Goal: Task Accomplishment & Management: Manage account settings

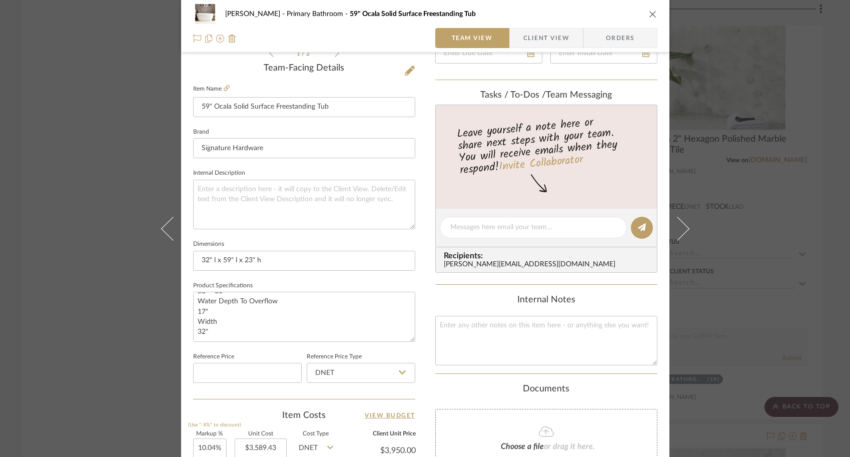
click at [60, 230] on div "Cindy Siesel Primary Bathroom 59" Ocala Solid Surface Freestanding Tub Team Vie…" at bounding box center [425, 228] width 850 height 457
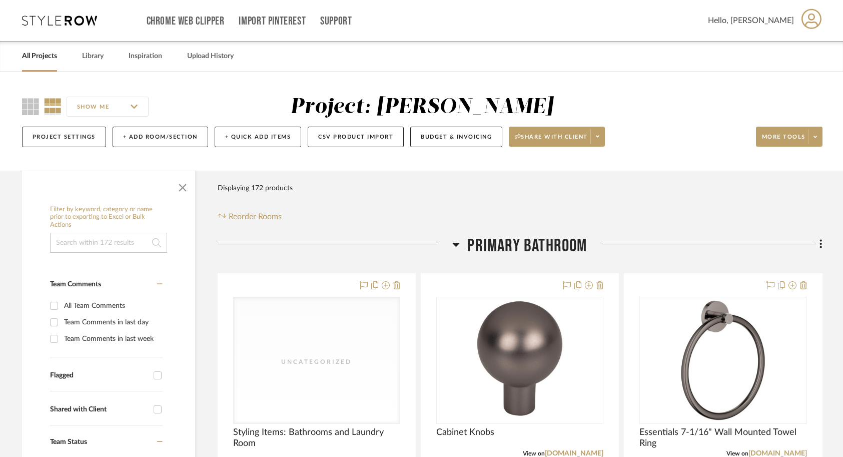
click at [47, 60] on link "All Projects" at bounding box center [39, 57] width 35 height 14
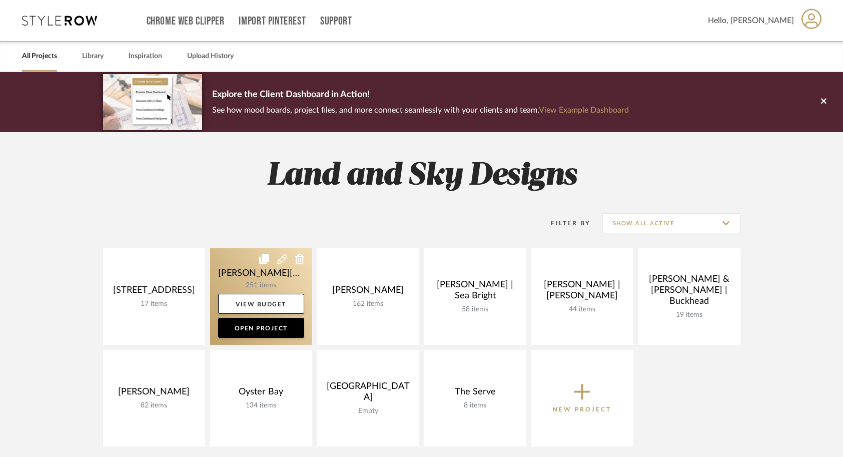
click at [255, 280] on link at bounding box center [261, 296] width 102 height 97
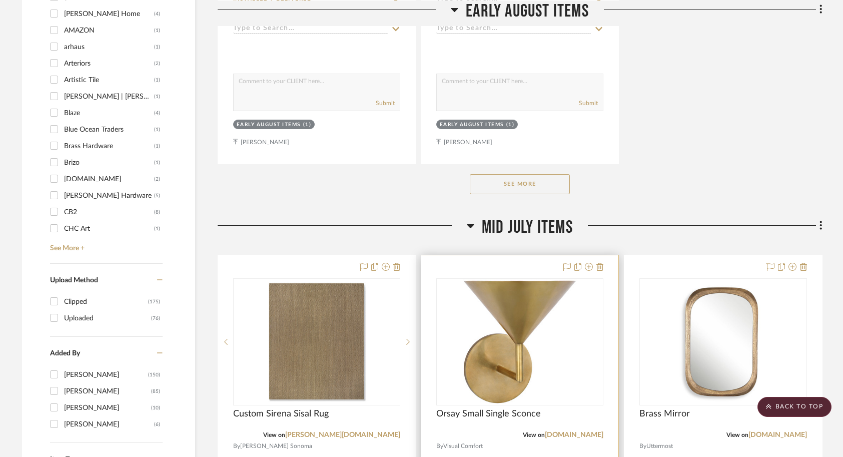
scroll to position [1451, 0]
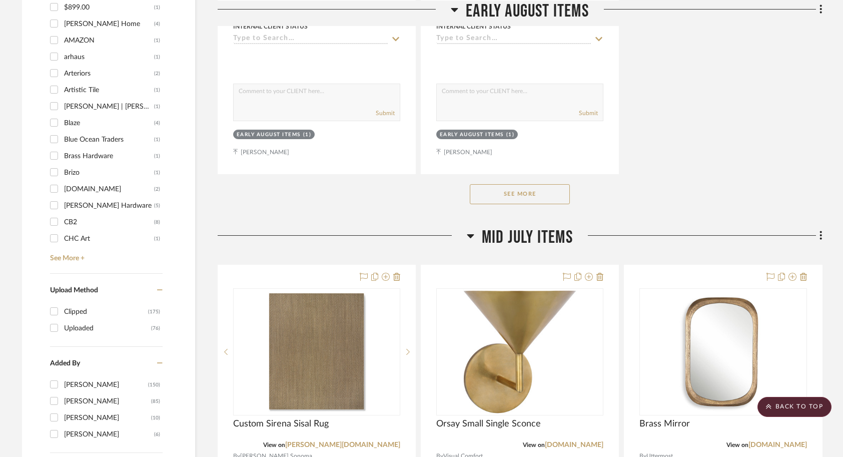
click at [517, 184] on button "See More" at bounding box center [520, 194] width 100 height 20
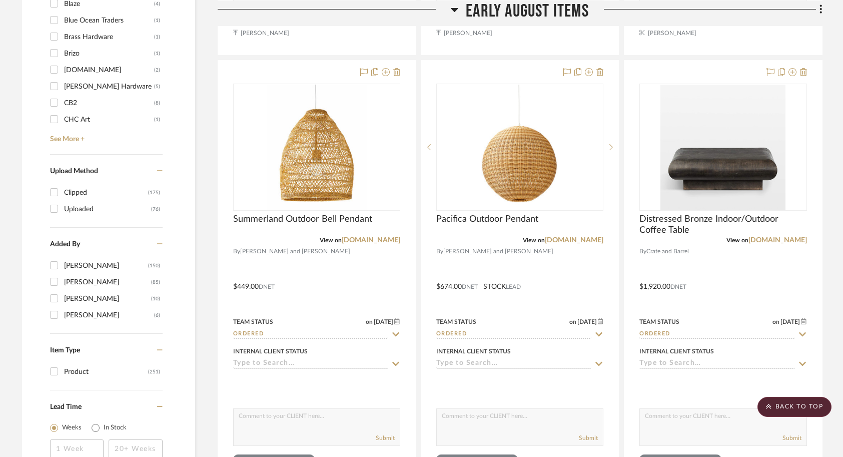
scroll to position [1571, 0]
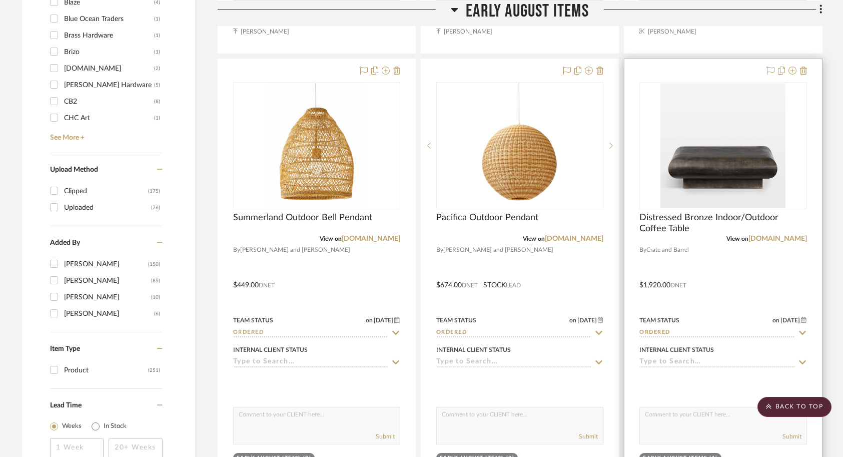
click at [750, 240] on div at bounding box center [722, 278] width 197 height 438
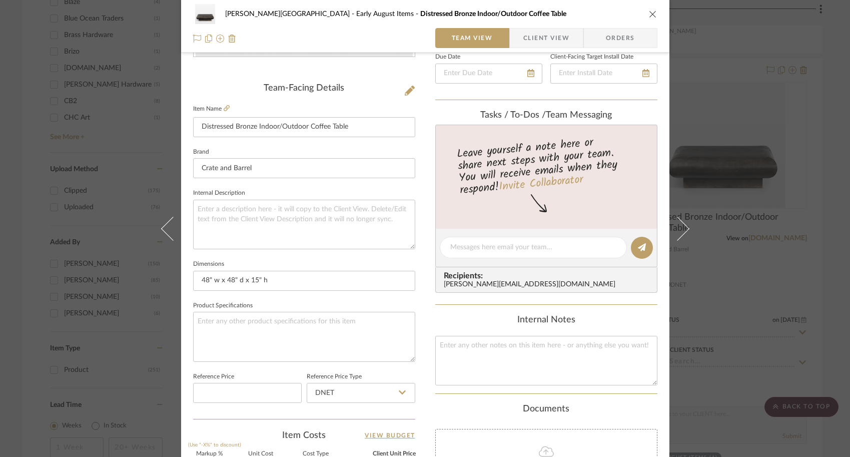
scroll to position [280, 0]
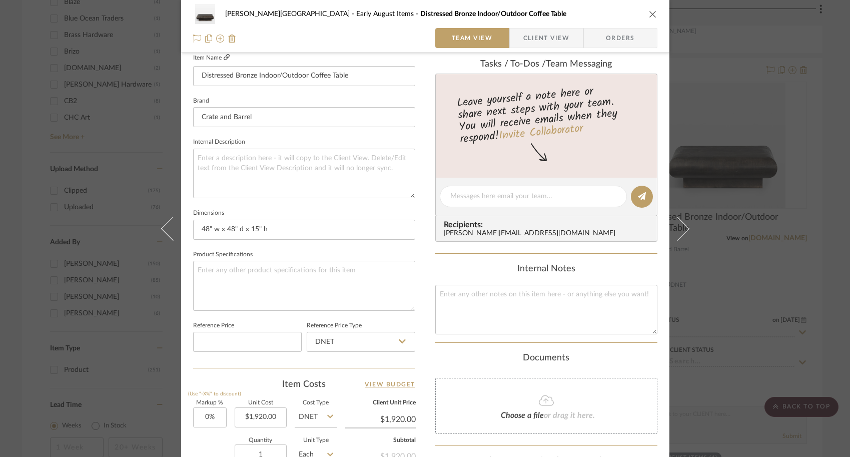
click at [224, 59] on icon at bounding box center [227, 57] width 6 height 6
click at [88, 213] on div "Campbell - Waxhaw Early August Items Distressed Bronze Indoor/Outdoor Coffee Ta…" at bounding box center [425, 228] width 850 height 457
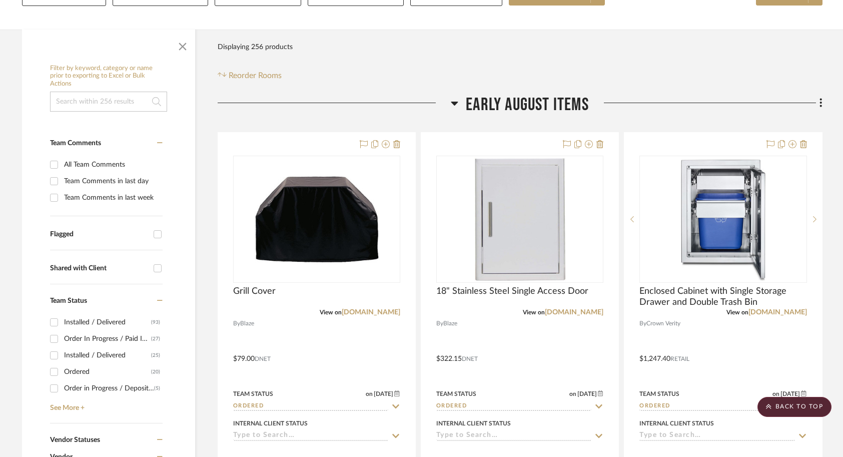
scroll to position [0, 0]
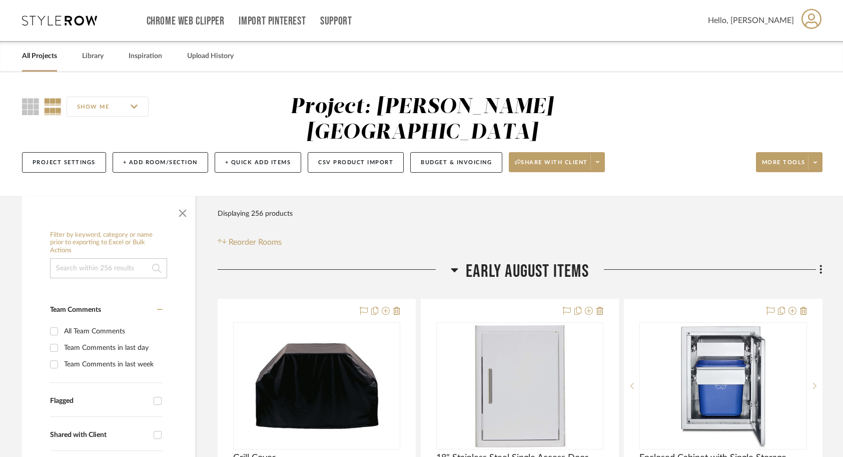
click at [48, 63] on link "All Projects" at bounding box center [39, 57] width 35 height 14
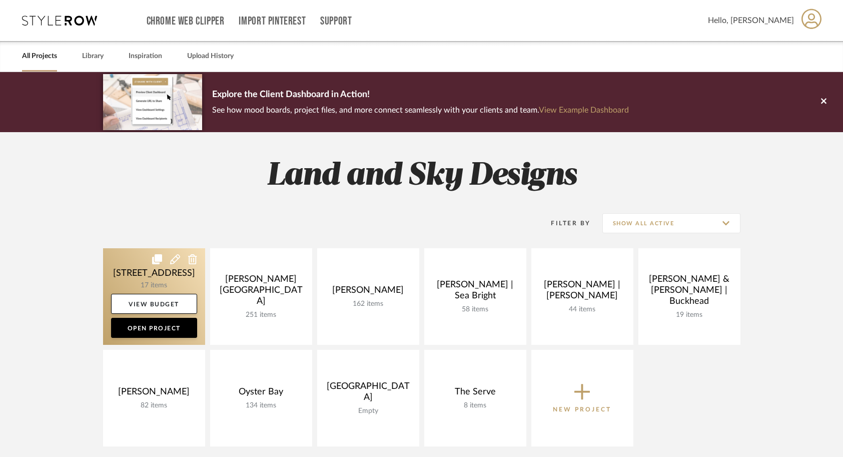
click at [128, 278] on link at bounding box center [154, 296] width 102 height 97
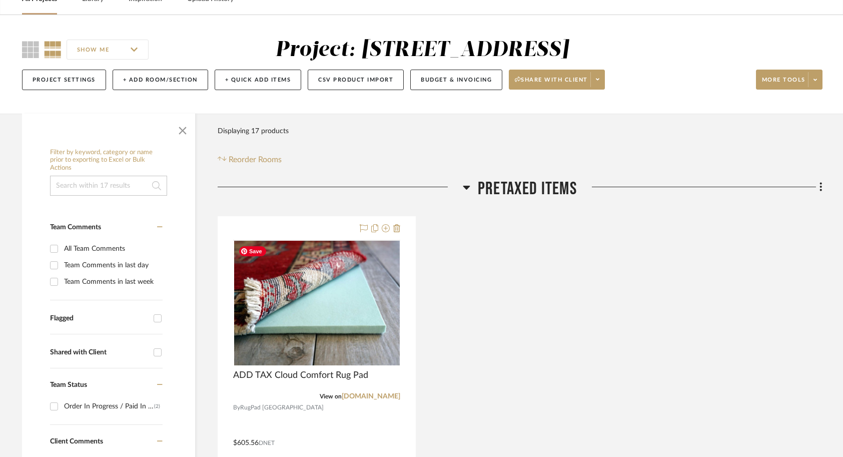
scroll to position [70, 0]
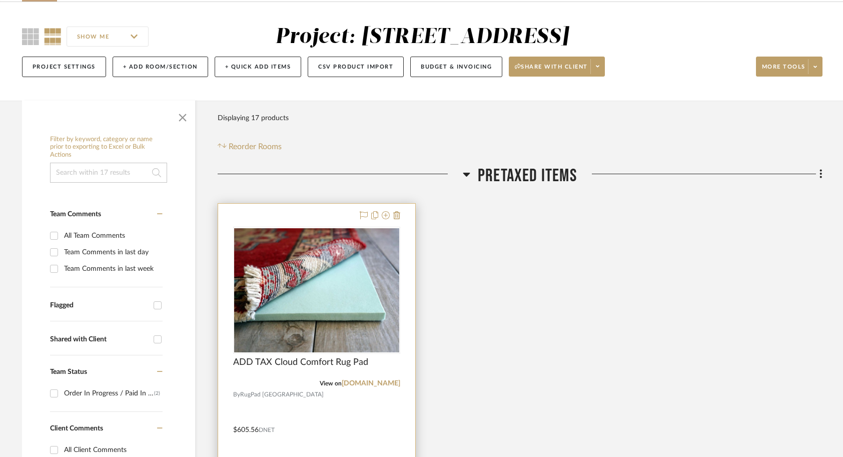
click at [310, 382] on div "View on rugpadusa.com" at bounding box center [316, 383] width 167 height 9
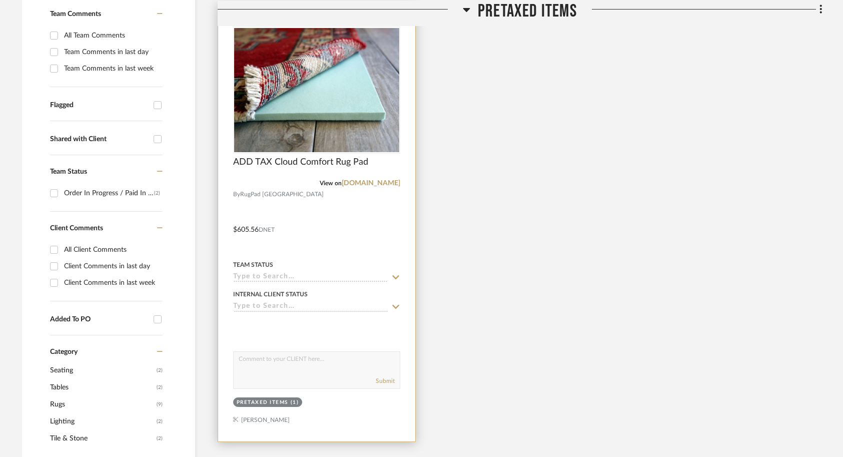
scroll to position [271, 0]
click at [319, 235] on div at bounding box center [316, 222] width 197 height 438
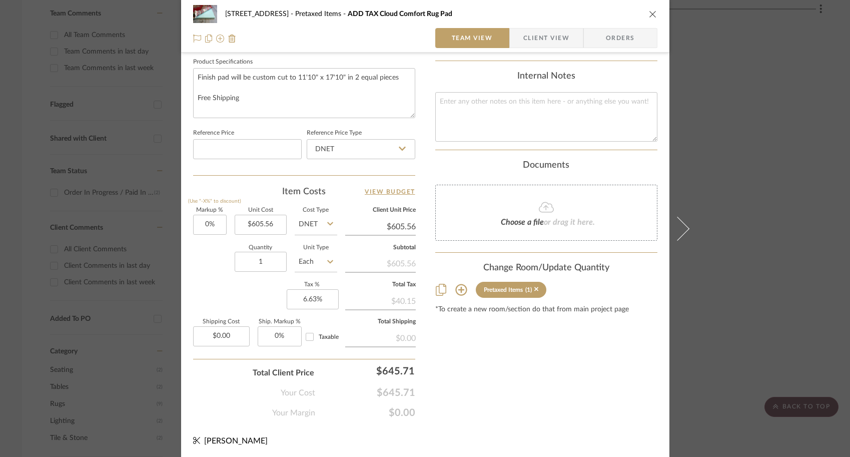
scroll to position [0, 0]
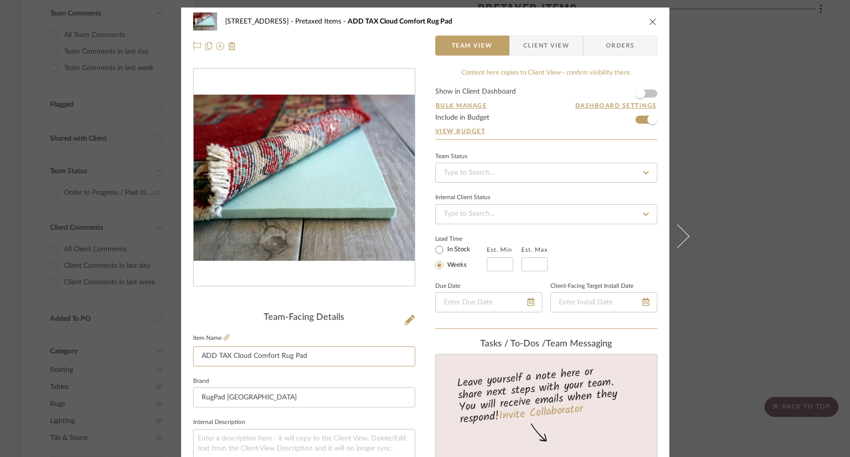
drag, startPoint x: 228, startPoint y: 356, endPoint x: 168, endPoint y: 357, distance: 59.6
type input "Cloud Comfort Rug Pad"
click at [113, 315] on div "27 Shore Road Pretaxed Items ADD TAX Cloud Comfort Rug Pad Team View Client Vie…" at bounding box center [425, 228] width 850 height 457
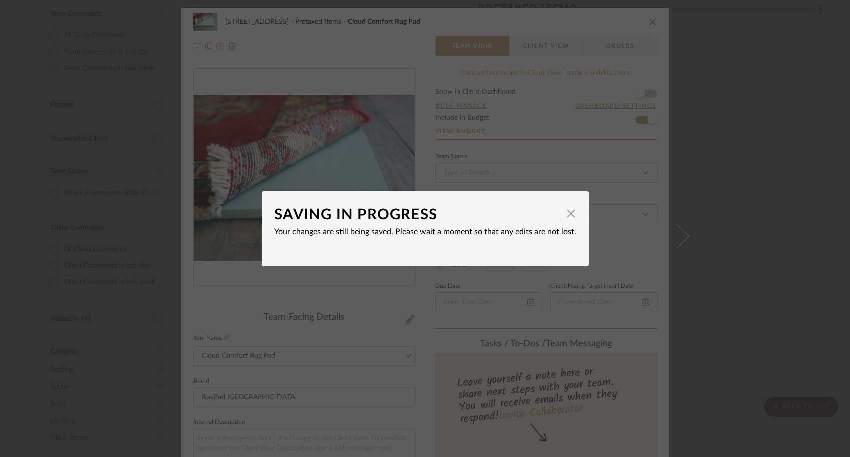
click at [498, 379] on div "SAVING IN PROGRESS × Your changes are still being saved. Please wait a moment s…" at bounding box center [425, 228] width 850 height 457
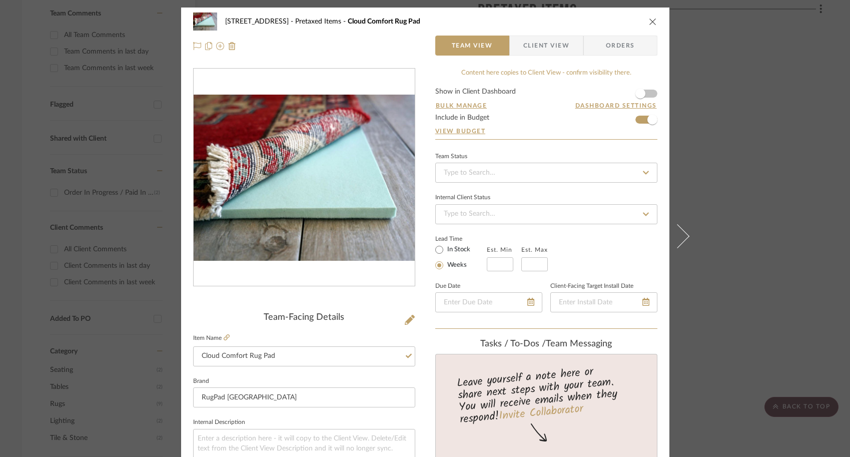
click at [758, 332] on div "27 Shore Road Pretaxed Items Cloud Comfort Rug Pad Team View Client View Orders…" at bounding box center [425, 228] width 850 height 457
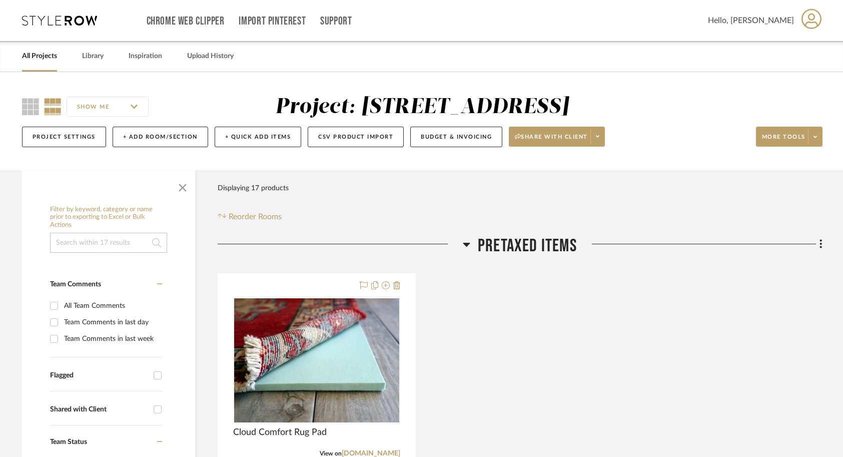
click at [37, 59] on link "All Projects" at bounding box center [39, 57] width 35 height 14
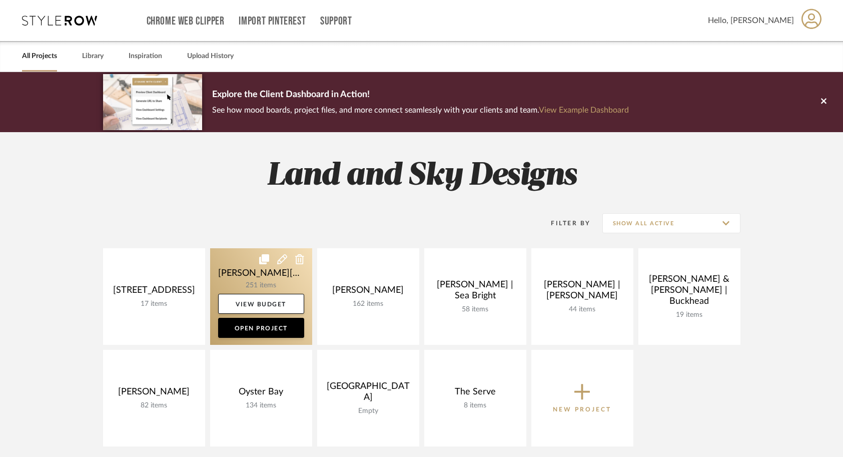
click at [244, 269] on link at bounding box center [261, 296] width 102 height 97
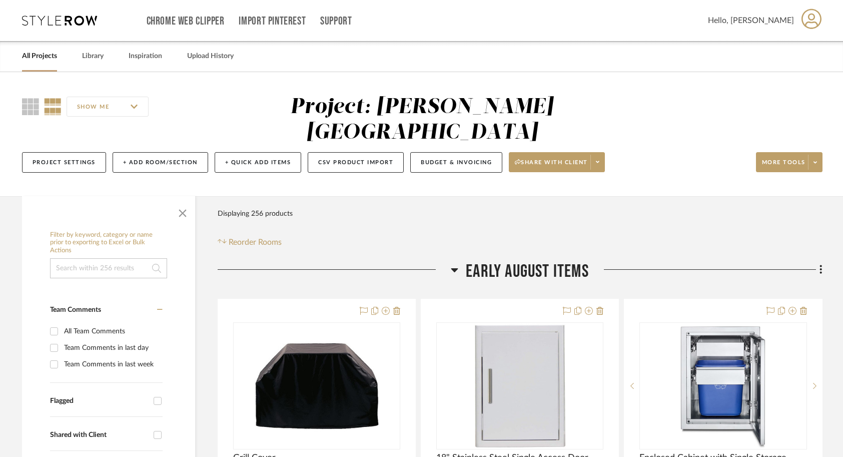
click at [43, 63] on div "All Projects" at bounding box center [39, 56] width 35 height 31
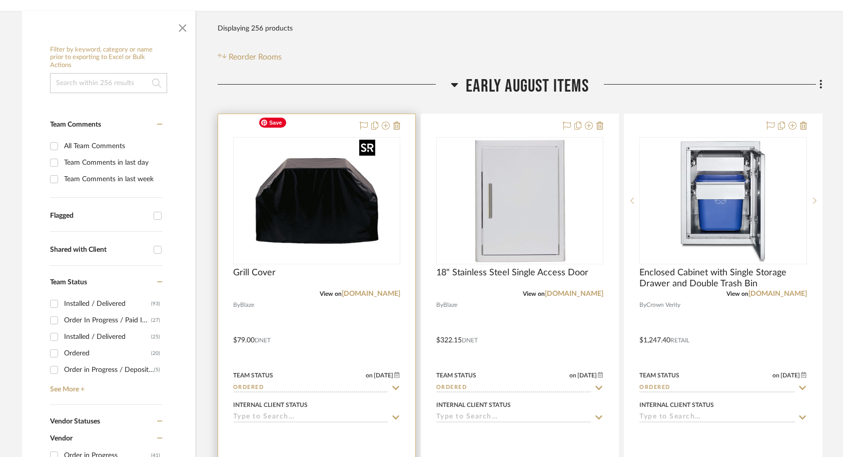
scroll to position [183, 0]
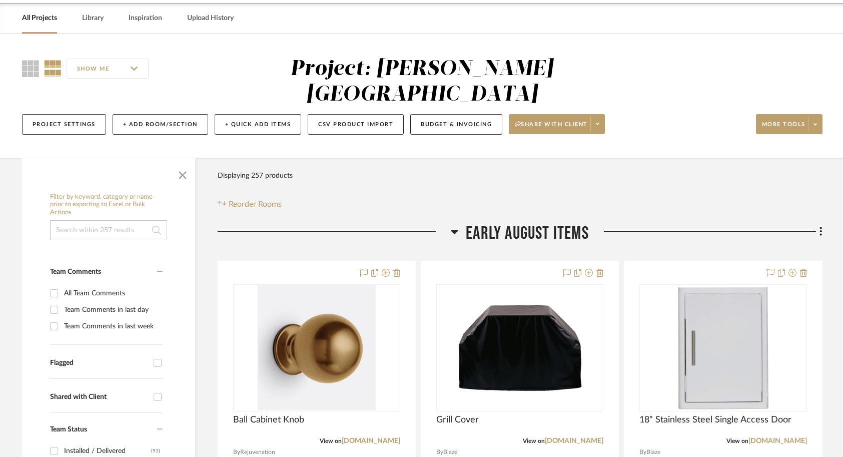
scroll to position [45, 0]
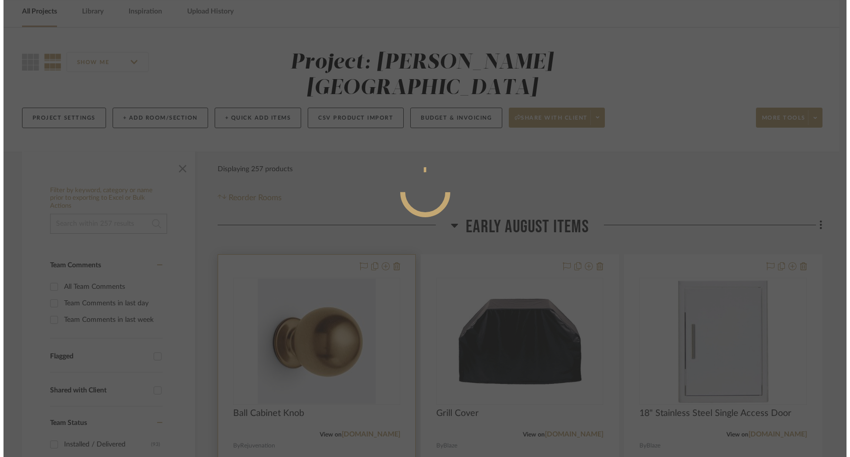
scroll to position [0, 0]
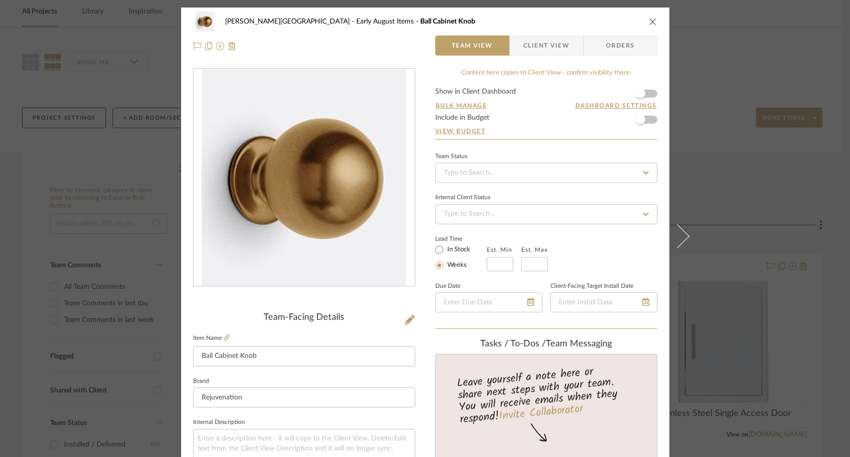
click at [648, 120] on form "Show in Client Dashboard Bulk Manage Dashboard Settings Include in Budget View …" at bounding box center [546, 113] width 222 height 51
click at [636, 114] on span "button" at bounding box center [640, 120] width 22 height 22
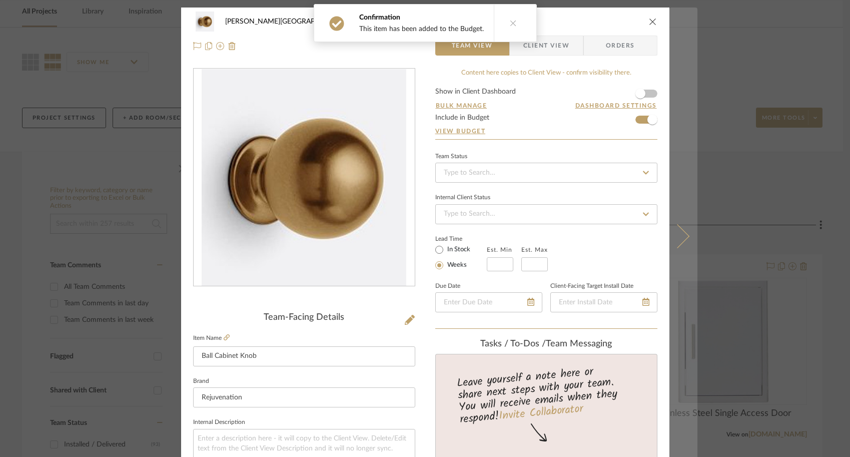
click at [687, 147] on button at bounding box center [683, 236] width 28 height 457
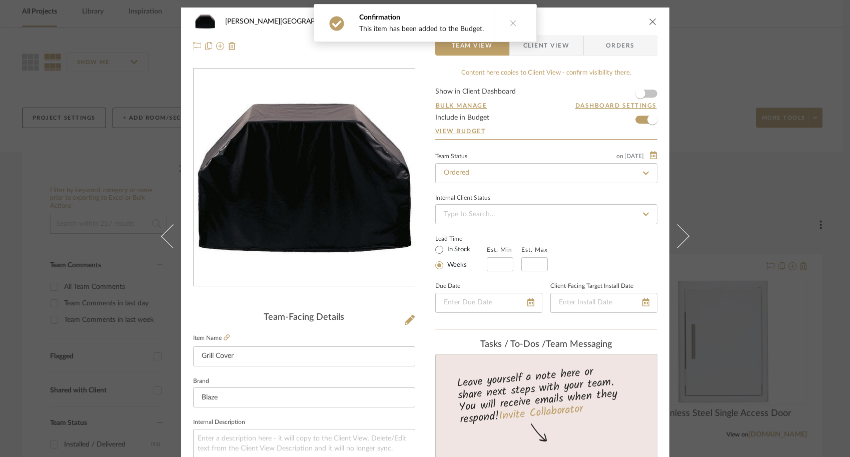
click at [796, 197] on div "Campbell - Waxhaw Early August Items Grill Cover Team View Client View Orders T…" at bounding box center [425, 228] width 850 height 457
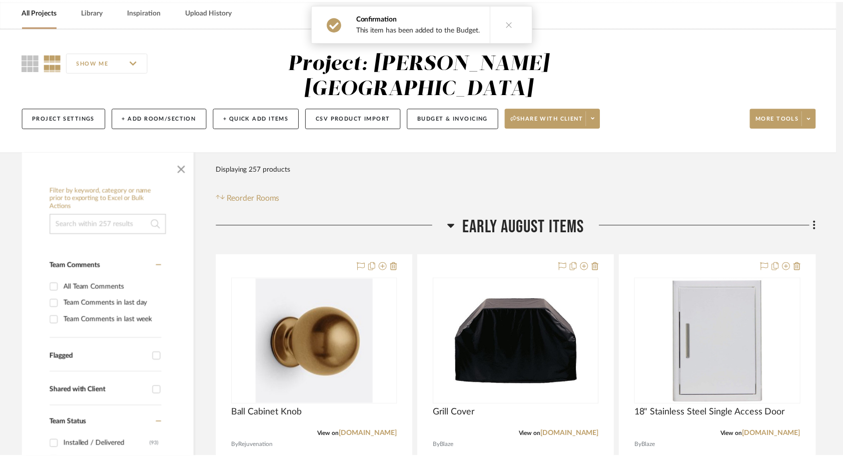
scroll to position [45, 0]
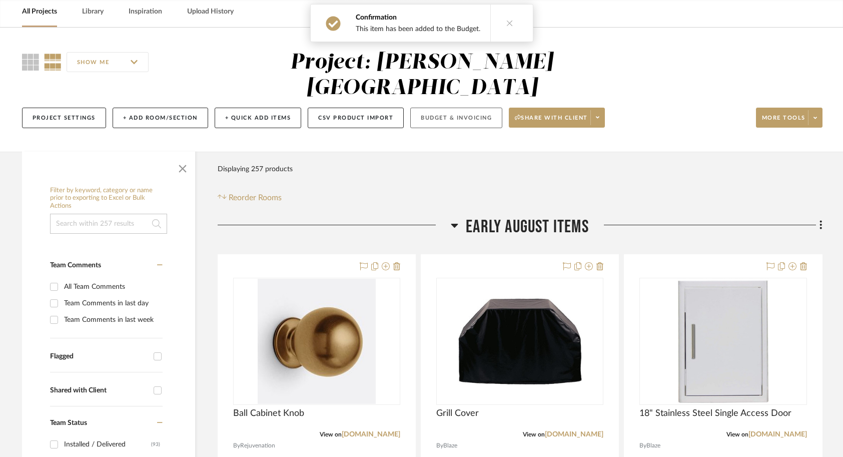
click at [440, 108] on button "Budget & Invoicing" at bounding box center [456, 118] width 92 height 21
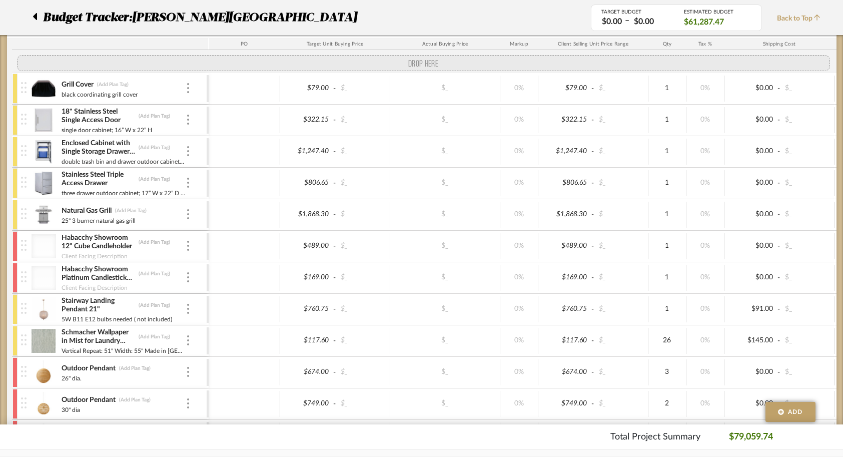
scroll to position [197, 0]
drag, startPoint x: 23, startPoint y: 306, endPoint x: 25, endPoint y: 67, distance: 239.6
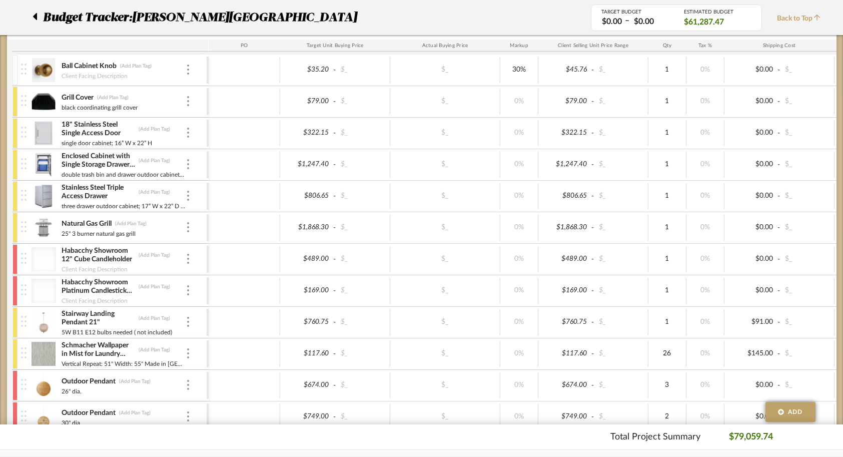
click at [14, 101] on div at bounding box center [15, 102] width 5 height 30
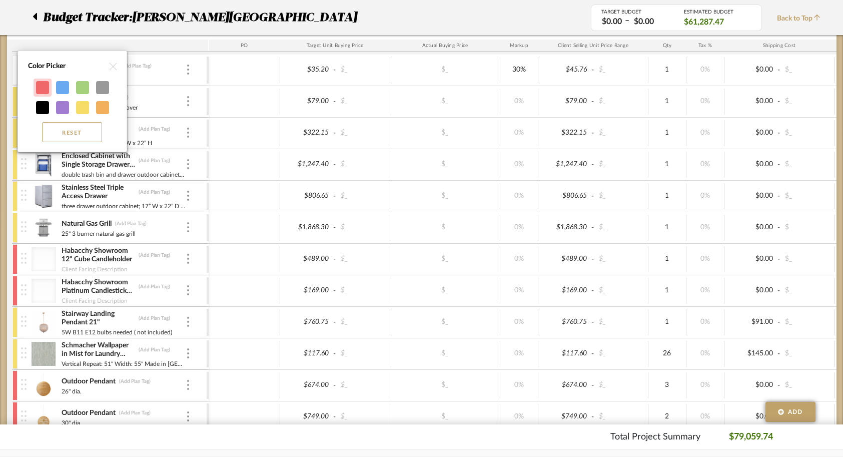
click at [47, 86] on div at bounding box center [42, 87] width 13 height 13
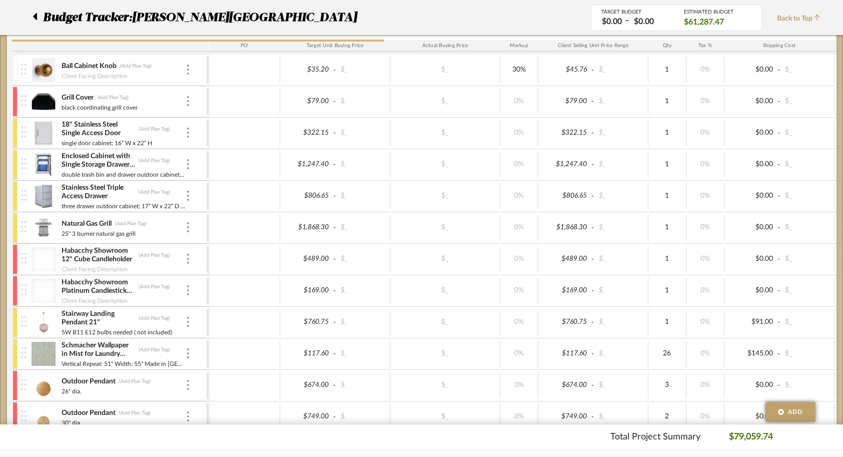
click at [19, 130] on div at bounding box center [25, 133] width 14 height 31
click at [15, 132] on div at bounding box center [15, 133] width 5 height 30
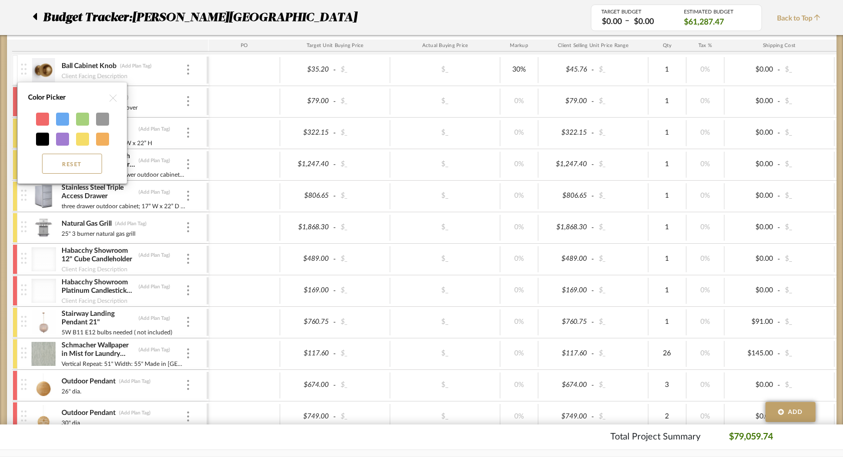
click at [39, 123] on div at bounding box center [42, 119] width 13 height 13
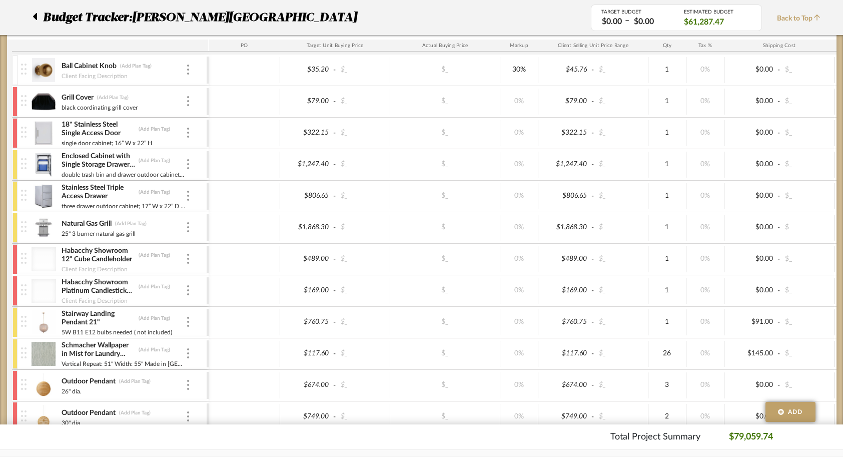
click at [16, 166] on div at bounding box center [15, 165] width 5 height 30
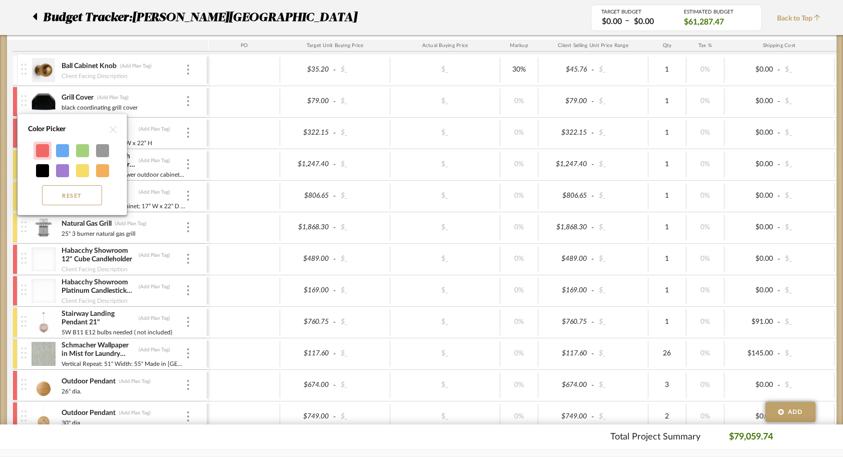
click at [34, 150] on div at bounding box center [43, 151] width 18 height 18
click at [43, 150] on div at bounding box center [42, 150] width 13 height 13
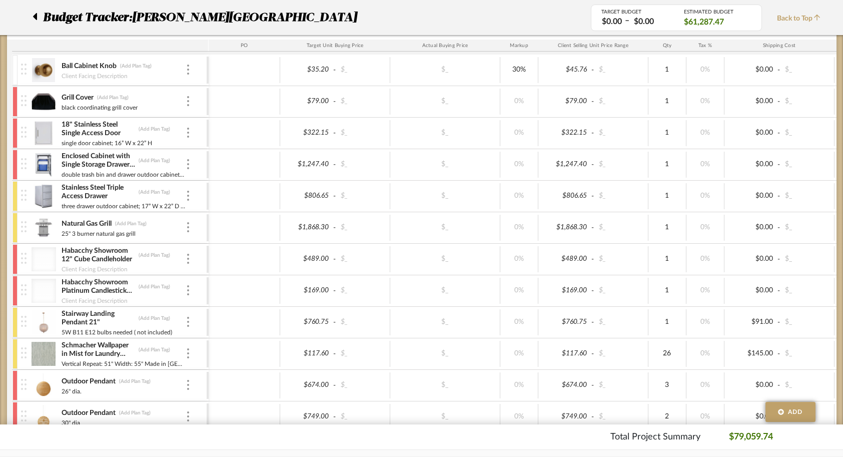
click at [17, 193] on div "Stainless Steel Triple Access Drawer (Add Plan Tag) three drawer outdoor cabine…" at bounding box center [110, 196] width 197 height 31
click at [17, 201] on div at bounding box center [15, 196] width 5 height 30
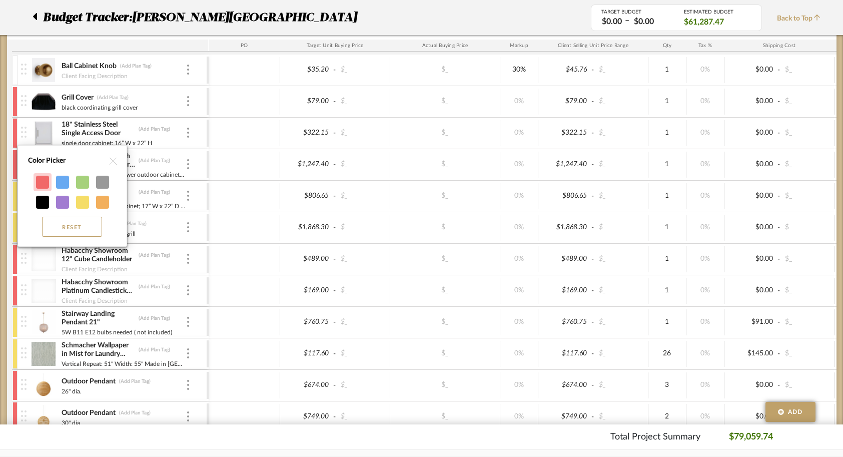
click at [36, 183] on div at bounding box center [43, 182] width 18 height 18
click at [42, 183] on div at bounding box center [42, 182] width 13 height 13
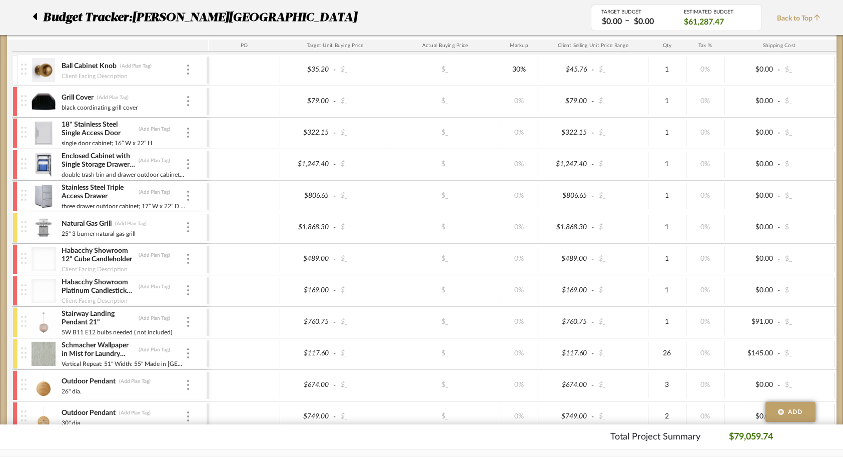
click at [16, 226] on div at bounding box center [15, 228] width 5 height 30
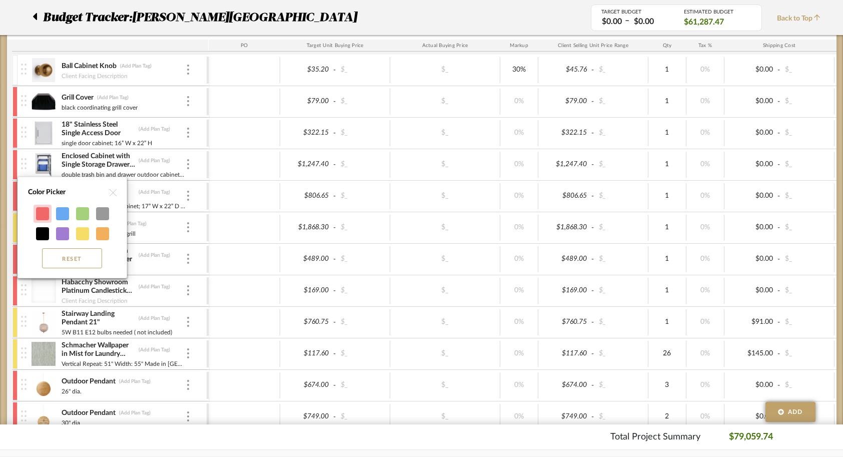
click at [37, 216] on div at bounding box center [42, 213] width 13 height 13
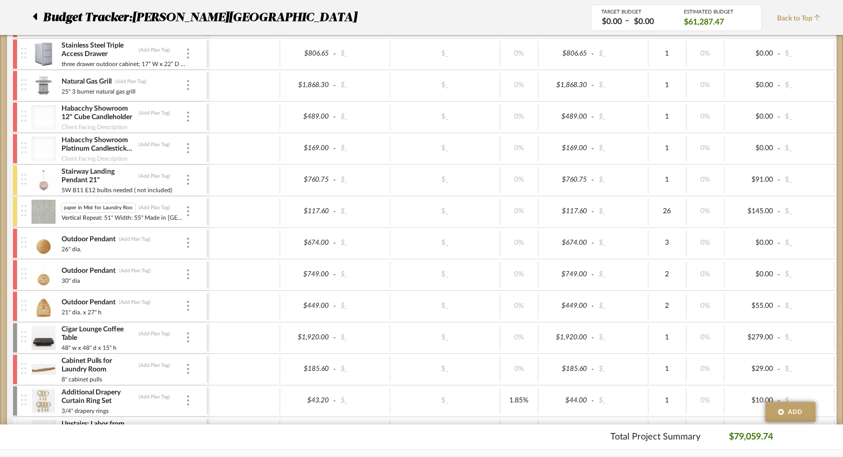
scroll to position [0, 0]
drag, startPoint x: 69, startPoint y: 209, endPoint x: 50, endPoint y: 207, distance: 18.6
click at [50, 207] on div "Schmacher Wallpaper in Mist for Laundry Room Schmacher Wallpaper in Mist for La…" at bounding box center [114, 211] width 186 height 31
click at [72, 208] on input "Schmacher Wallpaper in Mist for Laundry Room" at bounding box center [98, 208] width 75 height 10
type input "[PERSON_NAME] Wallpaper in Mist for Laundry Room"
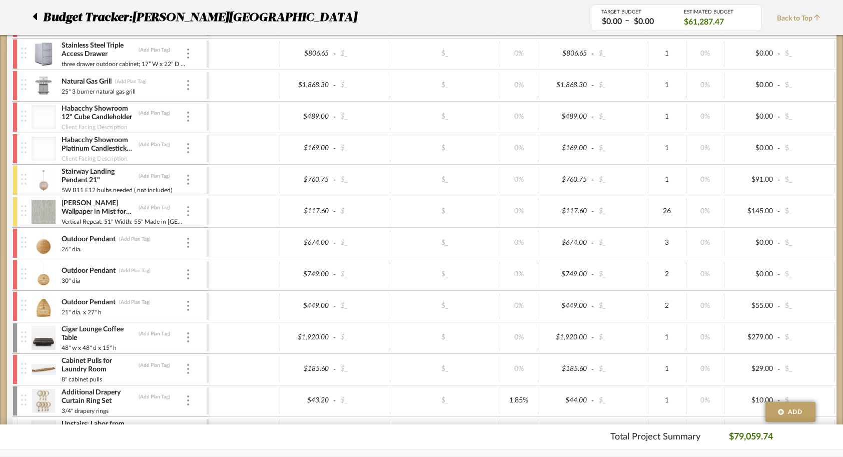
click at [218, 209] on div at bounding box center [245, 212] width 72 height 26
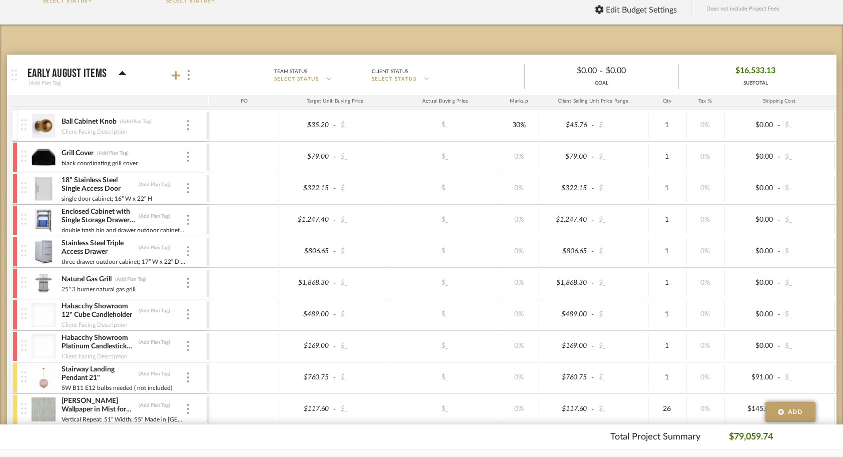
scroll to position [144, 0]
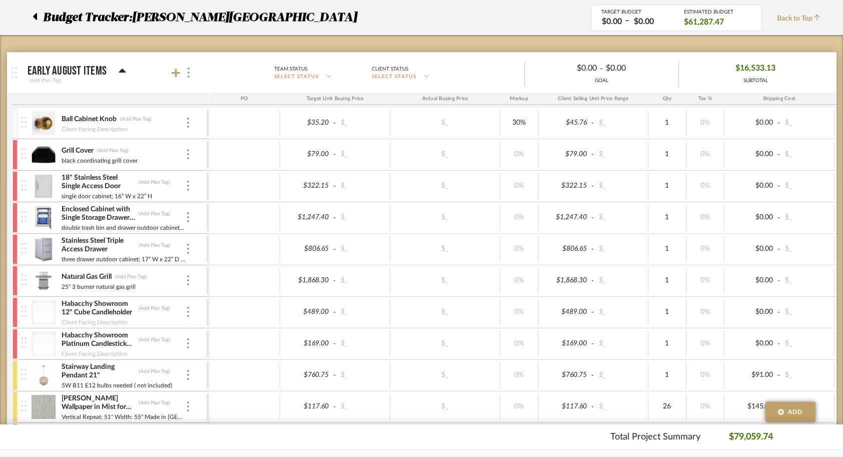
click at [17, 128] on div at bounding box center [15, 123] width 5 height 30
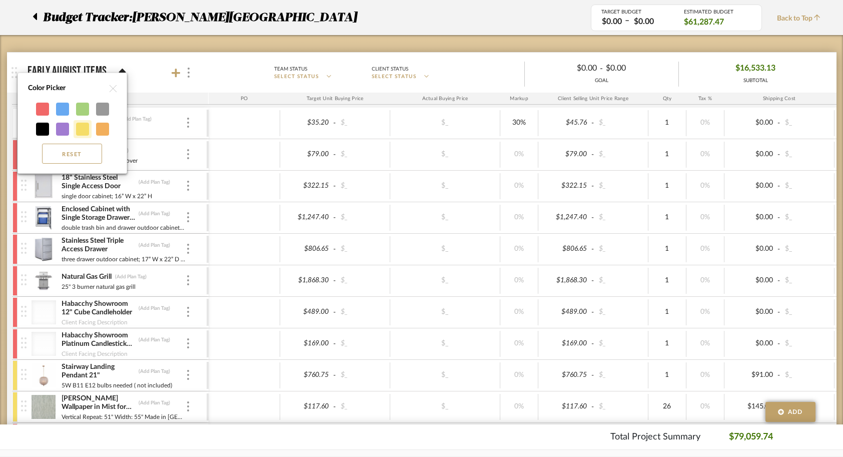
click at [83, 133] on div at bounding box center [82, 129] width 13 height 13
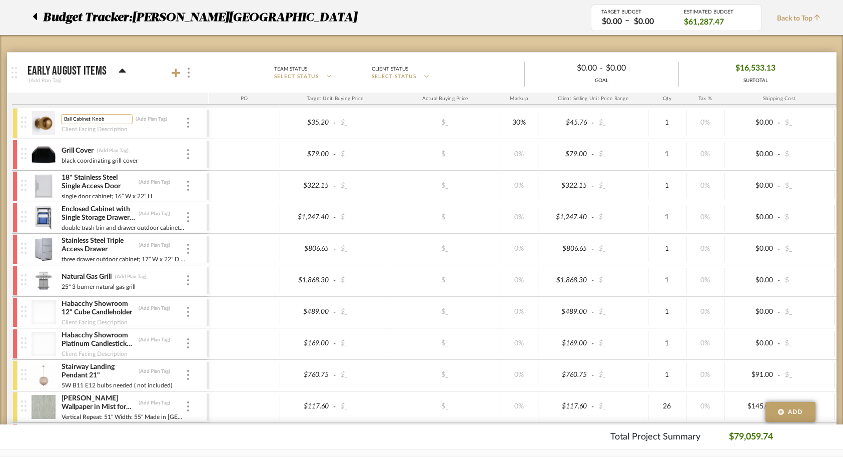
drag, startPoint x: 106, startPoint y: 119, endPoint x: 62, endPoint y: 118, distance: 44.1
click at [62, 118] on input "Ball Cabinet Knob" at bounding box center [97, 119] width 72 height 10
type input "Additional Laundry Room Cabinet Knobs"
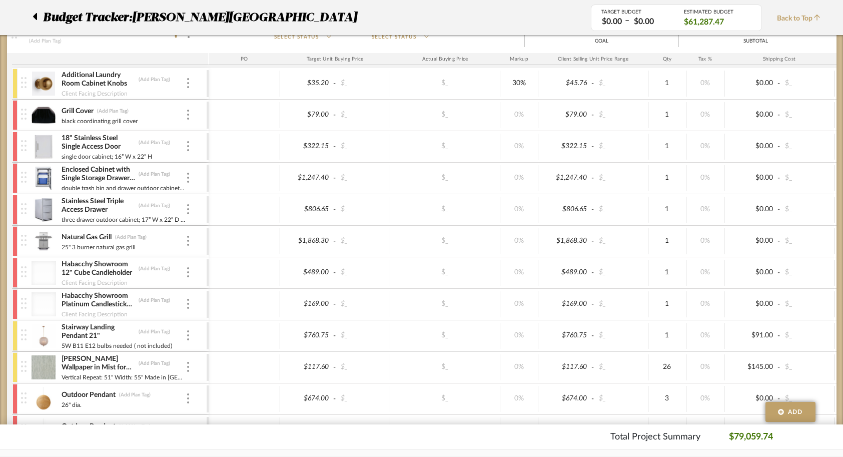
click at [44, 358] on img at bounding box center [44, 367] width 25 height 24
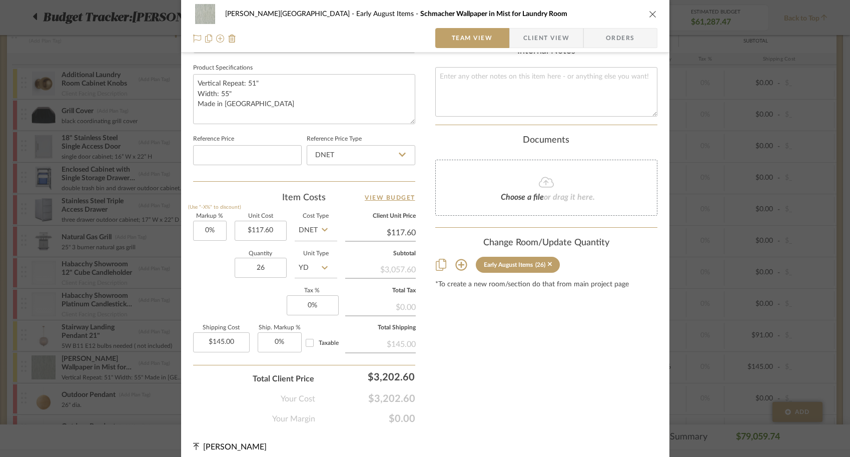
scroll to position [469, 0]
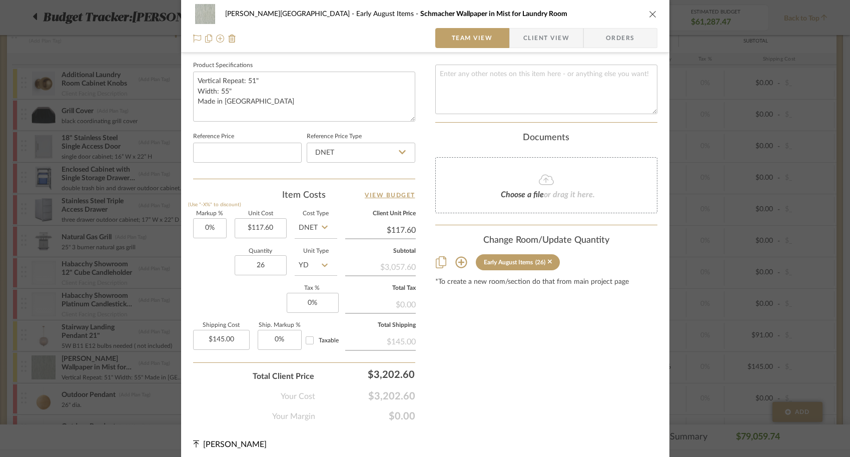
click at [93, 293] on div "Campbell - Waxhaw Early August Items Schmacher Wallpaper in Mist for Laundry Ro…" at bounding box center [425, 228] width 850 height 457
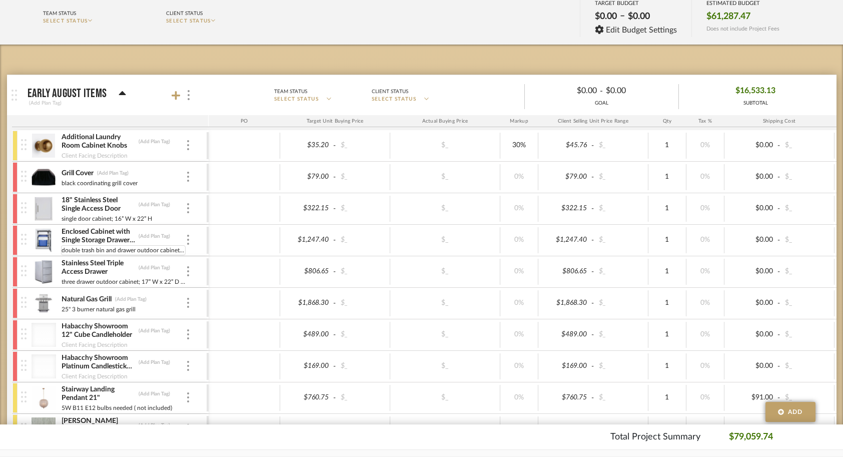
scroll to position [117, 0]
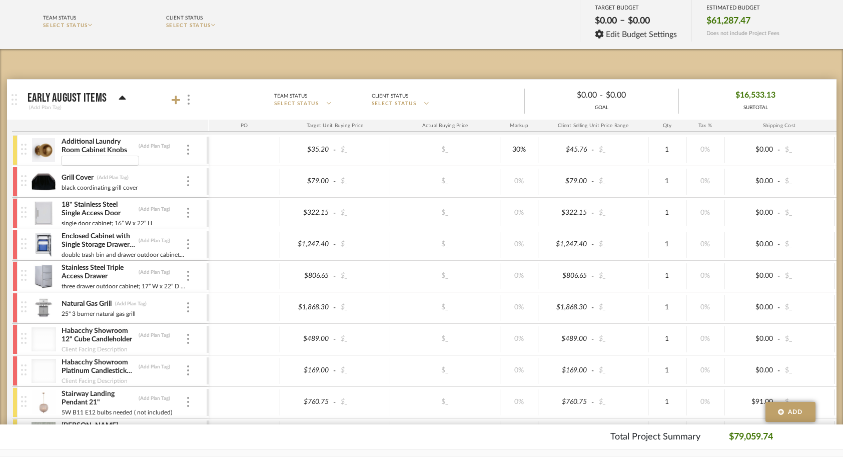
click at [47, 153] on img at bounding box center [44, 150] width 25 height 24
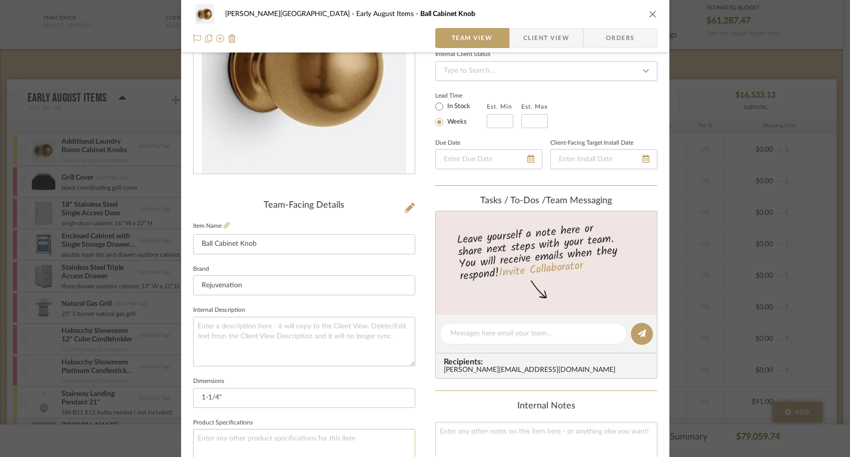
scroll to position [119, 0]
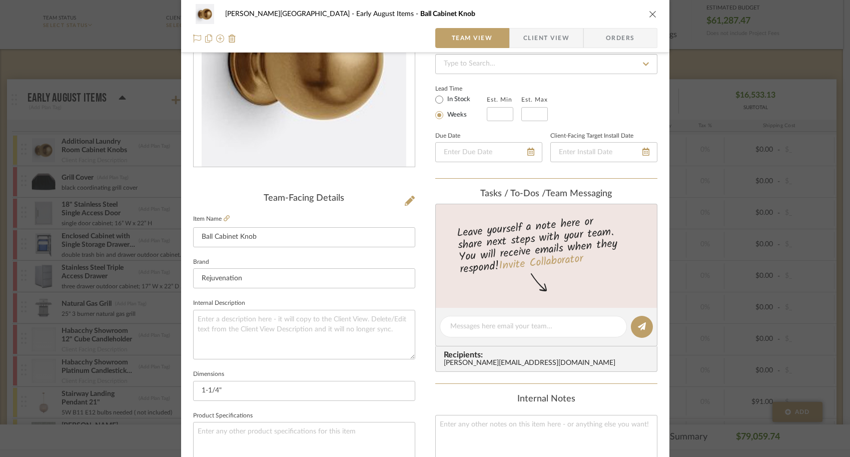
click at [236, 378] on fieldset "Dimensions 1-1/4"" at bounding box center [304, 384] width 222 height 34
click at [236, 392] on input "1-1/4"" at bounding box center [304, 391] width 222 height 20
drag, startPoint x: 218, startPoint y: 389, endPoint x: 192, endPoint y: 388, distance: 25.5
click at [193, 388] on input "1-1/4" x" at bounding box center [304, 391] width 222 height 20
click at [258, 386] on input "1-1/4" x" at bounding box center [304, 391] width 222 height 20
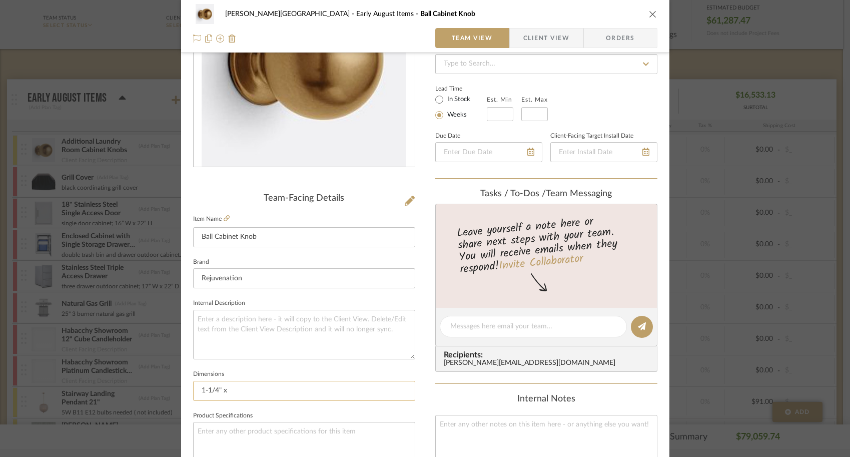
paste input "1-1/4""
drag, startPoint x: 255, startPoint y: 390, endPoint x: 187, endPoint y: 391, distance: 68.5
click at [187, 391] on div "Campbell - Waxhaw Early August Items Ball Cabinet Knob Team View Client View Or…" at bounding box center [425, 350] width 488 height 924
type input "1-1/4" x 1-1/4""
click at [113, 327] on div "Campbell - Waxhaw Early August Items Ball Cabinet Knob Team View Client View Or…" at bounding box center [425, 228] width 850 height 457
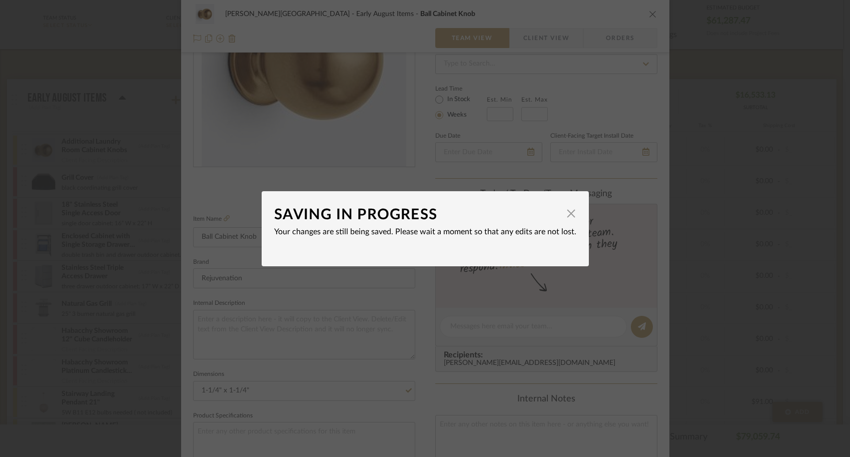
click at [17, 254] on div "SAVING IN PROGRESS × Your changes are still being saved. Please wait a moment s…" at bounding box center [425, 228] width 850 height 457
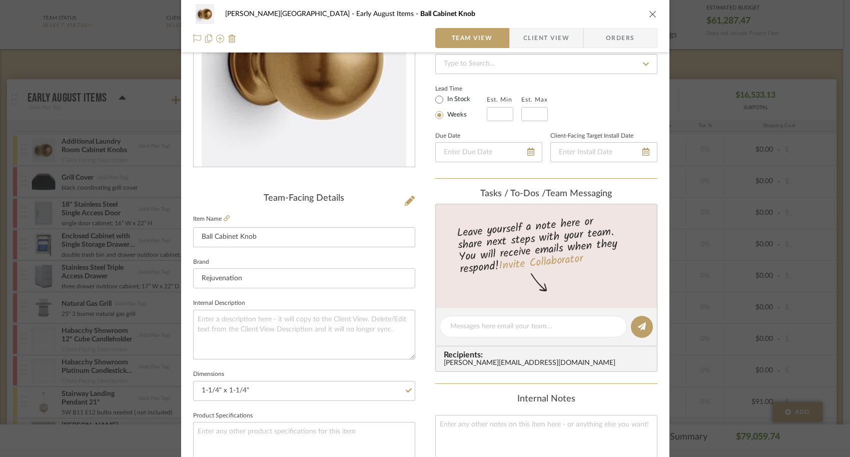
click at [78, 218] on div "Campbell - Waxhaw Early August Items Ball Cabinet Knob Team View Client View Or…" at bounding box center [425, 228] width 850 height 457
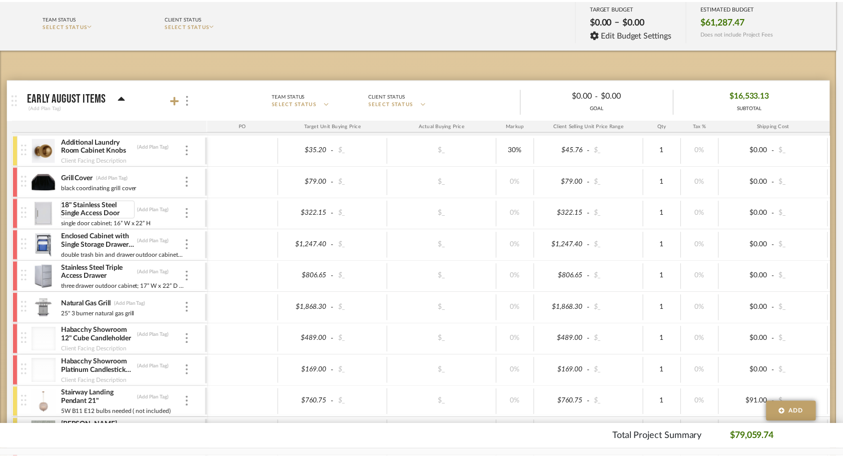
scroll to position [117, 0]
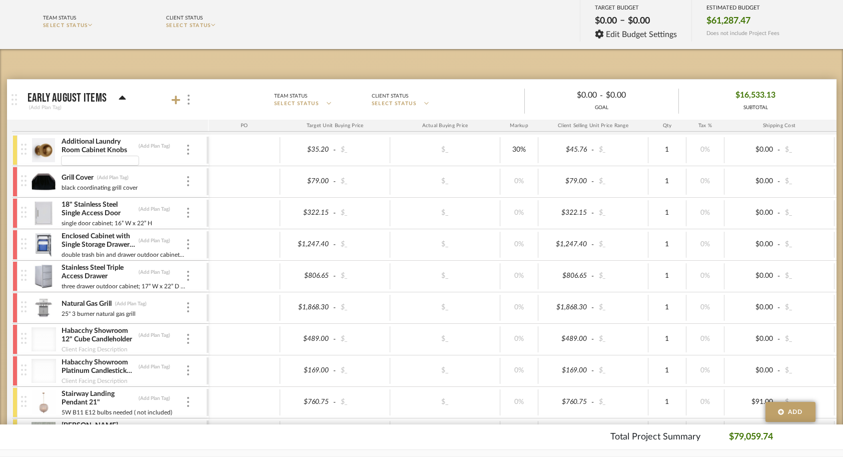
type input "1-1/4" x 1-1/4""
click at [213, 210] on div at bounding box center [245, 213] width 72 height 26
drag, startPoint x: 528, startPoint y: 151, endPoint x: 497, endPoint y: 151, distance: 31.5
click at [497, 151] on div "$35.20 - $_ $_ 30 $45.76 - $_ 1 0% $0.00 - $_ 0% Taxable $45.76" at bounding box center [625, 150] width 833 height 27
type input "0"
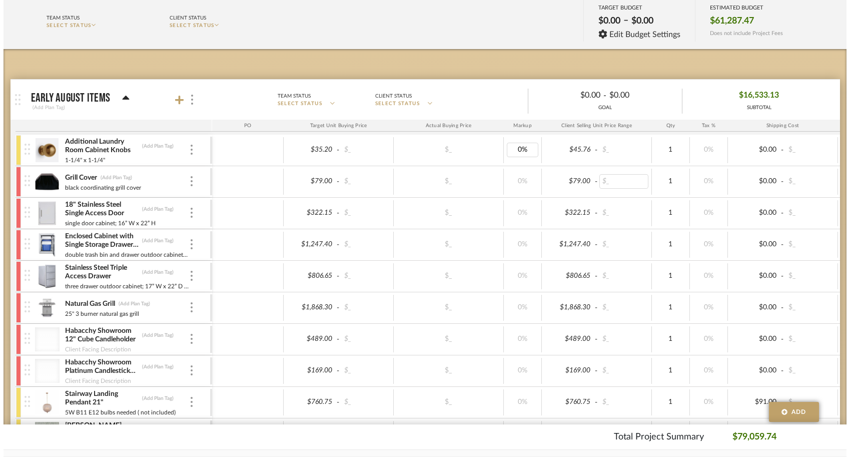
scroll to position [0, 0]
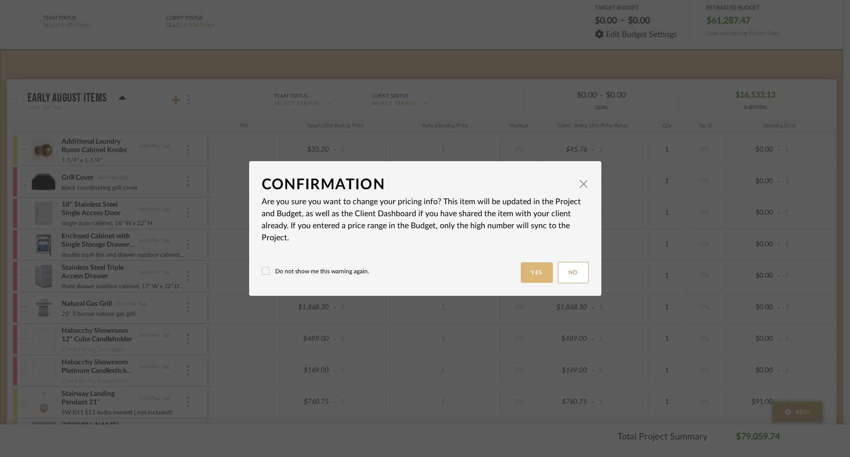
click at [530, 268] on button "Yes" at bounding box center [537, 272] width 32 height 21
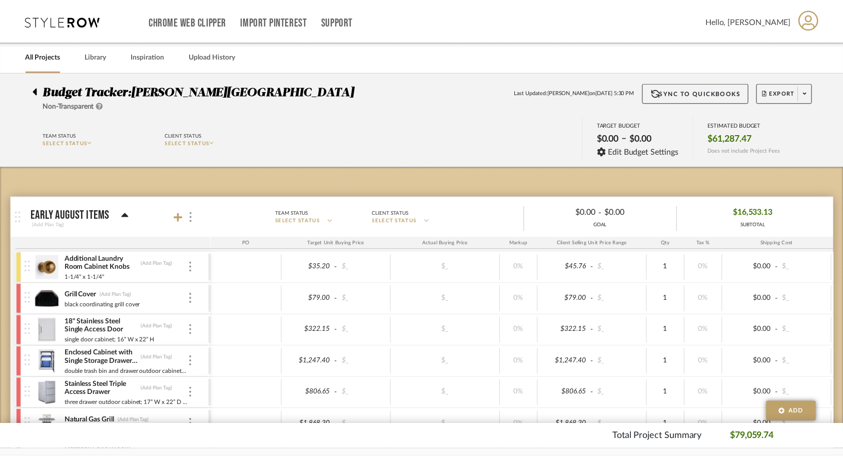
scroll to position [117, 0]
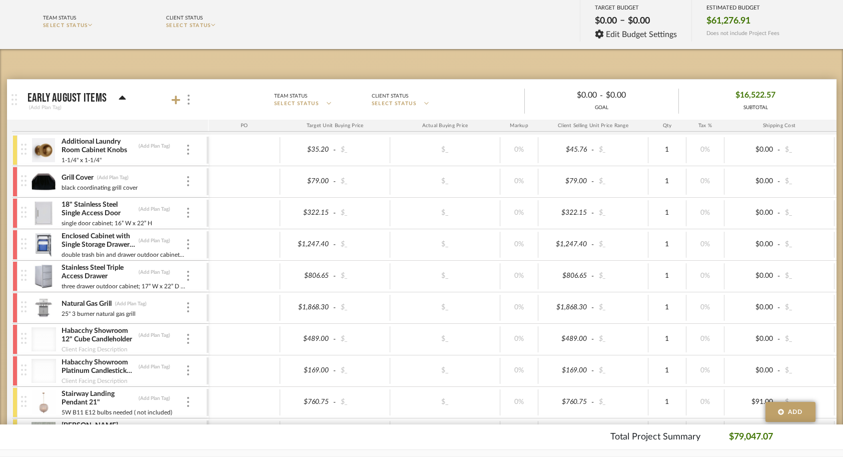
click at [40, 148] on img at bounding box center [44, 150] width 25 height 24
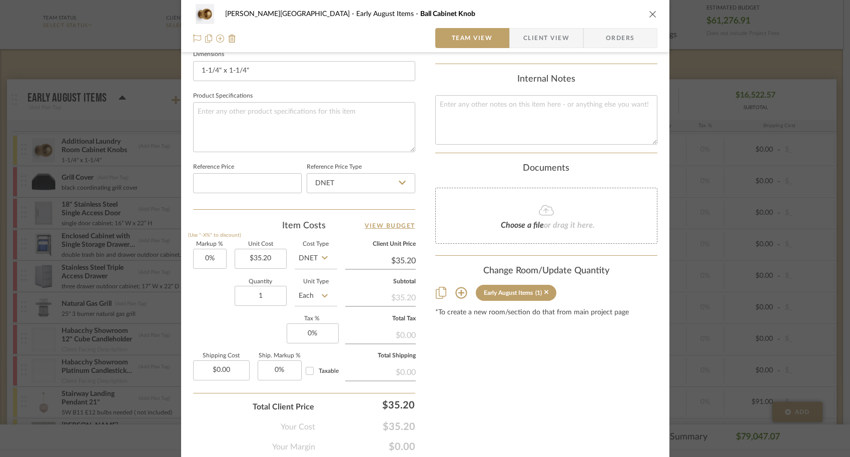
scroll to position [473, 0]
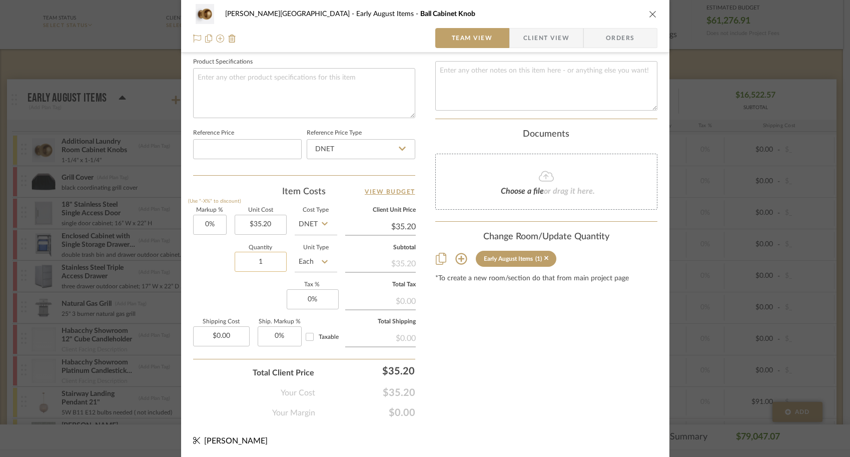
click at [274, 262] on input "1" at bounding box center [261, 262] width 52 height 20
type input "2"
click at [269, 292] on div "Markup % (Use "-X%" to discount) 0% Unit Cost $35.20 Cost Type DNET Client Unit…" at bounding box center [304, 281] width 222 height 146
click at [271, 228] on input "35.20" at bounding box center [261, 225] width 52 height 20
type input "$17.60"
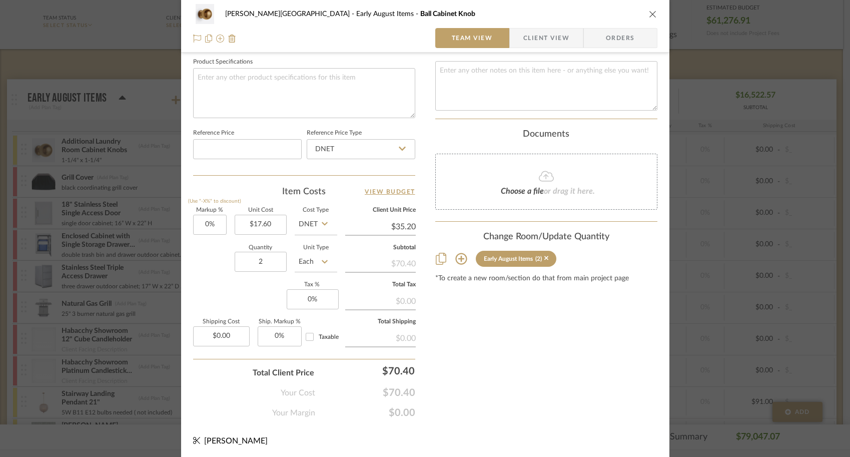
click at [211, 280] on div "Markup % (Use "-X%" to discount) 0% Unit Cost $17.60 Cost Type DNET Client Unit…" at bounding box center [304, 281] width 222 height 146
type input "$17.60"
click at [695, 352] on div "Campbell - Waxhaw Early August Items Ball Cabinet Knob Team View Client View Or…" at bounding box center [425, 228] width 850 height 457
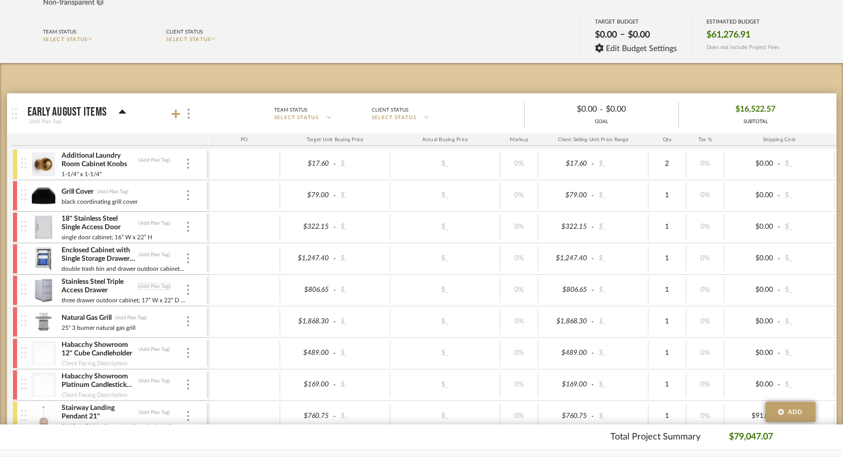
scroll to position [104, 0]
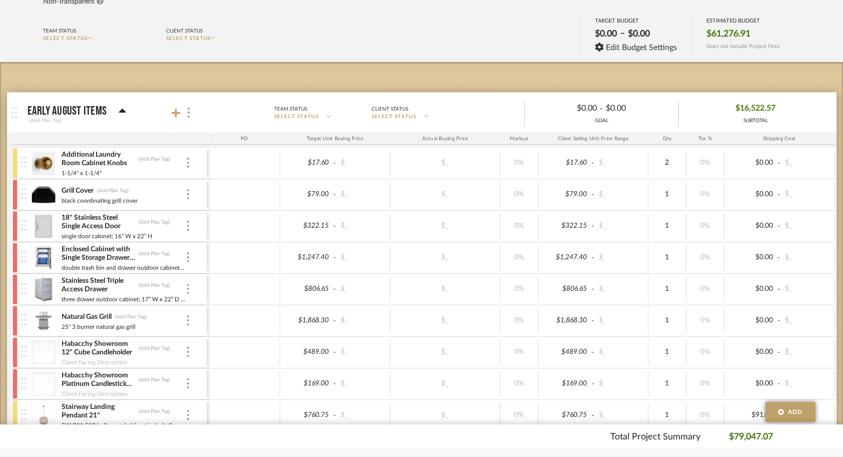
click at [35, 163] on img at bounding box center [44, 163] width 25 height 24
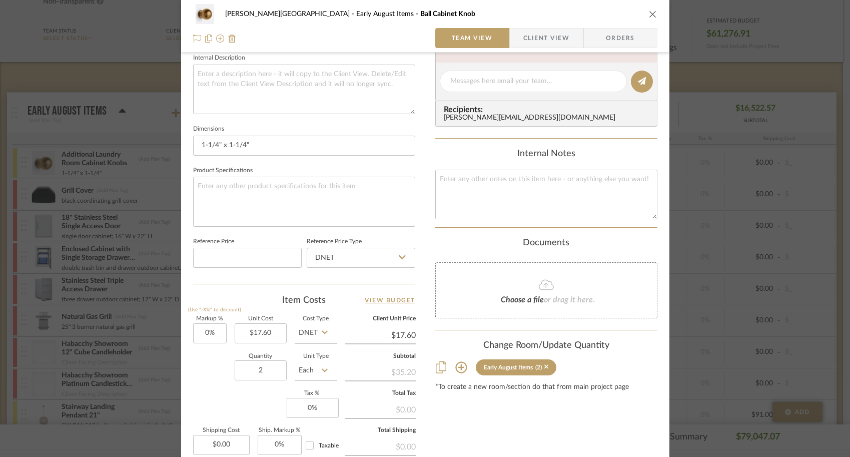
scroll to position [473, 0]
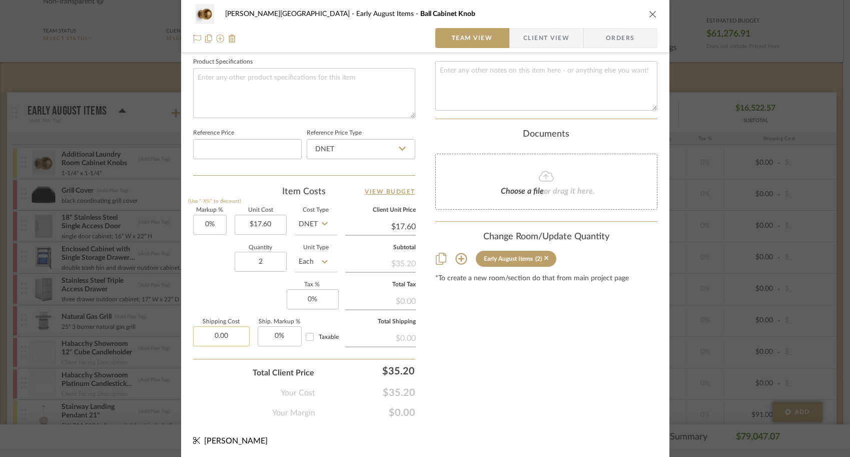
click at [235, 342] on input "0.00" at bounding box center [221, 336] width 57 height 20
type input "$9.50"
click at [224, 379] on div "Your Cost $35.20" at bounding box center [304, 389] width 222 height 20
click at [789, 312] on div "Campbell - Waxhaw Early August Items Ball Cabinet Knob Team View Client View Or…" at bounding box center [425, 228] width 850 height 457
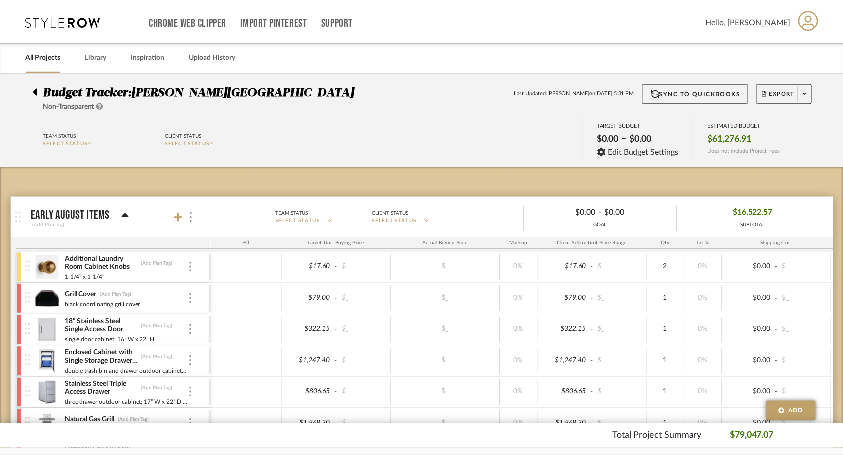
scroll to position [104, 0]
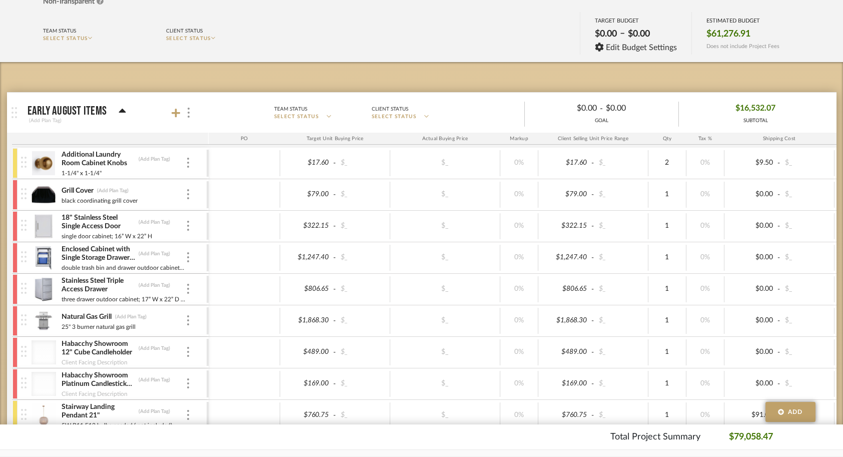
click at [25, 164] on img at bounding box center [24, 162] width 6 height 11
click at [16, 164] on div at bounding box center [15, 163] width 5 height 30
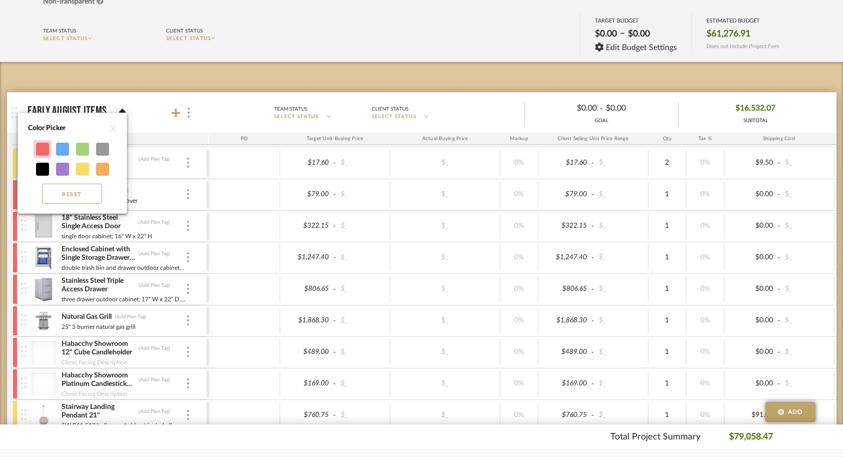
click at [40, 149] on div at bounding box center [42, 149] width 13 height 13
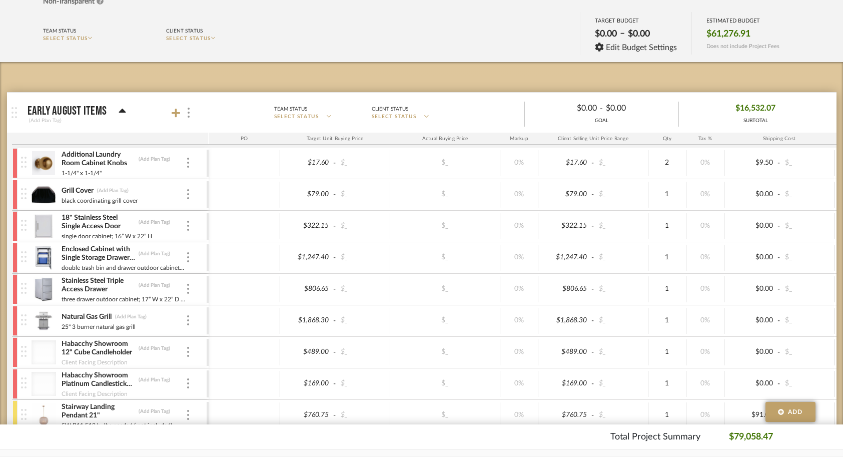
click at [26, 165] on img at bounding box center [24, 162] width 6 height 11
click at [48, 163] on img at bounding box center [44, 163] width 25 height 24
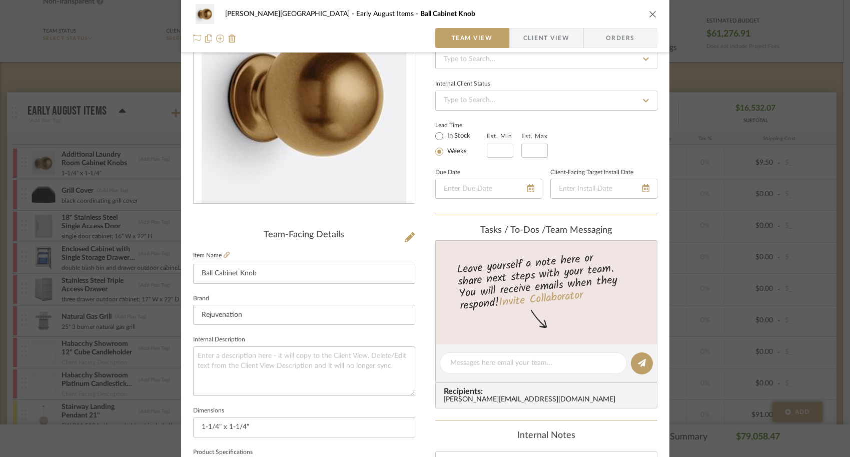
scroll to position [0, 0]
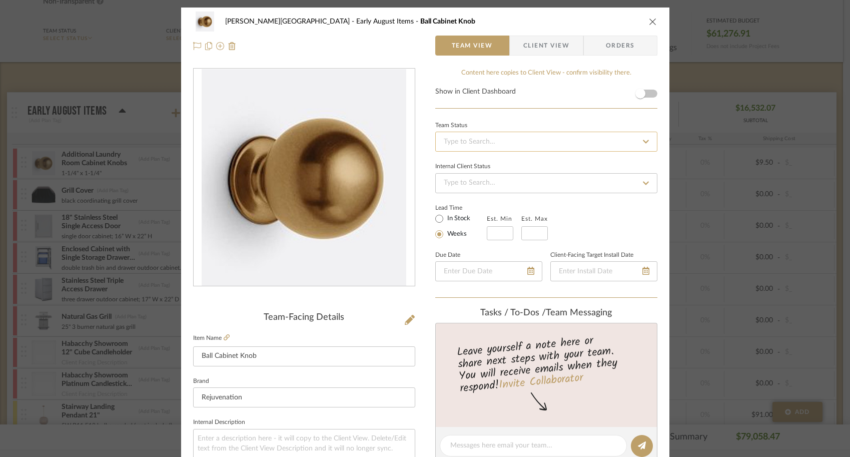
click at [469, 144] on input at bounding box center [546, 142] width 222 height 20
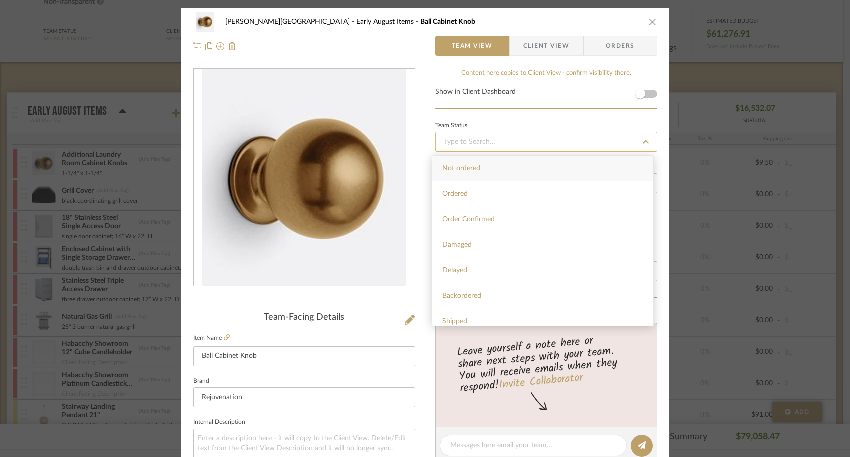
type input "p"
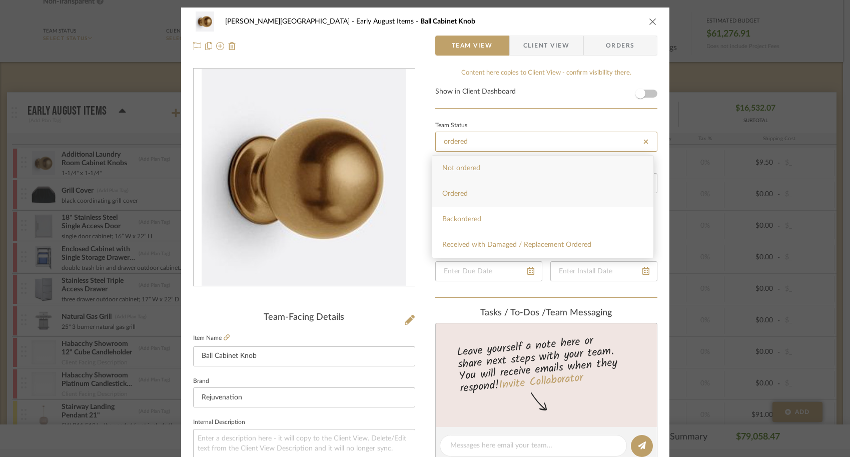
type input "ordered"
click at [474, 199] on div "Ordered" at bounding box center [542, 194] width 221 height 26
type input "[DATE]"
type input "Ordered"
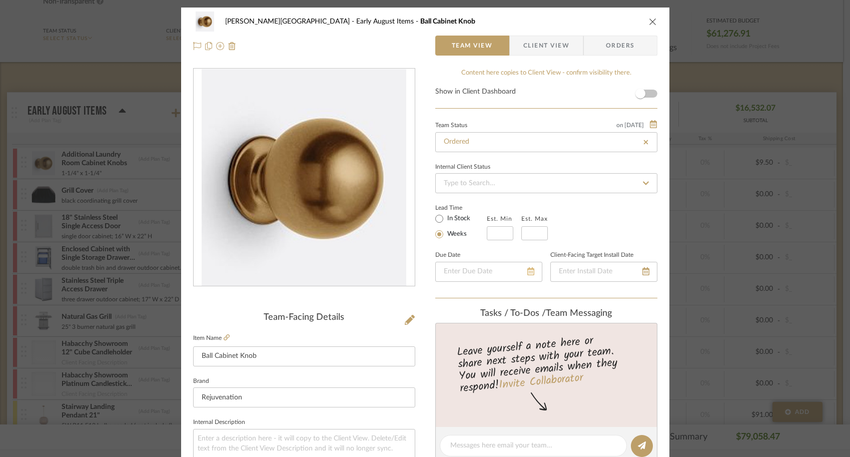
click at [527, 266] on fa-icon at bounding box center [530, 272] width 7 height 12
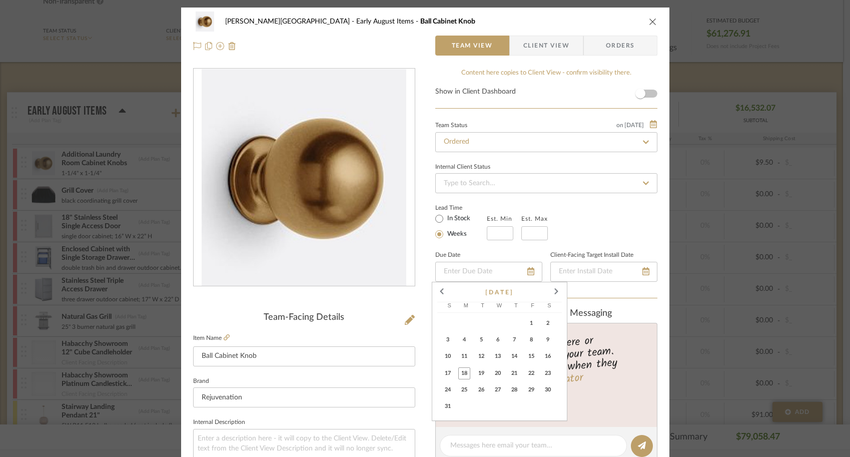
click at [514, 373] on span "21" at bounding box center [514, 373] width 12 height 12
type input "8/21/2025"
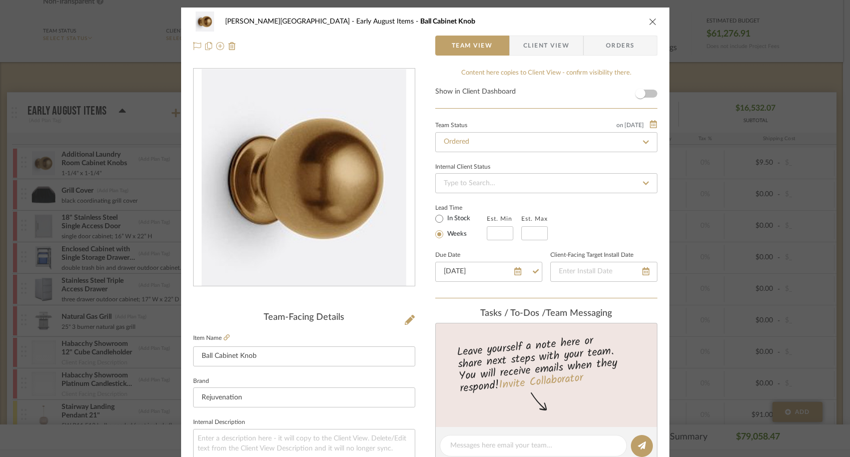
click at [602, 44] on span "Orders" at bounding box center [620, 46] width 51 height 20
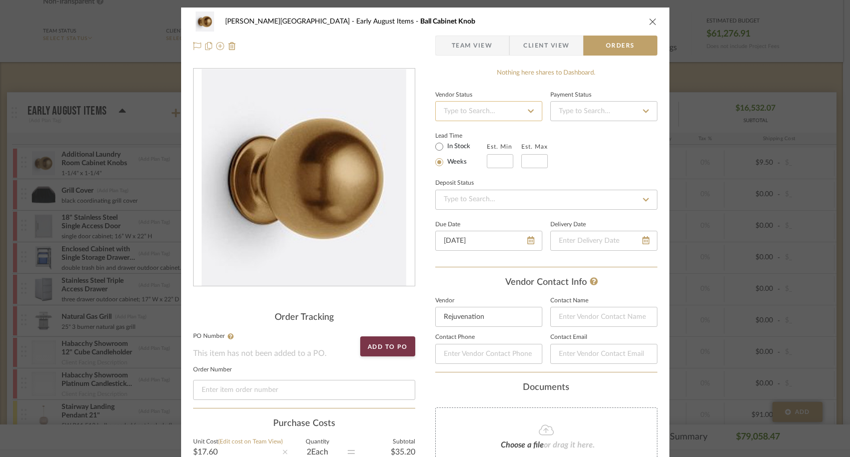
click at [507, 113] on input at bounding box center [488, 111] width 107 height 20
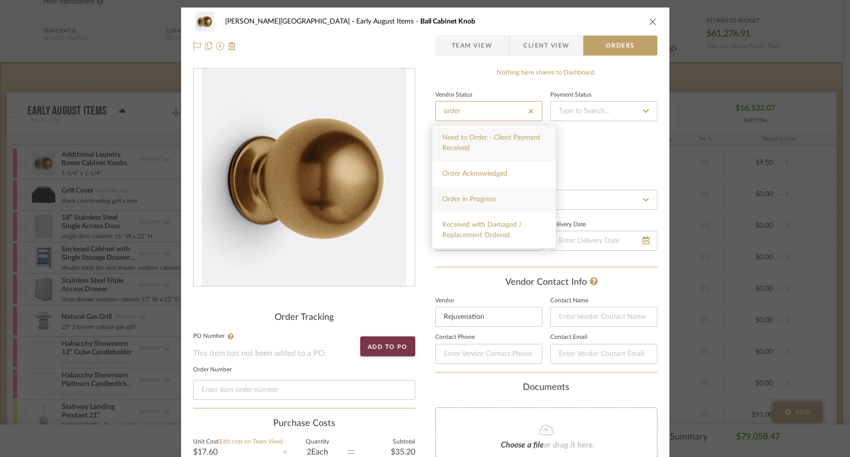
type input "order"
click at [488, 204] on div "Order in Progress" at bounding box center [494, 200] width 124 height 26
type input "[DATE]"
type input "Order in Progress"
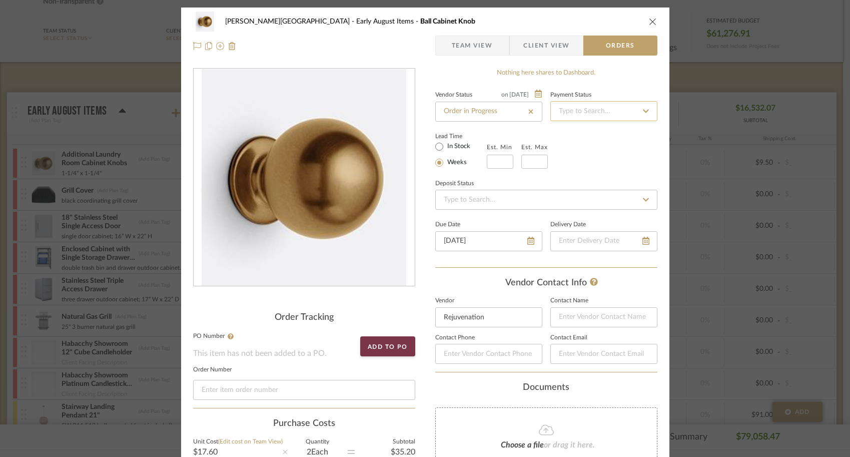
click at [561, 120] on input at bounding box center [603, 111] width 107 height 20
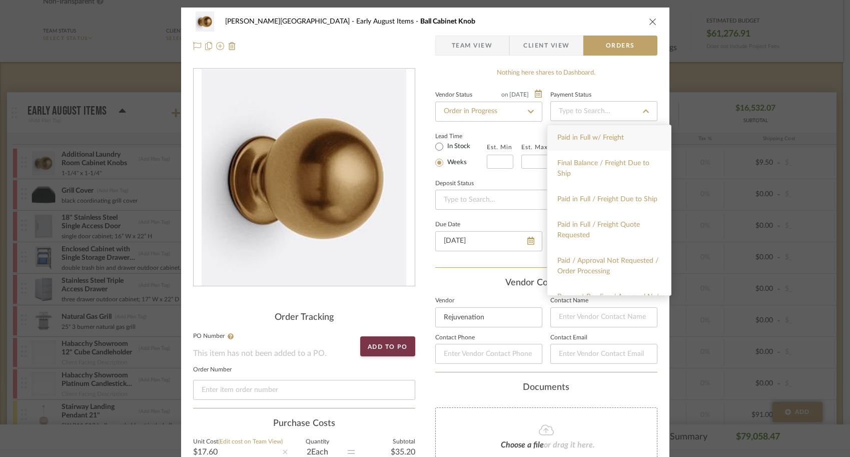
click at [564, 138] on span "Paid in Full w/ Freight" at bounding box center [590, 137] width 67 height 7
type input "[DATE]"
type input "Paid in Full w/ Freight"
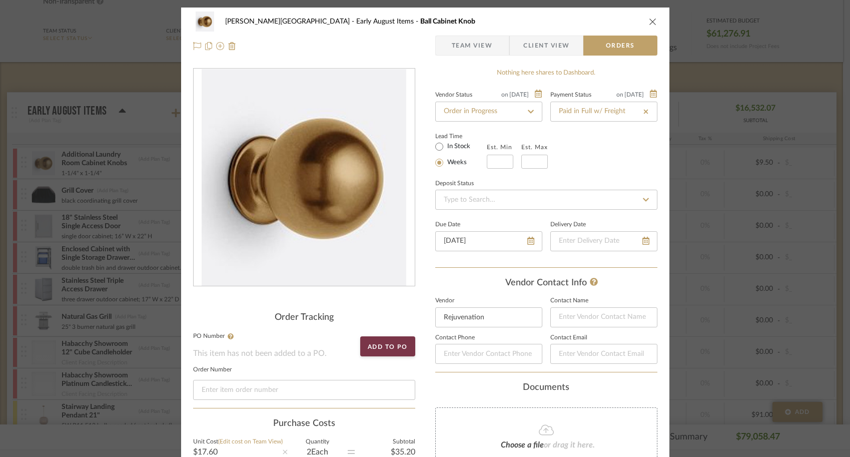
click at [455, 291] on div "Vendor Contact Info Vendor Rejuvenation Contact Name Contact Phone Contact Email" at bounding box center [546, 325] width 222 height 95
click at [724, 253] on div "Campbell - Waxhaw Early August Items Ball Cabinet Knob Team View Client View Or…" at bounding box center [425, 228] width 850 height 457
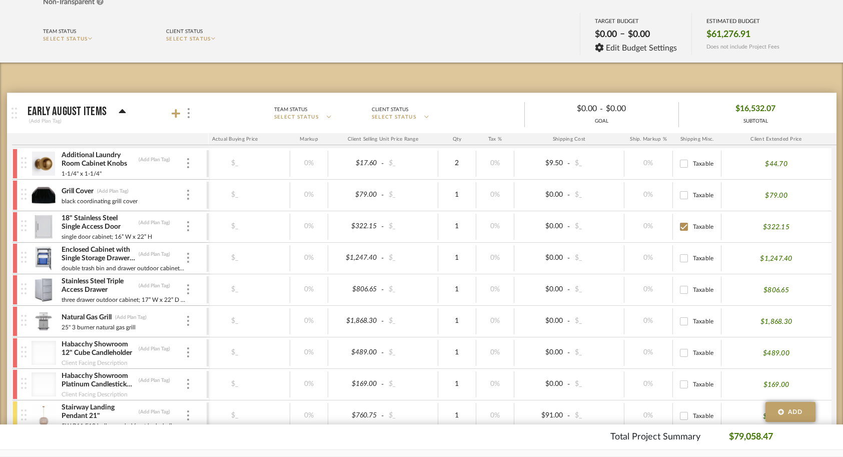
click at [684, 228] on input "Taxable" at bounding box center [684, 227] width 16 height 16
checkbox input "false"
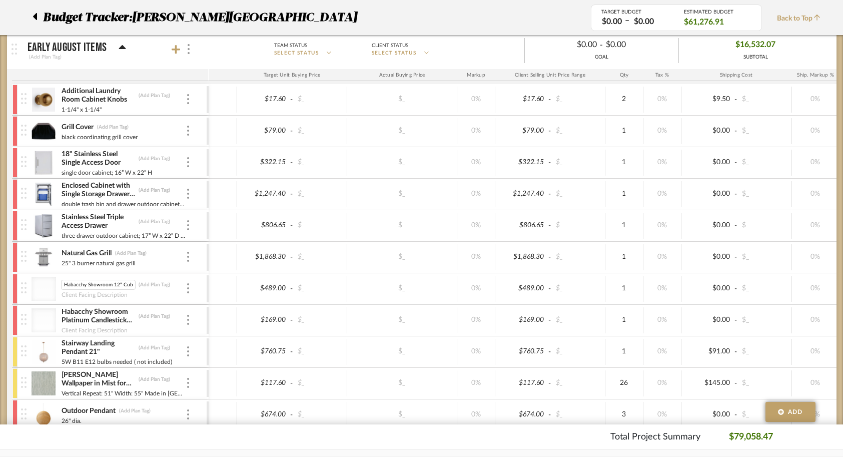
drag, startPoint x: 77, startPoint y: 284, endPoint x: 50, endPoint y: 284, distance: 27.0
click at [50, 284] on div "Habacchy Showroom 12" Cube Candleholder Habacchy Showroom 12" Cube Candleholder…" at bounding box center [114, 288] width 186 height 31
click at [85, 285] on input "Habacchy Showroom 12" Cube Candleholder" at bounding box center [98, 285] width 75 height 10
click at [81, 285] on input "Habacchy Showroom 12" Cube Candleholder" at bounding box center [98, 285] width 75 height 10
type input "Habachy Showroom 12" Cube Candleholder"
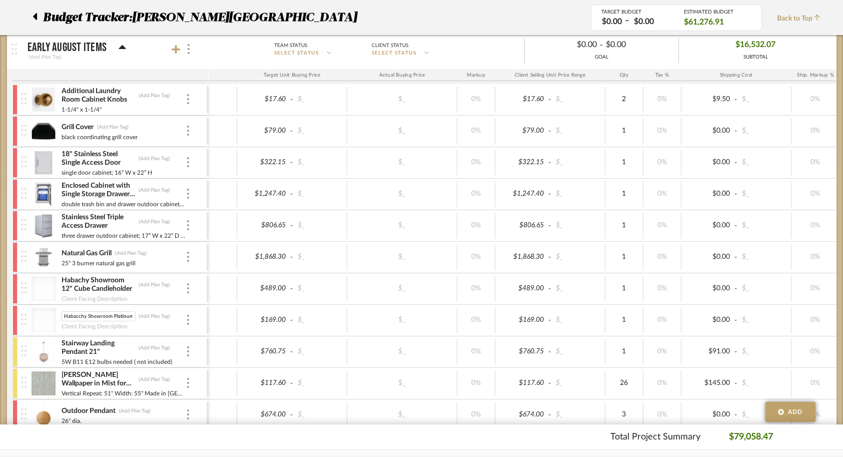
drag, startPoint x: 74, startPoint y: 315, endPoint x: 42, endPoint y: 314, distance: 31.5
click at [42, 314] on div "Habacchy Showroom Platinum Candlestick Holders Habacchy Showroom Platinum Candl…" at bounding box center [114, 320] width 186 height 31
click at [79, 314] on input "Habacchy Showroom Platinum Candlestick Holders" at bounding box center [98, 316] width 75 height 10
type input "Habachy Showroom Platinum Candlestick Holders"
click at [222, 317] on div at bounding box center [202, 320] width 72 height 26
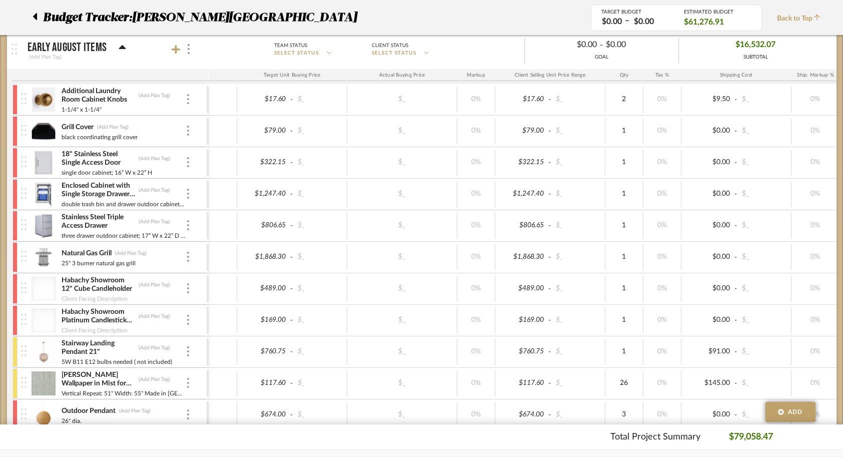
click at [94, 48] on p "Early August Items" at bounding box center [68, 48] width 80 height 12
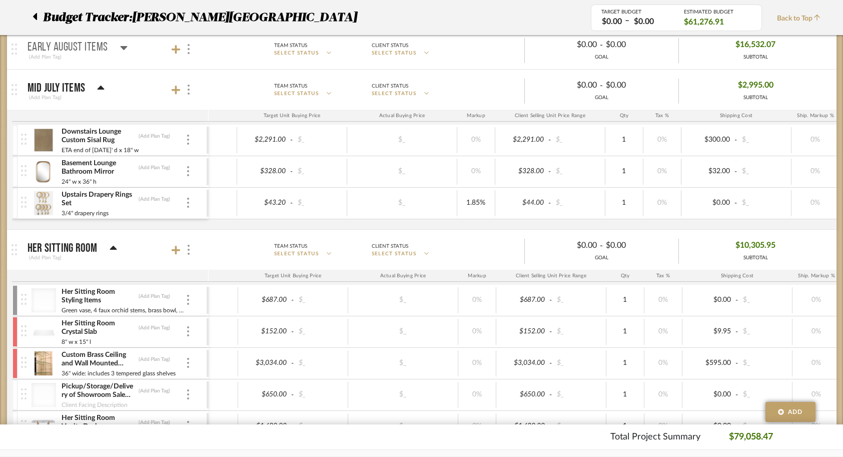
click at [94, 48] on p "Early August Items" at bounding box center [68, 48] width 81 height 12
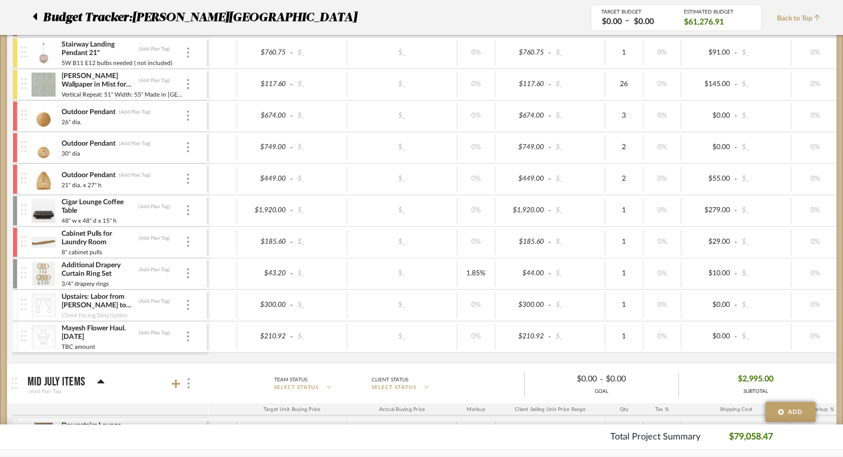
scroll to position [468, 0]
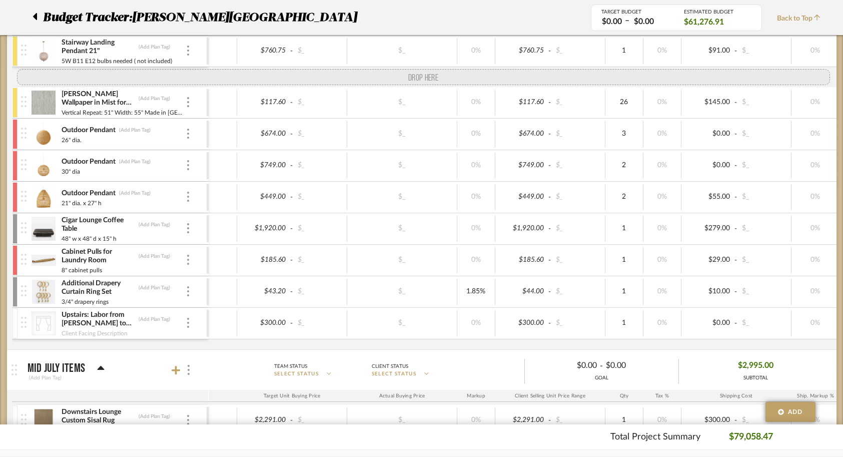
drag, startPoint x: 18, startPoint y: 336, endPoint x: 22, endPoint y: 77, distance: 259.7
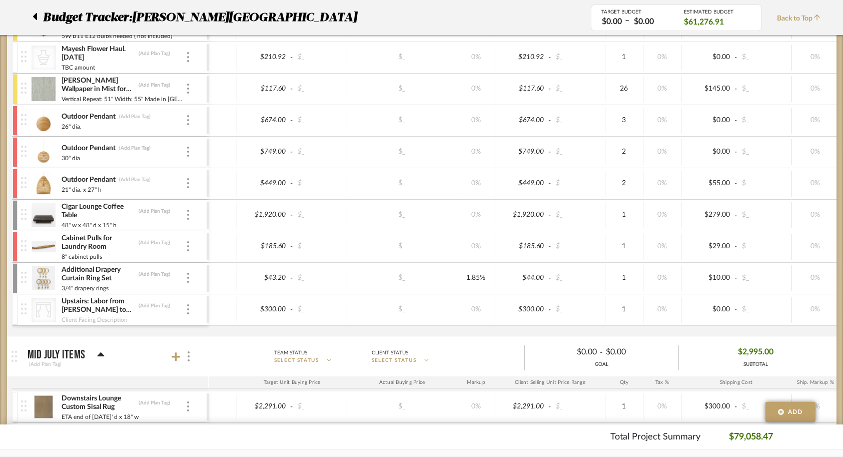
scroll to position [537, 0]
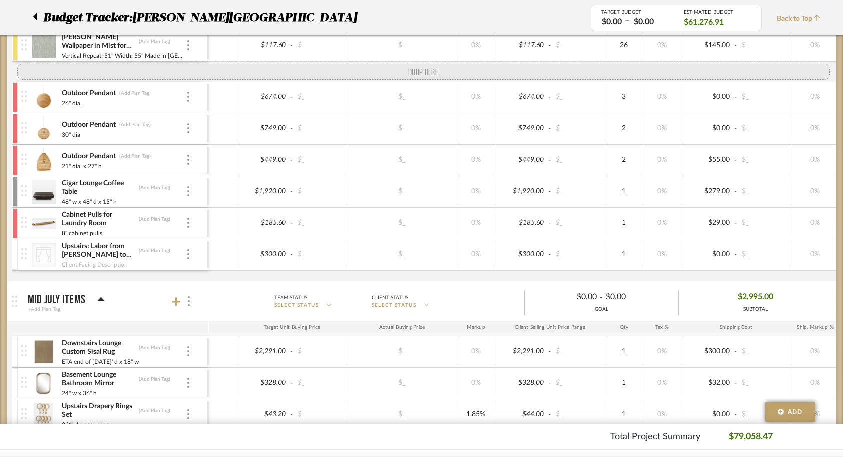
drag, startPoint x: 22, startPoint y: 234, endPoint x: 46, endPoint y: 74, distance: 162.3
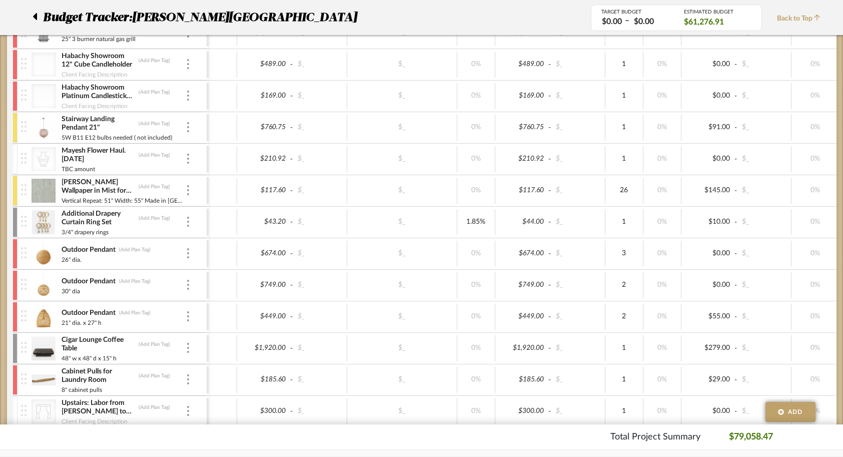
scroll to position [390, 0]
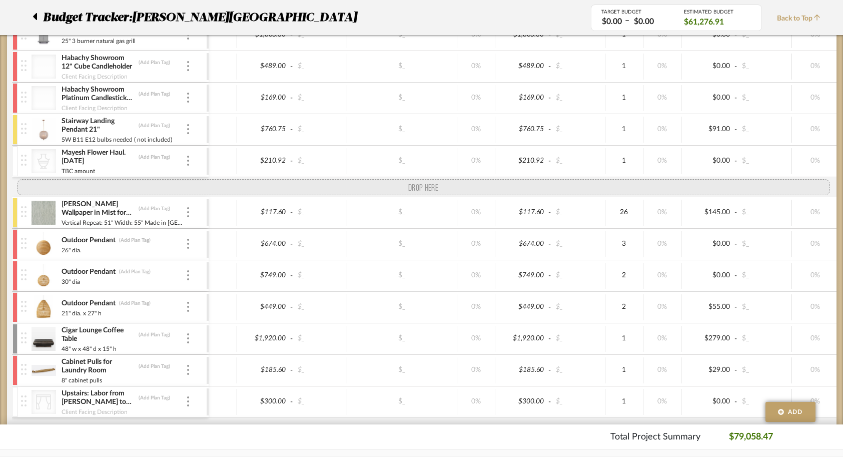
drag, startPoint x: 19, startPoint y: 222, endPoint x: 18, endPoint y: 184, distance: 38.0
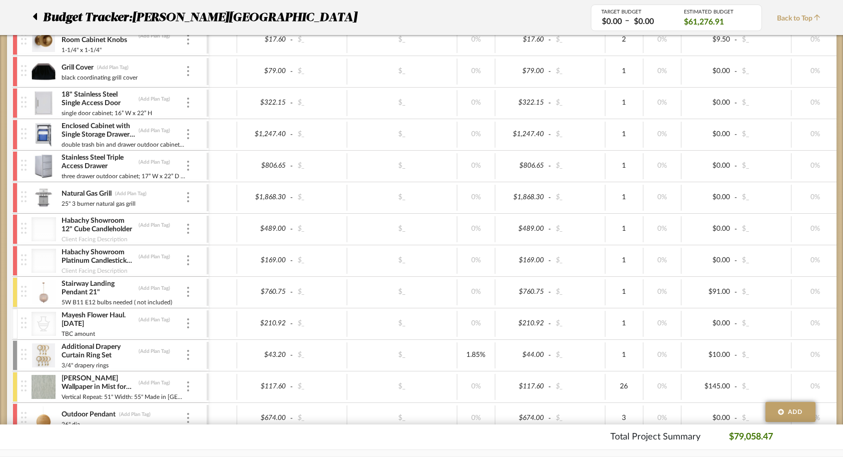
scroll to position [227, 0]
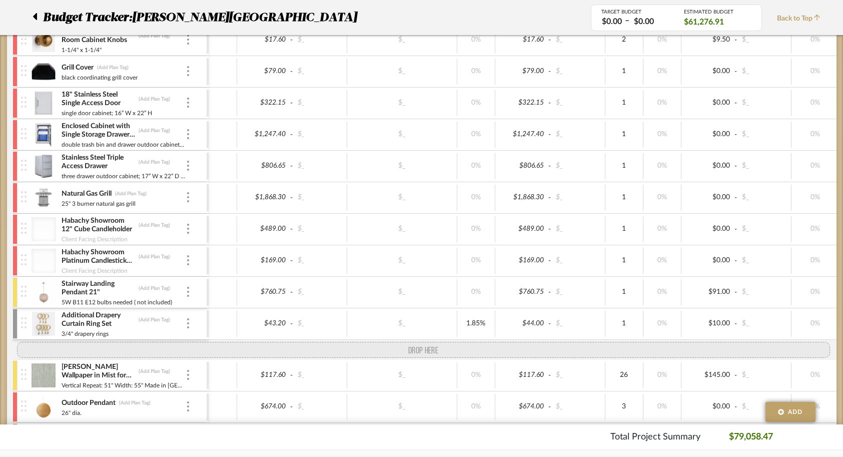
drag, startPoint x: 21, startPoint y: 324, endPoint x: 21, endPoint y: 342, distance: 18.0
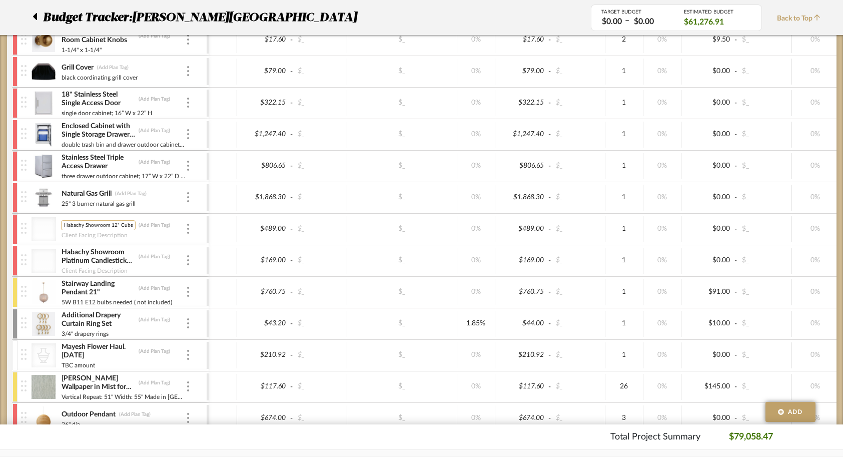
drag, startPoint x: 116, startPoint y: 225, endPoint x: 109, endPoint y: 225, distance: 7.0
click at [109, 225] on input "Habachy Showroom 12" Cube Candleholder" at bounding box center [98, 225] width 75 height 10
type input "Habachy Showroom Cube Candleholder"
click at [224, 228] on div at bounding box center [202, 229] width 72 height 26
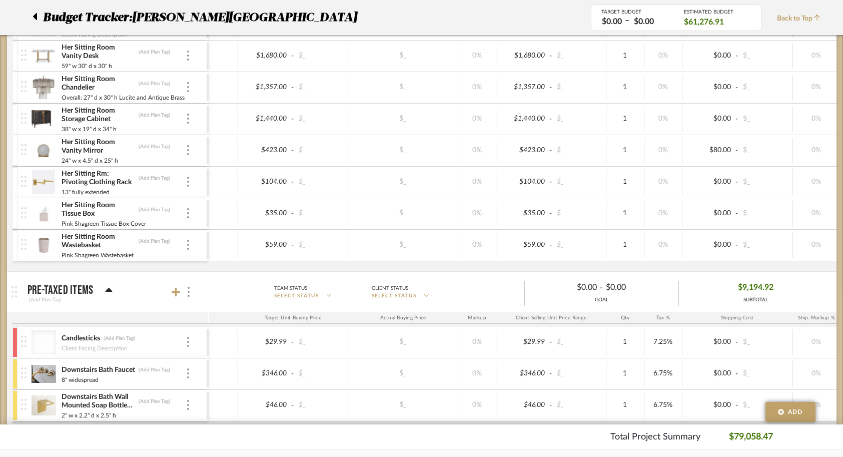
scroll to position [1138, 0]
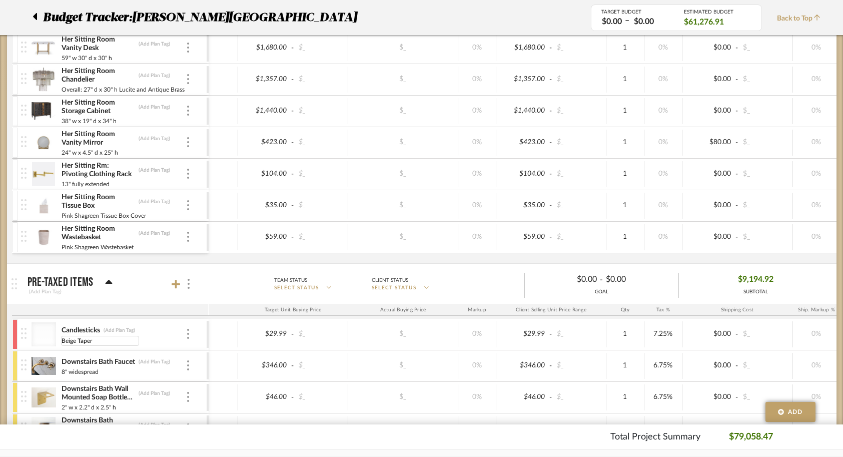
type input "Beige Tapers"
click at [218, 289] on mat-panel-description "Team Status SELECT STATUS Client Status SELECT STATUS $0.00 - $0.00 GOAL $9,194…" at bounding box center [518, 284] width 629 height 28
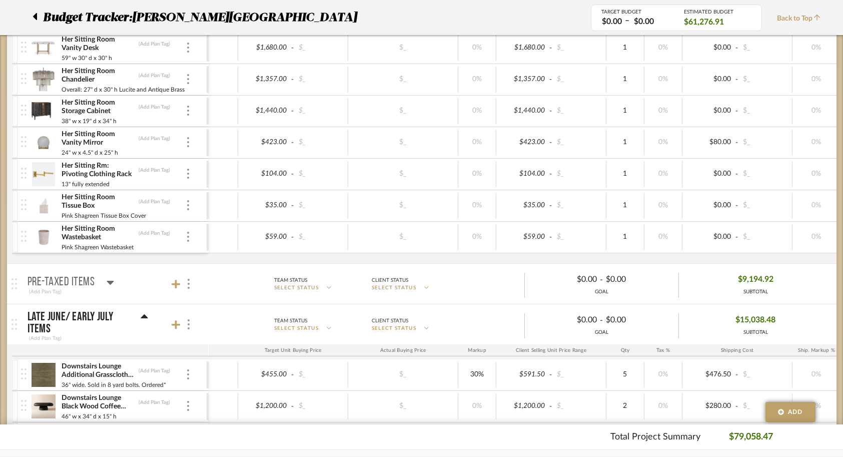
click at [115, 285] on mat-panel-title "Pre-taxed Items (Add Plan Tag)" at bounding box center [116, 284] width 176 height 25
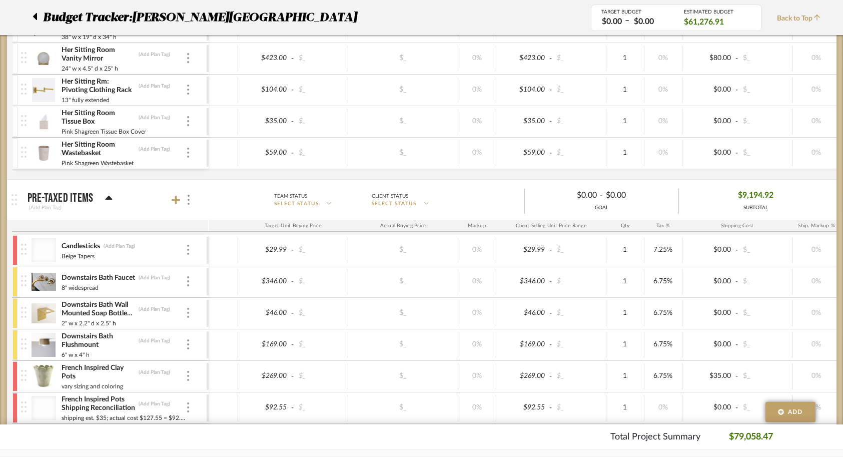
scroll to position [1226, 0]
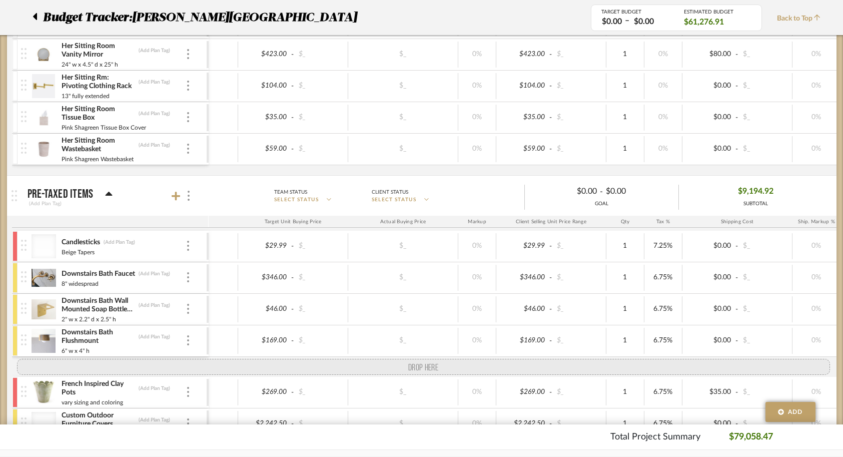
drag, startPoint x: 19, startPoint y: 400, endPoint x: 16, endPoint y: 361, distance: 39.2
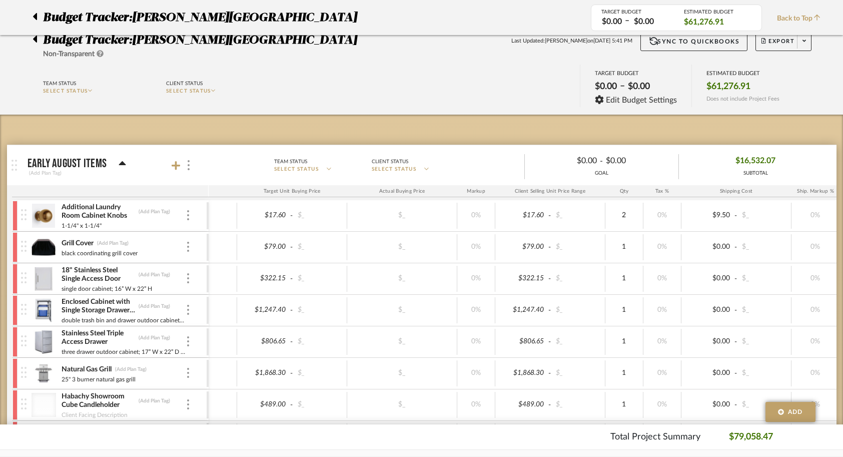
scroll to position [32, 0]
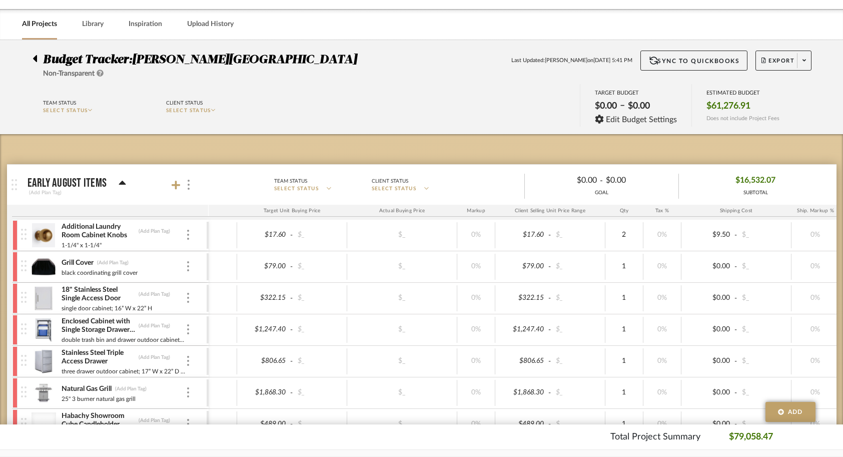
click at [97, 179] on p "Early August Items" at bounding box center [68, 183] width 80 height 12
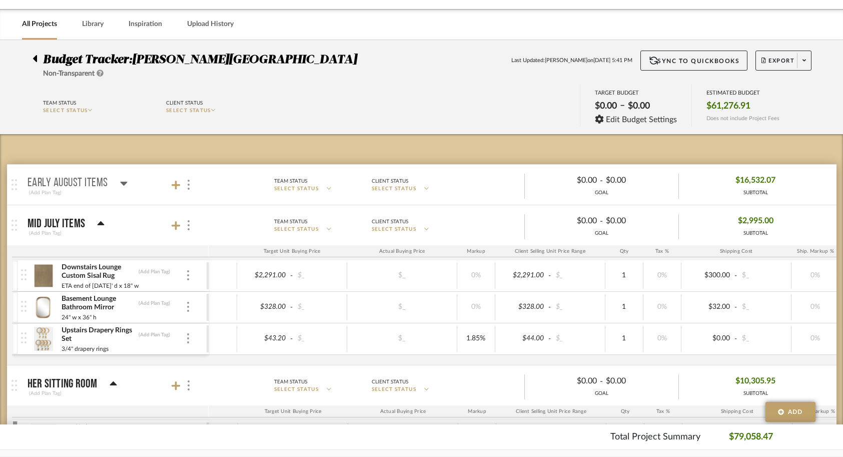
click at [116, 182] on div "Early August Items" at bounding box center [78, 183] width 100 height 12
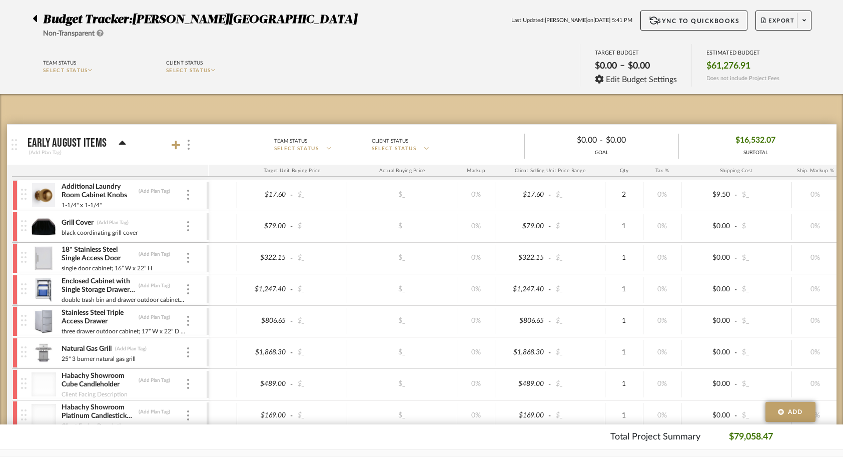
scroll to position [80, 0]
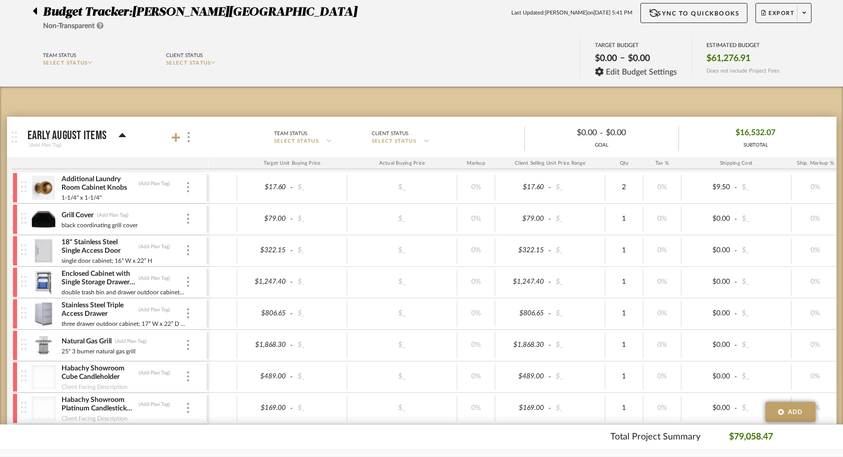
click at [89, 133] on p "Early August Items" at bounding box center [68, 136] width 80 height 12
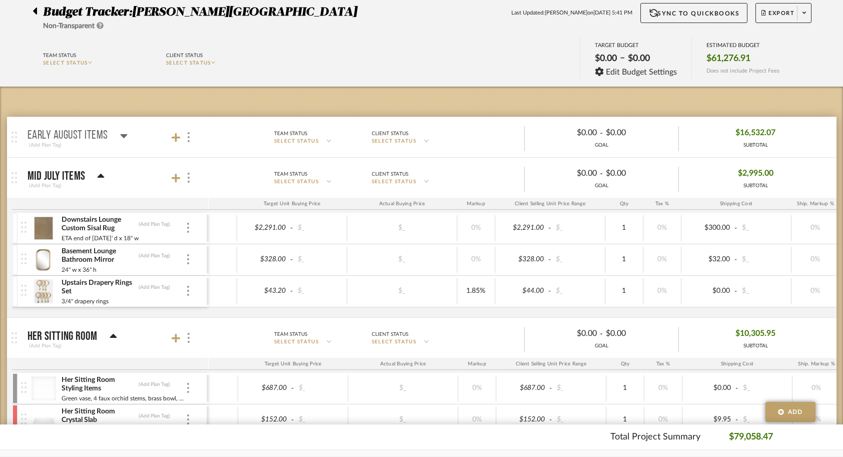
click at [89, 133] on p "Early August Items" at bounding box center [68, 136] width 81 height 12
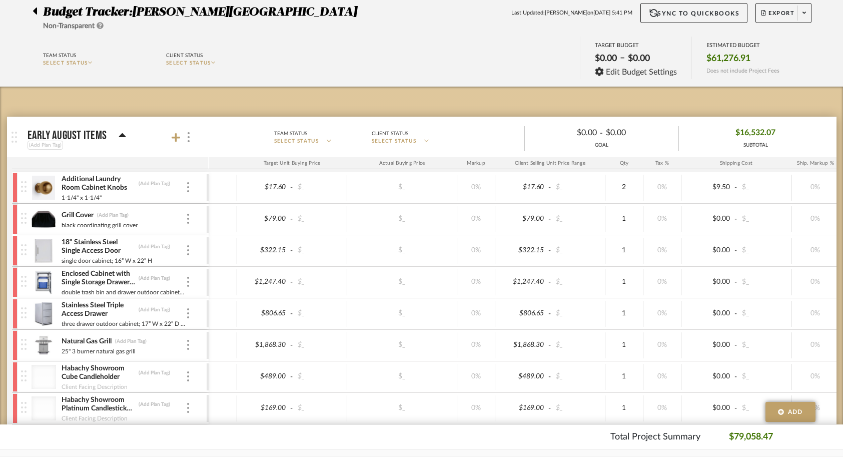
scroll to position [95, 0]
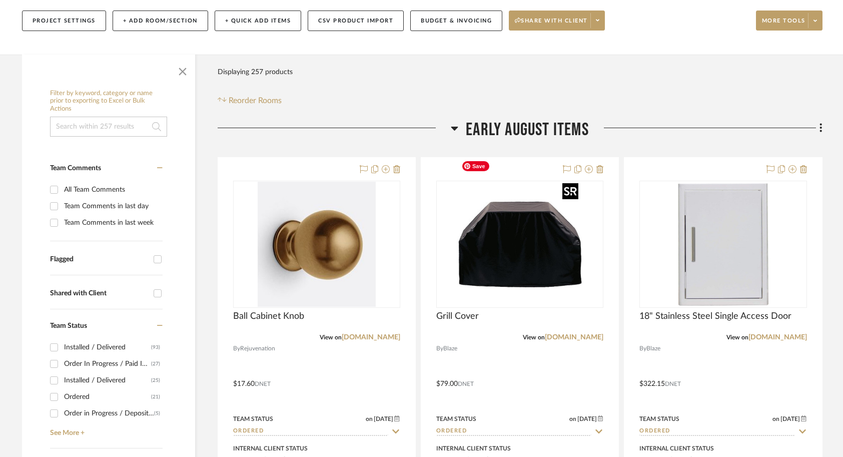
scroll to position [144, 0]
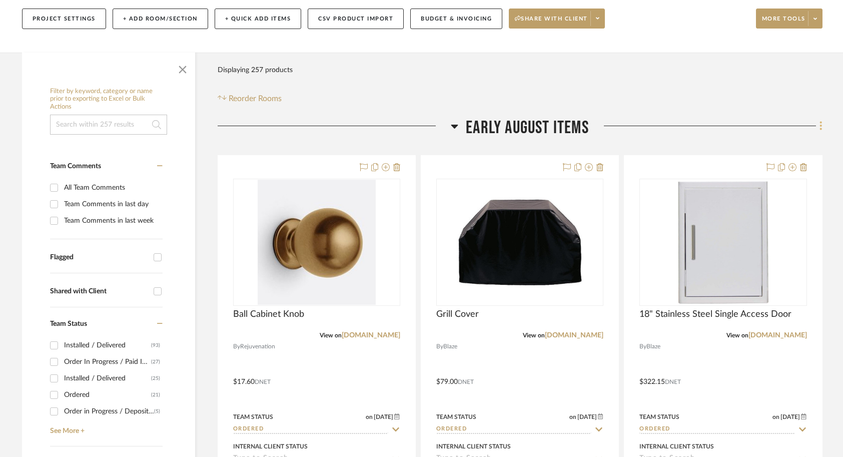
click at [821, 120] on icon at bounding box center [820, 125] width 3 height 11
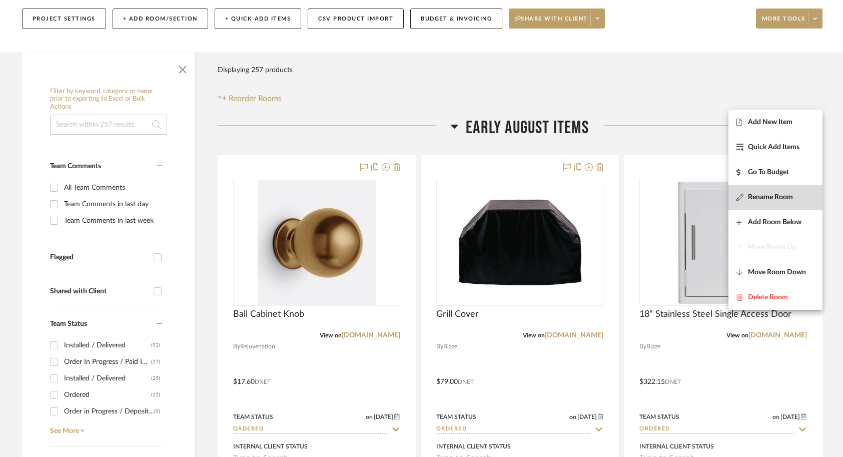
click at [768, 200] on span "Rename Room" at bounding box center [770, 197] width 45 height 9
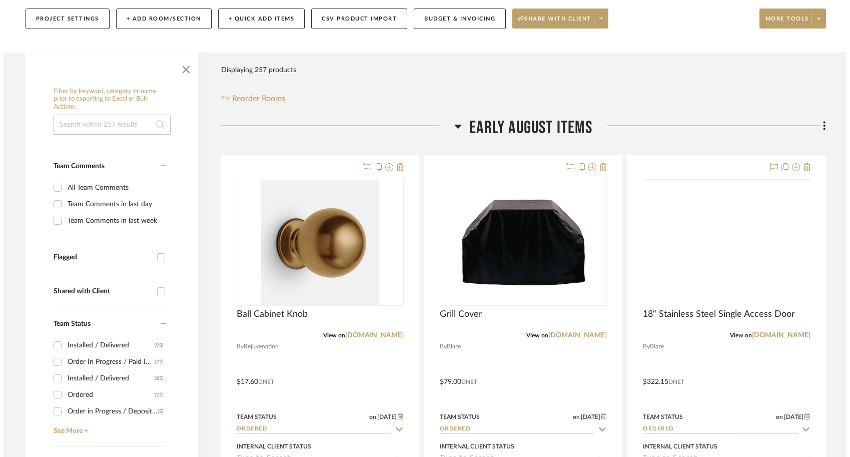
scroll to position [0, 0]
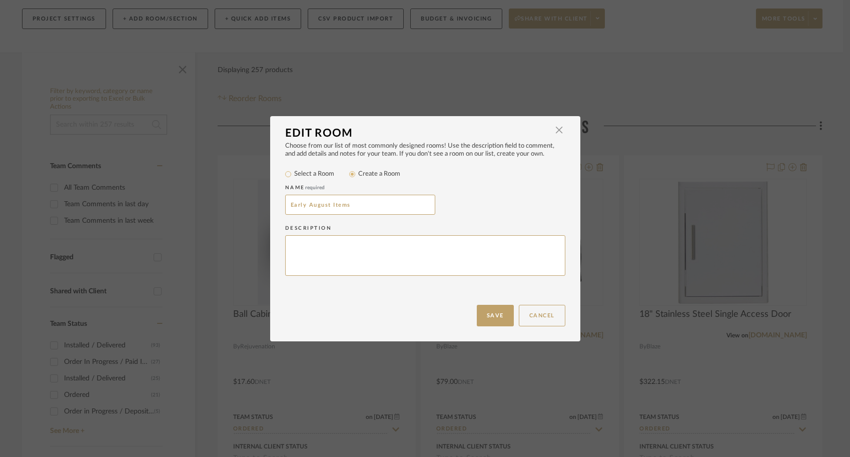
drag, startPoint x: 306, startPoint y: 205, endPoint x: 267, endPoint y: 204, distance: 38.5
click at [270, 204] on div "Choose from our list of most commonly designed rooms! Use the description field…" at bounding box center [425, 223] width 310 height 163
type input "Mid August Items"
click at [487, 312] on button "Save" at bounding box center [495, 316] width 37 height 22
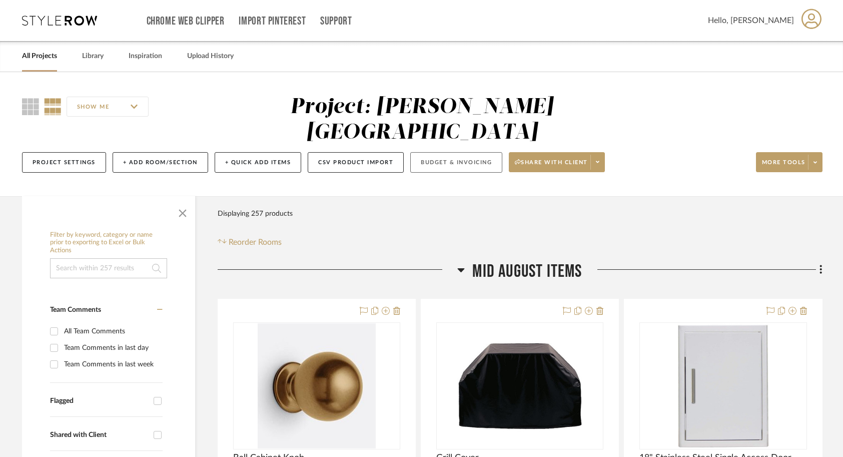
click at [423, 152] on button "Budget & Invoicing" at bounding box center [456, 162] width 92 height 21
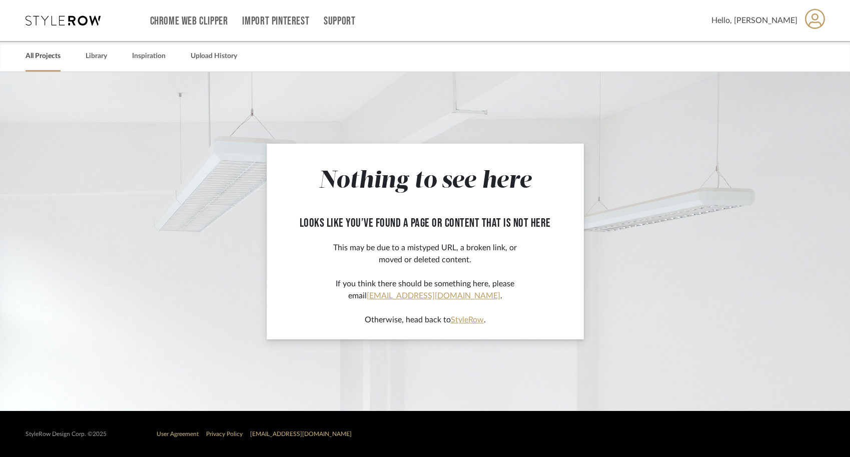
click at [39, 47] on div "All Projects" at bounding box center [43, 56] width 35 height 31
click at [47, 65] on div "All Projects" at bounding box center [43, 56] width 35 height 31
click at [46, 53] on link "All Projects" at bounding box center [43, 57] width 35 height 14
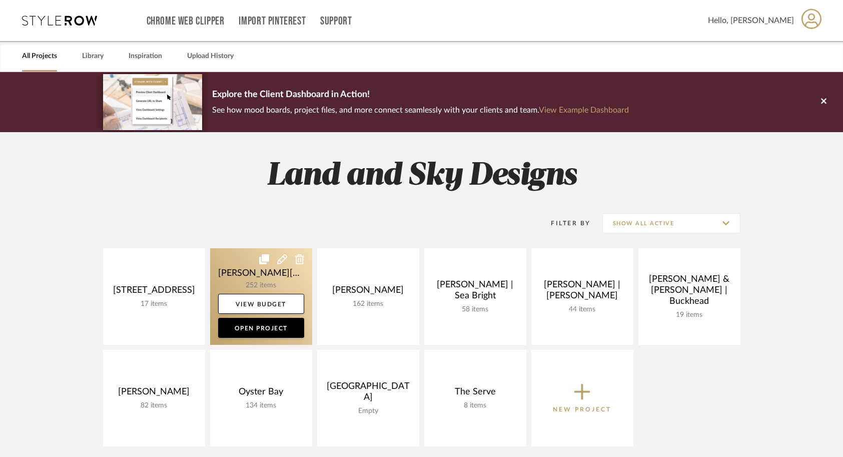
click at [232, 277] on link at bounding box center [261, 296] width 102 height 97
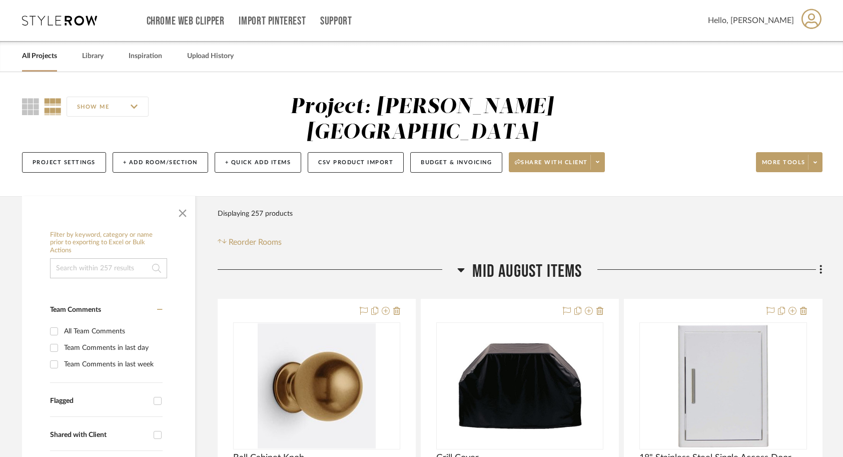
click at [819, 262] on fa-icon at bounding box center [819, 270] width 7 height 17
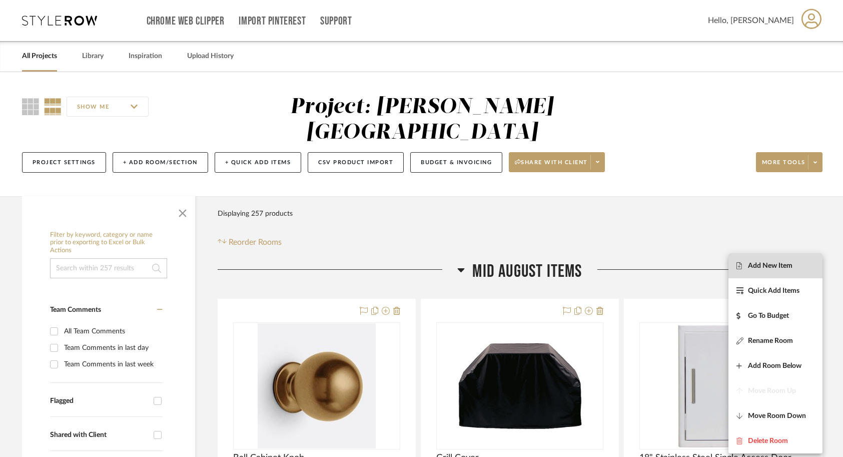
click at [789, 265] on span "Add New Item" at bounding box center [770, 265] width 45 height 9
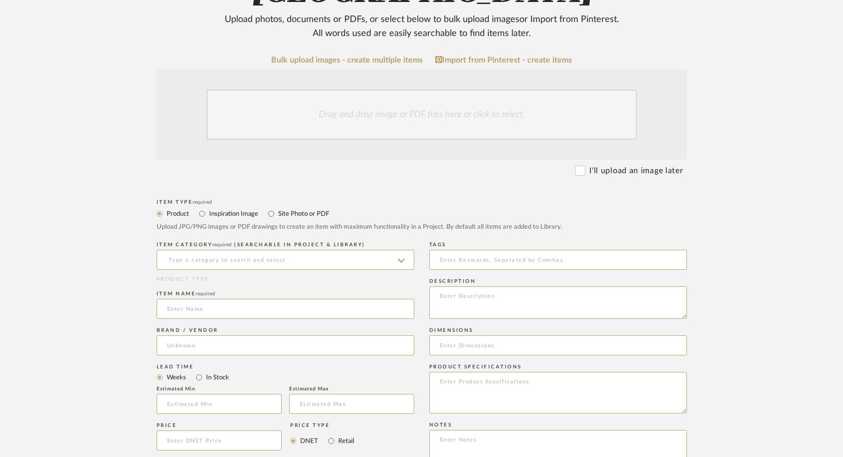
scroll to position [189, 0]
click at [343, 298] on input at bounding box center [286, 308] width 258 height 20
click at [164, 298] on input "Kitchen Container Store" at bounding box center [286, 308] width 258 height 20
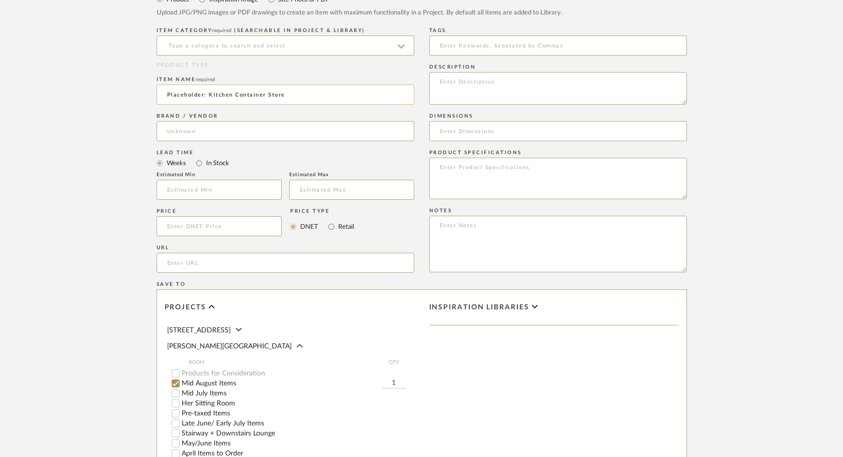
scroll to position [544, 0]
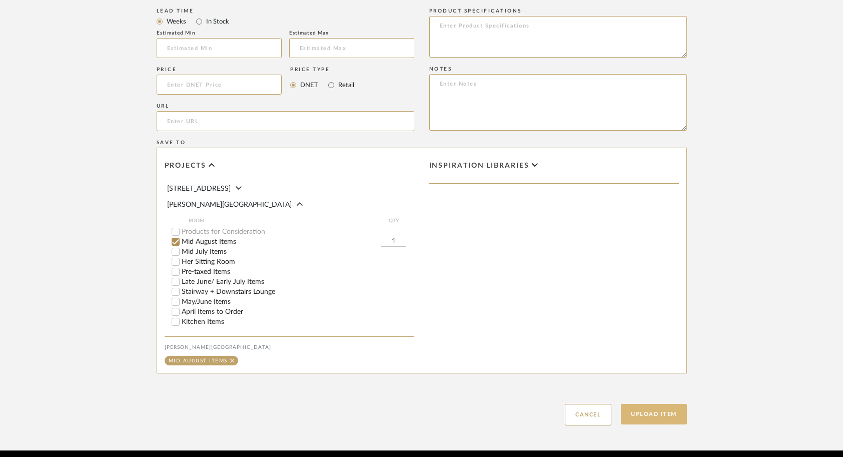
type input "Placeholder: Kitchen Container Store"
click at [641, 404] on button "Upload Item" at bounding box center [654, 414] width 66 height 21
click at [646, 404] on button "Upload Item" at bounding box center [654, 414] width 66 height 21
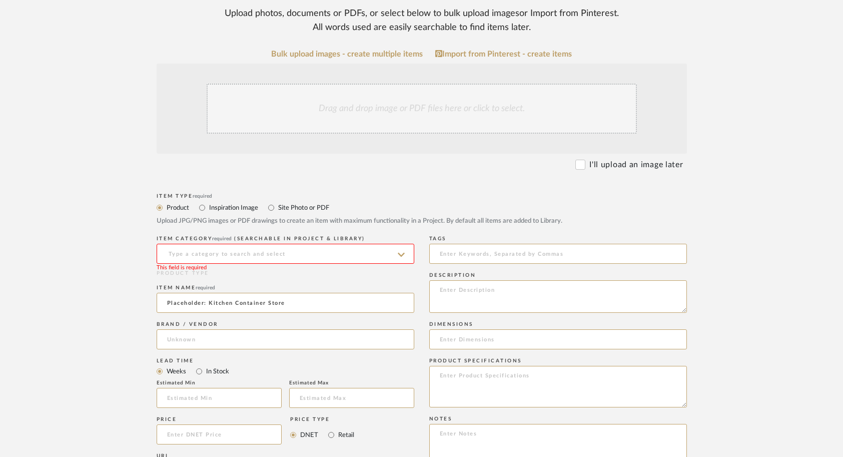
scroll to position [223, 0]
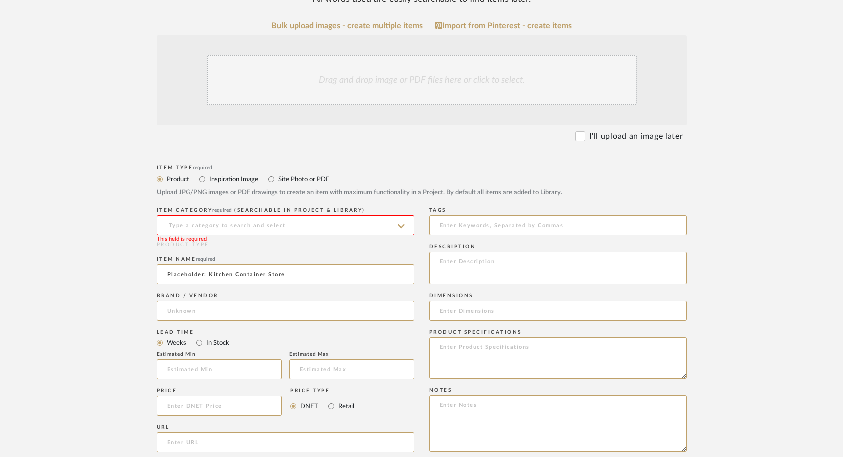
click at [352, 215] on input at bounding box center [286, 225] width 258 height 20
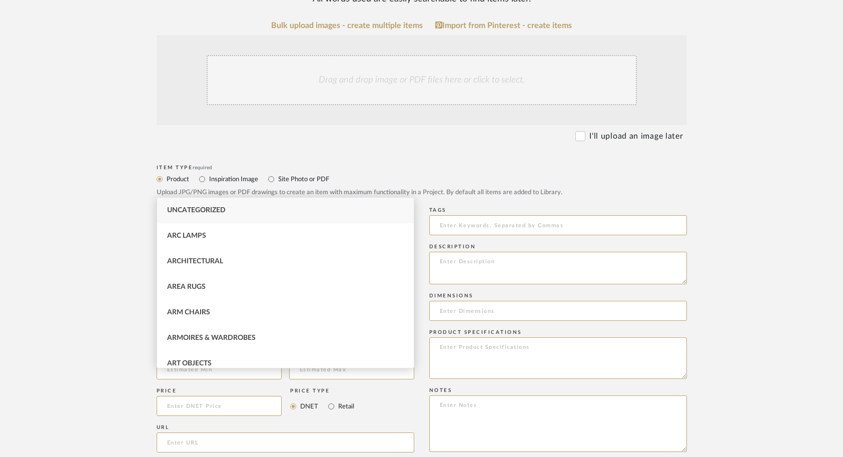
click at [232, 209] on div "Uncategorized" at bounding box center [285, 211] width 257 height 26
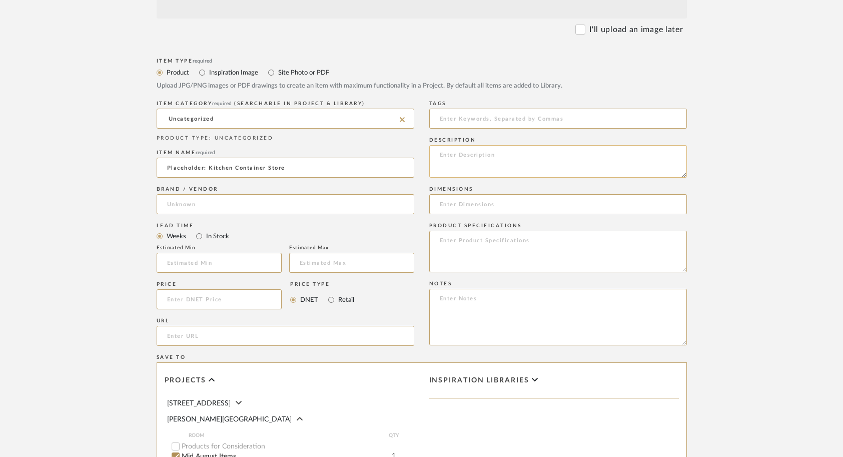
scroll to position [176, 0]
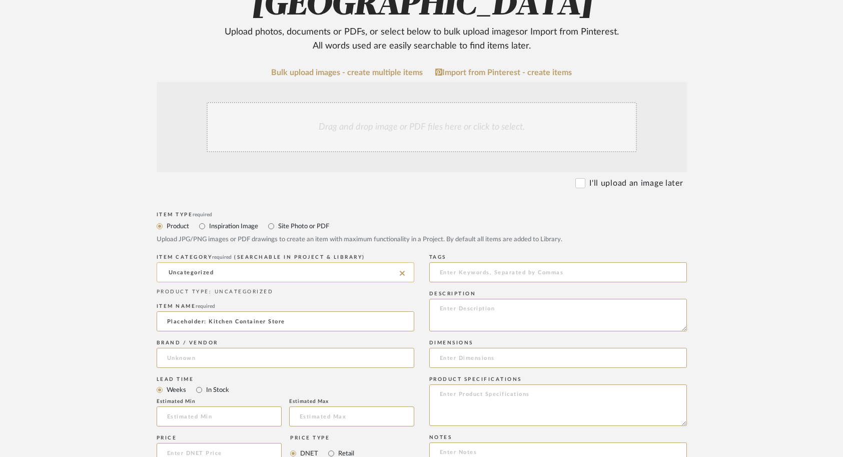
click at [251, 262] on input "Uncategorized" at bounding box center [286, 272] width 258 height 20
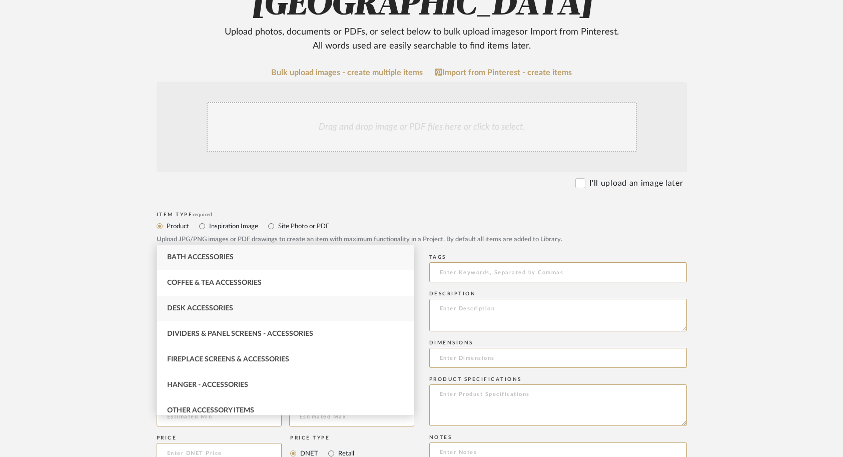
type input "a"
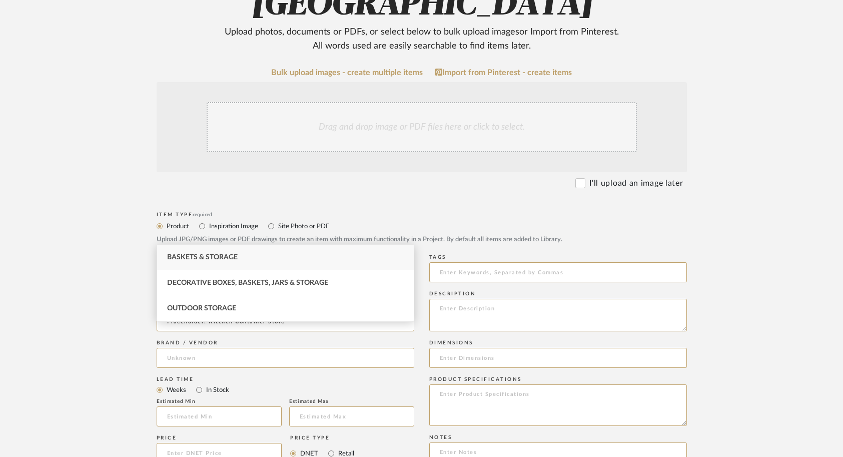
click at [234, 262] on div "Baskets & Storage" at bounding box center [285, 258] width 257 height 26
type input "Baskets & Storage"
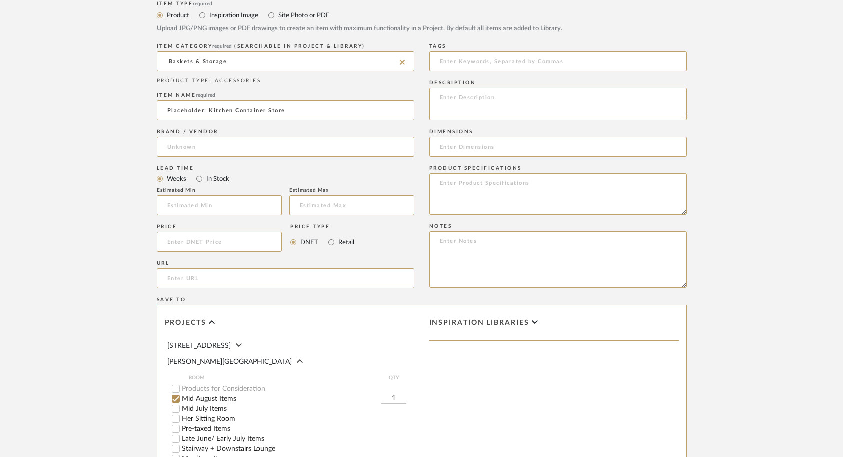
scroll to position [544, 0]
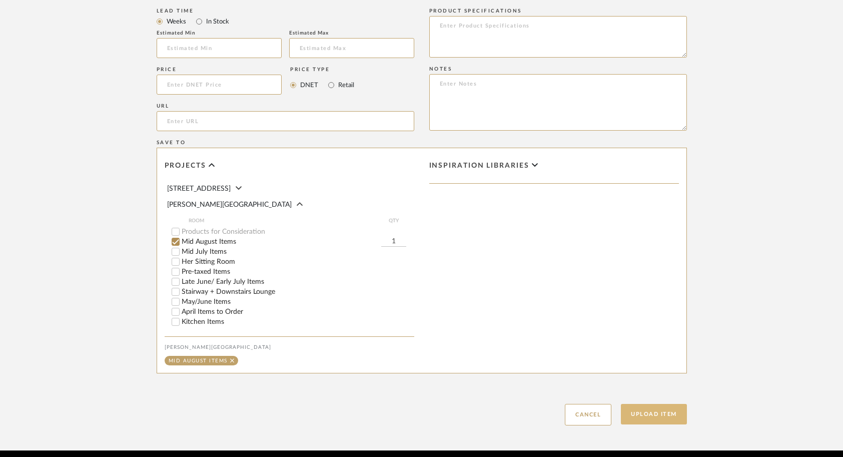
click at [675, 404] on button "Upload Item" at bounding box center [654, 414] width 66 height 21
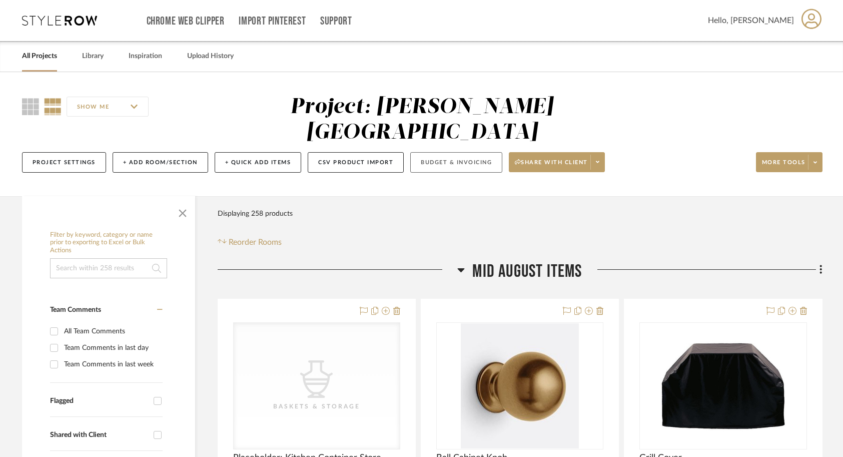
click at [456, 152] on button "Budget & Invoicing" at bounding box center [456, 162] width 92 height 21
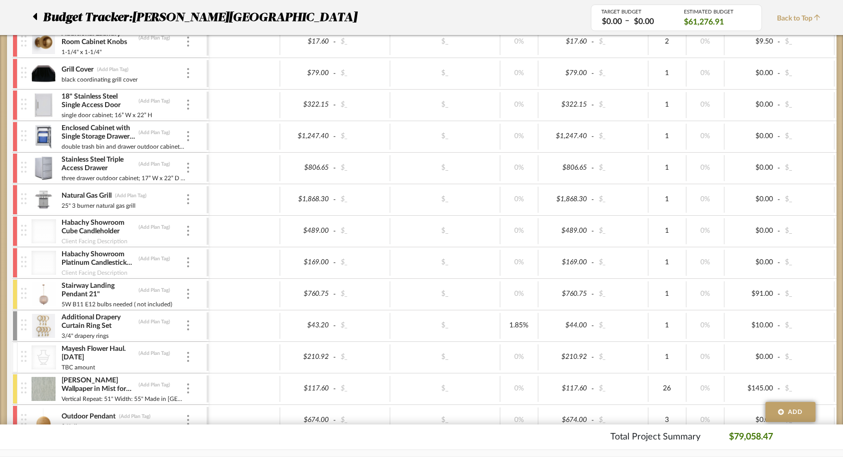
scroll to position [272, 0]
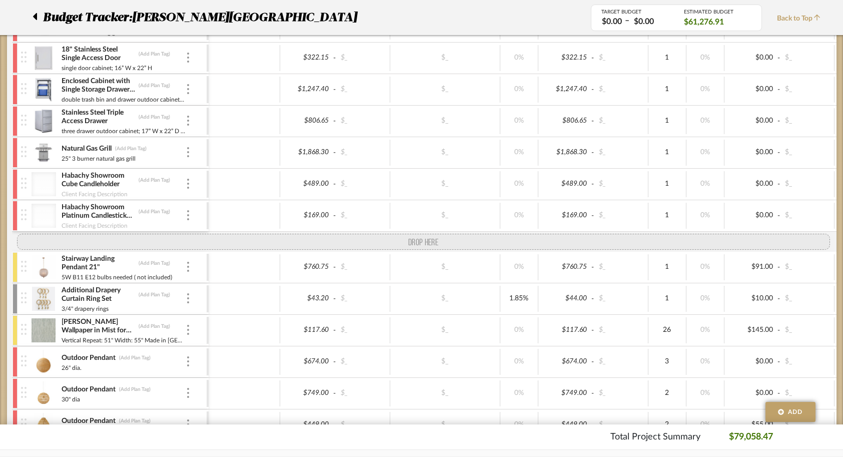
drag, startPoint x: 21, startPoint y: 308, endPoint x: 17, endPoint y: 241, distance: 66.7
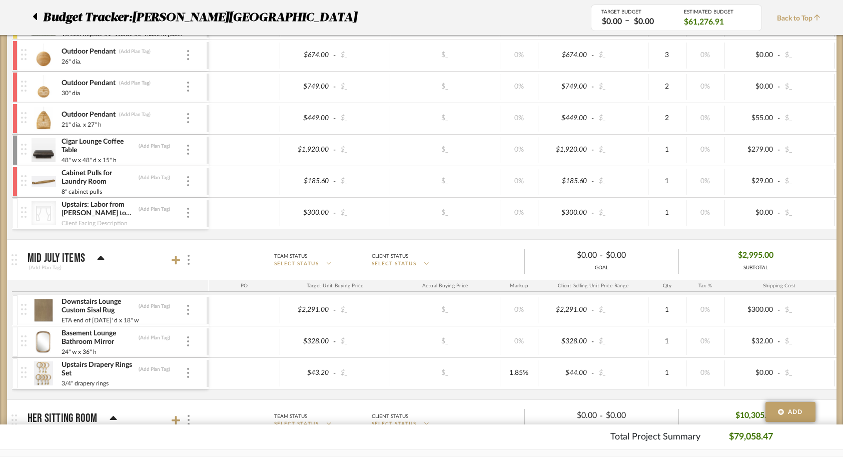
scroll to position [599, 0]
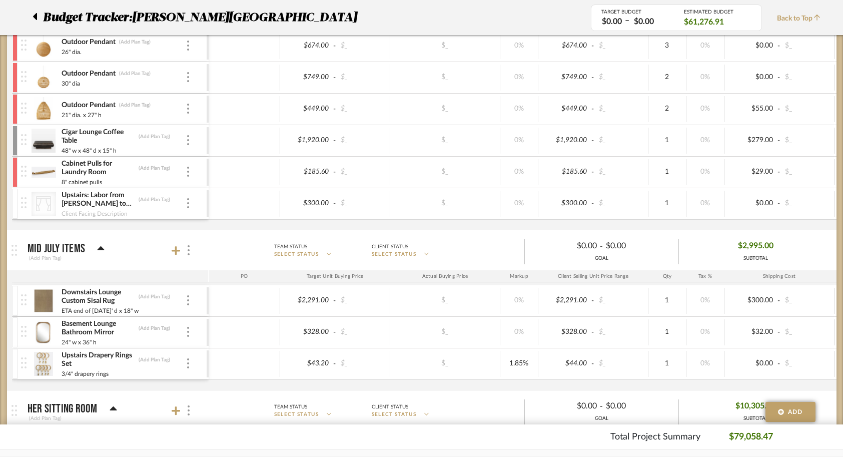
click at [103, 249] on icon at bounding box center [101, 248] width 7 height 4
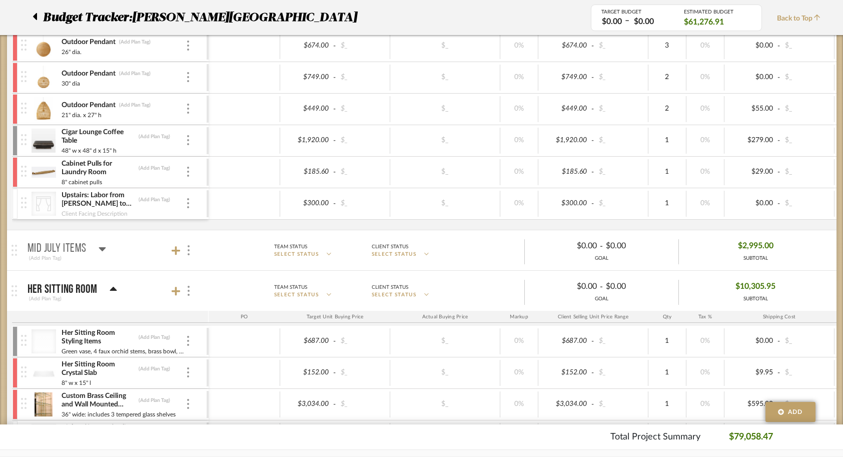
click at [102, 250] on icon at bounding box center [103, 249] width 8 height 12
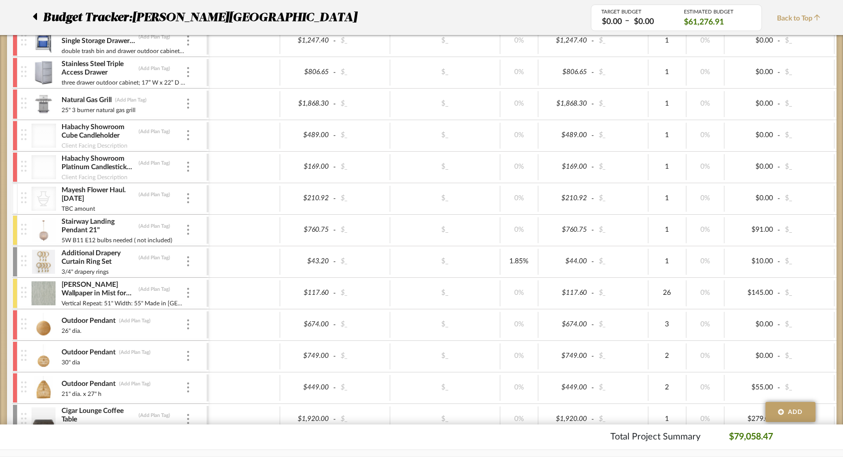
scroll to position [312, 0]
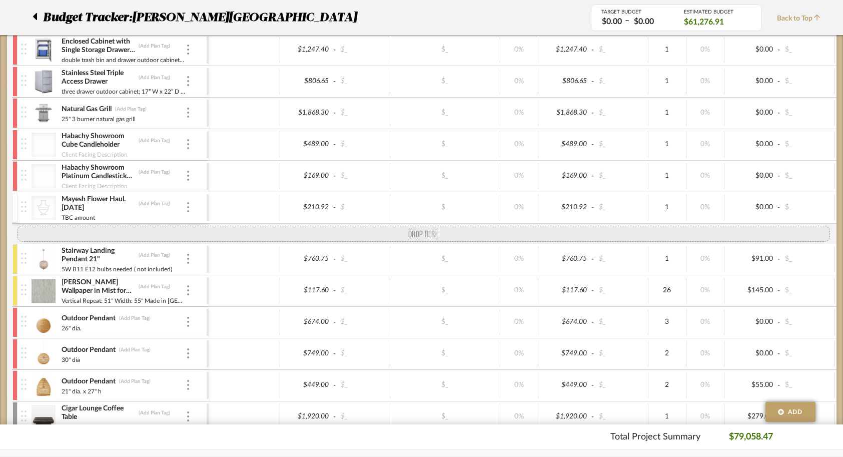
drag, startPoint x: 22, startPoint y: 273, endPoint x: 25, endPoint y: 241, distance: 32.2
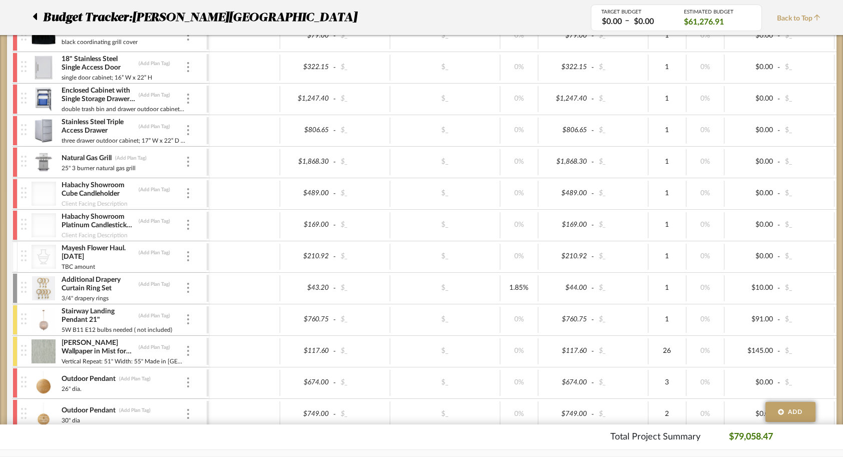
scroll to position [257, 0]
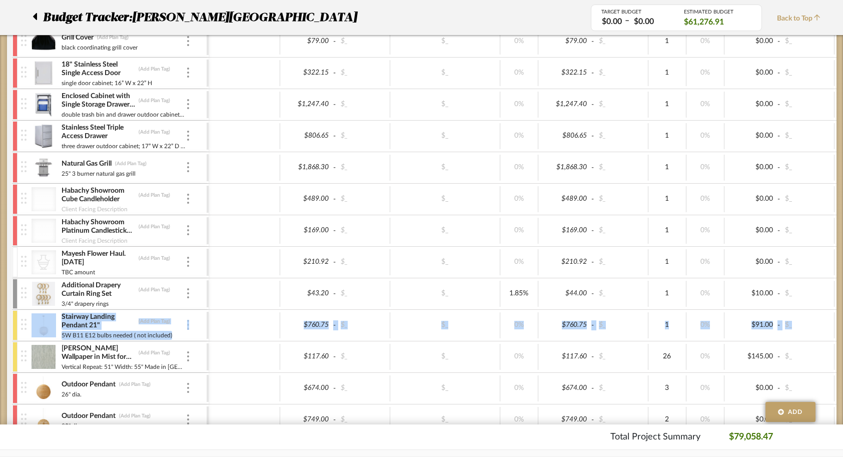
drag, startPoint x: 17, startPoint y: 351, endPoint x: 18, endPoint y: 318, distance: 33.0
click at [18, 318] on div "Additional Laundry Room Cabinet Knobs (Add Plan Tag) 1-1/4" x 1-1/4" $17.60 - $…" at bounding box center [529, 282] width 1035 height 577
click at [25, 360] on img at bounding box center [24, 355] width 6 height 11
click at [22, 361] on div at bounding box center [25, 356] width 14 height 31
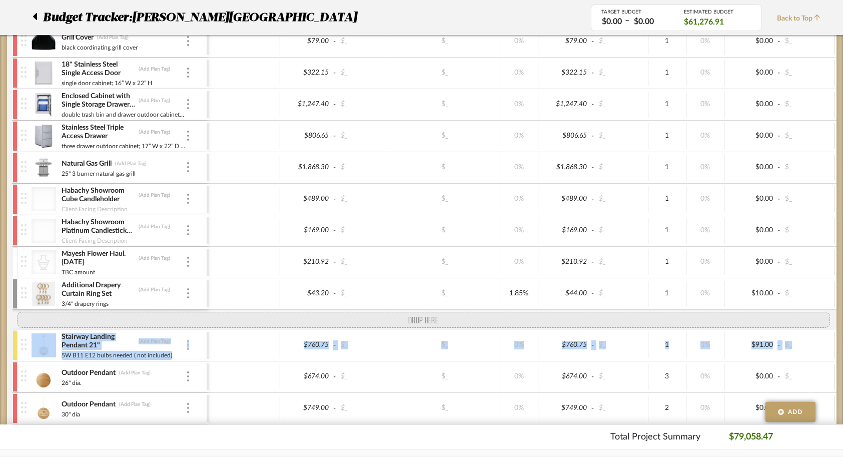
drag, startPoint x: 22, startPoint y: 361, endPoint x: 22, endPoint y: 318, distance: 42.5
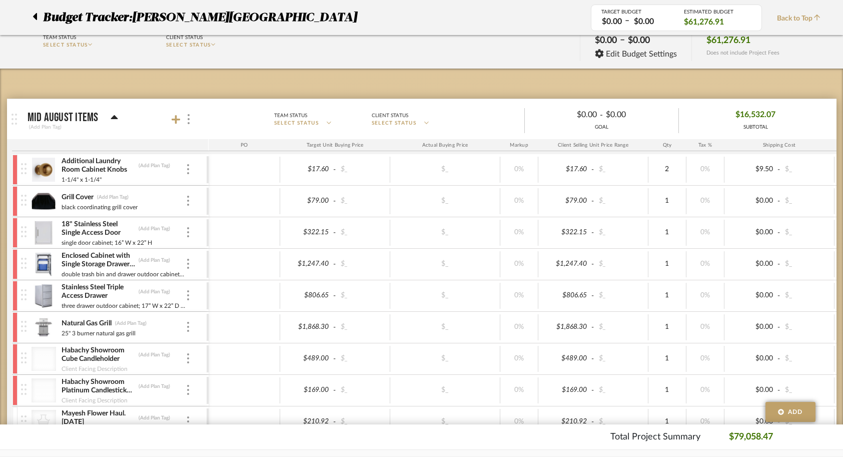
scroll to position [98, 0]
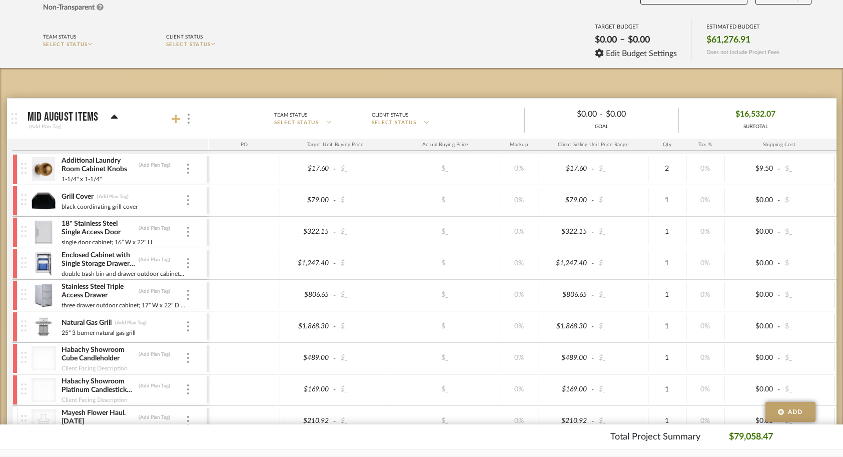
click at [179, 118] on icon at bounding box center [176, 119] width 9 height 9
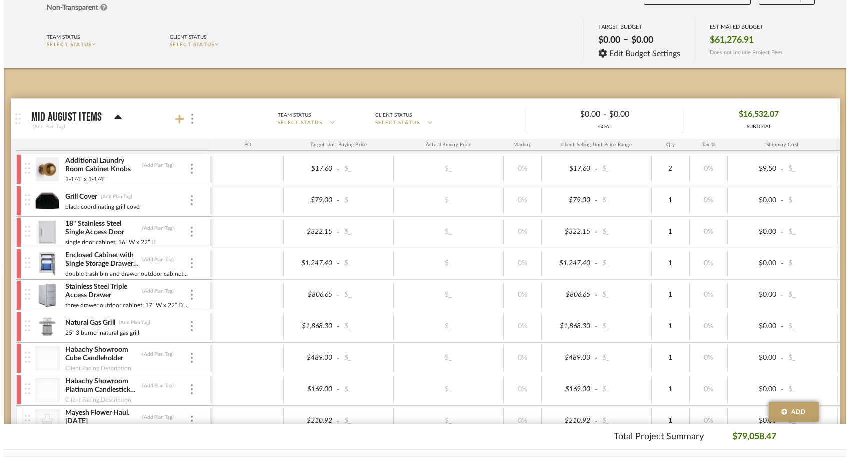
scroll to position [0, 0]
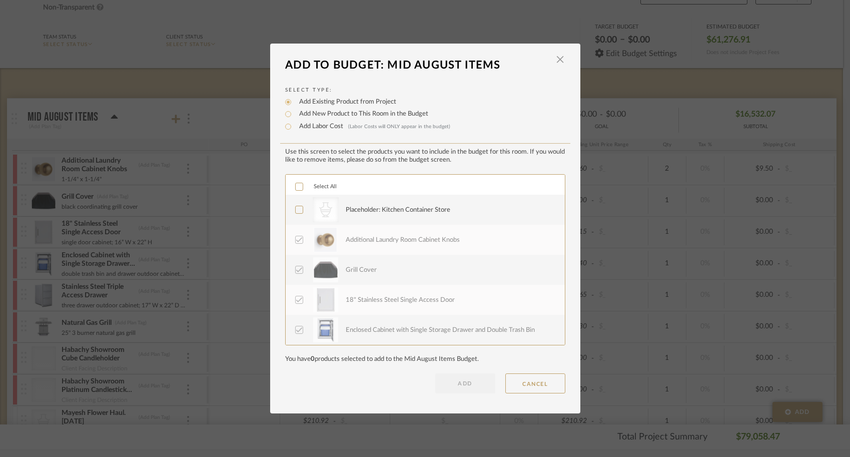
click at [298, 212] on icon at bounding box center [299, 209] width 7 height 7
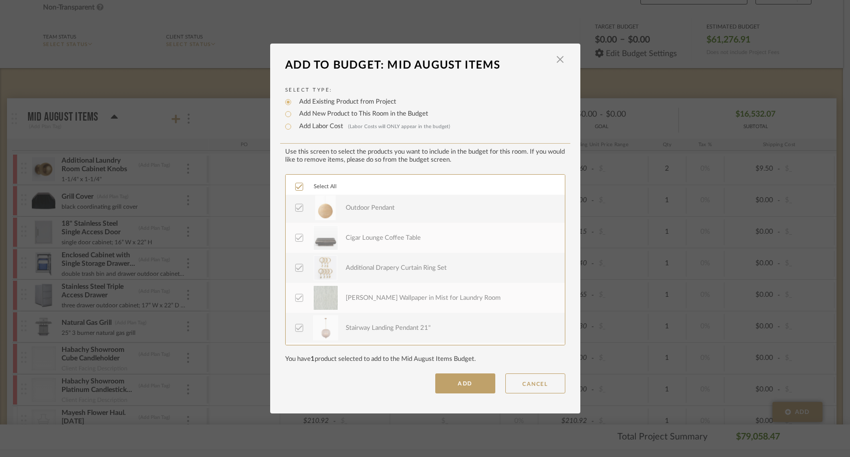
scroll to position [420, 0]
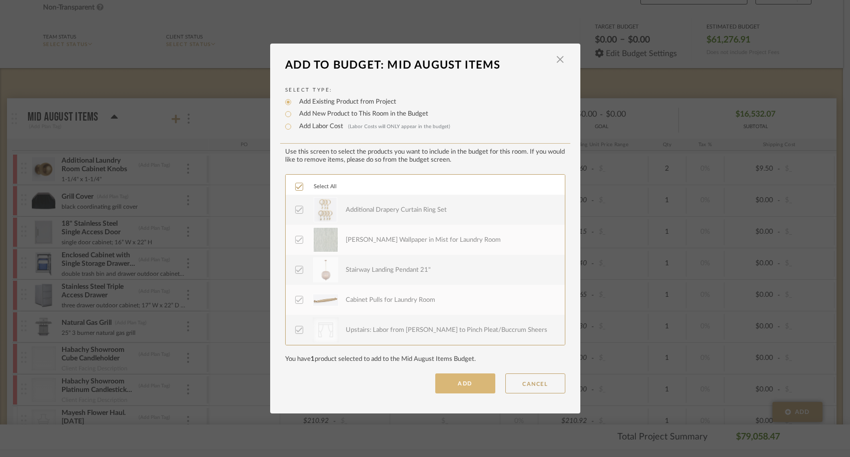
click at [477, 388] on button "ADD" at bounding box center [465, 383] width 60 height 20
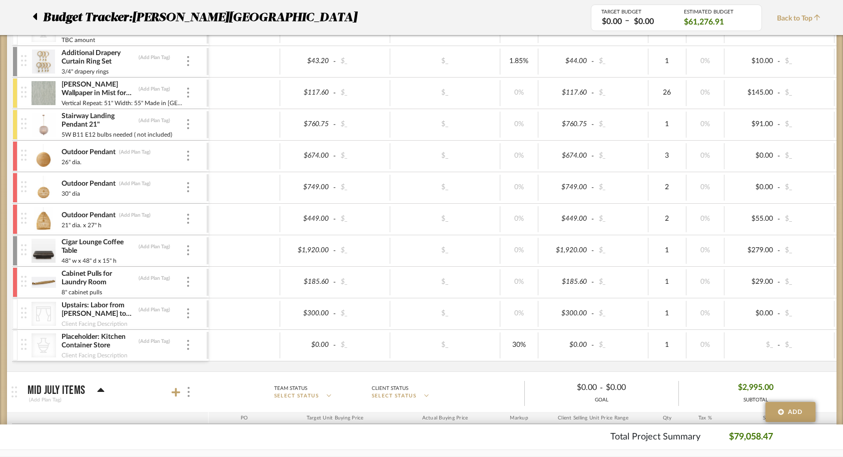
scroll to position [512, 0]
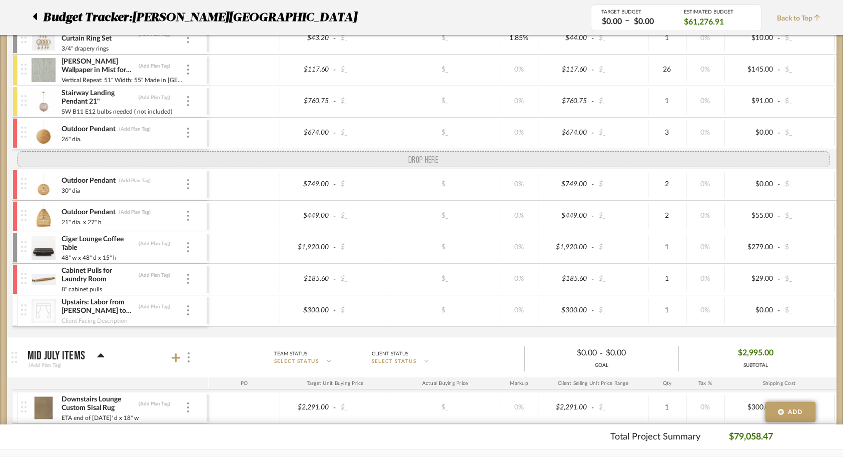
drag, startPoint x: 20, startPoint y: 324, endPoint x: 30, endPoint y: 159, distance: 165.4
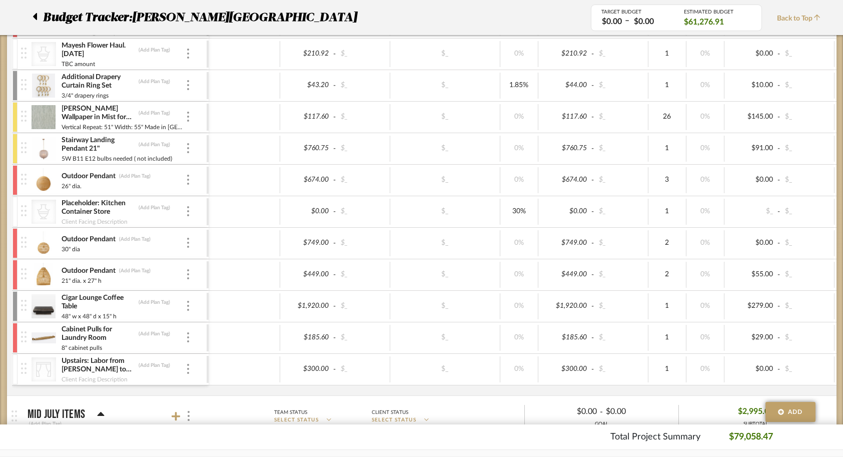
scroll to position [465, 0]
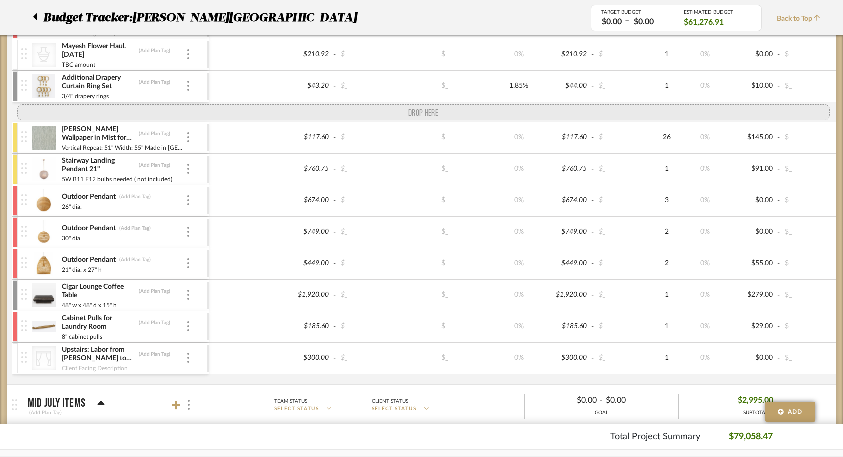
drag, startPoint x: 25, startPoint y: 220, endPoint x: 34, endPoint y: 111, distance: 109.4
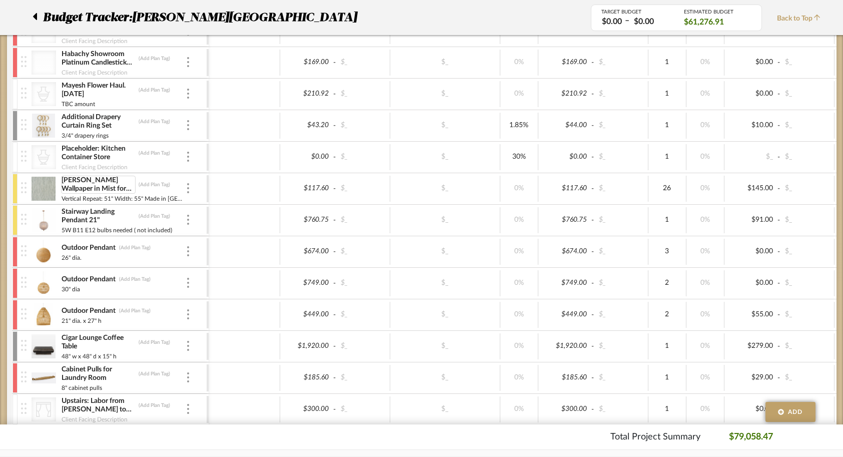
scroll to position [424, 0]
click at [24, 161] on img at bounding box center [24, 157] width 6 height 11
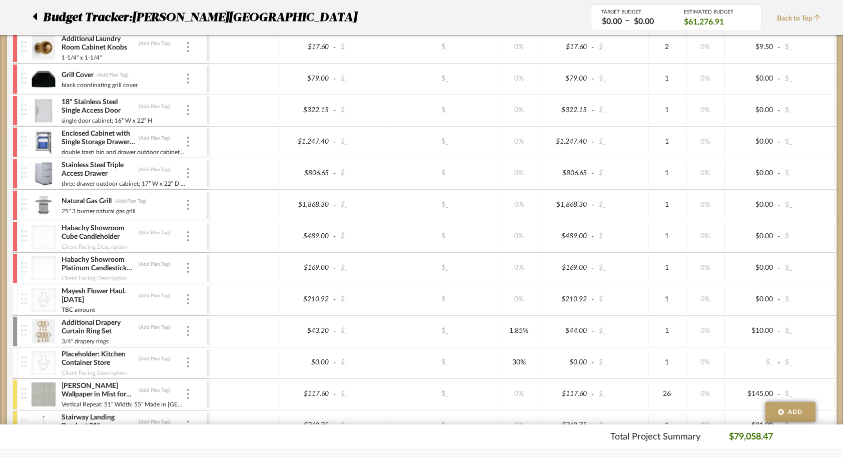
scroll to position [0, 0]
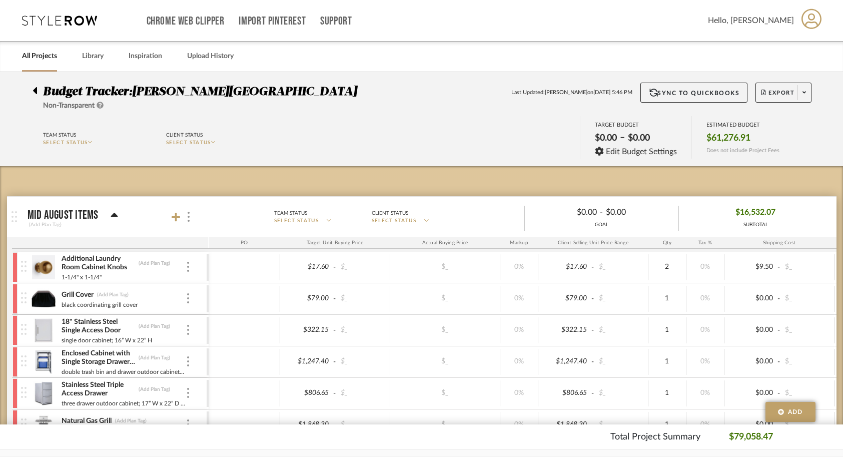
click at [39, 59] on link "All Projects" at bounding box center [39, 57] width 35 height 14
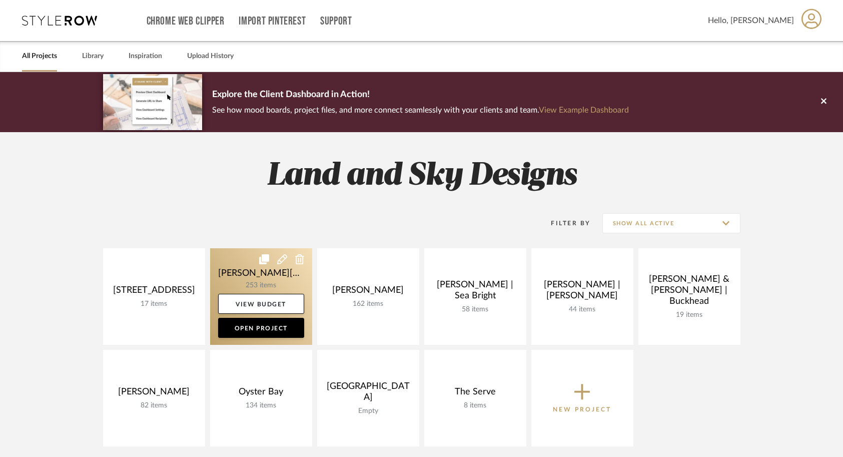
click at [243, 270] on link at bounding box center [261, 296] width 102 height 97
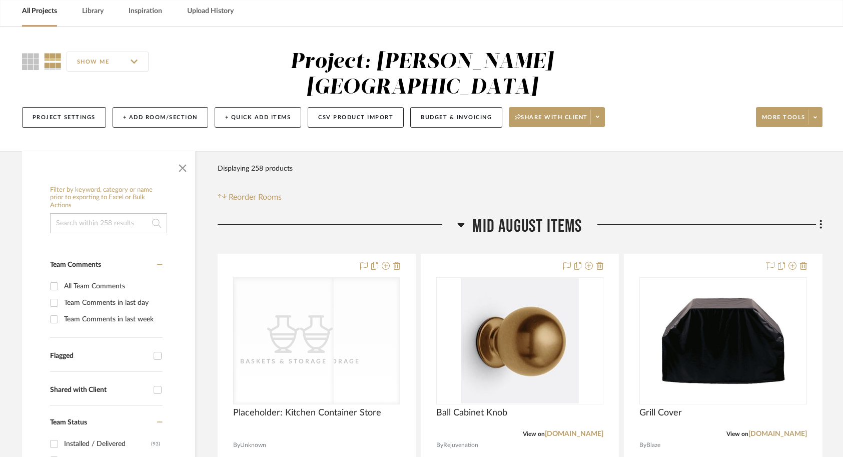
scroll to position [91, 0]
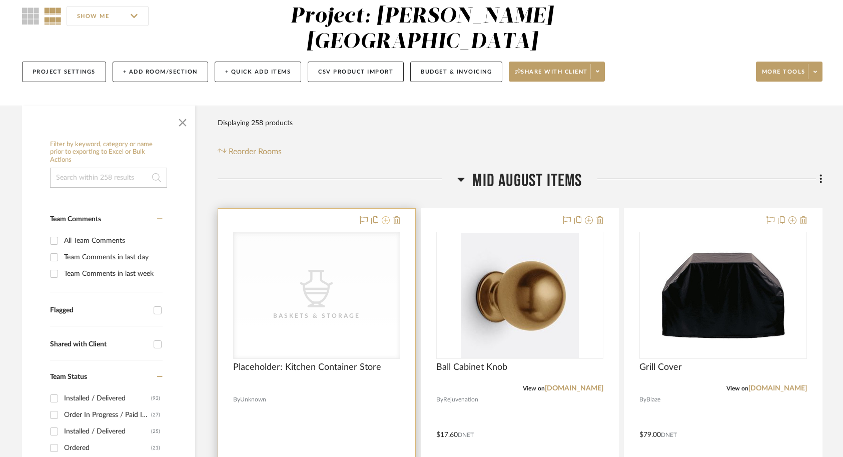
click at [386, 216] on icon at bounding box center [386, 220] width 8 height 8
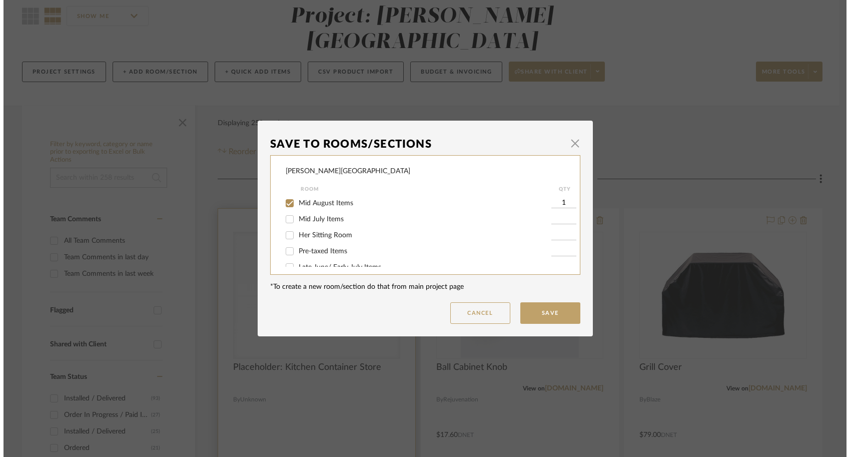
scroll to position [0, 0]
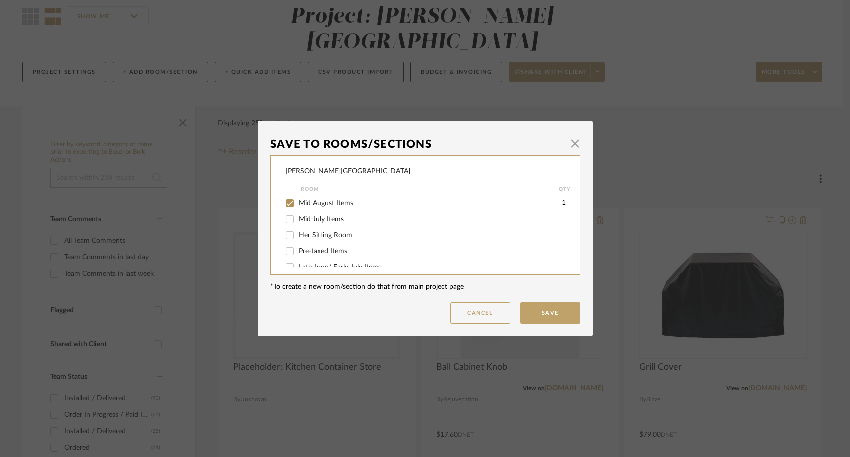
click at [287, 201] on input "Mid August Items" at bounding box center [290, 203] width 16 height 16
checkbox input "false"
click at [288, 251] on input "Pre-taxed Items" at bounding box center [290, 251] width 16 height 16
checkbox input "true"
type input "1"
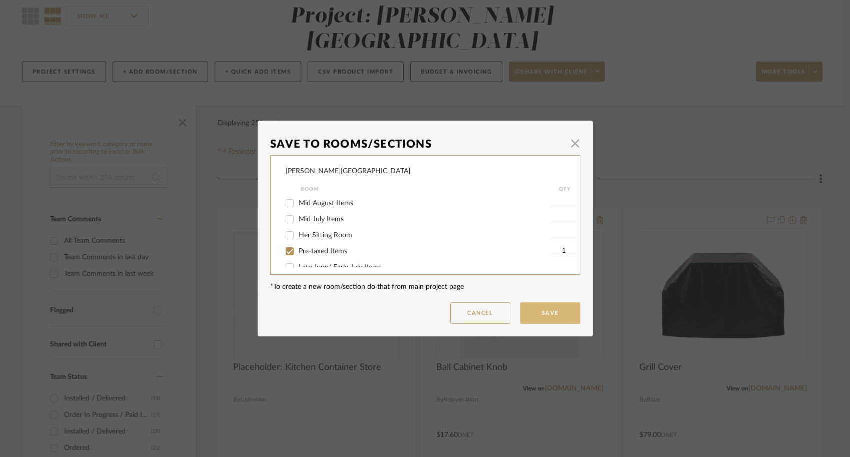
click at [564, 307] on button "Save" at bounding box center [550, 313] width 60 height 22
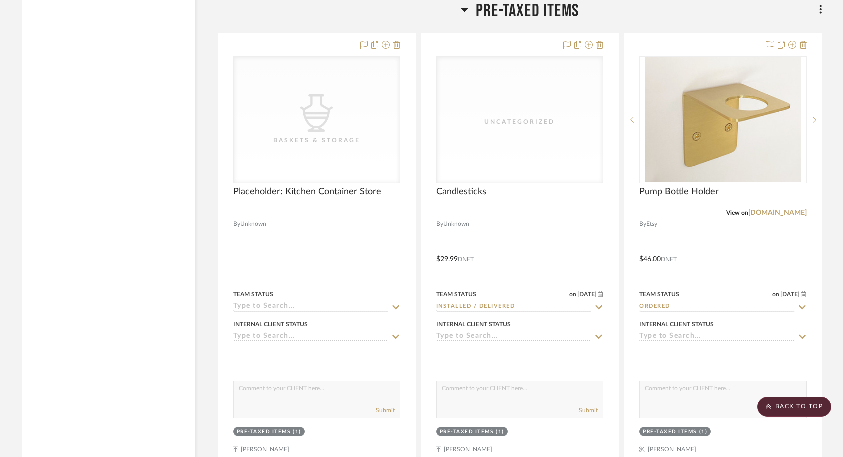
scroll to position [4030, 0]
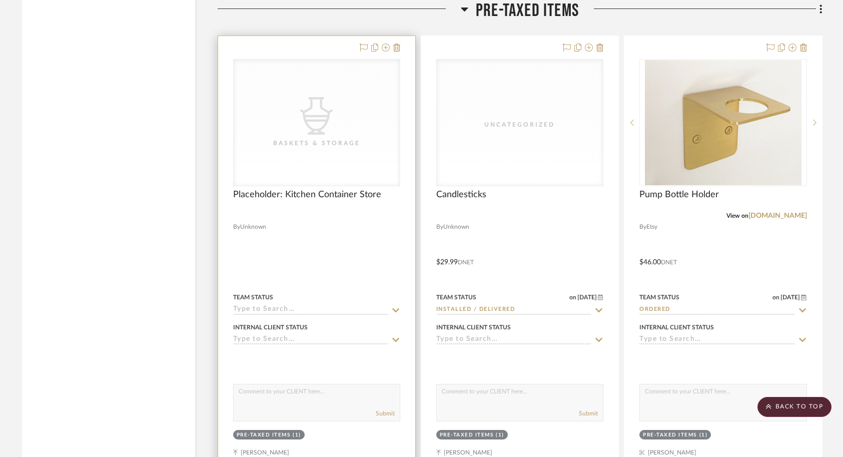
click at [394, 225] on div at bounding box center [316, 255] width 197 height 438
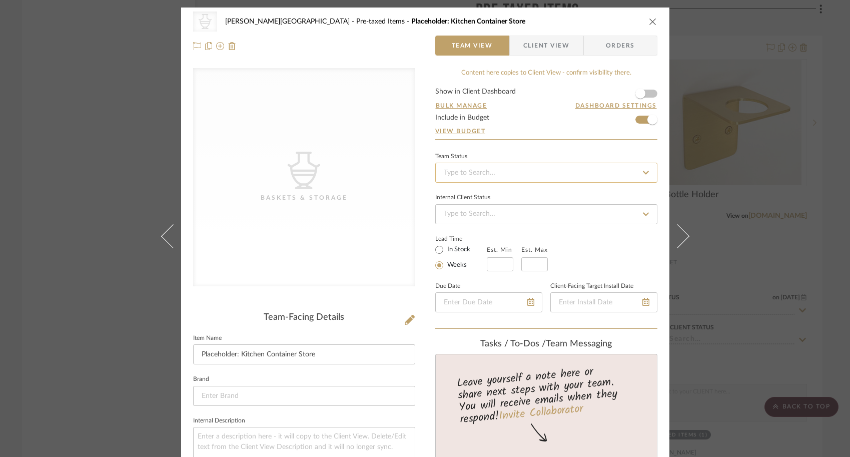
click at [479, 173] on input at bounding box center [546, 173] width 222 height 20
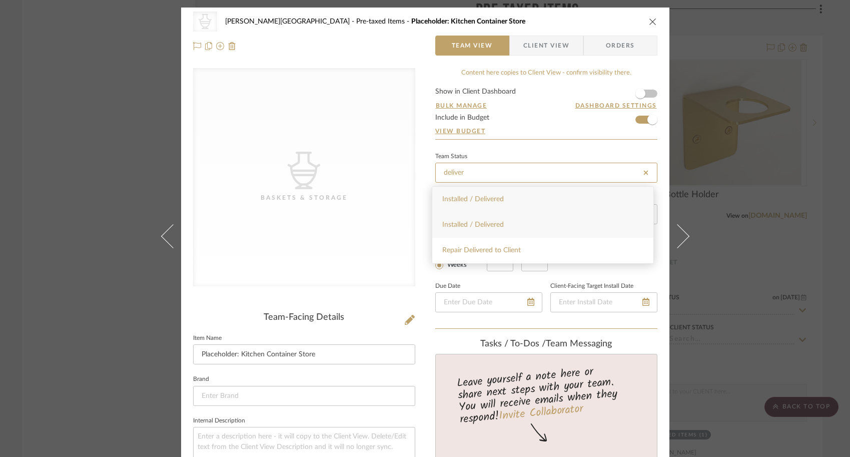
type input "deliver"
click at [466, 215] on div "Installed / Delivered" at bounding box center [542, 225] width 221 height 26
type input "[DATE]"
type input "Installed / Delivered"
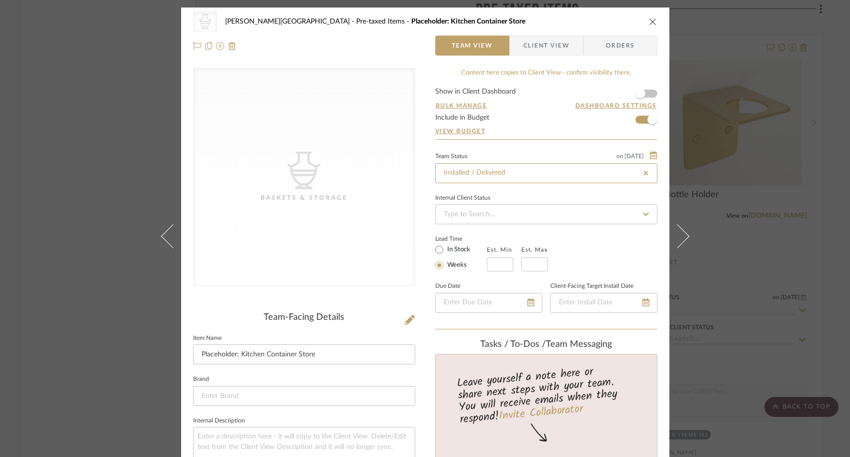
type input "[DATE]"
type input "Installed / Delivered"
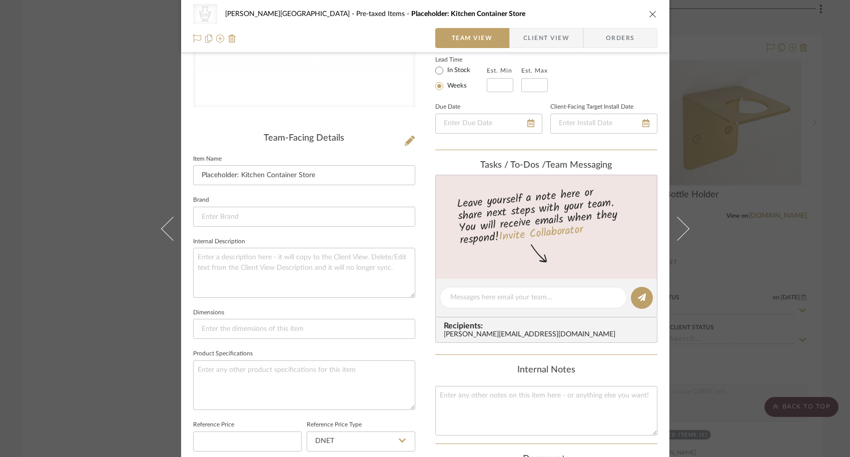
scroll to position [471, 0]
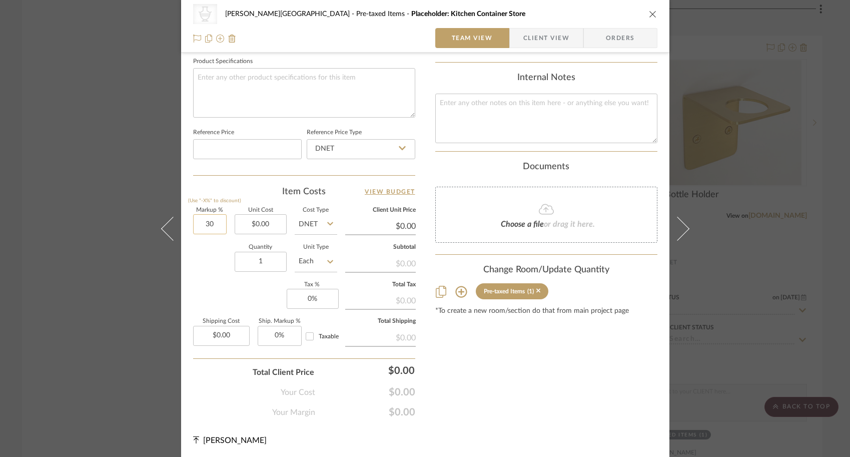
click at [215, 226] on input "30" at bounding box center [210, 224] width 34 height 20
type input "0%"
click at [200, 287] on div "Markup % (Use "-X%" to discount) 0% Unit Cost $0.00 Cost Type DNET Client Unit …" at bounding box center [304, 281] width 222 height 146
click at [721, 328] on div "CategoryIconAccessories Created with Sketch. Baskets & Storage Campbell - Waxha…" at bounding box center [425, 228] width 850 height 457
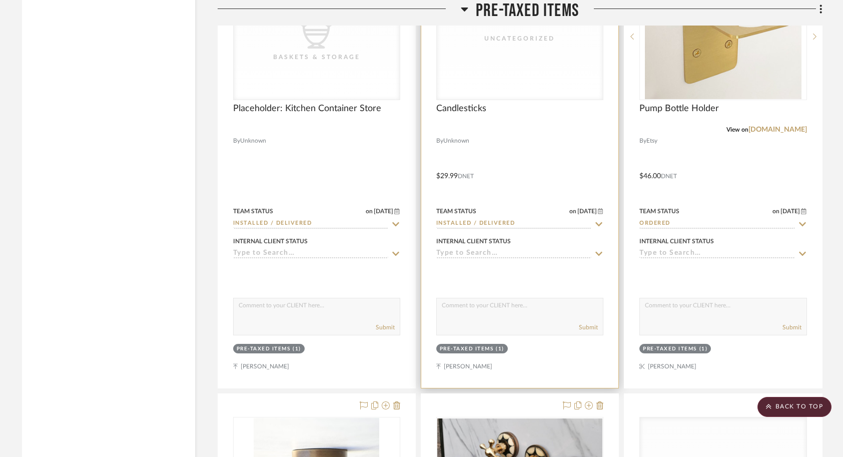
scroll to position [4113, 0]
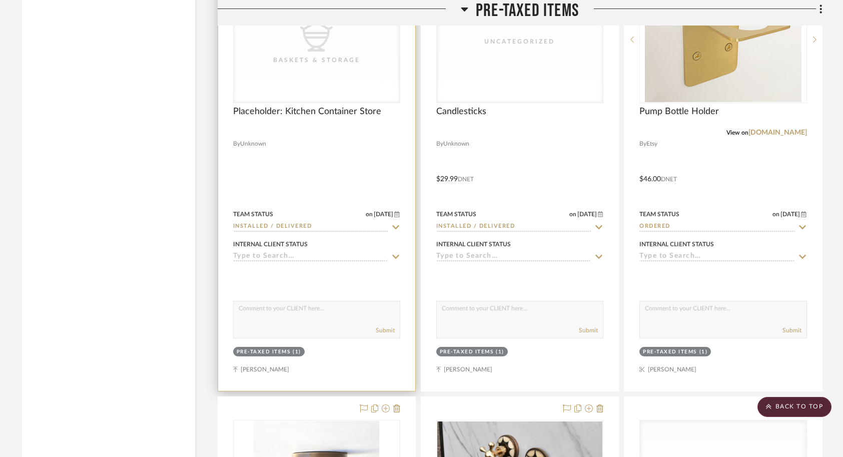
click at [315, 157] on div at bounding box center [316, 172] width 197 height 438
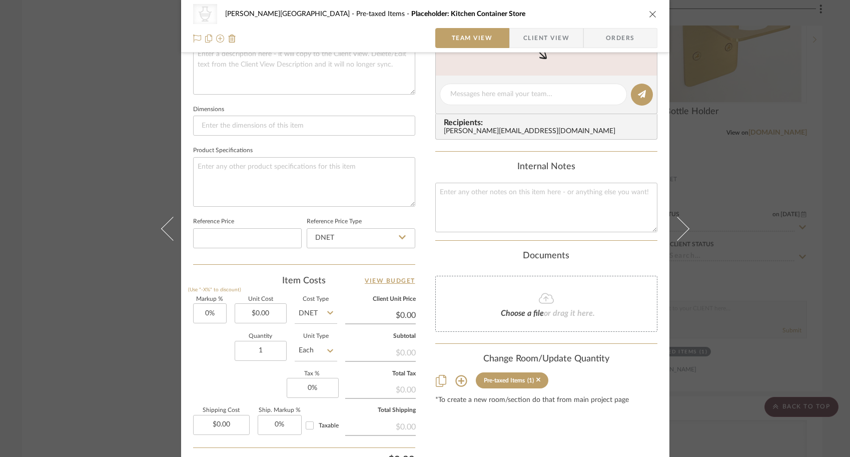
scroll to position [471, 0]
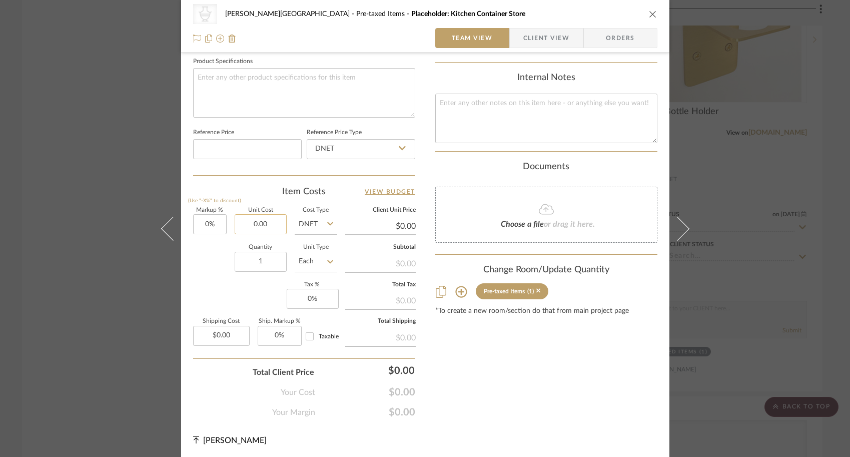
click at [275, 227] on input "0.00" at bounding box center [261, 224] width 52 height 20
type input "$402.16"
type input "0"
click at [316, 297] on input "0" at bounding box center [313, 299] width 52 height 20
type input "$402.16"
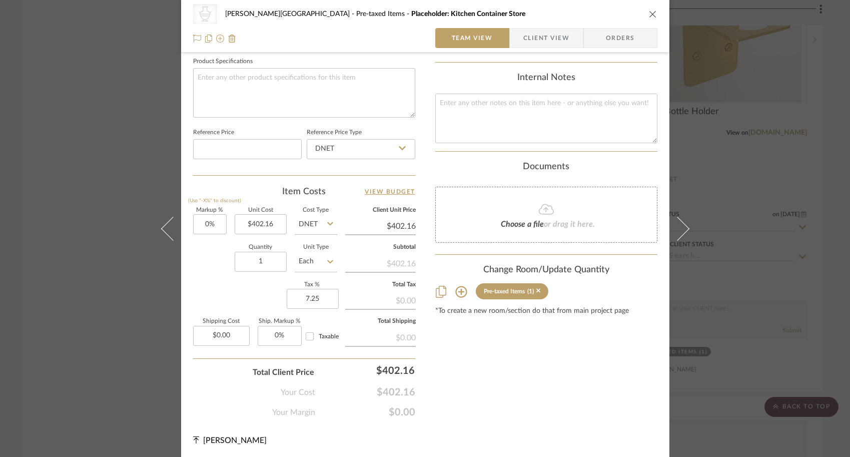
type input "7.25%"
click at [482, 373] on div "Content here copies to Client View - confirm visibility there. Show in Client D…" at bounding box center [546, 7] width 222 height 821
click at [751, 226] on div "CategoryIconAccessories Created with Sketch. Baskets & Storage Campbell - Waxha…" at bounding box center [425, 228] width 850 height 457
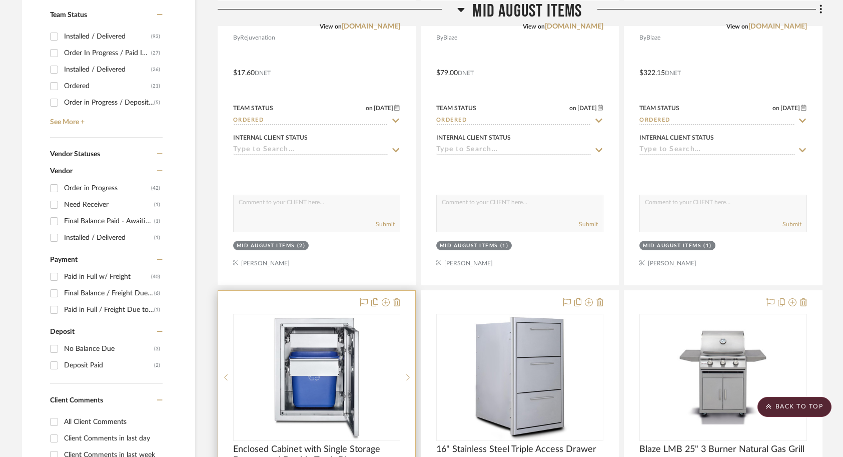
scroll to position [0, 0]
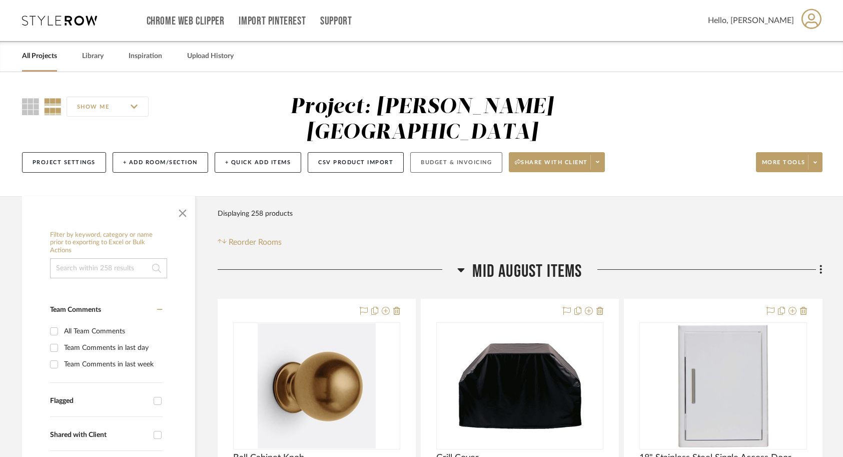
click at [465, 152] on button "Budget & Invoicing" at bounding box center [456, 162] width 92 height 21
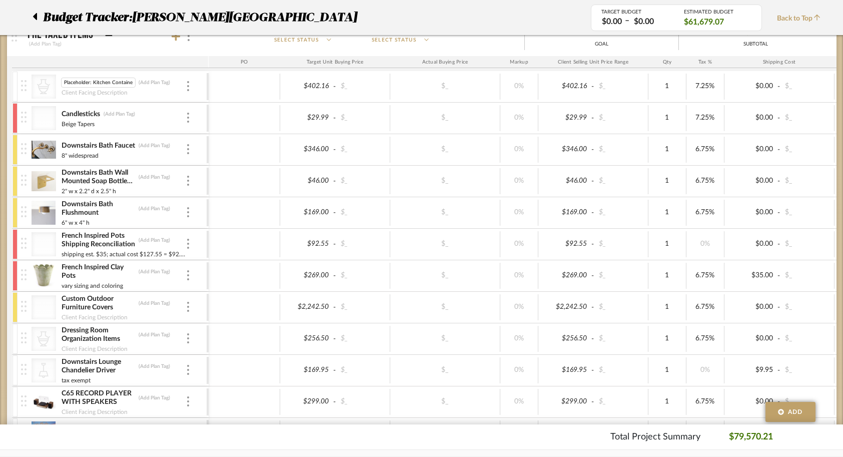
drag, startPoint x: 80, startPoint y: 81, endPoint x: 57, endPoint y: 82, distance: 23.6
click at [57, 82] on div "CategoryIconAccessories Created with Sketch. Placeholder: Kitchen Container Sto…" at bounding box center [114, 86] width 186 height 31
click at [115, 83] on input "Kitchen Container Store" at bounding box center [97, 83] width 72 height 10
type input "Kitchen Container Store Organization"
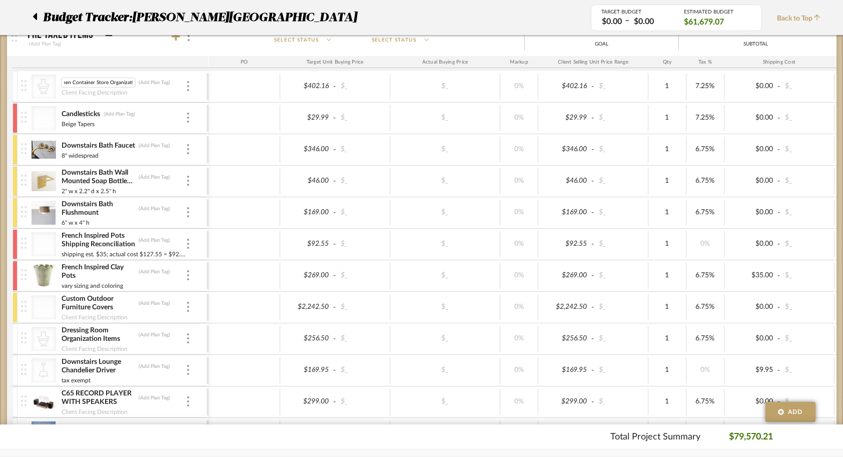
scroll to position [0, 14]
click at [256, 186] on div at bounding box center [245, 181] width 72 height 26
click at [13, 85] on div at bounding box center [15, 87] width 5 height 30
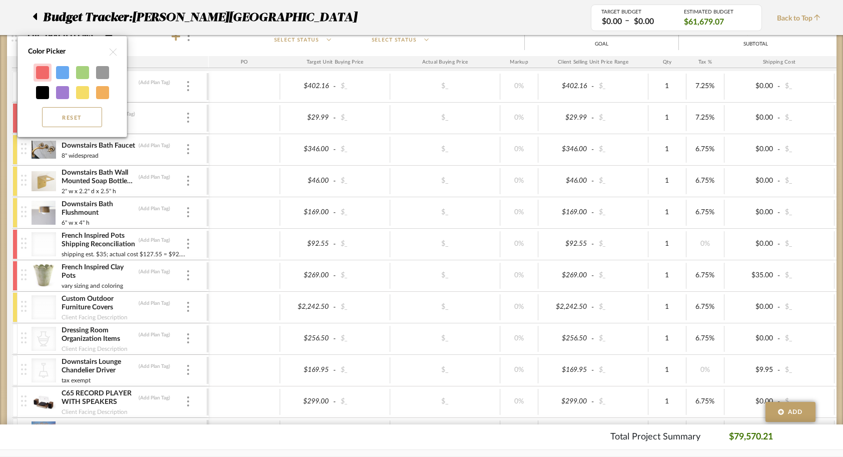
click at [36, 72] on div at bounding box center [42, 72] width 13 height 13
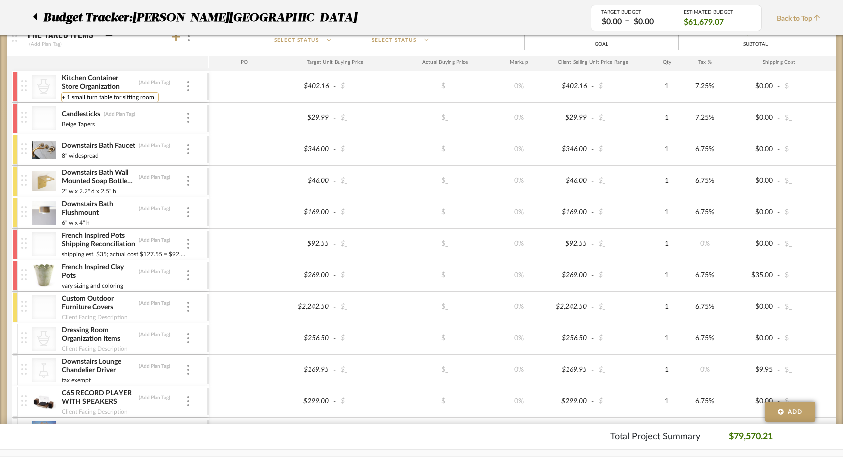
click at [98, 95] on input "+ 1 small turn table for sitting room" at bounding box center [110, 97] width 98 height 10
click at [213, 159] on div at bounding box center [245, 150] width 72 height 26
type input "+ 1 small turntable for sitting room"
click at [102, 93] on input "+ 1 small turntable for sitting room" at bounding box center [109, 97] width 96 height 10
type input "+ 1 small round caddy for sitting room"
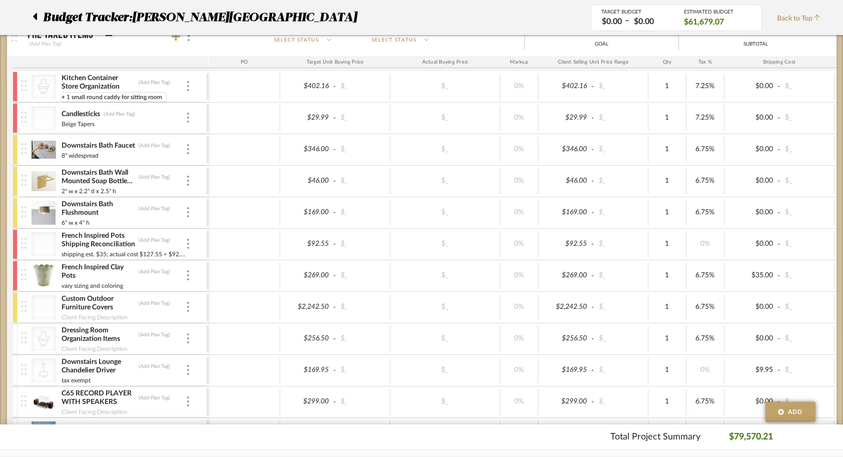
click at [202, 148] on div "Downstairs Bath Faucet (Add Plan Tag) 8" widespread" at bounding box center [114, 149] width 186 height 31
drag, startPoint x: 162, startPoint y: 96, endPoint x: 78, endPoint y: 99, distance: 84.1
click at [78, 99] on input "+ 1 small round caddy for sitting room" at bounding box center [114, 97] width 106 height 10
click at [69, 99] on input "+ 1 small round caddy for sitting room" at bounding box center [114, 97] width 106 height 10
type input "kept items + 1 small round caddy for sitting room"
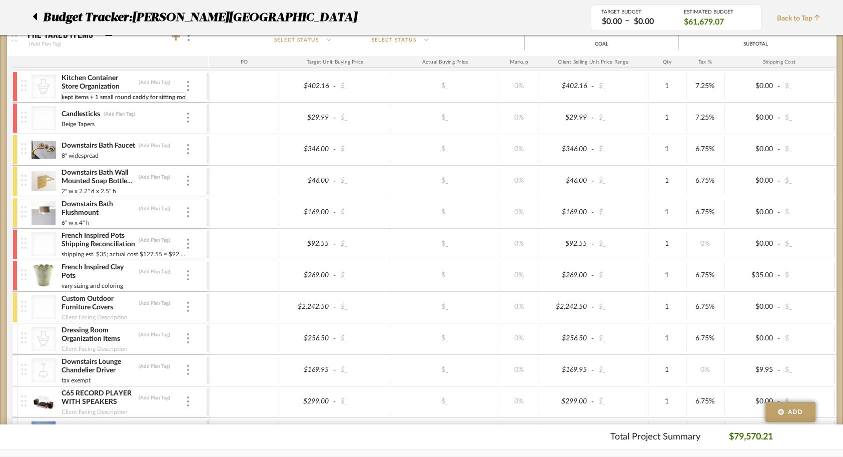
click at [257, 144] on div at bounding box center [245, 150] width 72 height 26
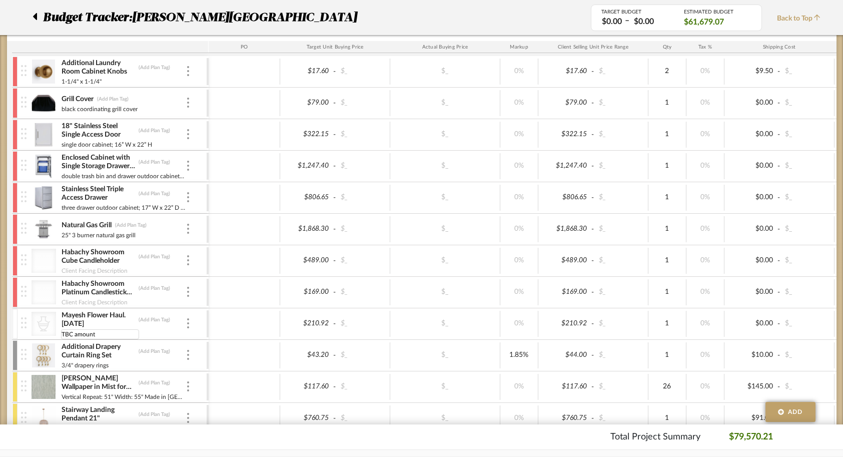
click at [85, 332] on input "TBC amount" at bounding box center [100, 334] width 78 height 10
click at [250, 323] on div at bounding box center [245, 324] width 72 height 26
click at [108, 333] on div "TBC amount" at bounding box center [123, 333] width 125 height 8
click at [87, 331] on input "TBC amount" at bounding box center [100, 334] width 78 height 10
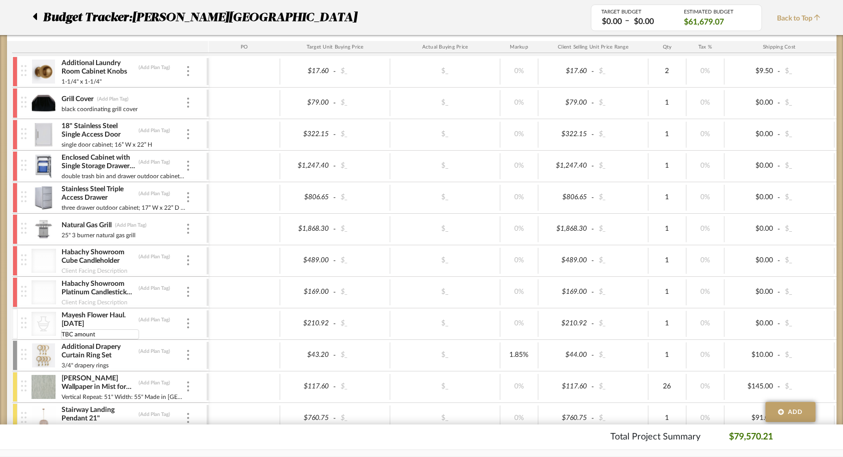
click at [87, 331] on input "TBC amount" at bounding box center [100, 334] width 78 height 10
type input "S"
type input "2025"
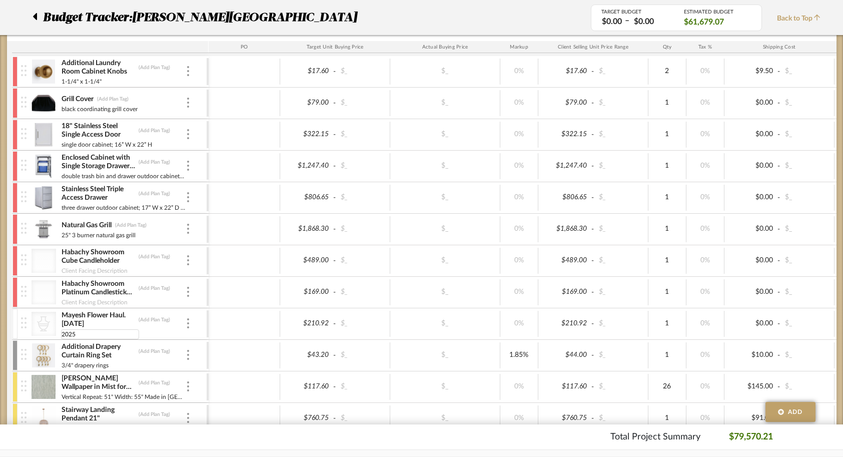
click at [144, 329] on div "2025 2025" at bounding box center [123, 333] width 125 height 8
click at [78, 334] on div "2025" at bounding box center [123, 333] width 125 height 8
click at [72, 334] on input "2025" at bounding box center [100, 334] width 78 height 10
type input "[DATE]"
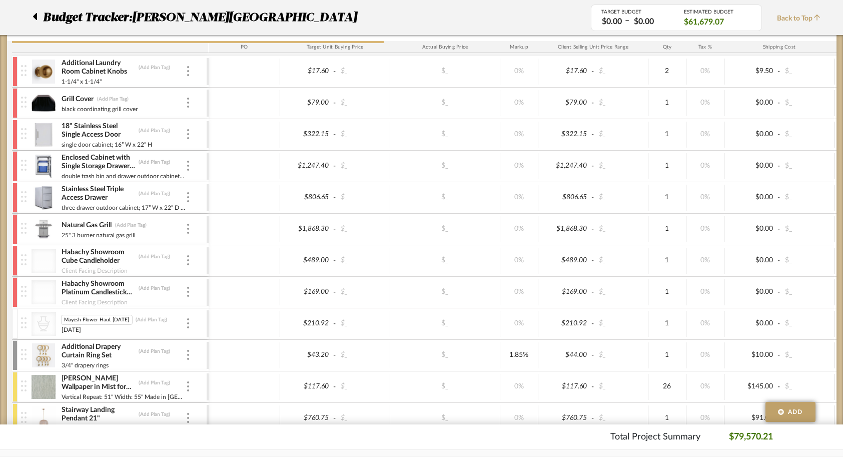
scroll to position [0, 1]
drag, startPoint x: 112, startPoint y: 320, endPoint x: 136, endPoint y: 322, distance: 24.1
click at [136, 322] on div "Mayesh Flower Haul. August 7 Mayesh Flower Haul. August 7 (Add Plan Tag)" at bounding box center [123, 320] width 125 height 10
type input "Mayesh Flower Haul."
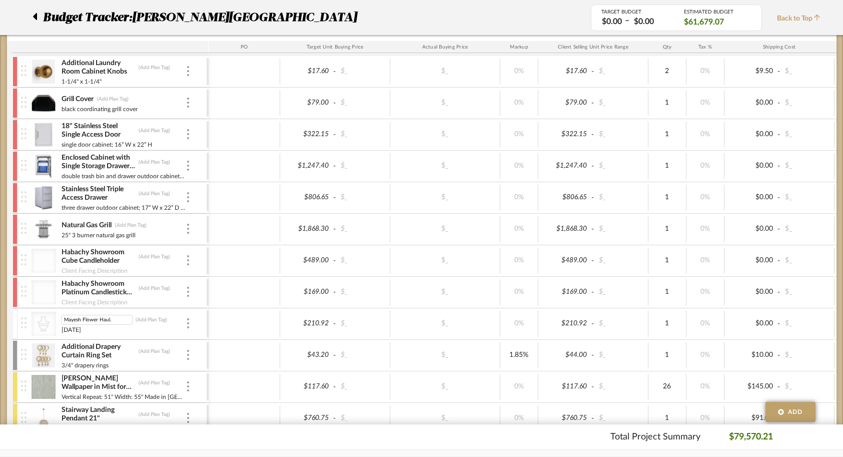
click at [156, 335] on div "Mayesh Flower Haul. Mayesh Flower Haul. (Add Plan Tag) August 7" at bounding box center [123, 323] width 125 height 31
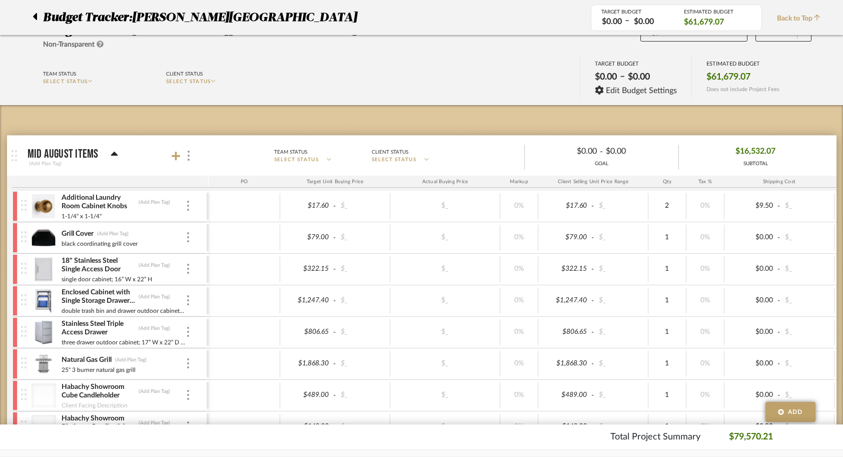
scroll to position [57, 0]
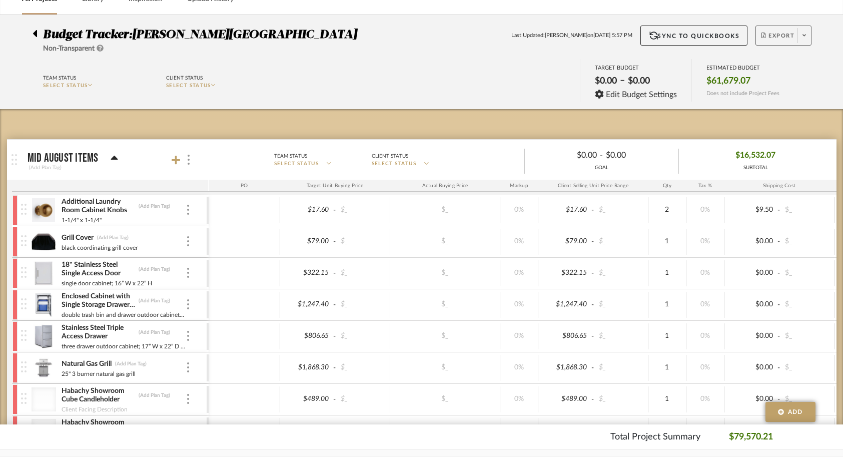
click at [777, 37] on span "Export" at bounding box center [777, 39] width 33 height 15
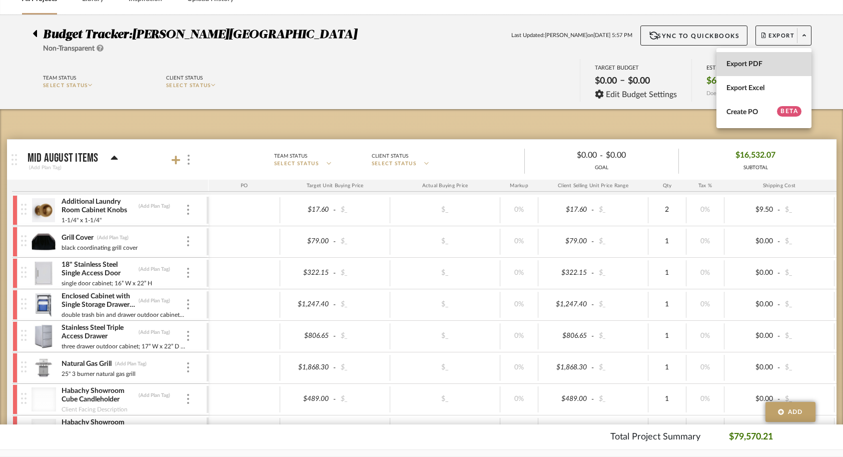
click at [765, 57] on button "Export PDF" at bounding box center [763, 64] width 95 height 24
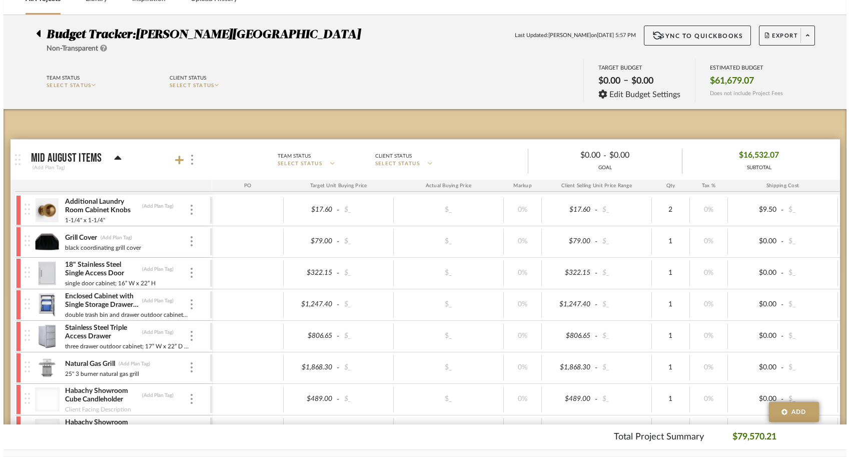
scroll to position [0, 0]
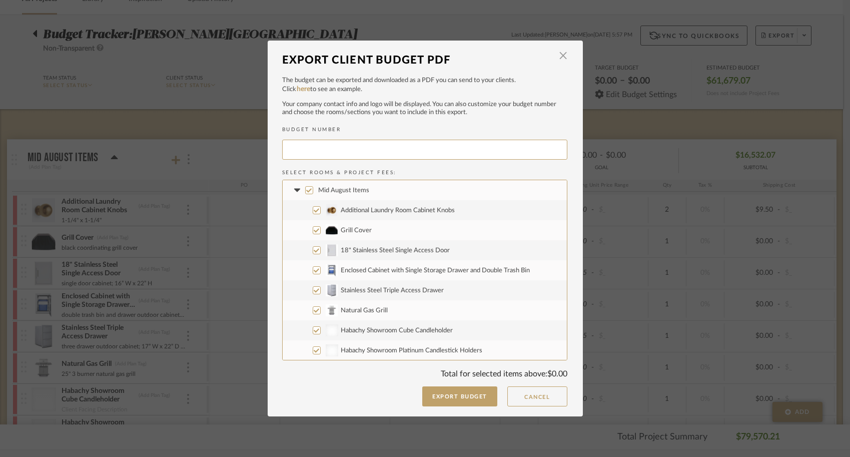
type input "CAMPBE-078"
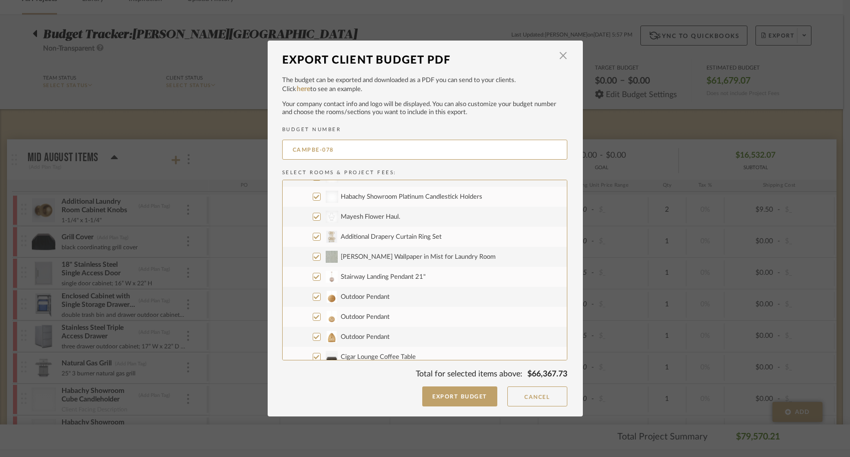
scroll to position [186, 0]
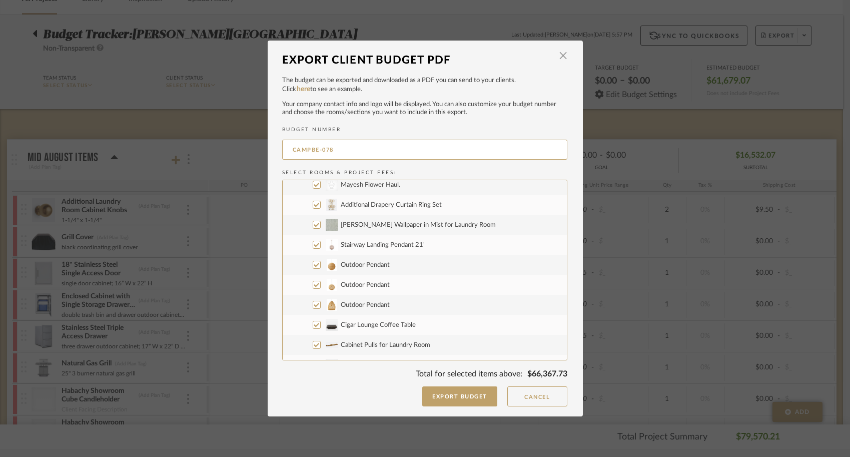
click at [438, 225] on span "[PERSON_NAME] Wallpaper in Mist for Laundry Room" at bounding box center [418, 225] width 155 height 7
click at [321, 225] on input "[PERSON_NAME] Wallpaper in Mist for Laundry Room" at bounding box center [317, 225] width 8 height 8
checkbox input "false"
click at [431, 245] on label "Stairway Landing Pendant 21"" at bounding box center [425, 245] width 284 height 20
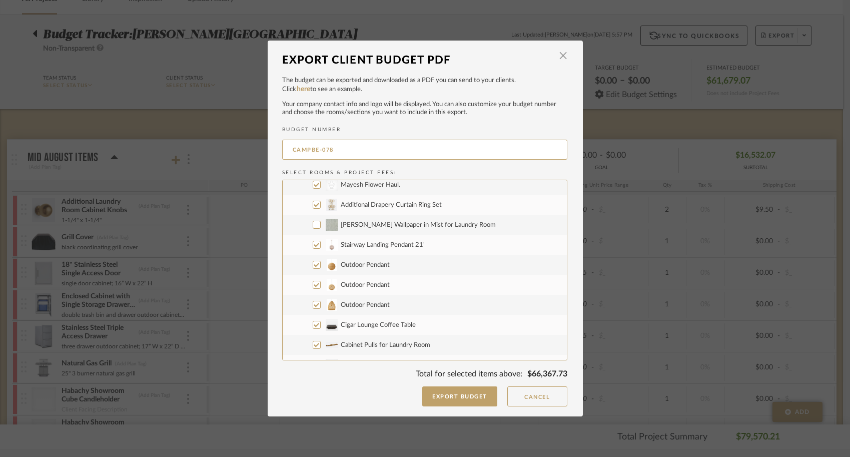
click at [321, 245] on input "Stairway Landing Pendant 21"" at bounding box center [317, 245] width 8 height 8
checkbox input "false"
click at [412, 262] on label "Outdoor Pendant" at bounding box center [425, 265] width 284 height 20
click at [321, 262] on input "Outdoor Pendant" at bounding box center [317, 265] width 8 height 8
checkbox input "false"
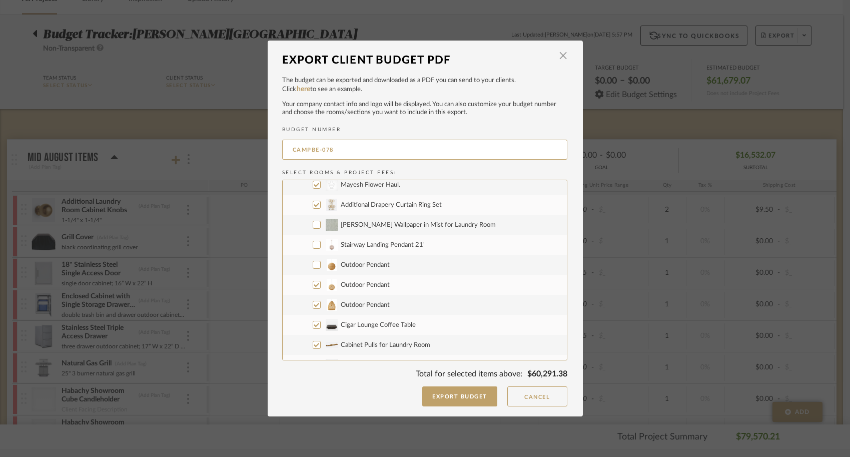
click at [392, 280] on label "Outdoor Pendant" at bounding box center [425, 285] width 284 height 20
click at [321, 281] on input "Outdoor Pendant" at bounding box center [317, 285] width 8 height 8
checkbox input "false"
click at [390, 297] on label "Outdoor Pendant" at bounding box center [425, 305] width 284 height 20
click at [321, 301] on input "Outdoor Pendant" at bounding box center [317, 305] width 8 height 8
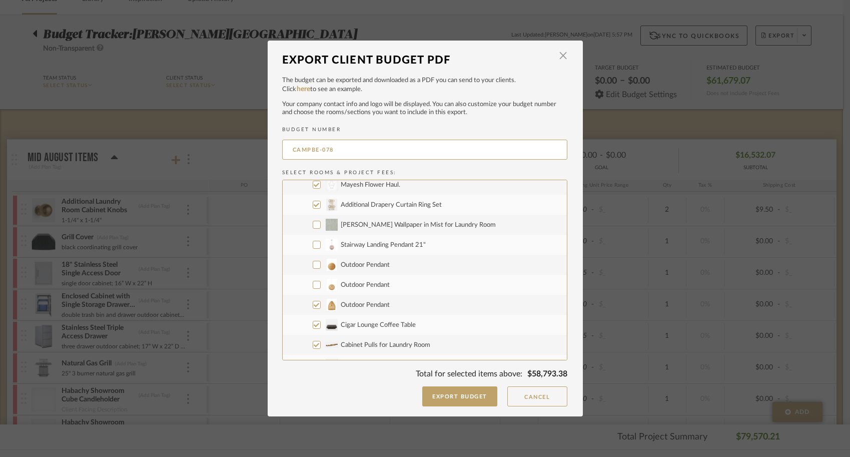
checkbox input "false"
click at [384, 323] on span "Cigar Lounge Coffee Table" at bounding box center [378, 325] width 75 height 7
click at [321, 323] on input "Cigar Lounge Coffee Table" at bounding box center [317, 325] width 8 height 8
checkbox input "false"
drag, startPoint x: 381, startPoint y: 341, endPoint x: 393, endPoint y: 338, distance: 12.5
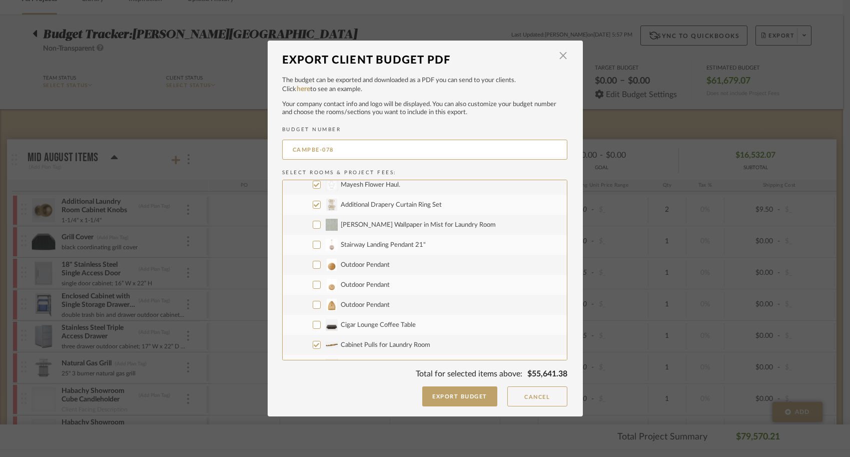
click at [381, 342] on span "Cabinet Pulls for Laundry Room" at bounding box center [386, 345] width 90 height 7
click at [321, 341] on input "Cabinet Pulls for Laundry Room" at bounding box center [317, 345] width 8 height 8
checkbox input "false"
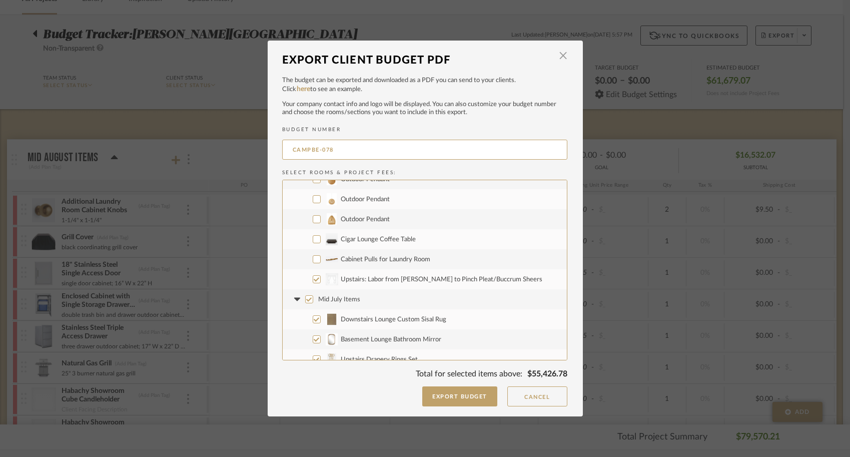
scroll to position [286, 0]
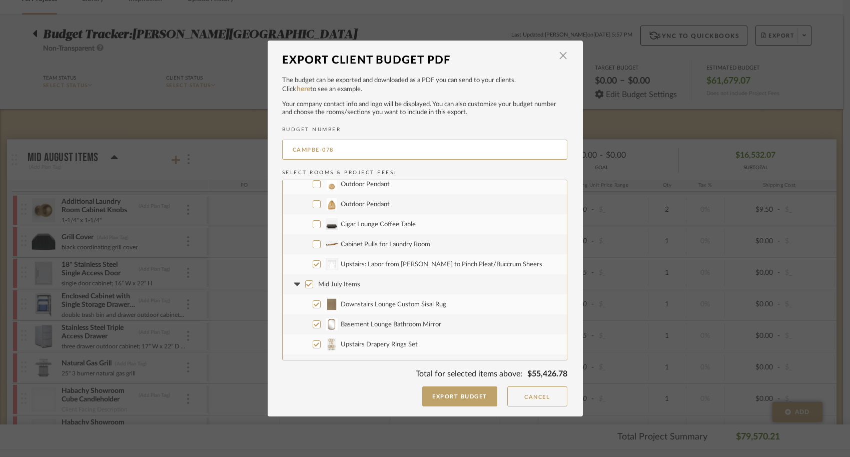
click at [390, 263] on span "Upstairs: Labor from [PERSON_NAME] to Pinch Pleat/Buccrum Sheers" at bounding box center [442, 264] width 202 height 7
click at [321, 263] on input "CategoryIconFabrics Created with Sketch. Upstairs: Labor from [PERSON_NAME] to …" at bounding box center [317, 264] width 8 height 8
checkbox input "false"
click at [398, 286] on label "Mid July Items" at bounding box center [425, 284] width 284 height 20
click at [313, 286] on input "Mid July Items" at bounding box center [309, 284] width 8 height 8
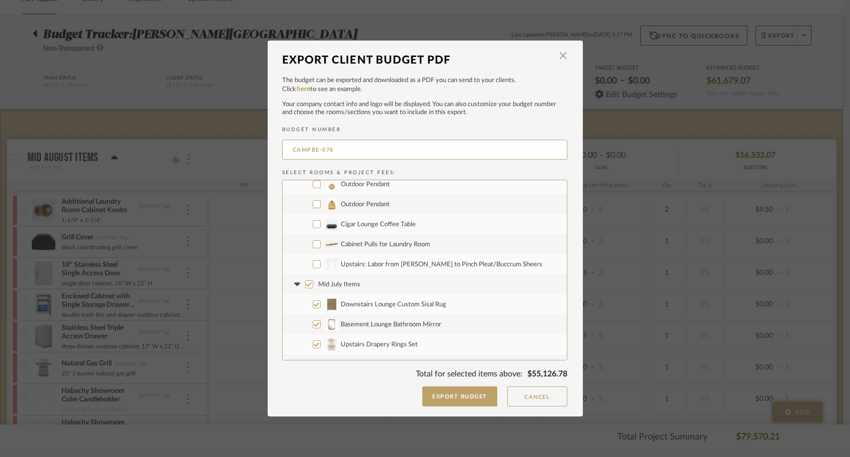
checkbox input "false"
click at [292, 286] on icon at bounding box center [297, 284] width 11 height 4
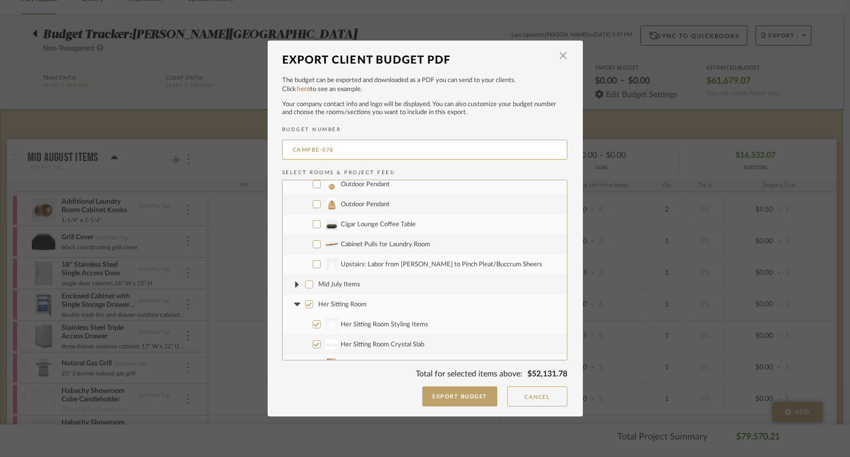
click at [305, 302] on input "Her Sitting Room" at bounding box center [309, 304] width 8 height 8
checkbox input "false"
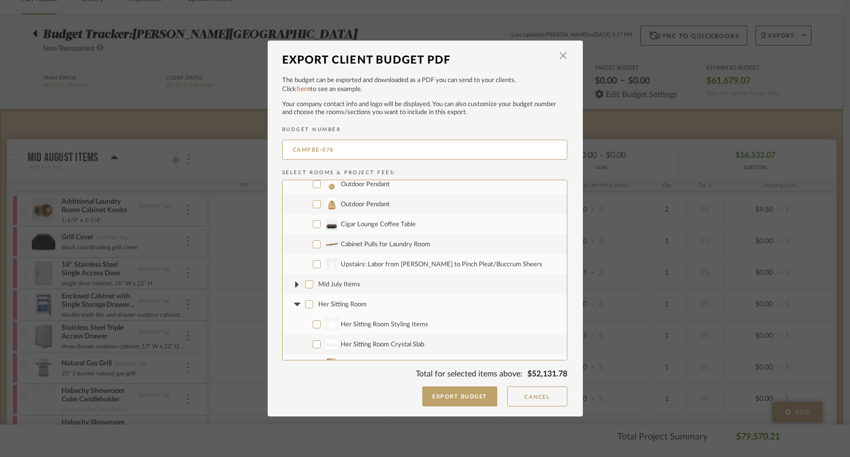
checkbox input "false"
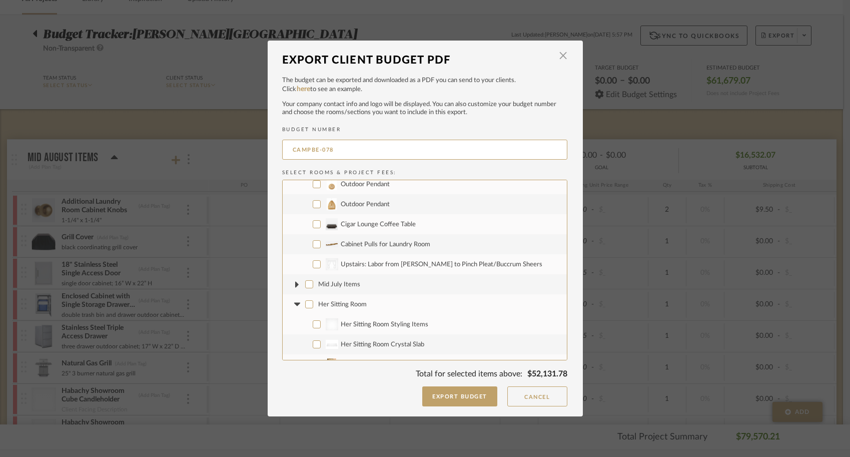
checkbox input "false"
click at [292, 302] on icon at bounding box center [297, 304] width 11 height 4
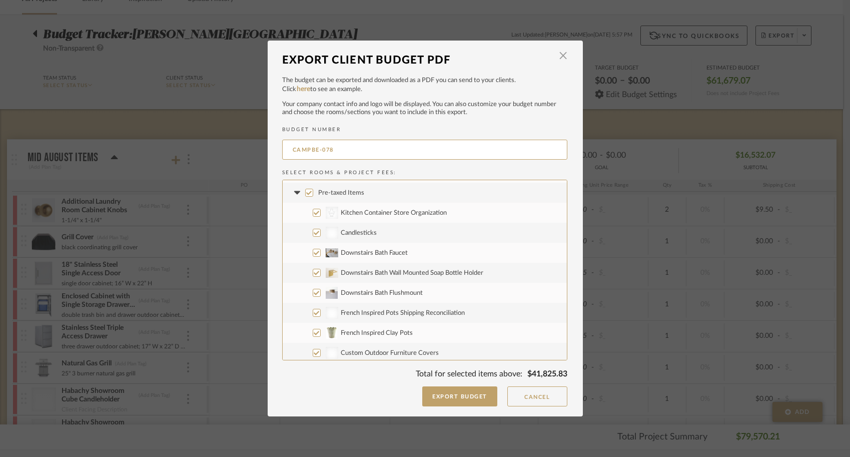
scroll to position [420, 0]
click at [370, 333] on span "French Inspired Clay Pots" at bounding box center [377, 331] width 72 height 7
click at [321, 333] on input "French Inspired Clay Pots" at bounding box center [317, 331] width 8 height 8
checkbox input "false"
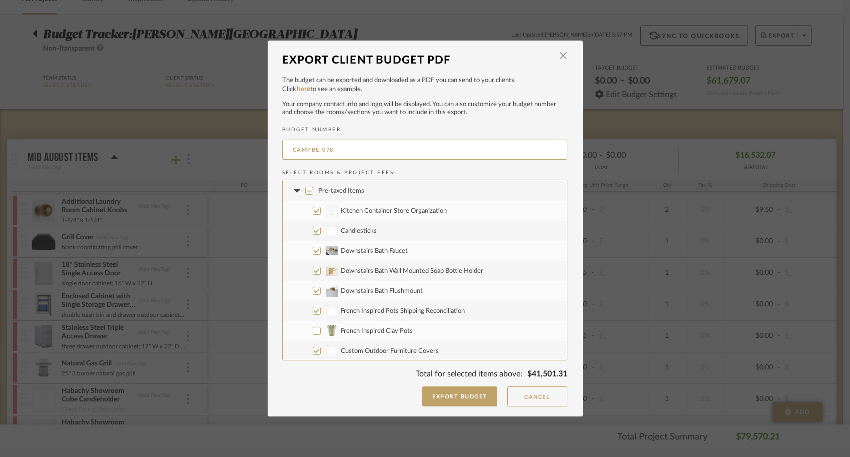
click at [362, 348] on span "Custom Outdoor Furniture Covers" at bounding box center [390, 351] width 98 height 7
click at [321, 348] on input "Custom Outdoor Furniture Covers" at bounding box center [317, 351] width 8 height 8
checkbox input "false"
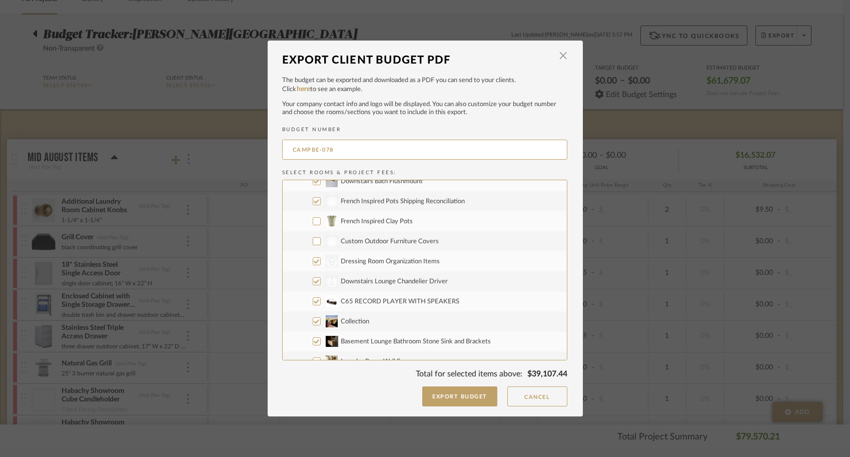
scroll to position [537, 0]
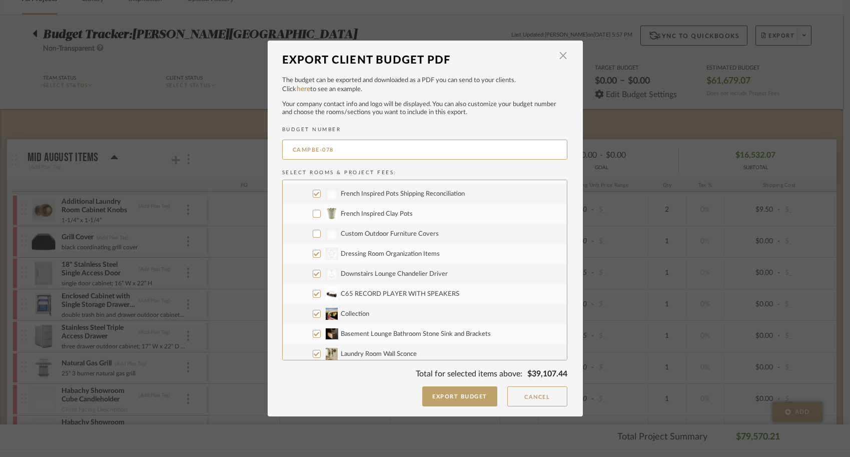
click at [423, 255] on span "Dressing Room Organization Items" at bounding box center [390, 254] width 99 height 7
click at [321, 255] on input "CategoryIconAccessories Created with Sketch. Dressing Room Organization Items" at bounding box center [317, 254] width 8 height 8
checkbox input "false"
click at [421, 271] on span "Downstairs Lounge Chandelier Driver" at bounding box center [394, 274] width 107 height 7
click at [321, 271] on input "CategoryIconLighting Created with Sketch. Downstairs Lounge Chandelier Driver" at bounding box center [317, 274] width 8 height 8
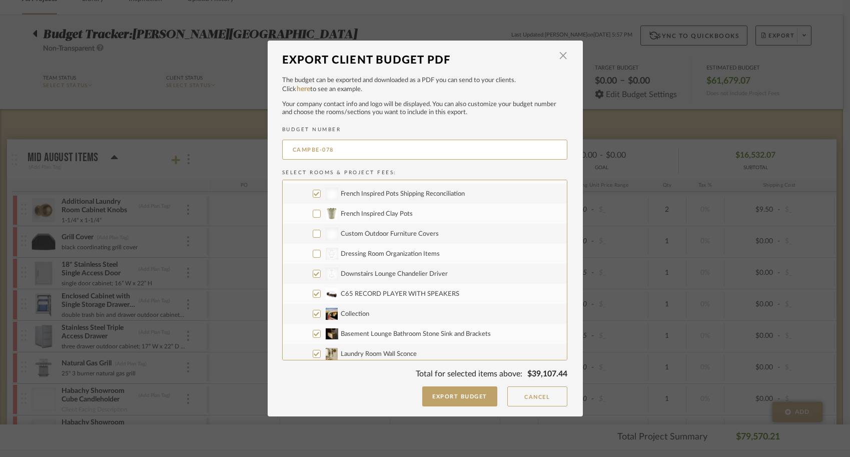
checkbox input "false"
click at [412, 289] on label "C65 RECORD PLAYER WITH SPEAKERS" at bounding box center [425, 294] width 284 height 20
click at [321, 290] on input "C65 RECORD PLAYER WITH SPEAKERS" at bounding box center [317, 294] width 8 height 8
checkbox input "false"
click at [395, 309] on label "Collection" at bounding box center [425, 314] width 284 height 20
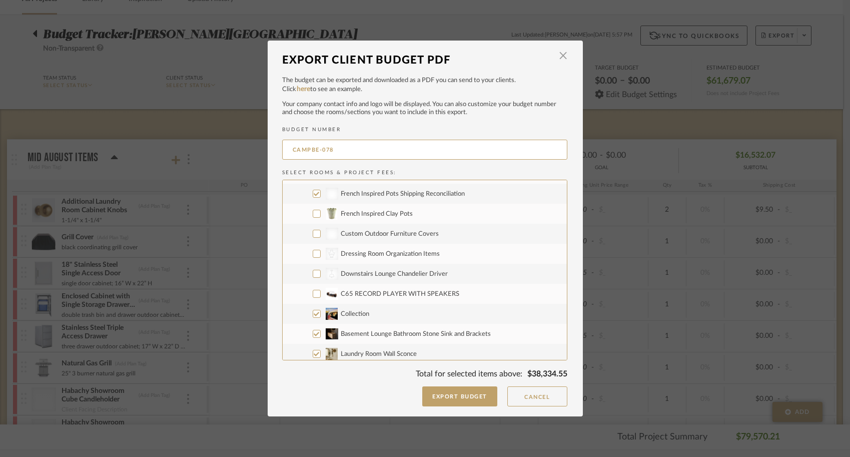
click at [321, 310] on input "Collection" at bounding box center [317, 314] width 8 height 8
checkbox input "false"
click at [381, 329] on label "Basement Lounge Bathroom Stone Sink and Brackets" at bounding box center [425, 334] width 284 height 20
click at [321, 330] on input "Basement Lounge Bathroom Stone Sink and Brackets" at bounding box center [317, 334] width 8 height 8
checkbox input "false"
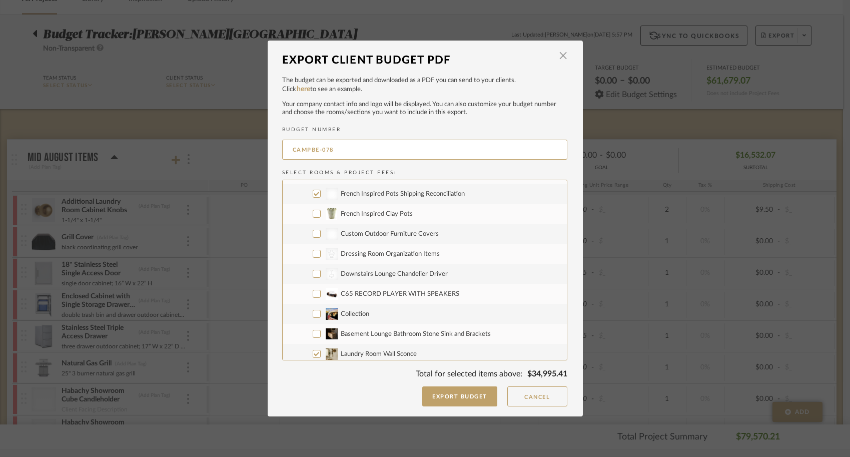
drag, startPoint x: 371, startPoint y: 350, endPoint x: 404, endPoint y: 341, distance: 34.4
click at [371, 351] on span "Laundry Room Wall Sconce" at bounding box center [379, 354] width 76 height 7
click at [321, 351] on input "Laundry Room Wall Sconce" at bounding box center [317, 354] width 8 height 8
checkbox input "false"
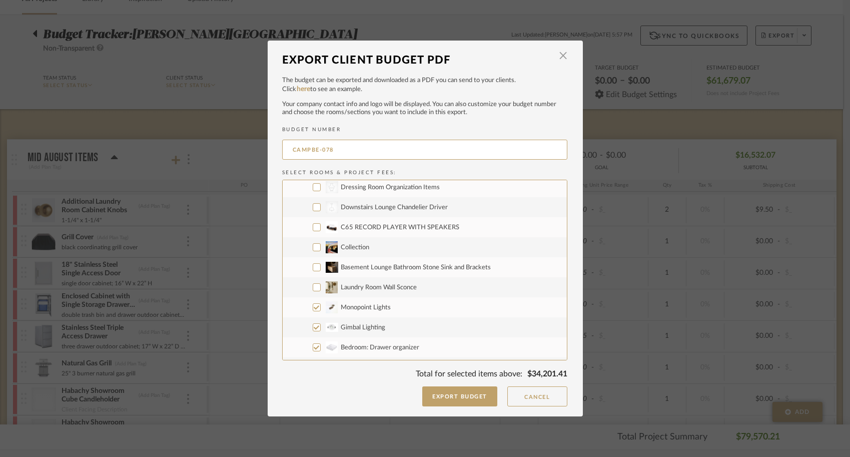
scroll to position [615, 0]
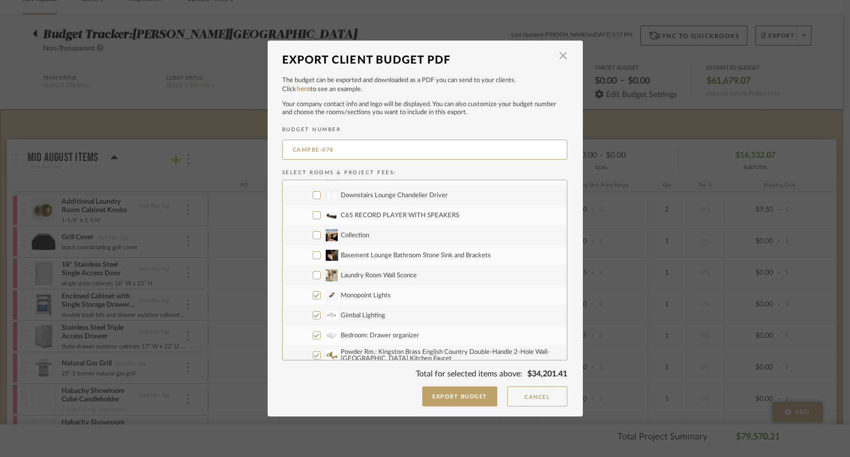
click at [453, 297] on label "Monopoint Lights" at bounding box center [425, 295] width 284 height 20
click at [321, 297] on input "Monopoint Lights" at bounding box center [317, 295] width 8 height 8
checkbox input "false"
click at [414, 319] on label "Gimbal Lighting" at bounding box center [425, 315] width 284 height 20
click at [321, 319] on input "Gimbal Lighting" at bounding box center [317, 315] width 8 height 8
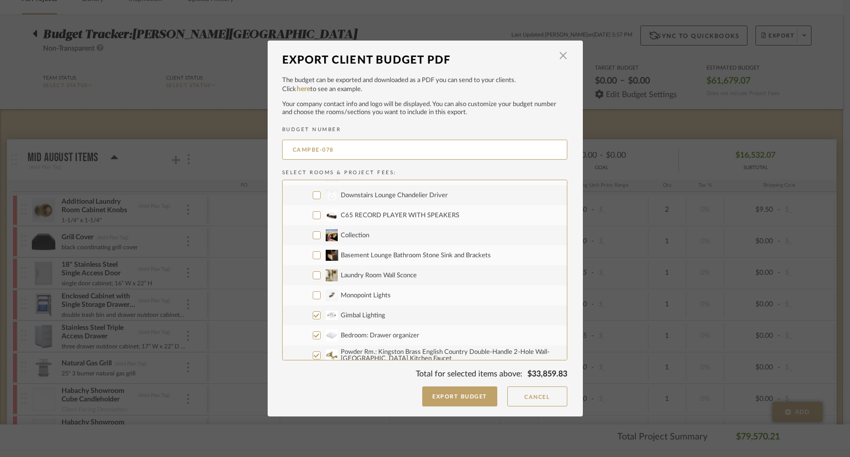
checkbox input "false"
click at [410, 333] on span "Bedroom: Drawer organizer" at bounding box center [380, 335] width 79 height 7
click at [321, 333] on input "Bedroom: Drawer organizer" at bounding box center [317, 335] width 8 height 8
checkbox input "false"
click at [399, 354] on span "Powder Rm.: Kingston Brass English Country Double-Handle 2-Hole Wall-[GEOGRAPHI…" at bounding box center [446, 355] width 211 height 13
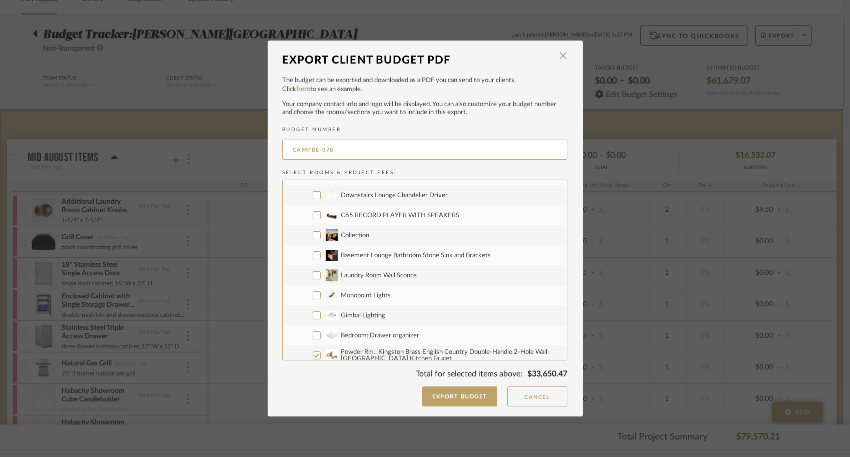
click at [321, 354] on input "Powder Rm.: Kingston Brass English Country Double-Handle 2-Hole Wall-[GEOGRAPHI…" at bounding box center [317, 355] width 8 height 8
checkbox input "false"
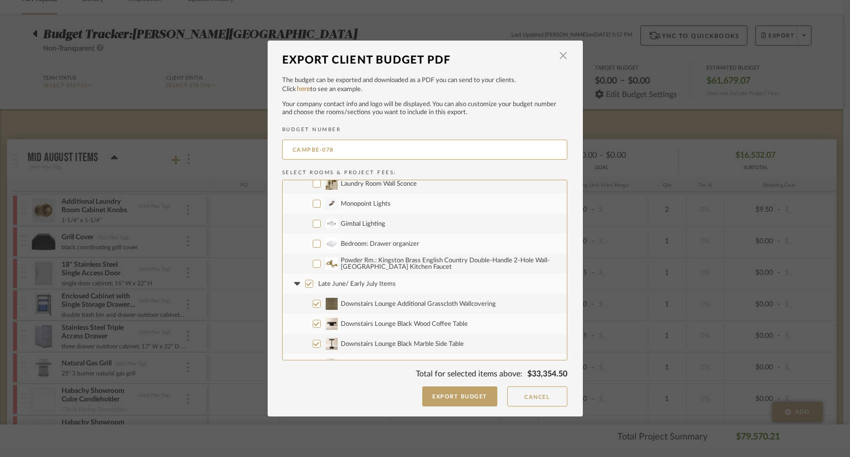
click at [309, 283] on label "Late June/ Early July Items" at bounding box center [425, 284] width 284 height 20
click at [309, 283] on input "Late June/ Early July Items" at bounding box center [309, 284] width 8 height 8
checkbox input "false"
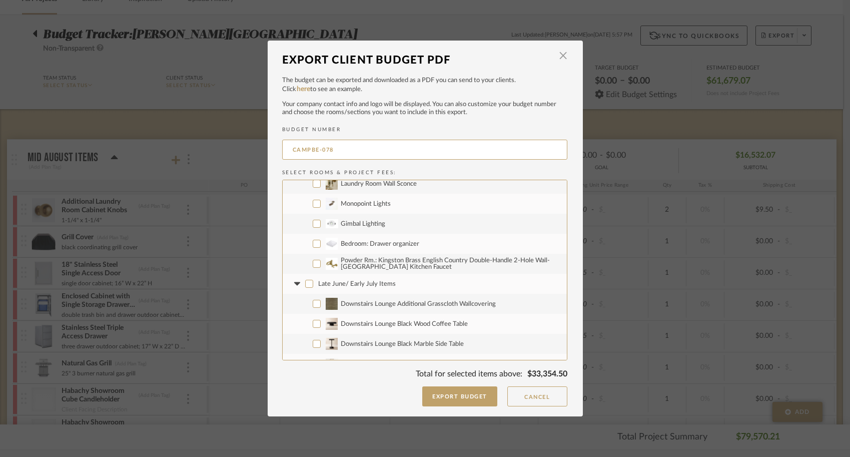
checkbox input "false"
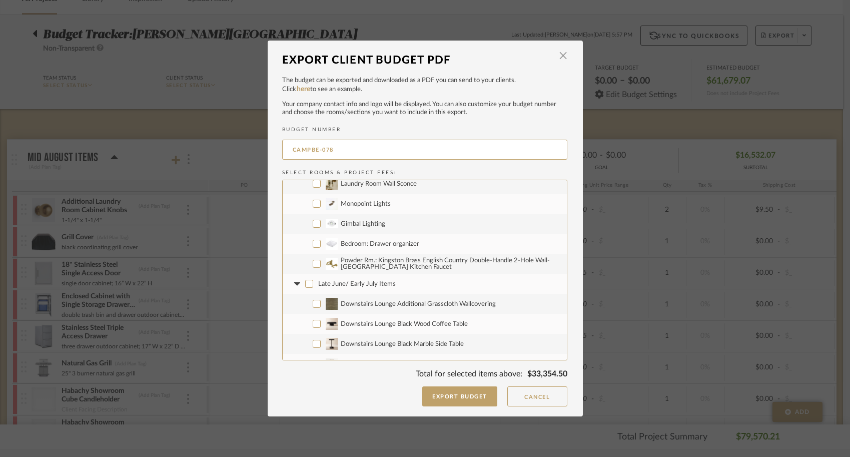
checkbox input "false"
click at [296, 283] on icon at bounding box center [297, 284] width 11 height 4
click at [306, 305] on input "Kitchen Items" at bounding box center [309, 304] width 8 height 8
checkbox input "false"
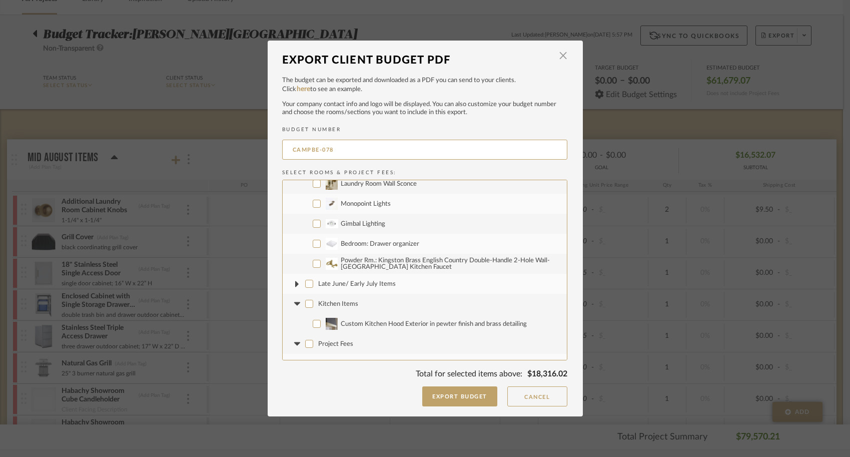
checkbox input "false"
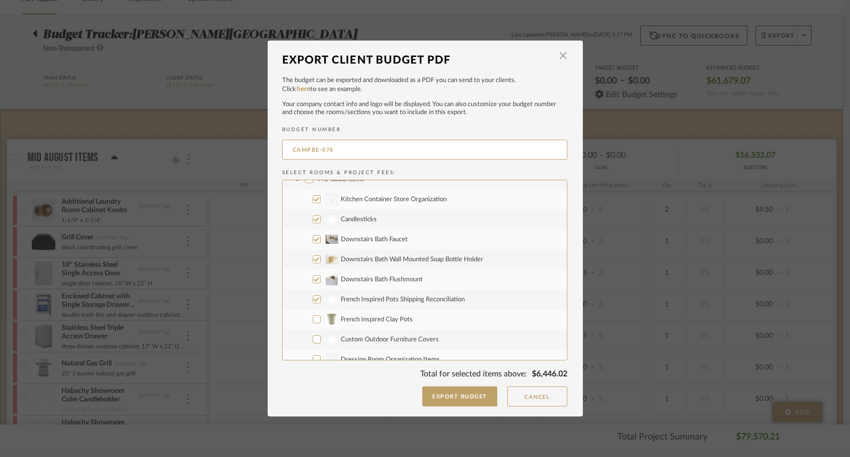
scroll to position [382, 0]
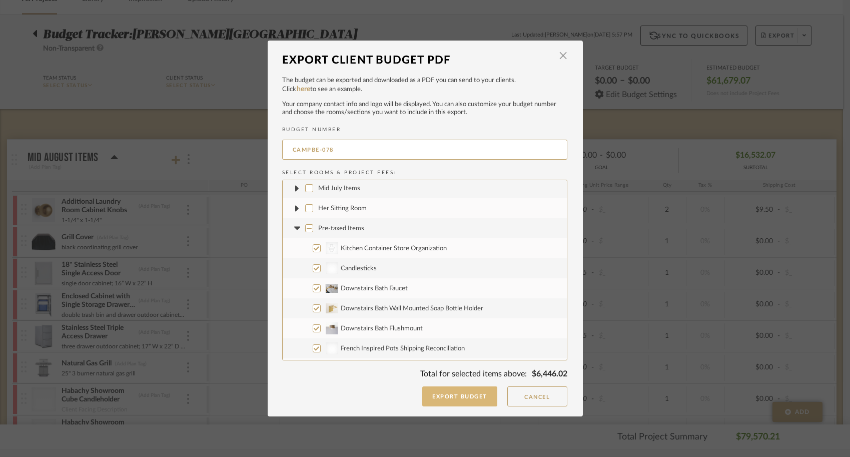
click at [453, 395] on button "Export Budget" at bounding box center [459, 396] width 75 height 20
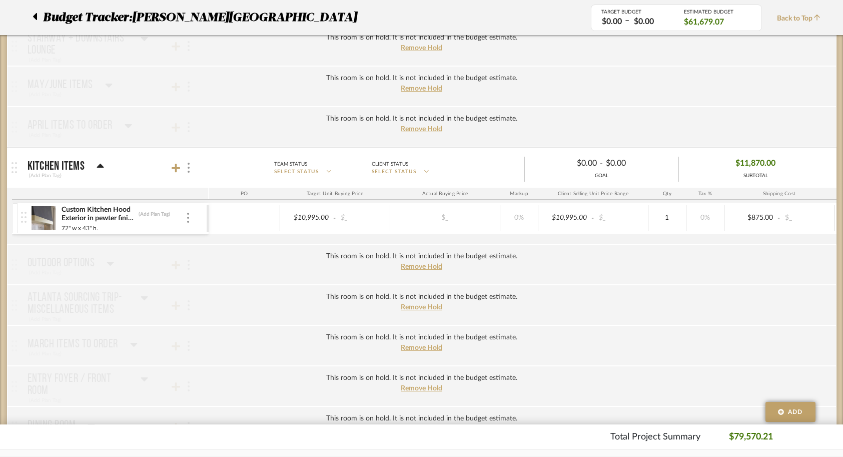
scroll to position [2373, 0]
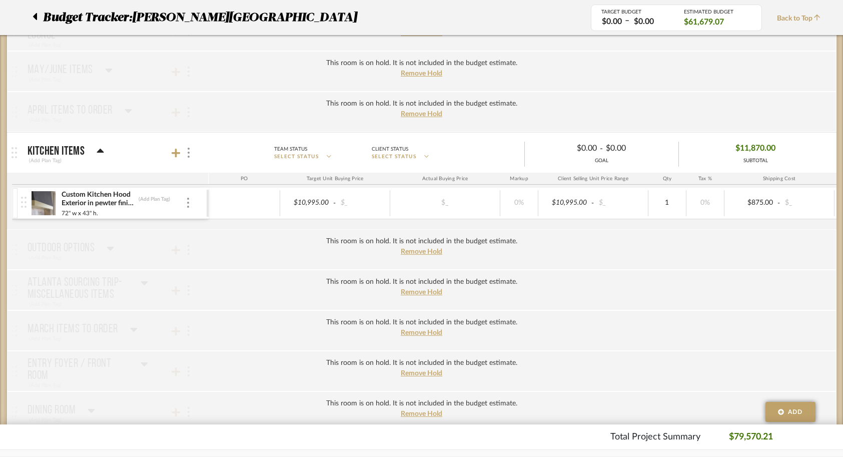
click at [47, 202] on img at bounding box center [44, 203] width 25 height 24
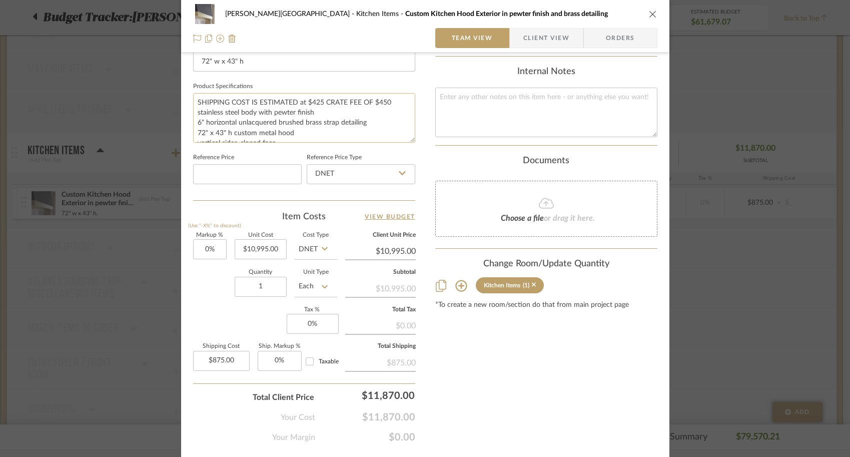
scroll to position [20, 0]
click at [93, 252] on div "Campbell - Waxhaw Kitchen Items Custom Kitchen Hood Exterior in pewter finish a…" at bounding box center [425, 228] width 850 height 457
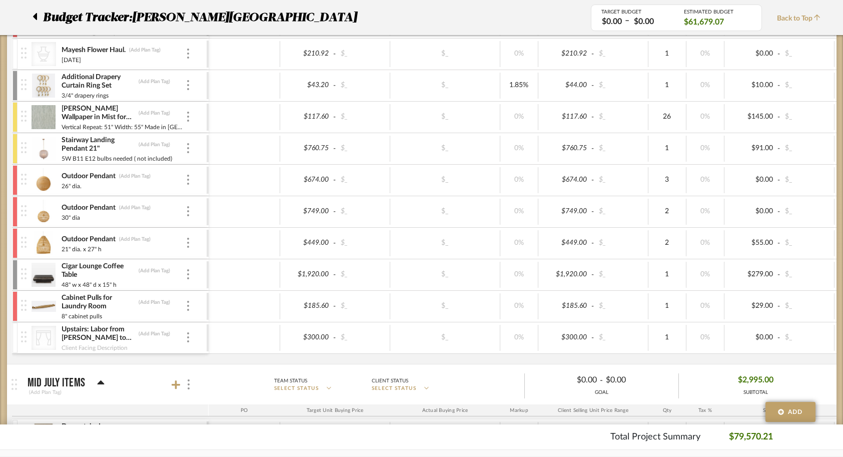
scroll to position [0, 0]
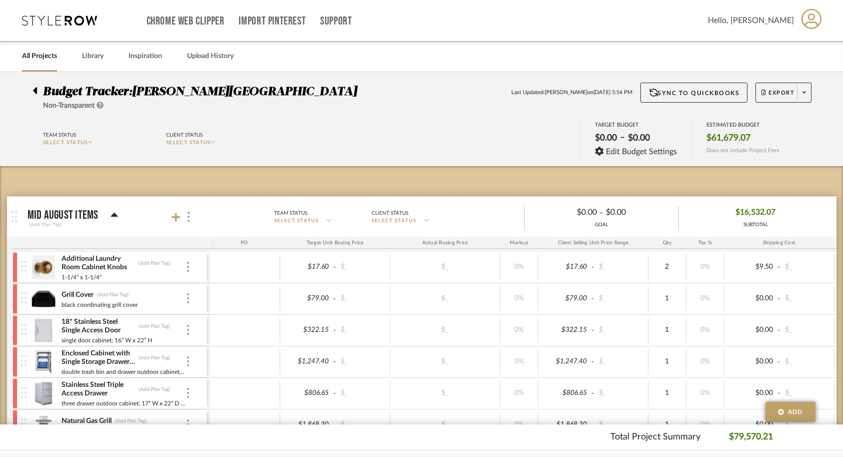
click at [33, 62] on link "All Projects" at bounding box center [39, 57] width 35 height 14
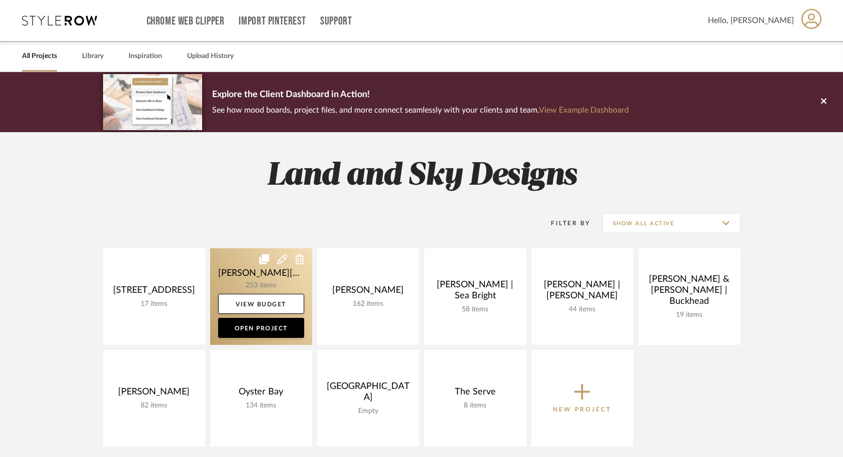
click at [223, 267] on link at bounding box center [261, 296] width 102 height 97
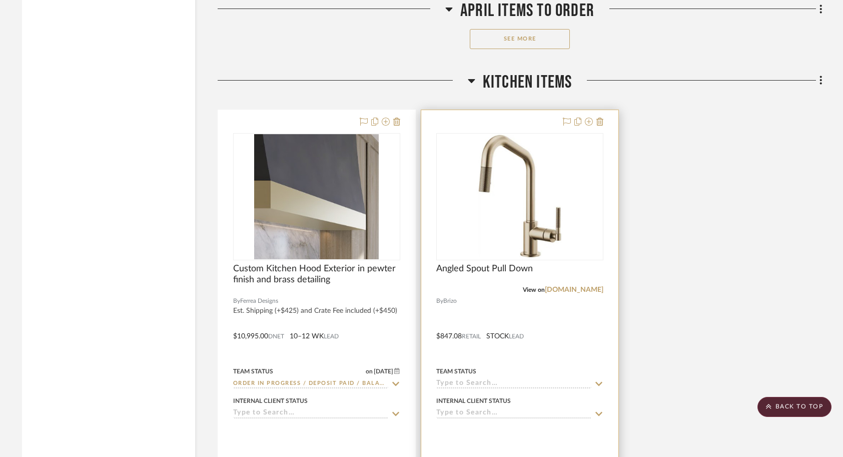
scroll to position [9166, 0]
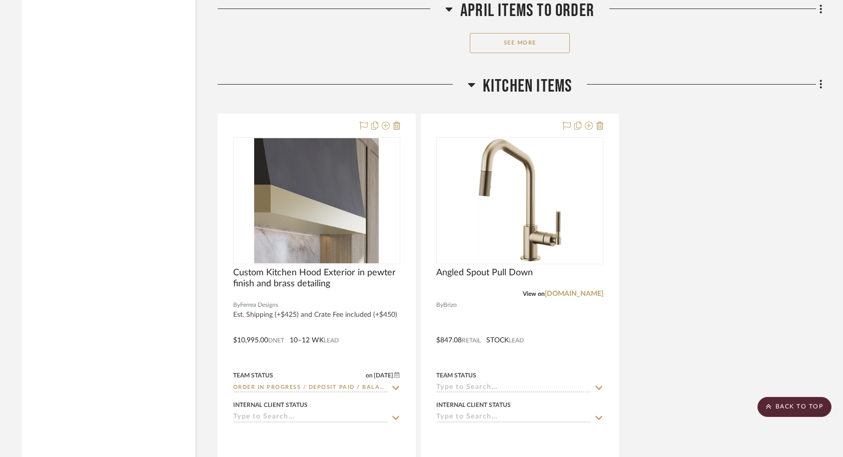
click at [821, 79] on icon at bounding box center [820, 84] width 3 height 11
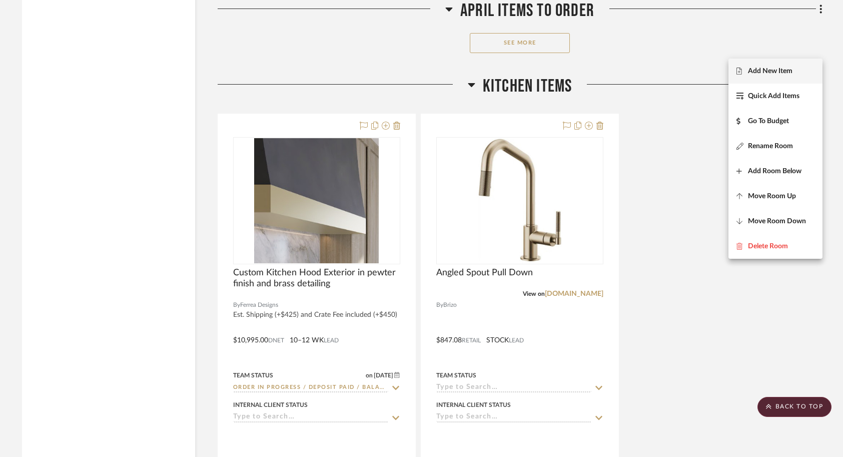
click at [763, 76] on button "Add New Item" at bounding box center [775, 71] width 94 height 25
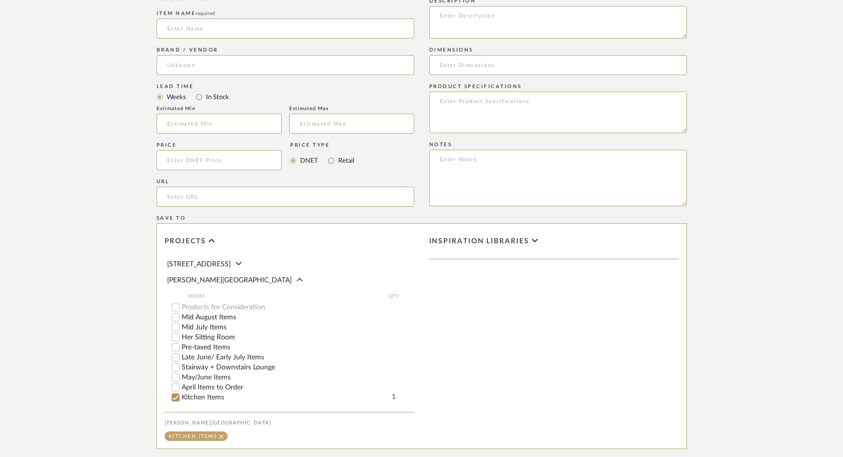
scroll to position [459, 0]
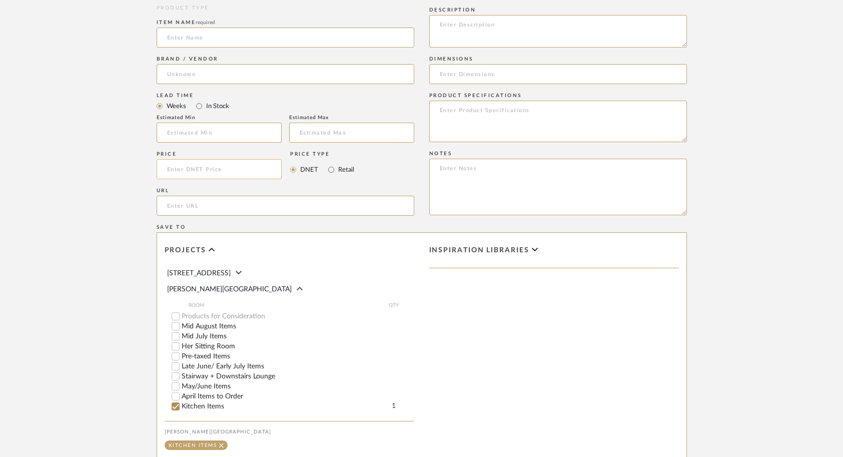
click at [187, 159] on input at bounding box center [220, 169] width 126 height 20
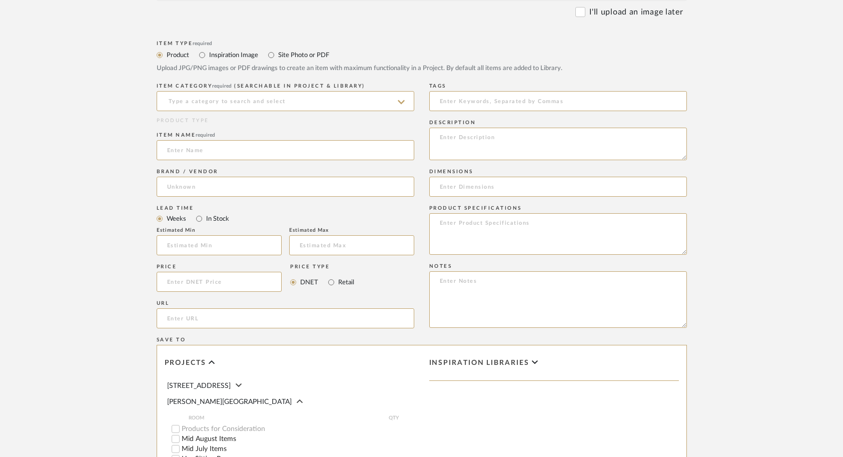
scroll to position [339, 0]
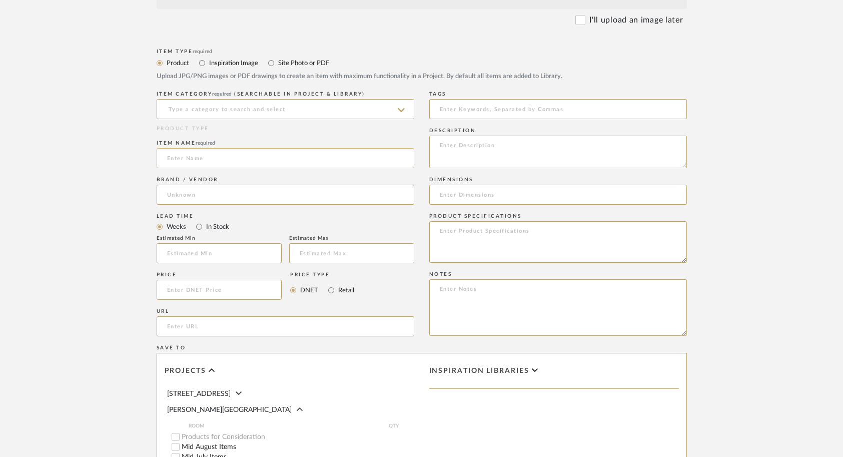
click at [216, 148] on input at bounding box center [286, 158] width 258 height 20
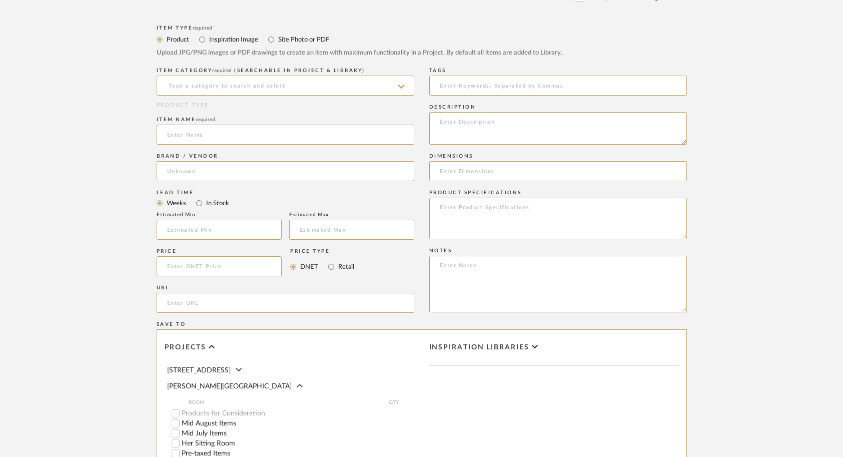
scroll to position [362, 0]
click at [472, 198] on textarea at bounding box center [558, 219] width 258 height 42
type textarea "$650"
click at [247, 125] on input at bounding box center [286, 135] width 258 height 20
type input "S"
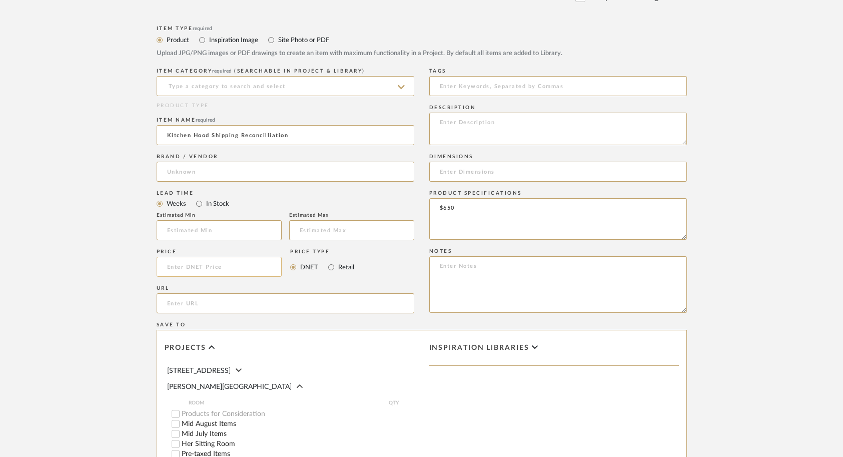
type input "Kitchen Hood Shipping Reconcilliation"
click at [226, 257] on input at bounding box center [220, 267] width 126 height 20
type input "$280.00"
click at [85, 259] on upload-items "Create new item in Campbell - Waxhaw Upload photos, documents or PDFs, or selec…" at bounding box center [421, 171] width 843 height 922
click at [280, 125] on input "Kitchen Hood Shipping Reconcilliation" at bounding box center [286, 135] width 258 height 20
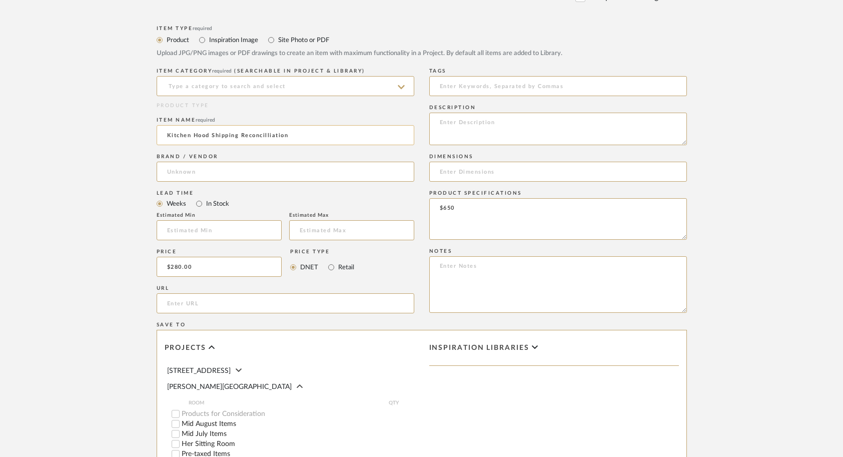
click at [268, 125] on input "Kitchen Hood Shipping Reconcilliation" at bounding box center [286, 135] width 258 height 20
drag, startPoint x: 288, startPoint y: 97, endPoint x: 242, endPoint y: 95, distance: 45.6
click at [242, 125] on input "Kitchen Hood Shipping Reconcilliation" at bounding box center [286, 135] width 258 height 20
click at [438, 198] on textarea "$650" at bounding box center [558, 219] width 258 height 42
drag, startPoint x: 308, startPoint y: 99, endPoint x: 126, endPoint y: 95, distance: 182.2
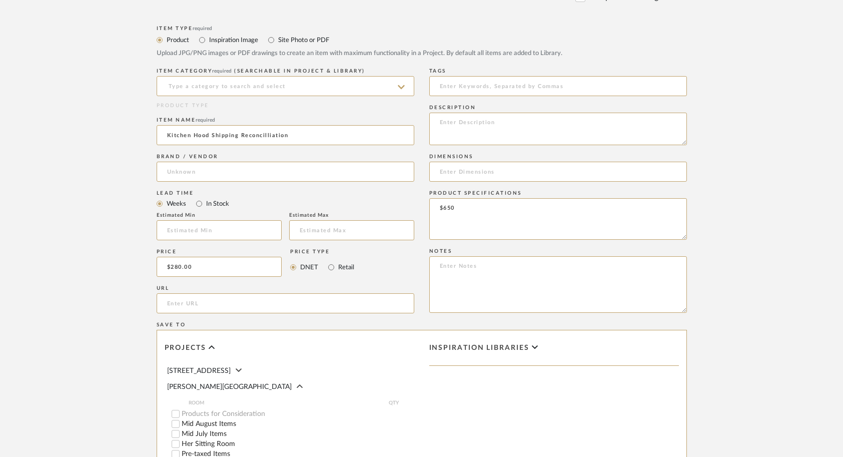
click at [126, 95] on form "Bulk upload images - create multiple items Import from Pinterest - create items…" at bounding box center [421, 244] width 637 height 725
click at [307, 125] on input "Kitchen Hood Shipping Reconcilliation" at bounding box center [286, 135] width 258 height 20
click at [453, 198] on textarea "$650" at bounding box center [558, 219] width 258 height 42
click at [440, 198] on textarea "$680 Previously Billed" at bounding box center [558, 219] width 258 height 42
click at [439, 198] on textarea "Shipping Charge from Marietta to Waxhaw $680 Previously Billed" at bounding box center [558, 219] width 258 height 42
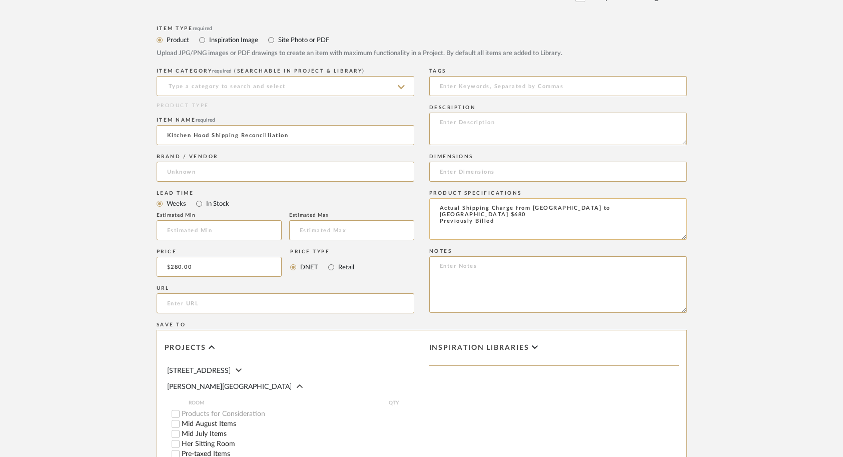
click at [499, 198] on textarea "Actual Shipping Charge from Marietta to Waxhaw $680 Previously Billed" at bounding box center [558, 219] width 258 height 42
click at [585, 198] on textarea "Actual Shipping Charge from Marietta to Waxhaw $680 Previously Billed: $400" at bounding box center [558, 219] width 258 height 42
click at [534, 198] on textarea "Actual Shipping Charge from Marietta to Waxhaw $680 Previously Billed: $400" at bounding box center [558, 219] width 258 height 42
click at [524, 198] on textarea "Actual Shipping Charge from Marietta to Waxhaw $680 Previously Billed: $400" at bounding box center [558, 219] width 258 height 42
click at [473, 198] on textarea "Actual Shipping Charge from Marietta to Waxhaw $680 Previously Billed: $400" at bounding box center [558, 219] width 258 height 42
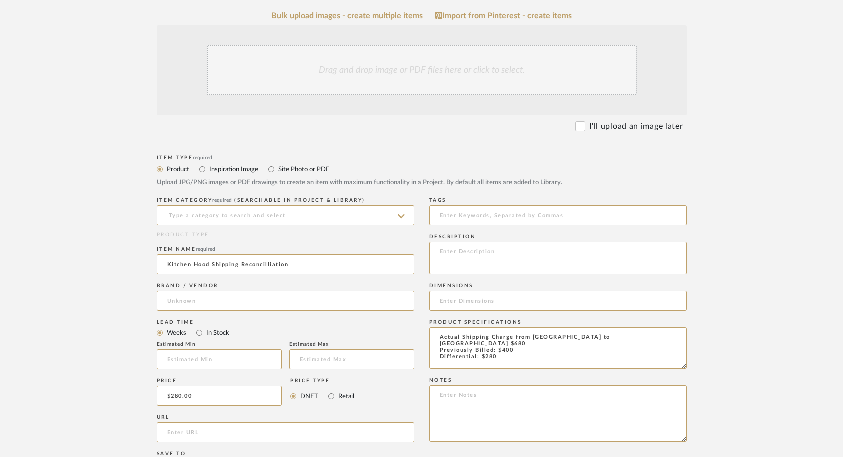
scroll to position [231, 0]
type textarea "Actual Shipping Charge from [GEOGRAPHIC_DATA] to [GEOGRAPHIC_DATA] $680 Previou…"
click at [286, 207] on input at bounding box center [286, 217] width 258 height 20
type input "s"
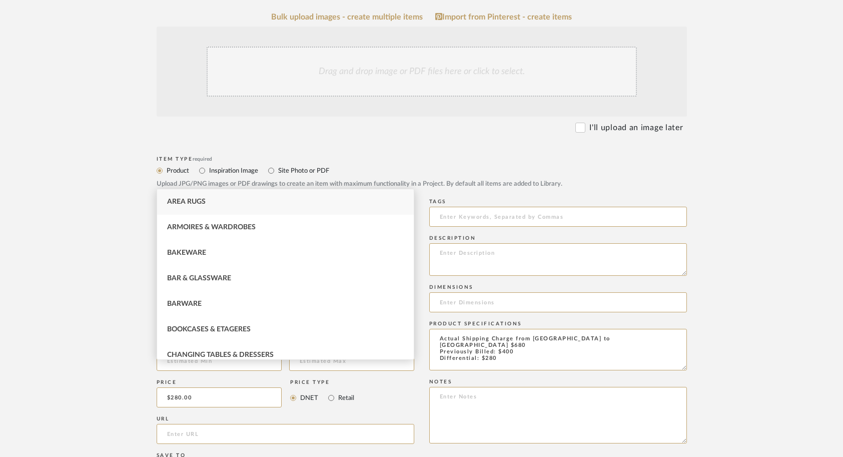
type input "r"
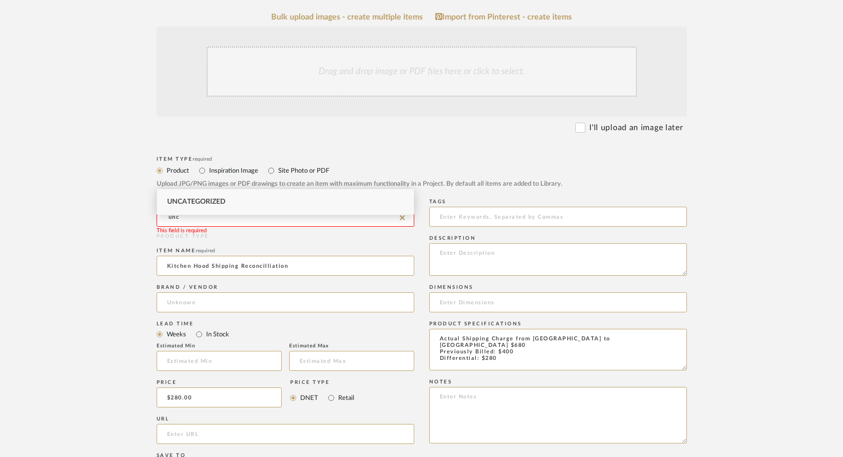
click at [269, 206] on div "Uncategorized" at bounding box center [285, 202] width 257 height 26
type input "Uncategorized"
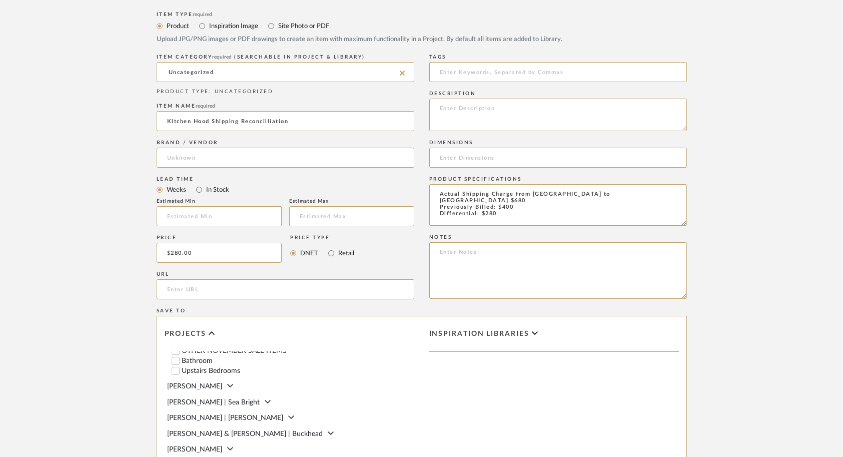
scroll to position [544, 0]
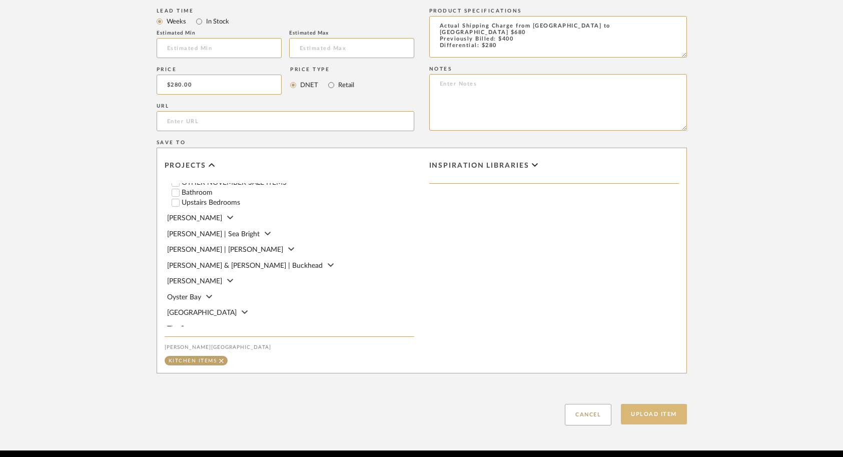
click at [657, 404] on button "Upload Item" at bounding box center [654, 414] width 66 height 21
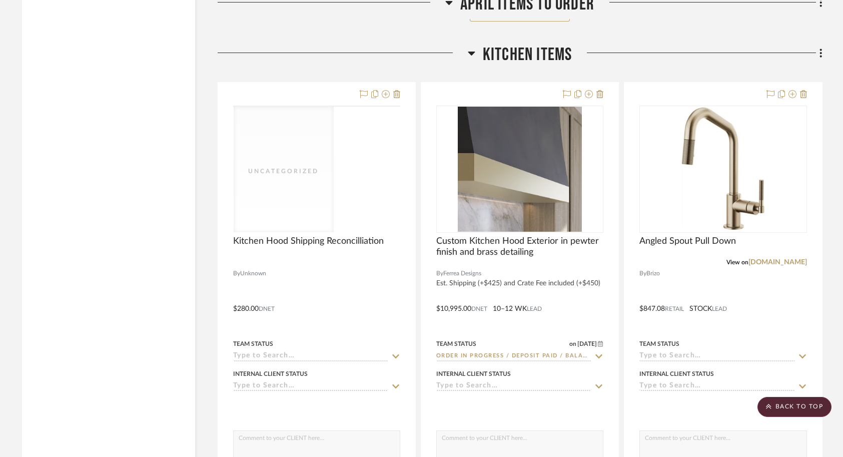
scroll to position [11068, 0]
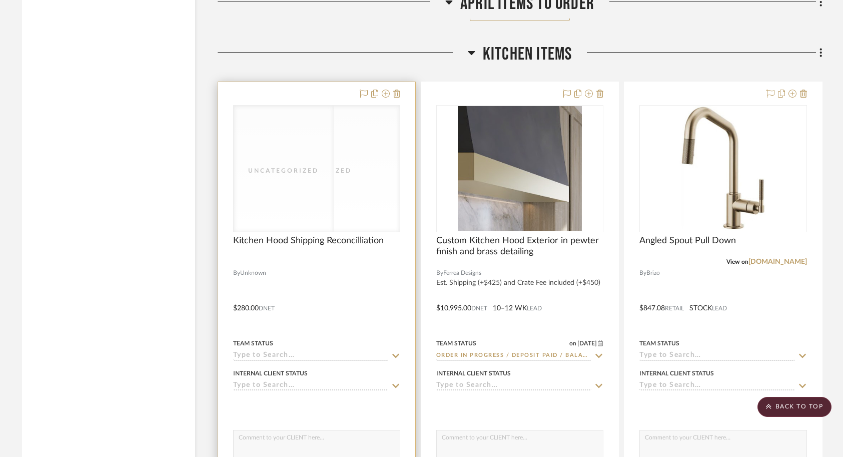
click at [383, 288] on div at bounding box center [316, 301] width 197 height 438
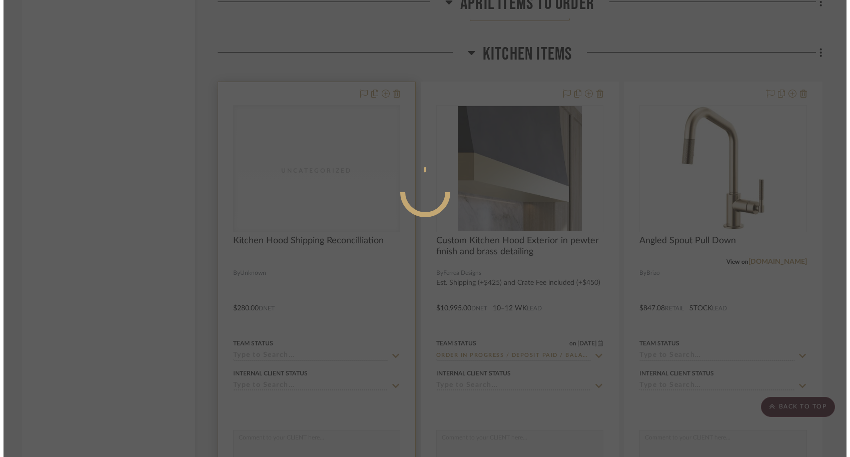
scroll to position [0, 0]
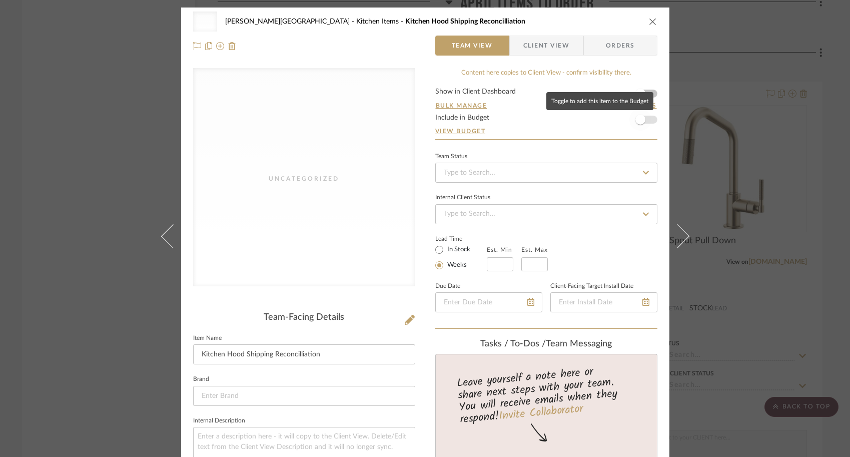
click at [630, 120] on span "button" at bounding box center [640, 120] width 22 height 22
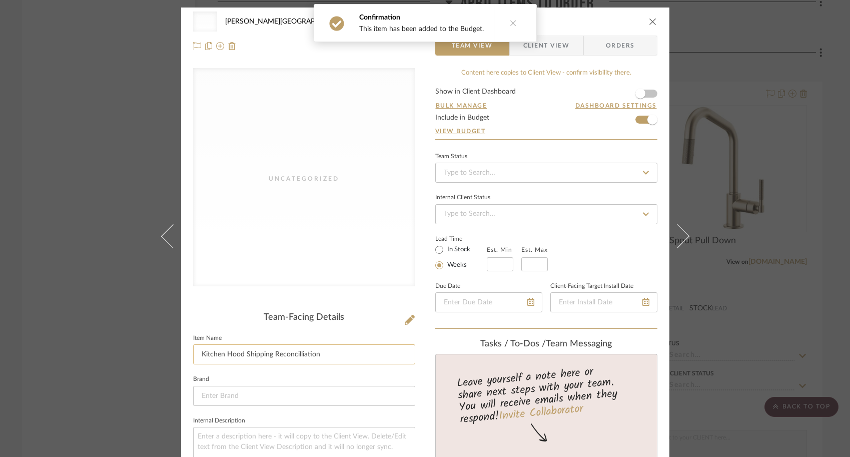
click at [321, 360] on input "Kitchen Hood Shipping Reconcilliation" at bounding box center [304, 354] width 222 height 20
click at [301, 359] on input "Kitchen Hood Shipping Reconcilliation" at bounding box center [304, 354] width 222 height 20
click at [291, 355] on input "Kitchen Hood Shipping Reconcilliation" at bounding box center [304, 354] width 222 height 20
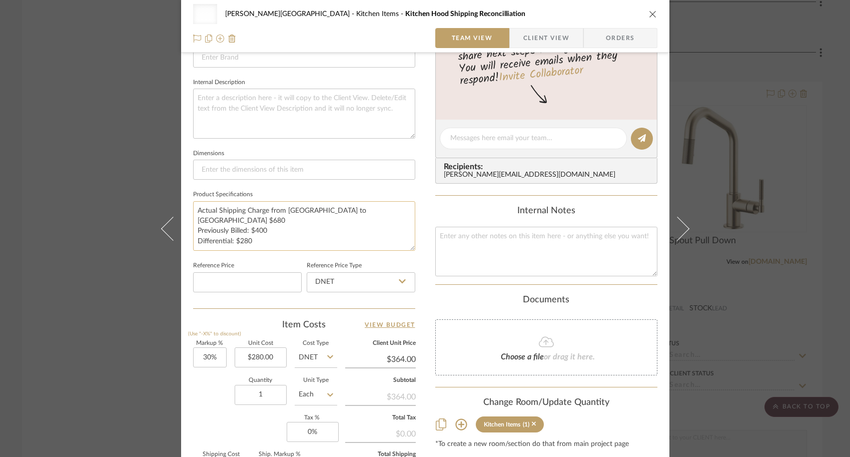
scroll to position [345, 0]
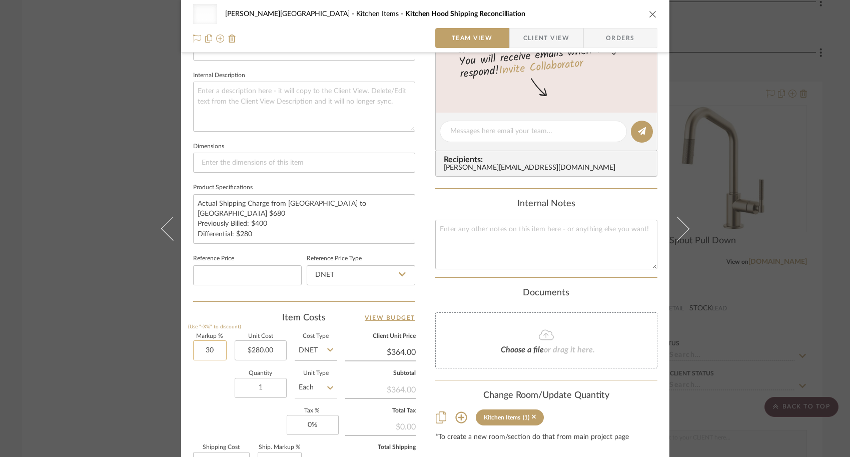
click at [218, 350] on input "30" at bounding box center [210, 350] width 34 height 20
click at [211, 384] on div "Quantity 1 Unit Type Each" at bounding box center [265, 389] width 144 height 36
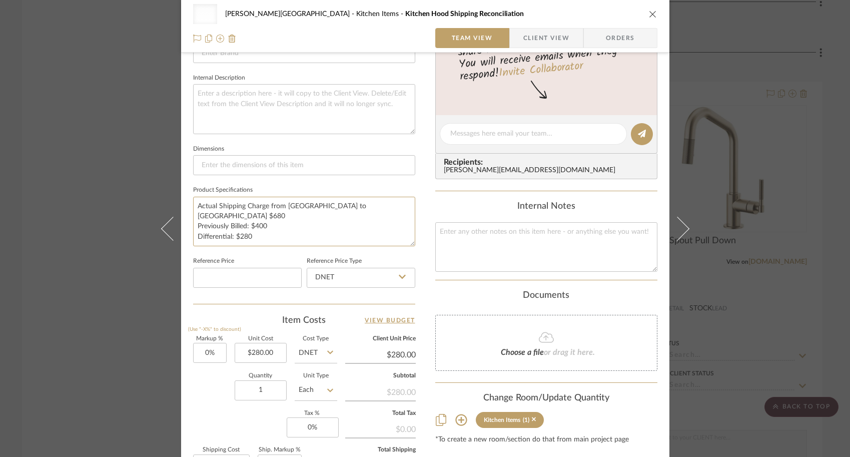
drag, startPoint x: 252, startPoint y: 224, endPoint x: 179, endPoint y: 210, distance: 75.0
click at [181, 210] on div "Uncategorized Campbell - Waxhaw Kitchen Items Kitchen Hood Shipping Reconciliat…" at bounding box center [425, 126] width 488 height 922
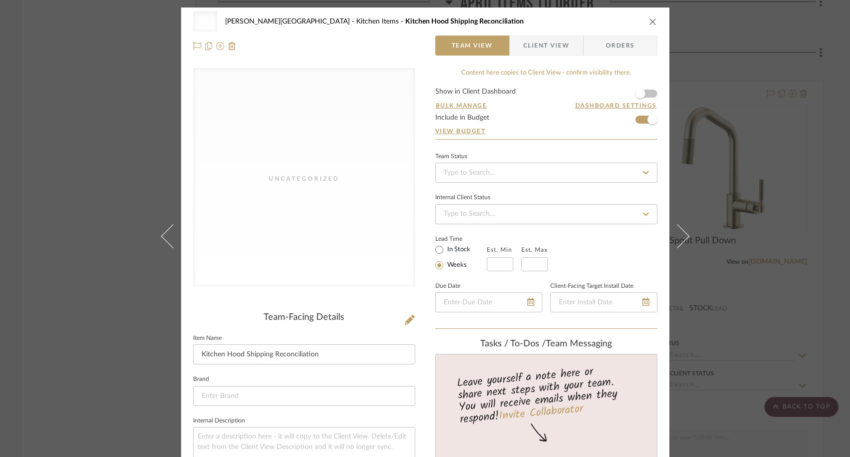
click at [709, 189] on div "Uncategorized Campbell - Waxhaw Kitchen Items Kitchen Hood Shipping Reconciliat…" at bounding box center [425, 228] width 850 height 457
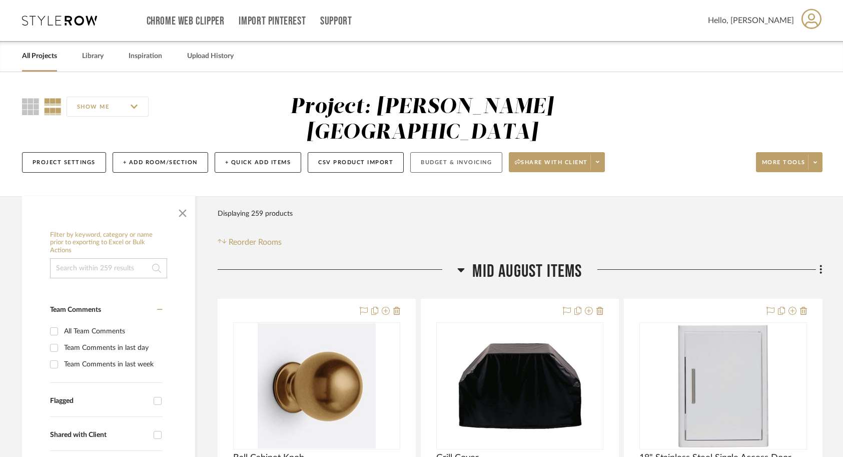
click at [460, 152] on button "Budget & Invoicing" at bounding box center [456, 162] width 92 height 21
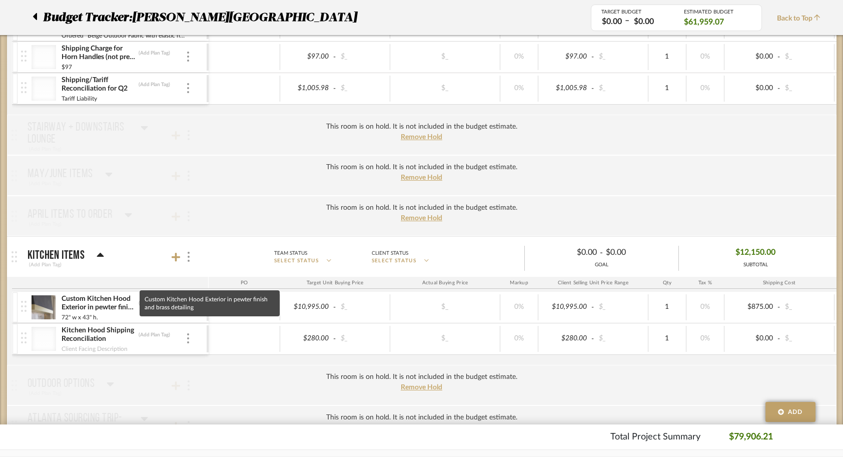
scroll to position [2353, 0]
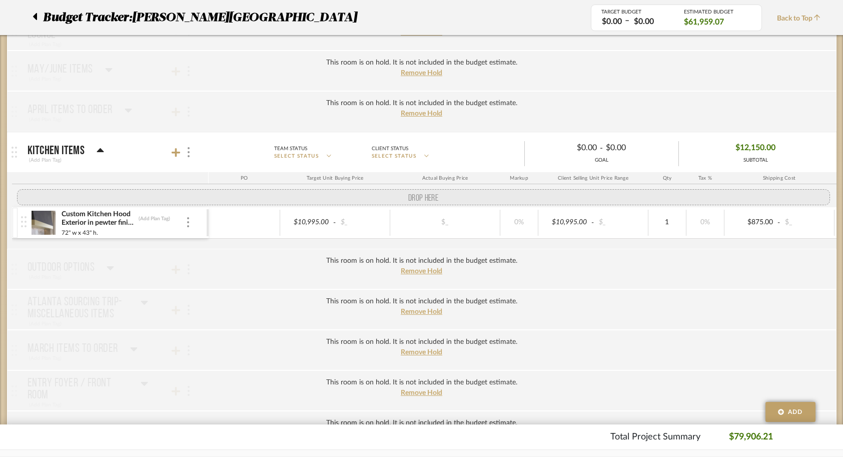
drag, startPoint x: 22, startPoint y: 233, endPoint x: 20, endPoint y: 201, distance: 32.6
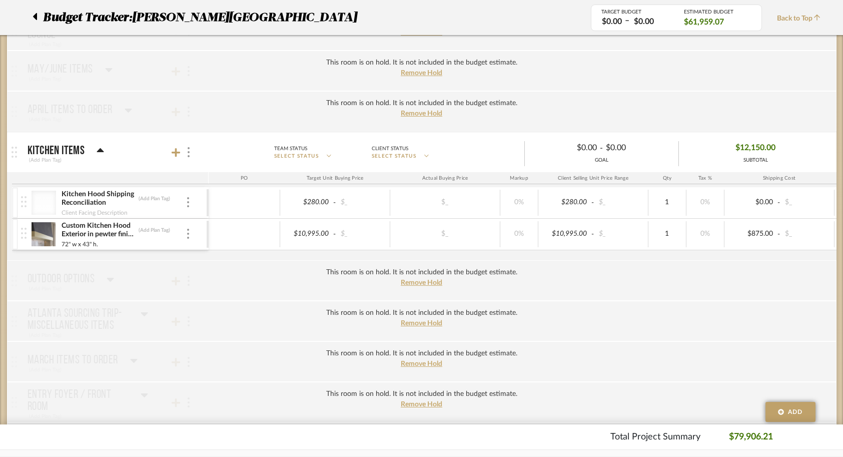
click at [16, 197] on div at bounding box center [15, 203] width 5 height 30
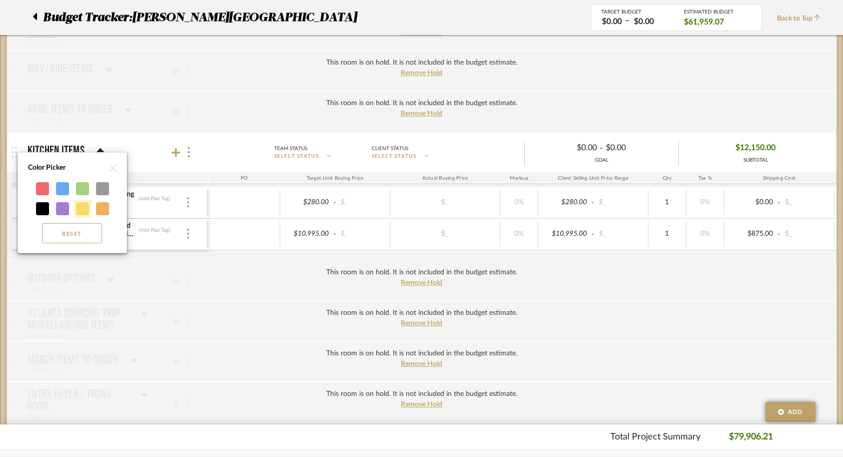
click at [81, 207] on div at bounding box center [82, 208] width 13 height 13
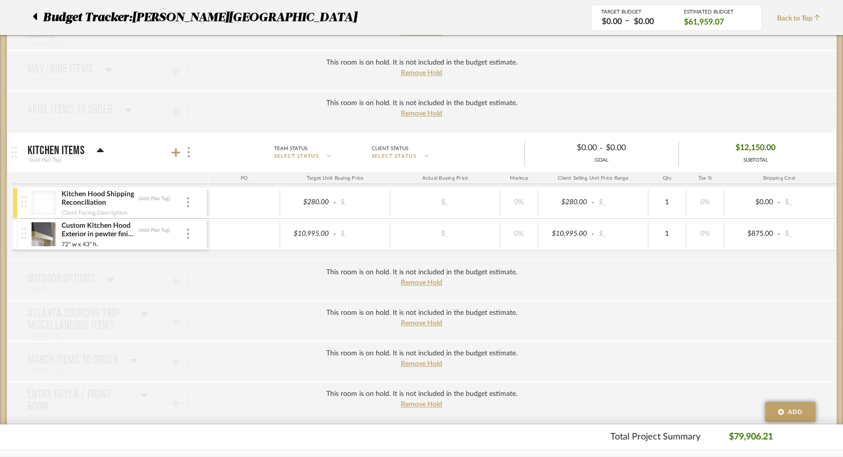
click at [46, 210] on div at bounding box center [44, 203] width 25 height 24
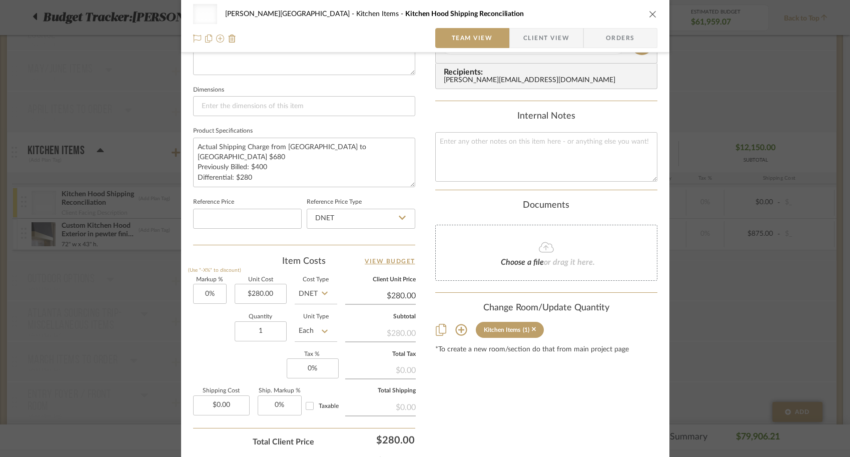
scroll to position [397, 0]
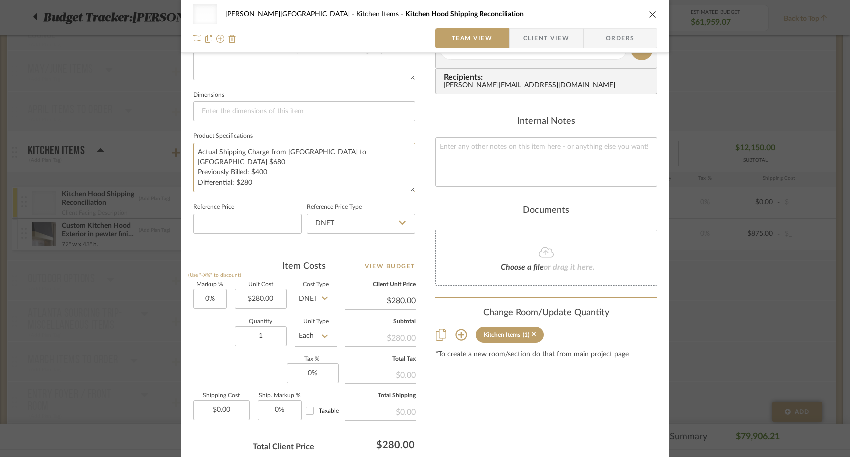
drag, startPoint x: 254, startPoint y: 170, endPoint x: 189, endPoint y: 149, distance: 68.2
click at [189, 149] on div "Uncategorized [PERSON_NAME] - Waxhaw Kitchen Items Kitchen Hood Shipping Reconc…" at bounding box center [425, 72] width 488 height 922
click at [112, 221] on div "Uncategorized [PERSON_NAME] - Waxhaw Kitchen Items Kitchen Hood Shipping Reconc…" at bounding box center [425, 228] width 850 height 457
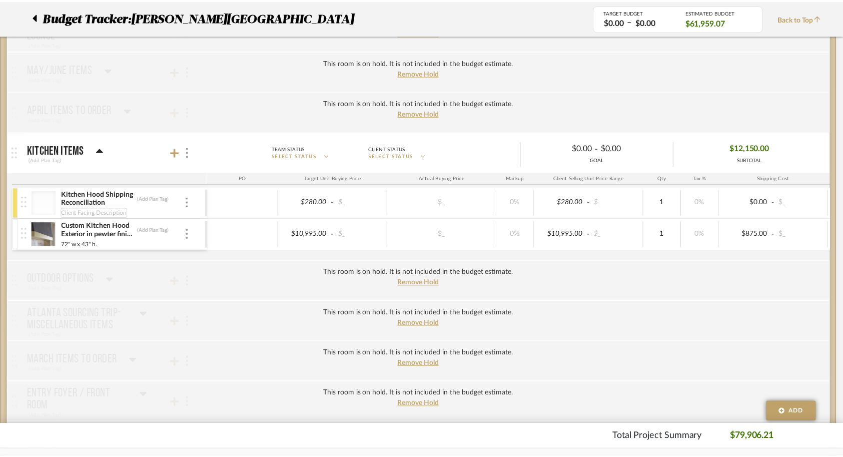
scroll to position [2373, 0]
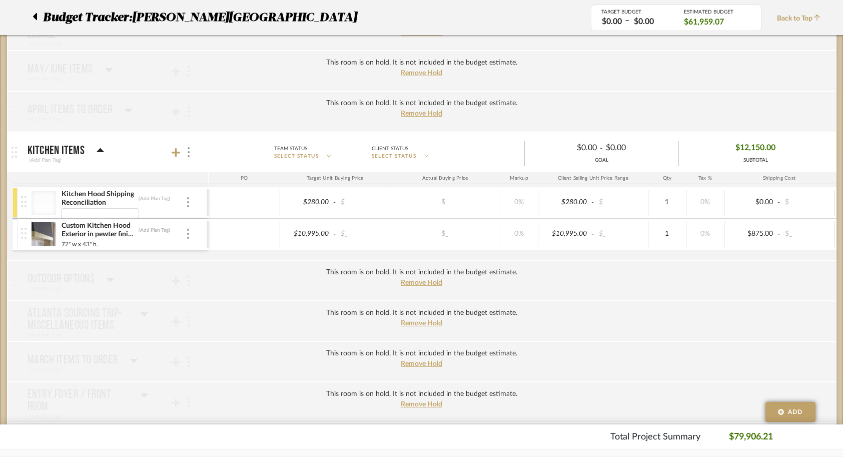
type input "Actual Shipping Charge from [GEOGRAPHIC_DATA] to [GEOGRAPHIC_DATA] $680 Previou…"
click at [94, 215] on input "Actual Shipping Charge from [GEOGRAPHIC_DATA] to [GEOGRAPHIC_DATA] $680 Previou…" at bounding box center [123, 213] width 125 height 10
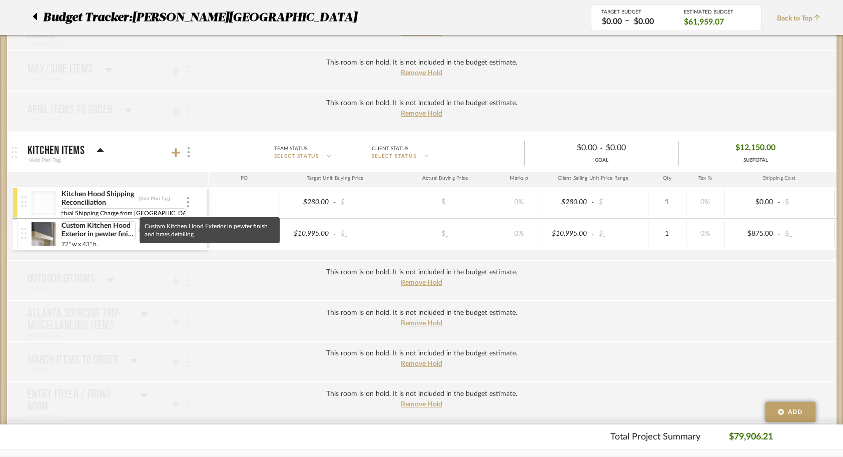
scroll to position [0, 0]
click at [255, 196] on div at bounding box center [245, 203] width 72 height 26
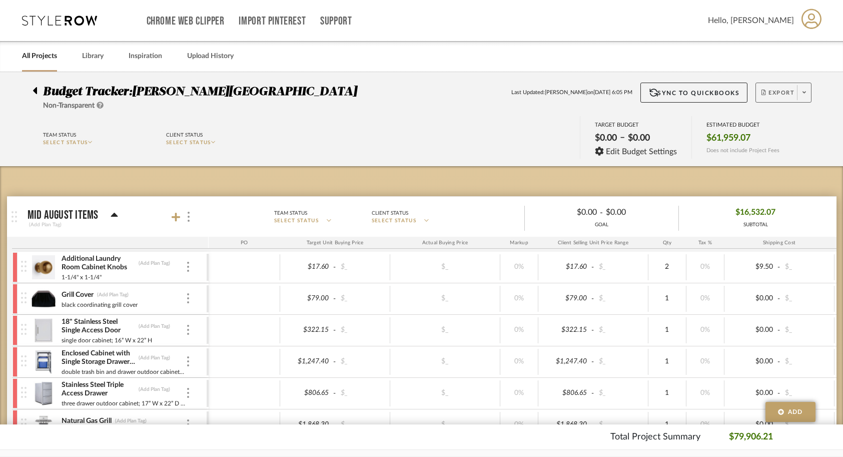
click at [803, 94] on icon at bounding box center [804, 93] width 4 height 6
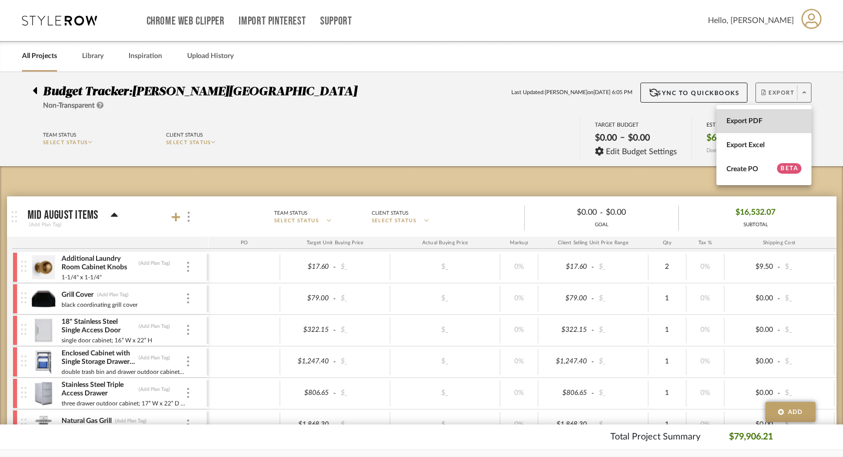
click at [760, 123] on span "Export PDF" at bounding box center [763, 121] width 75 height 9
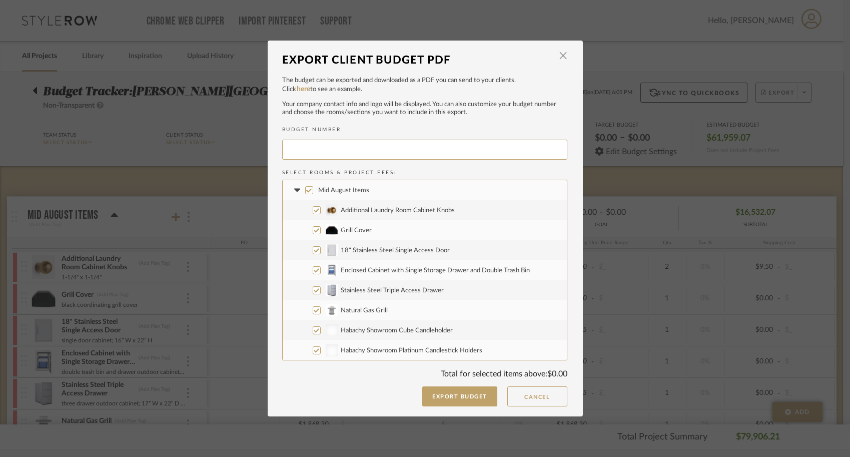
type input "CAMPBE-079"
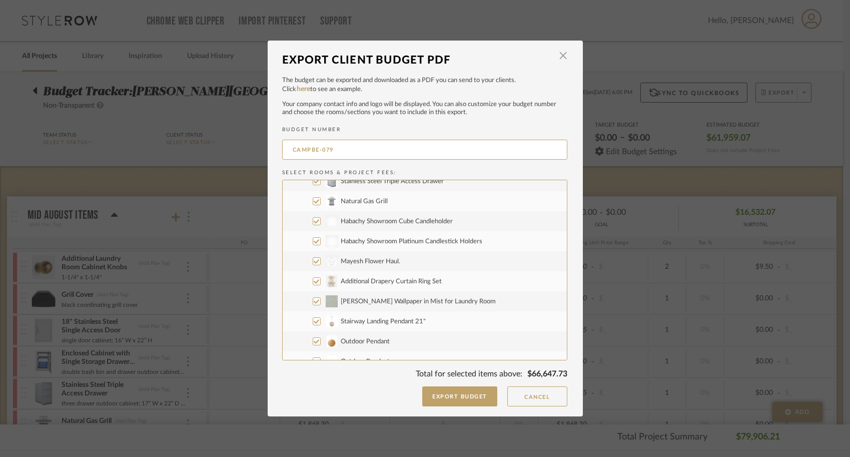
scroll to position [126, 0]
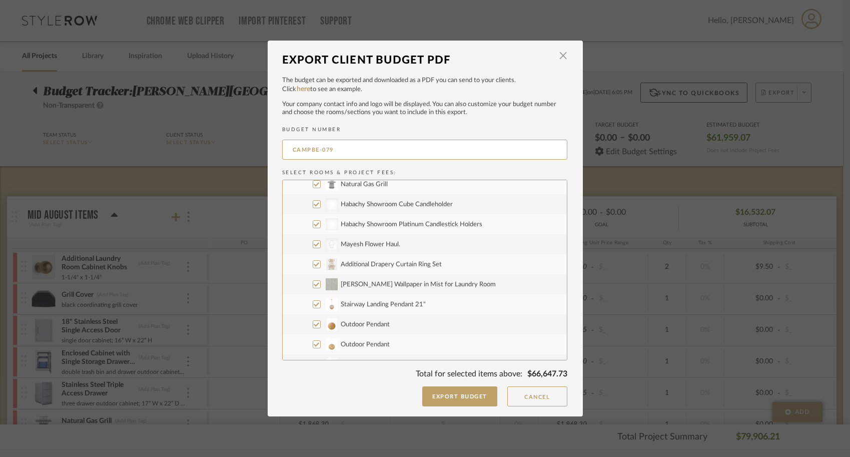
click at [314, 283] on input "[PERSON_NAME] Wallpaper in Mist for Laundry Room" at bounding box center [317, 284] width 8 height 8
checkbox input "false"
click at [313, 307] on input "Stairway Landing Pendant 21"" at bounding box center [317, 304] width 8 height 8
checkbox input "false"
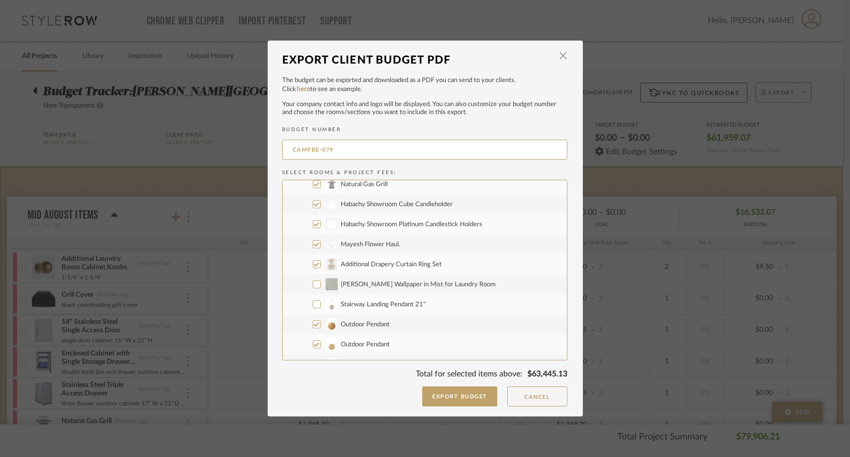
click at [313, 322] on input "Outdoor Pendant" at bounding box center [317, 324] width 8 height 8
checkbox input "false"
click at [313, 334] on label "Outdoor Pendant" at bounding box center [425, 344] width 284 height 20
click at [313, 340] on input "Outdoor Pendant" at bounding box center [317, 344] width 8 height 8
checkbox input "false"
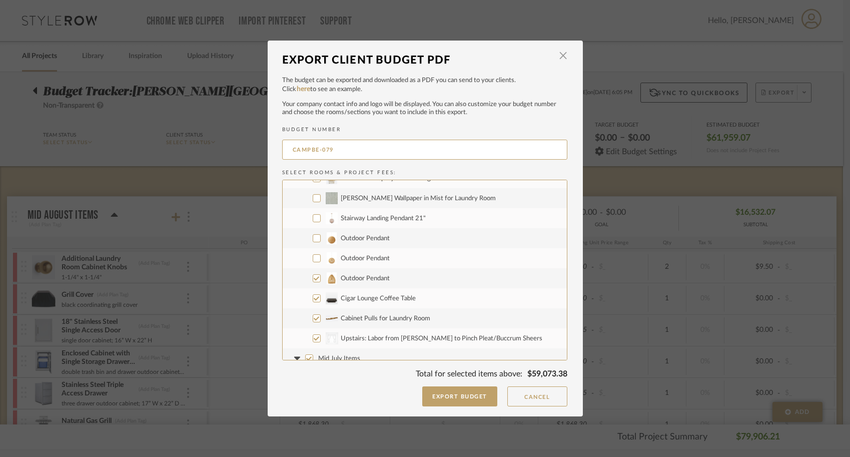
scroll to position [216, 0]
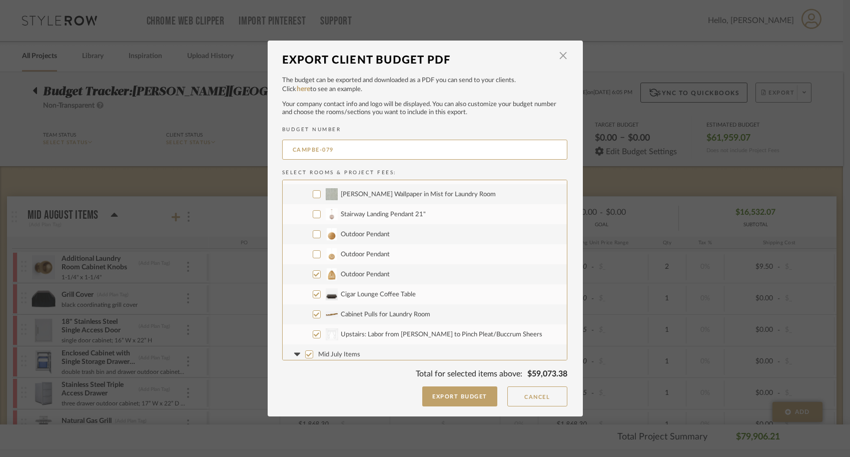
click at [313, 278] on input "Outdoor Pendant" at bounding box center [317, 274] width 8 height 8
checkbox input "false"
click at [313, 298] on label "Cigar Lounge Coffee Table" at bounding box center [425, 294] width 284 height 20
click at [313, 298] on input "Cigar Lounge Coffee Table" at bounding box center [317, 294] width 8 height 8
checkbox input "false"
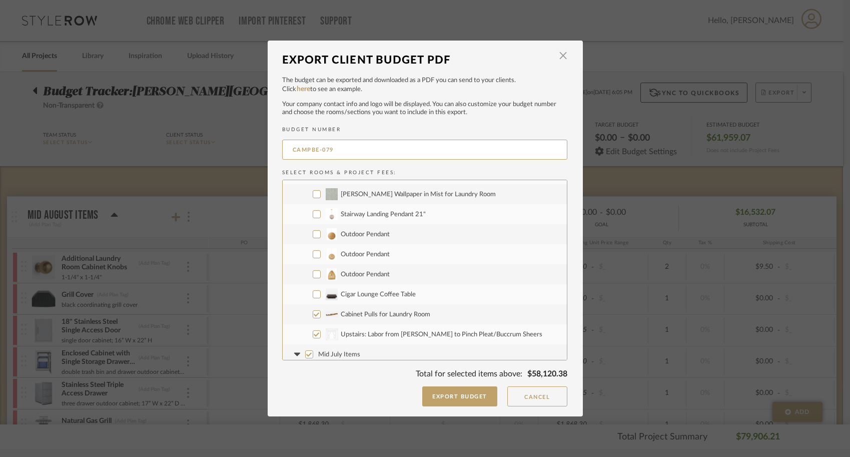
click at [313, 315] on input "Cabinet Pulls for Laundry Room" at bounding box center [317, 314] width 8 height 8
checkbox input "false"
click at [313, 330] on input "CategoryIconFabrics Created with Sketch. Upstairs: Labor from [PERSON_NAME] to …" at bounding box center [317, 334] width 8 height 8
checkbox input "false"
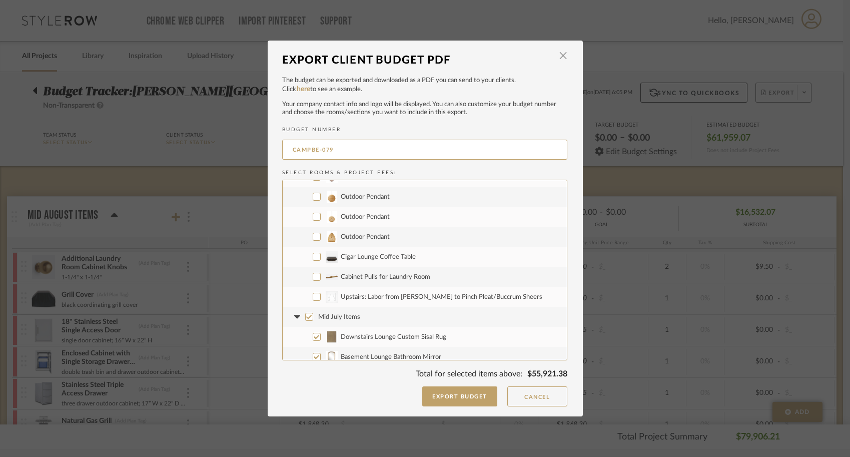
scroll to position [261, 0]
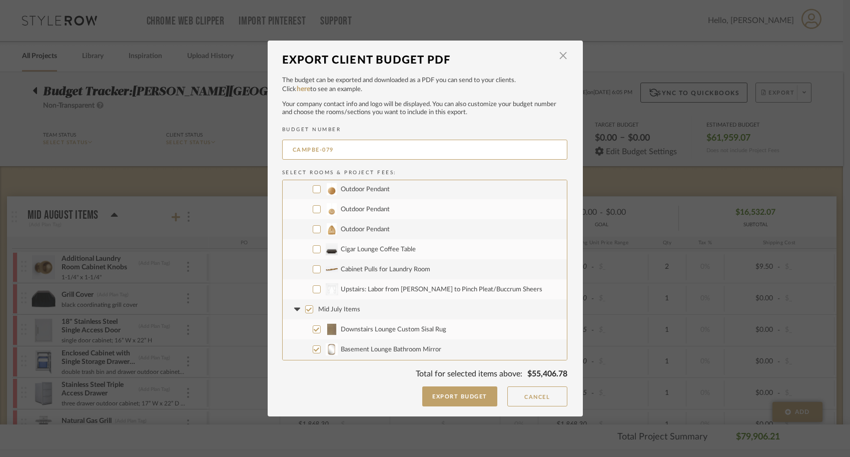
click at [305, 312] on input "Mid July Items" at bounding box center [309, 309] width 8 height 8
checkbox input "false"
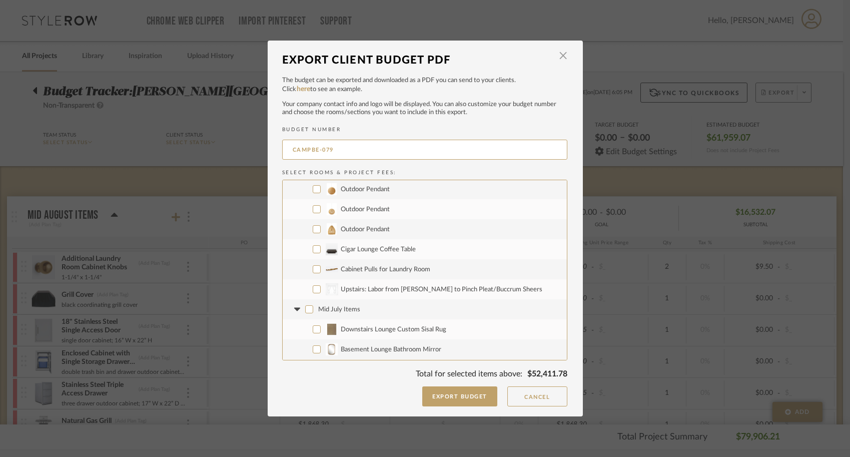
drag, startPoint x: 293, startPoint y: 310, endPoint x: 299, endPoint y: 310, distance: 6.0
click at [293, 310] on icon at bounding box center [297, 309] width 11 height 4
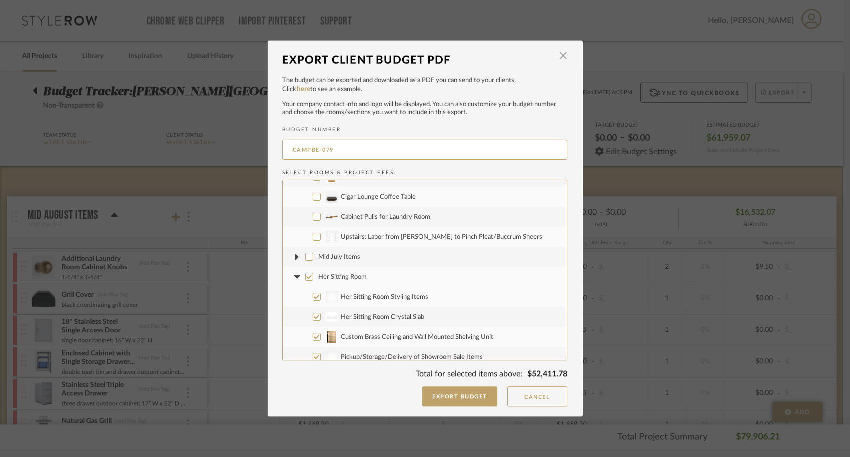
scroll to position [321, 0]
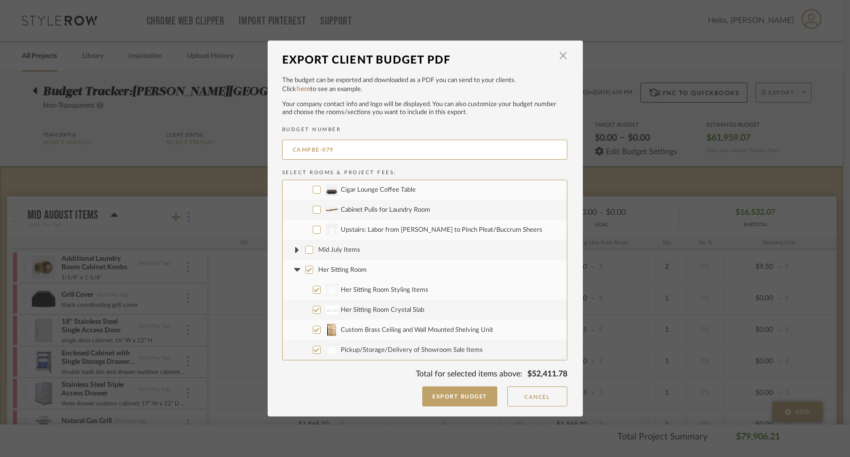
click at [305, 270] on input "Her Sitting Room" at bounding box center [309, 270] width 8 height 8
checkbox input "false"
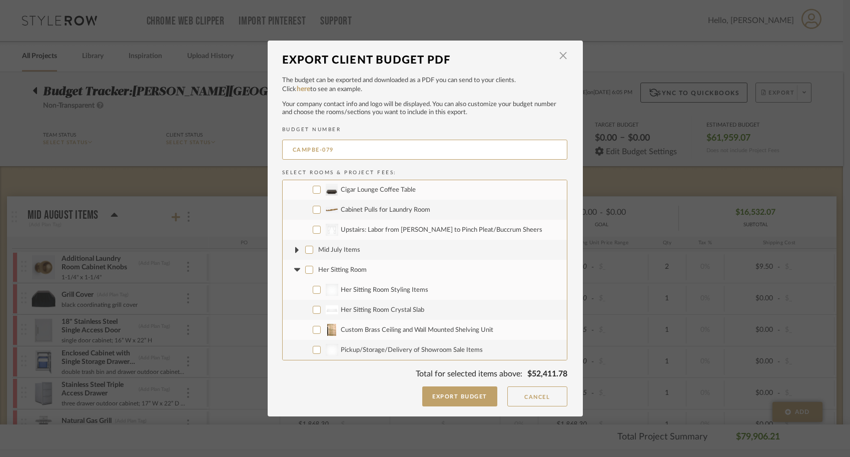
checkbox input "false"
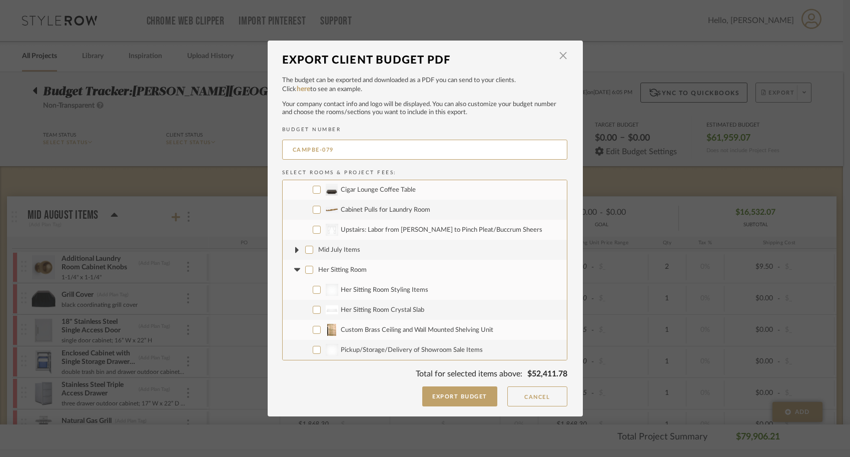
checkbox input "false"
click at [297, 270] on icon at bounding box center [297, 270] width 11 height 4
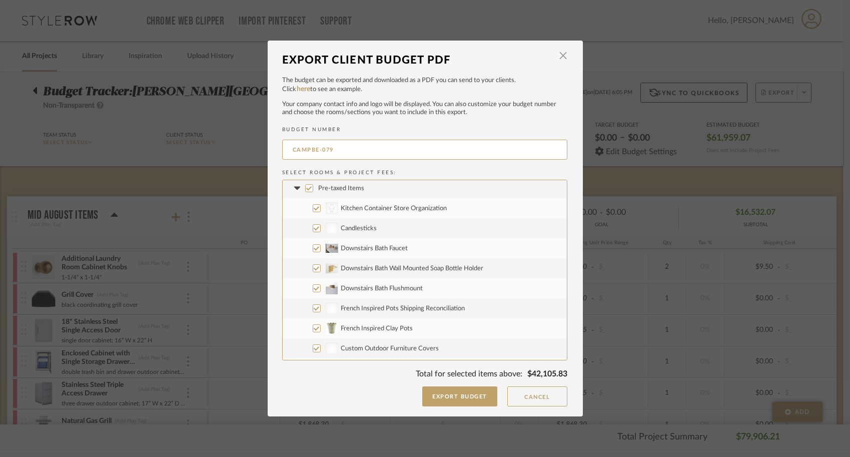
scroll to position [449, 0]
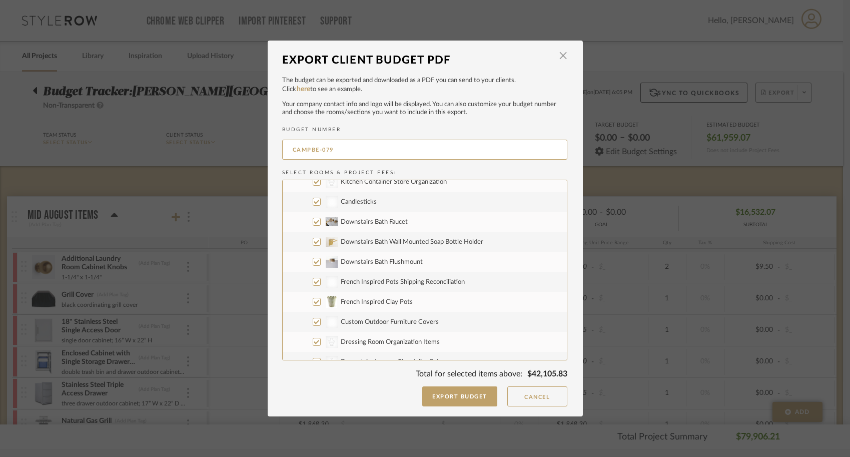
click at [313, 300] on input "French Inspired Clay Pots" at bounding box center [317, 302] width 8 height 8
checkbox input "false"
click at [313, 318] on input "Custom Outdoor Furniture Covers" at bounding box center [317, 322] width 8 height 8
checkbox input "false"
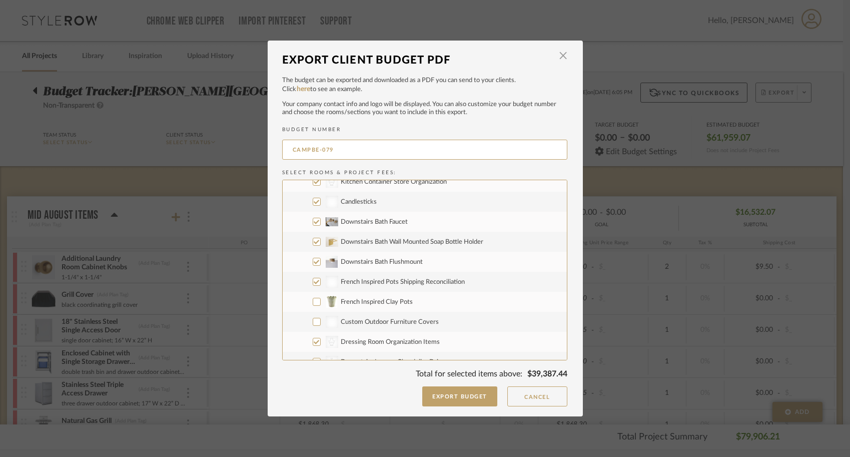
click at [313, 342] on input "CategoryIconAccessories Created with Sketch. Dressing Room Organization Items" at bounding box center [317, 342] width 8 height 8
checkbox input "false"
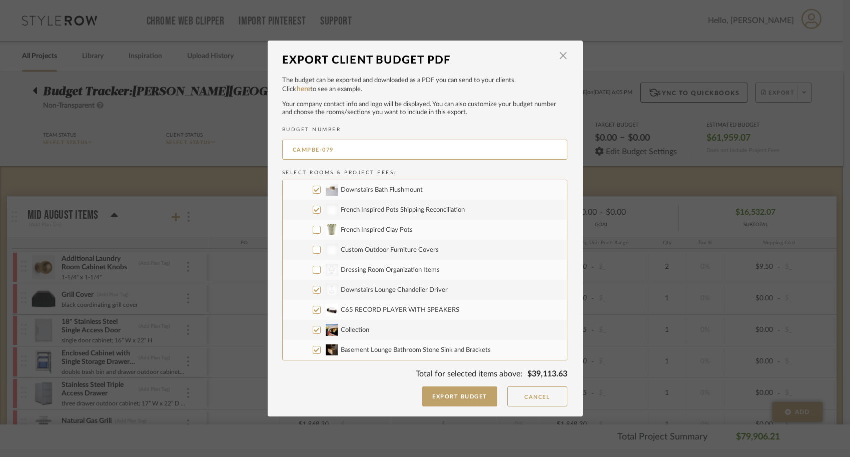
scroll to position [522, 0]
click at [315, 283] on label "CategoryIconLighting Created with Sketch. Downstairs Lounge Chandelier Driver" at bounding box center [425, 289] width 284 height 20
click at [315, 285] on input "CategoryIconLighting Created with Sketch. Downstairs Lounge Chandelier Driver" at bounding box center [317, 289] width 8 height 8
checkbox input "false"
click at [314, 305] on input "C65 RECORD PLAYER WITH SPEAKERS" at bounding box center [317, 309] width 8 height 8
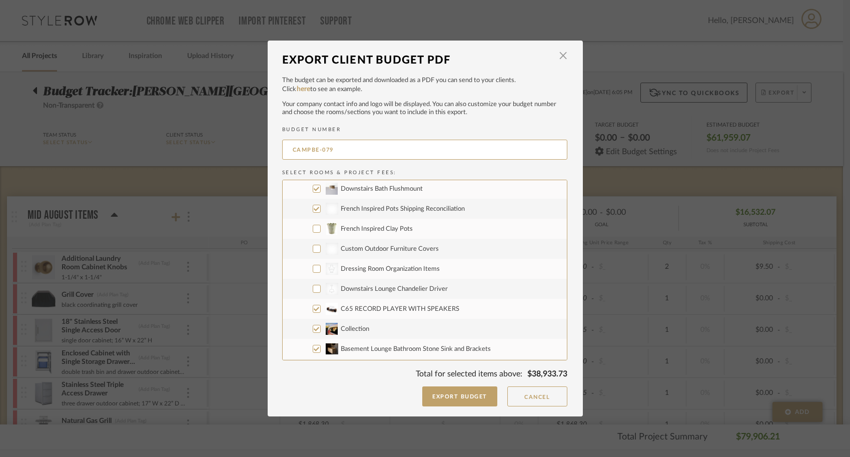
checkbox input "false"
click at [313, 331] on input "Collection" at bounding box center [317, 329] width 8 height 8
checkbox input "false"
click at [313, 341] on label "Basement Lounge Bathroom Stone Sink and Brackets" at bounding box center [425, 349] width 284 height 20
click at [313, 345] on input "Basement Lounge Bathroom Stone Sink and Brackets" at bounding box center [317, 349] width 8 height 8
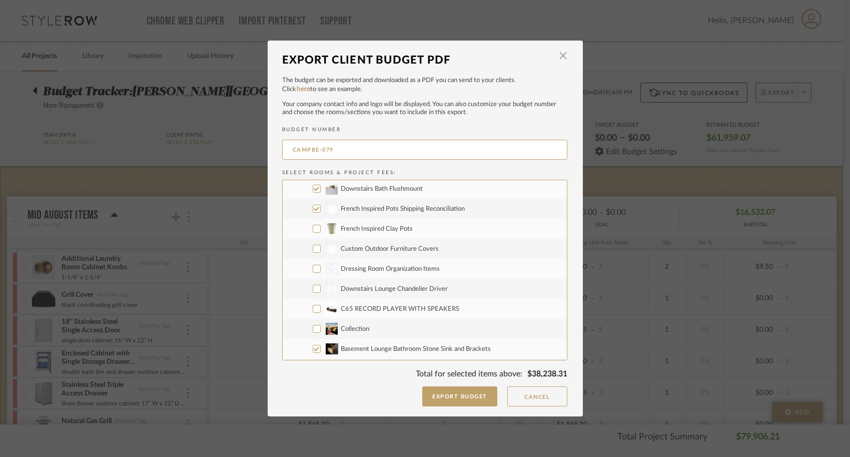
checkbox input "false"
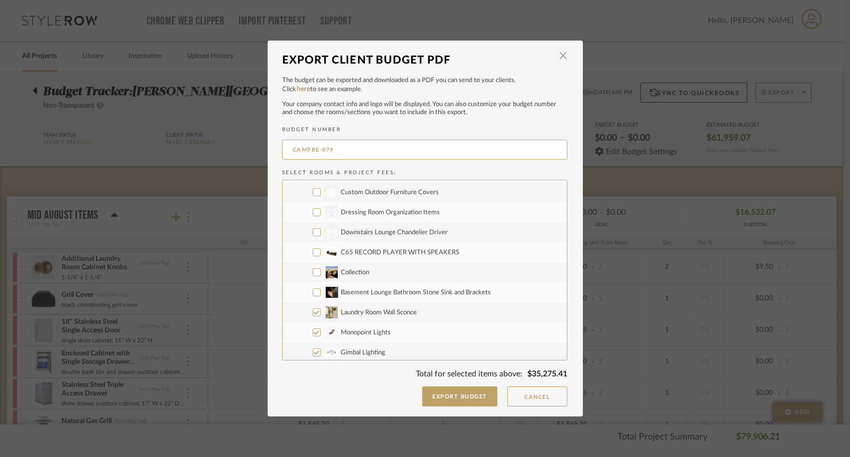
scroll to position [585, 0]
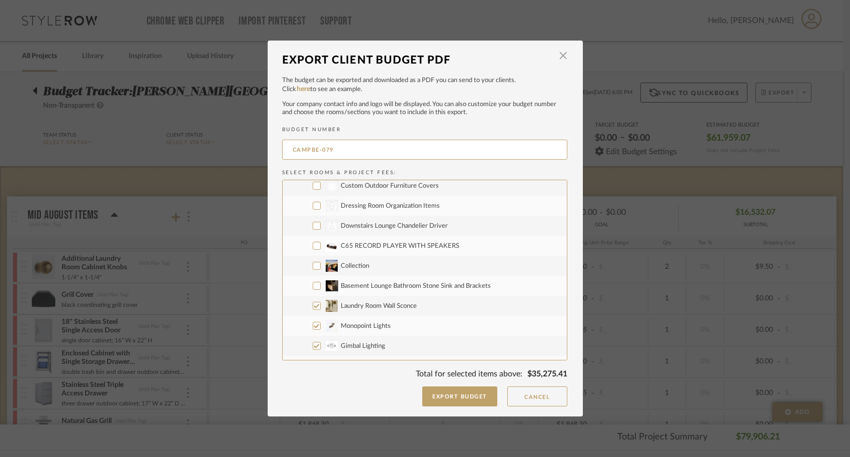
click at [313, 302] on input "Laundry Room Wall Sconce" at bounding box center [317, 306] width 8 height 8
checkbox input "false"
click at [314, 324] on input "Monopoint Lights" at bounding box center [317, 326] width 8 height 8
checkbox input "false"
click at [314, 344] on input "Gimbal Lighting" at bounding box center [317, 346] width 8 height 8
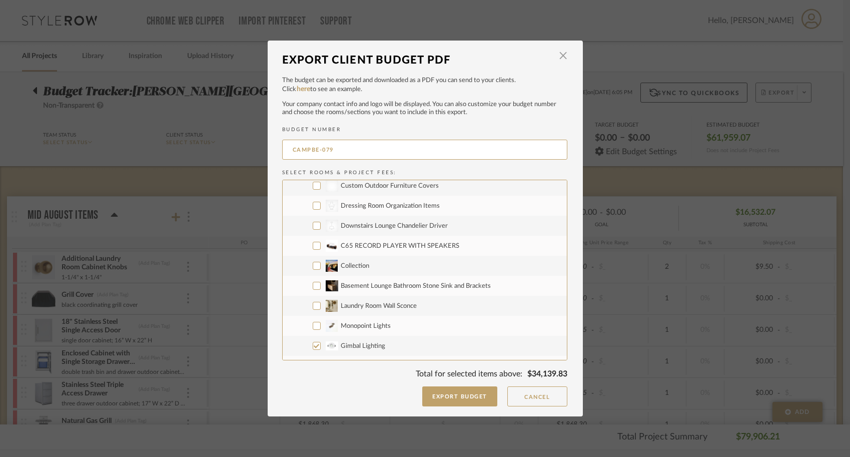
checkbox input "false"
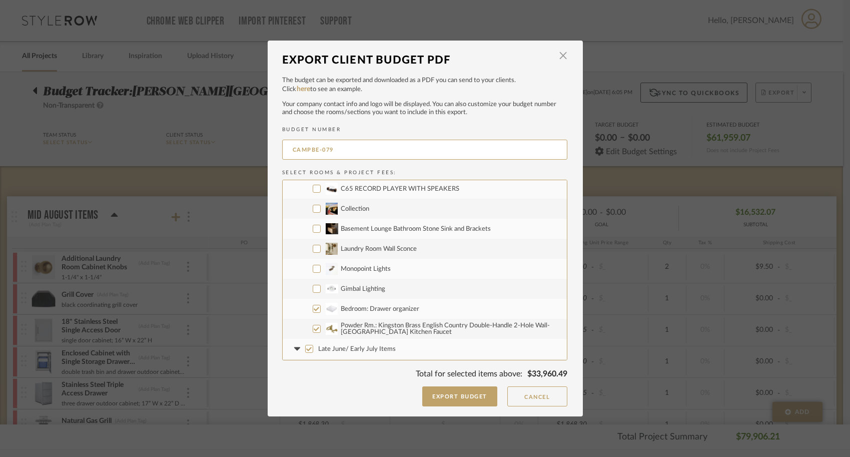
scroll to position [644, 0]
click at [313, 307] on input "Bedroom: Drawer organizer" at bounding box center [317, 307] width 8 height 8
checkbox input "false"
click at [313, 323] on input "Powder Rm.: Kingston Brass English Country Double-Handle 2-Hole Wall-[GEOGRAPHI…" at bounding box center [317, 327] width 8 height 8
checkbox input "false"
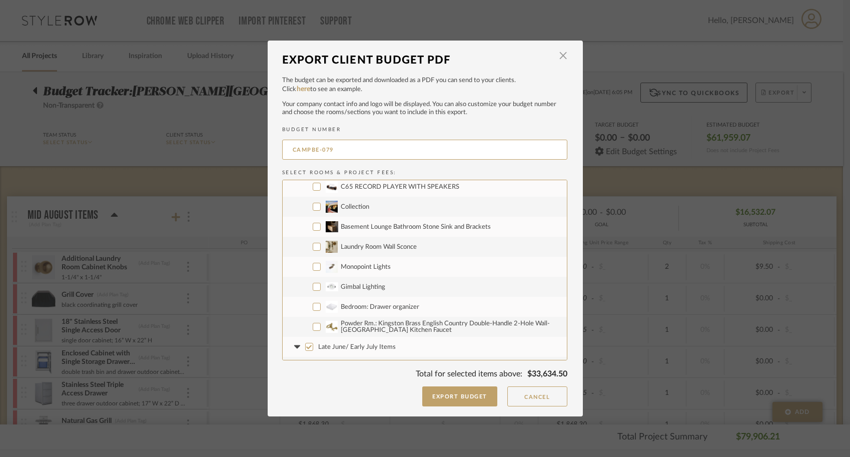
click at [308, 348] on input "Late June/ Early July Items" at bounding box center [309, 347] width 8 height 8
checkbox input "false"
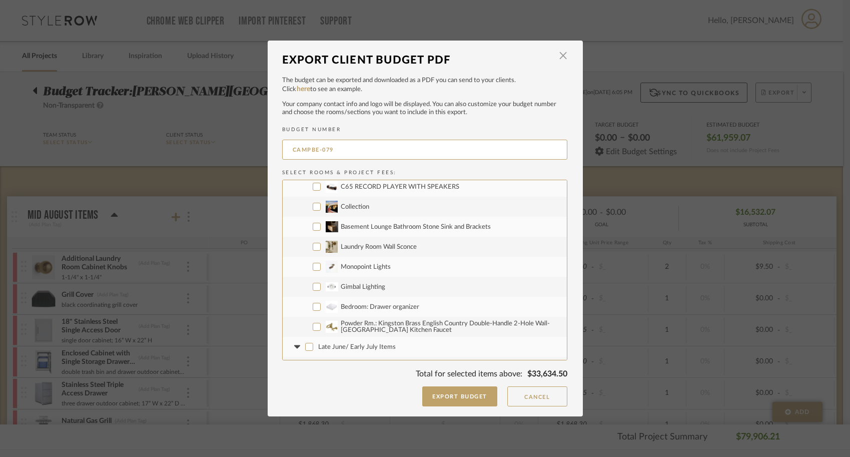
checkbox input "false"
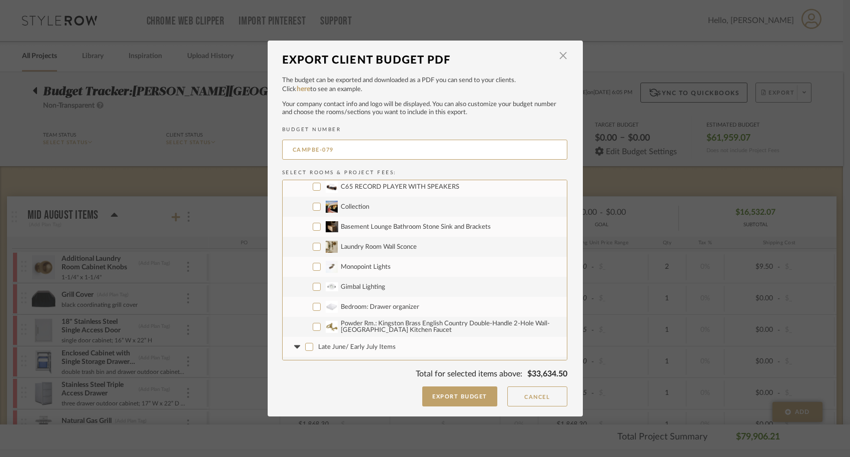
checkbox input "false"
click at [294, 347] on icon at bounding box center [297, 347] width 6 height 4
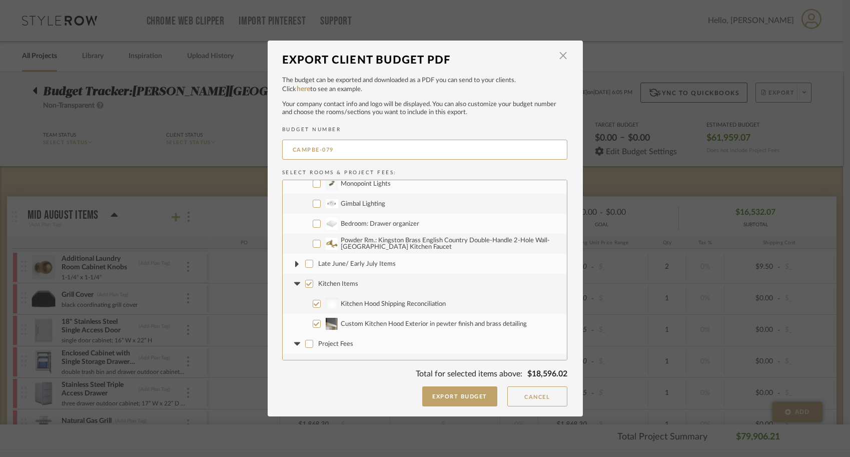
scroll to position [728, 0]
click at [313, 320] on input "Custom Kitchen Hood Exterior in pewter finish and brass detailing" at bounding box center [317, 322] width 8 height 8
checkbox input "false"
click at [292, 340] on icon at bounding box center [297, 342] width 11 height 4
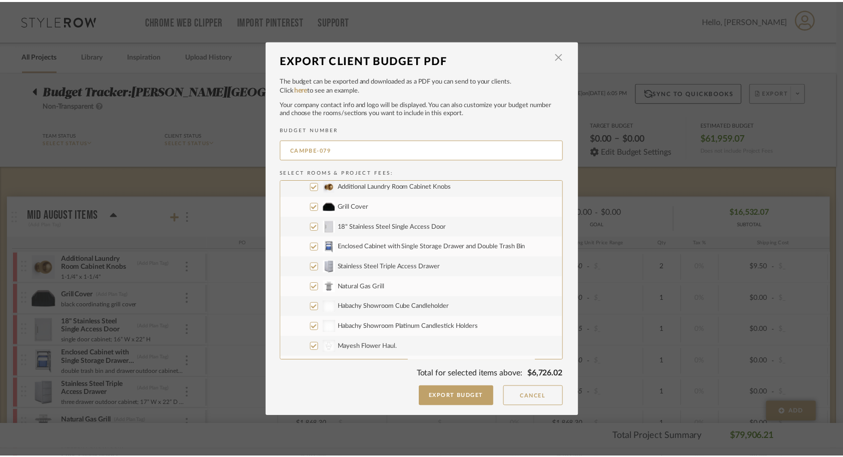
scroll to position [0, 0]
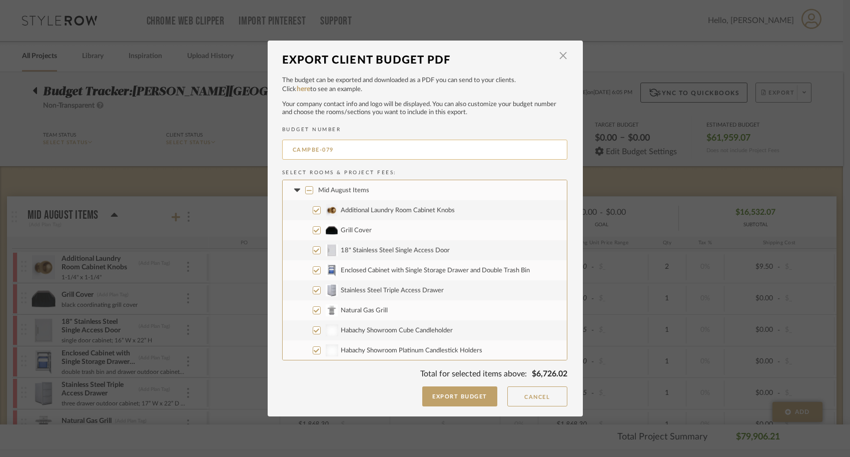
click at [386, 151] on input "CAMPBE-079" at bounding box center [424, 150] width 285 height 20
type input "CAMPBE-078"
click at [436, 400] on button "Export Budget" at bounding box center [459, 396] width 75 height 20
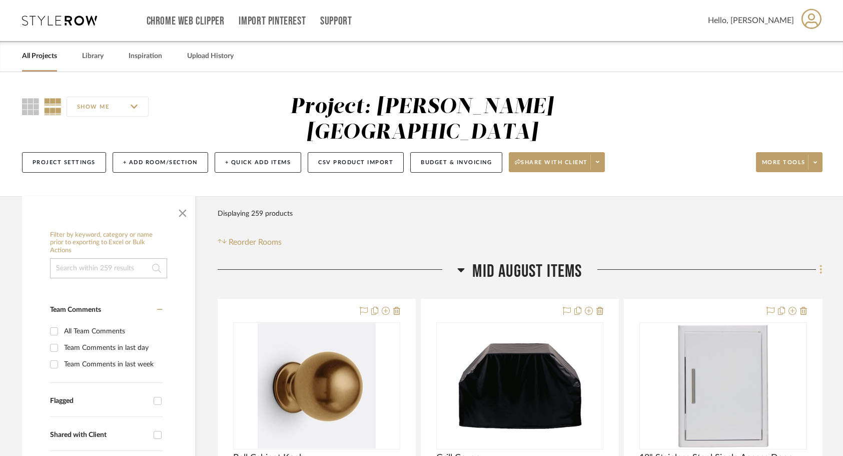
click at [818, 262] on fa-icon at bounding box center [819, 270] width 7 height 17
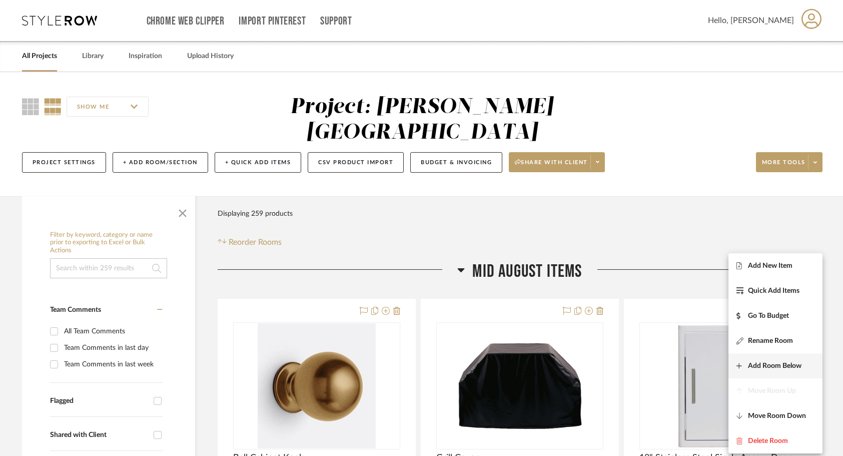
click at [770, 372] on button "Add Room Below" at bounding box center [775, 365] width 94 height 25
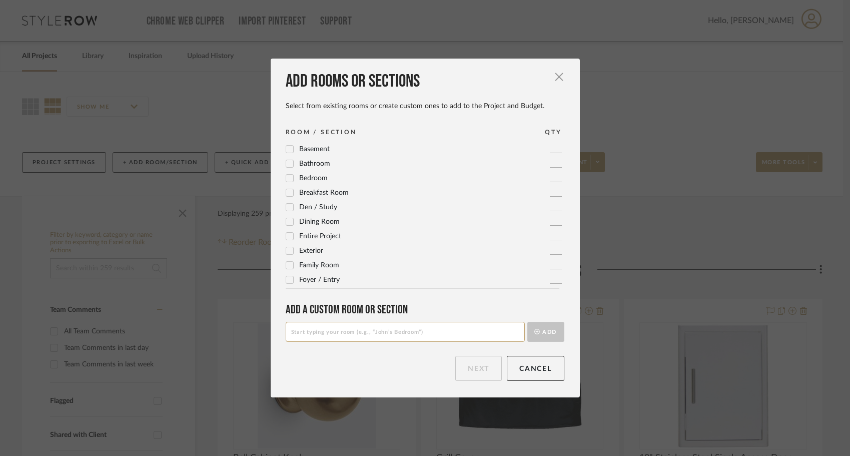
click at [403, 336] on input at bounding box center [405, 332] width 239 height 20
click at [513, 368] on button "Cancel" at bounding box center [536, 368] width 58 height 25
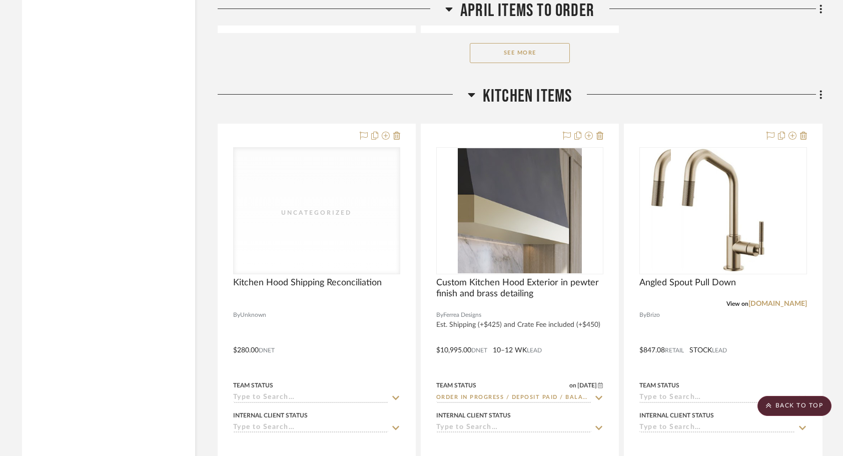
scroll to position [11033, 0]
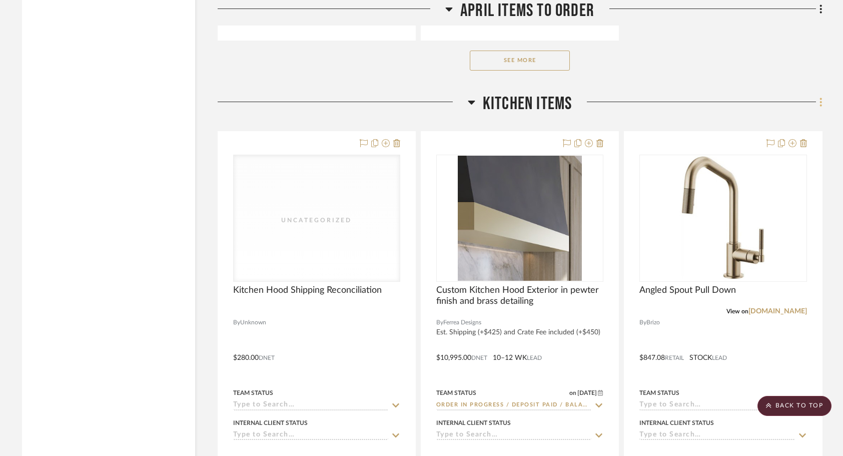
click at [818, 95] on fa-icon at bounding box center [819, 103] width 7 height 17
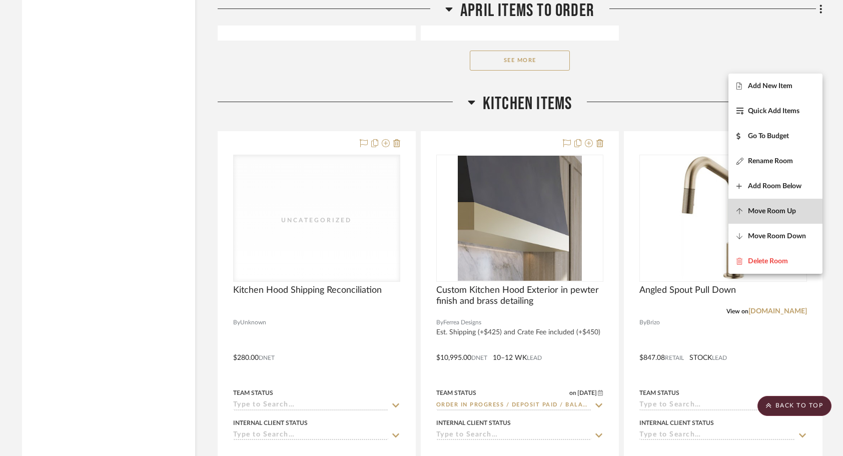
click at [783, 208] on span "Move Room Up" at bounding box center [772, 211] width 48 height 9
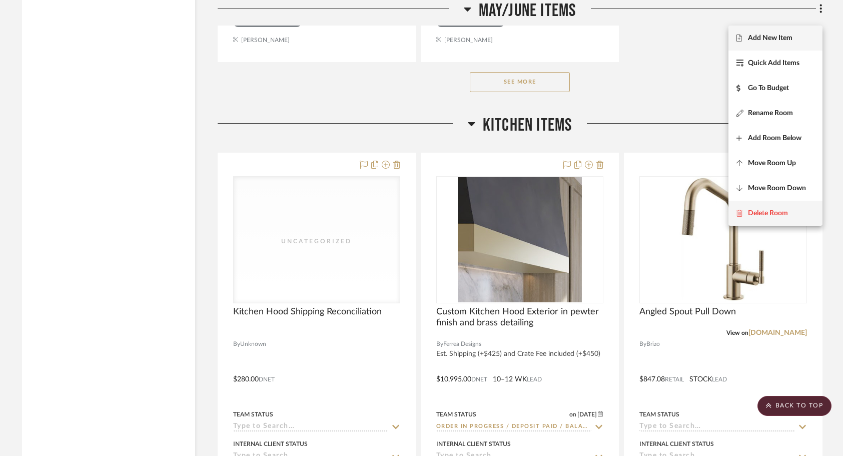
scroll to position [9583, 0]
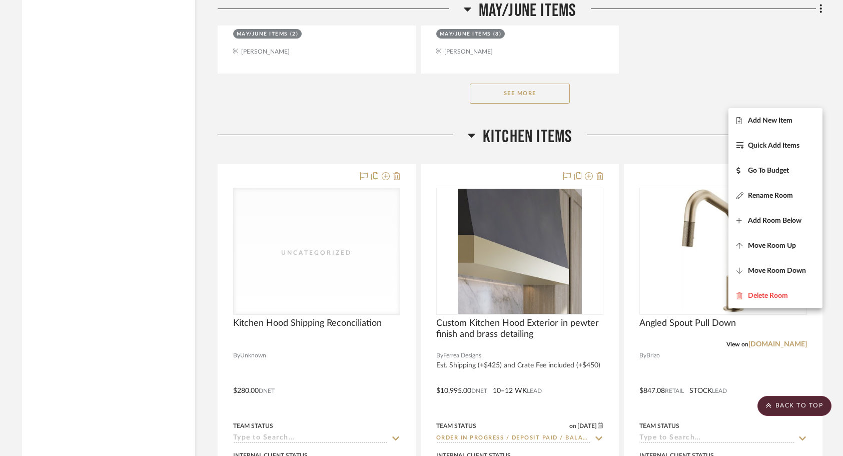
click at [817, 97] on div at bounding box center [421, 228] width 843 height 456
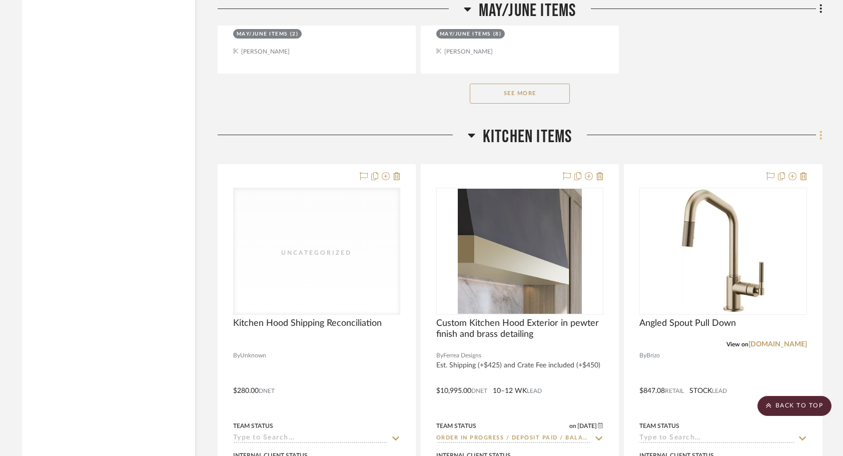
click at [819, 130] on icon at bounding box center [820, 135] width 3 height 11
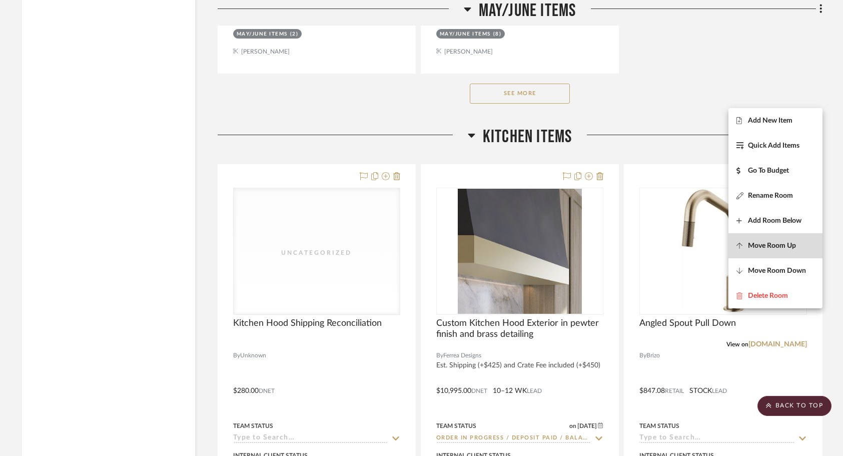
click at [785, 243] on span "Move Room Up" at bounding box center [772, 245] width 48 height 9
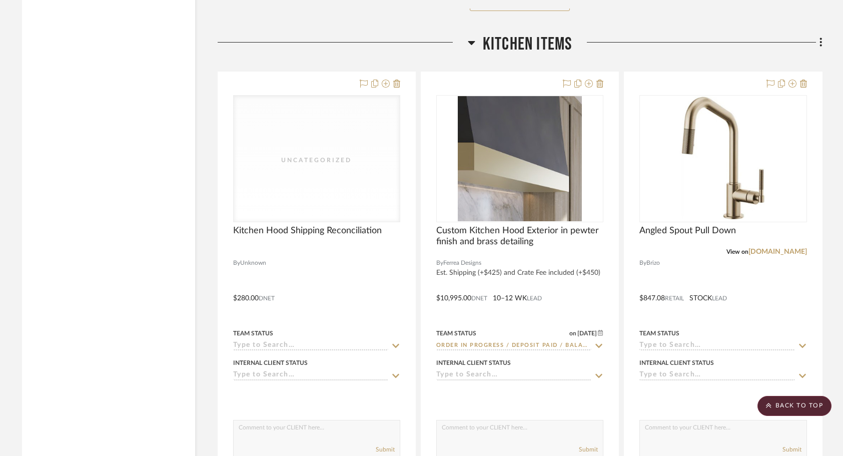
scroll to position [8258, 0]
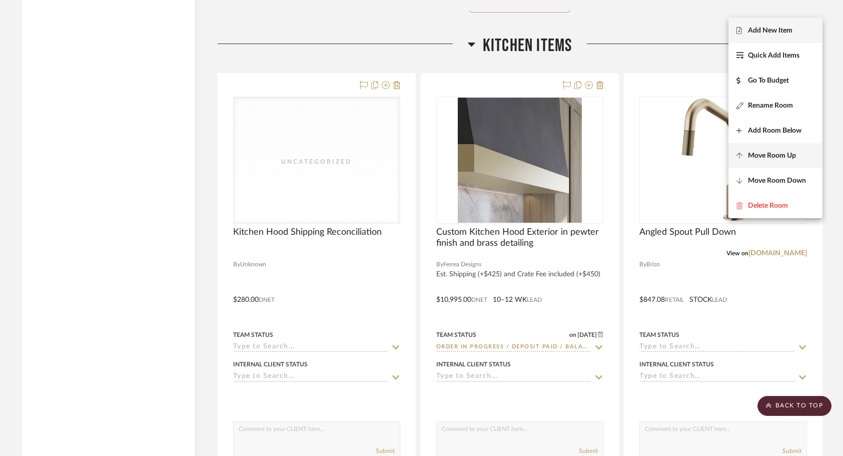
click at [784, 155] on span "Move Room Up" at bounding box center [772, 156] width 48 height 9
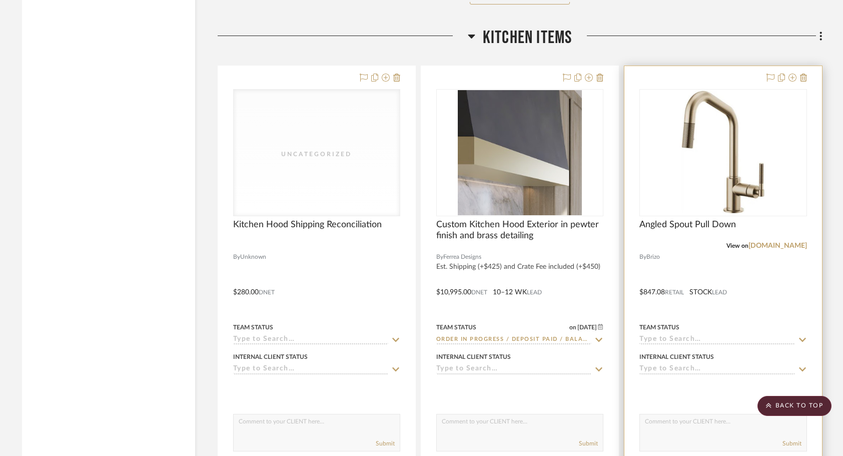
scroll to position [6842, 0]
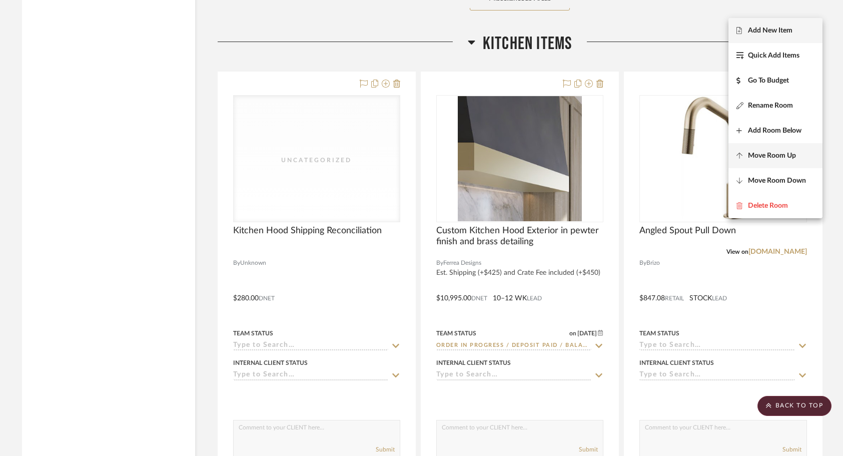
click at [780, 156] on span "Move Room Up" at bounding box center [772, 156] width 48 height 9
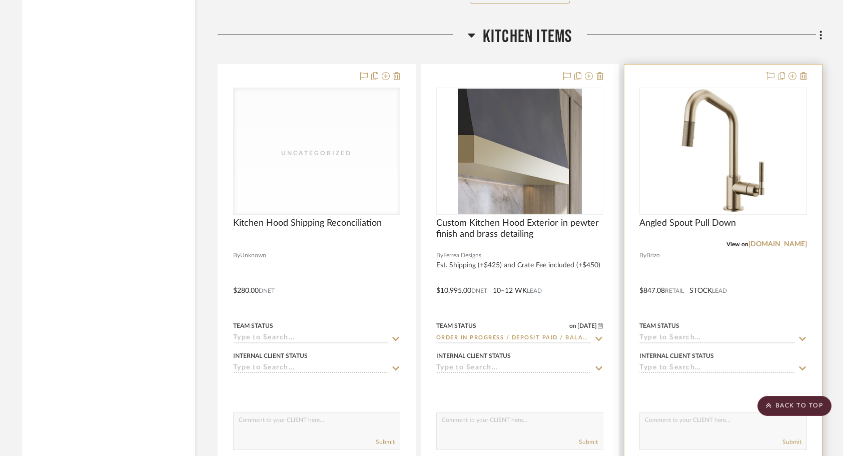
scroll to position [5413, 0]
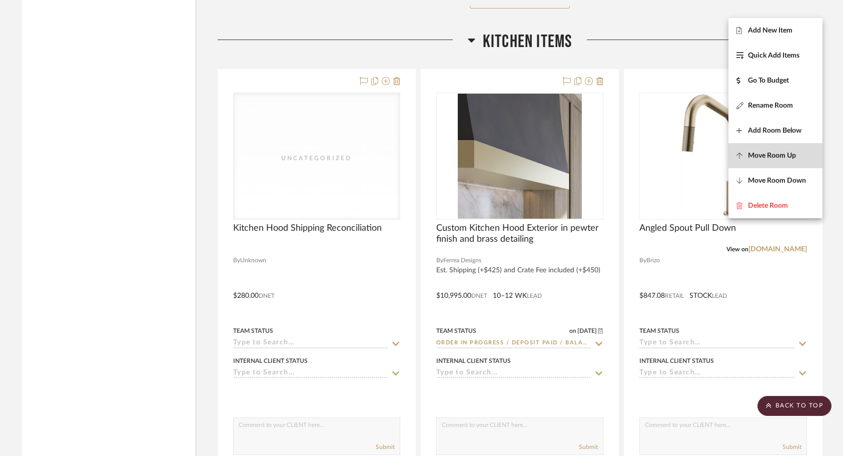
click at [782, 155] on span "Move Room Up" at bounding box center [772, 156] width 48 height 9
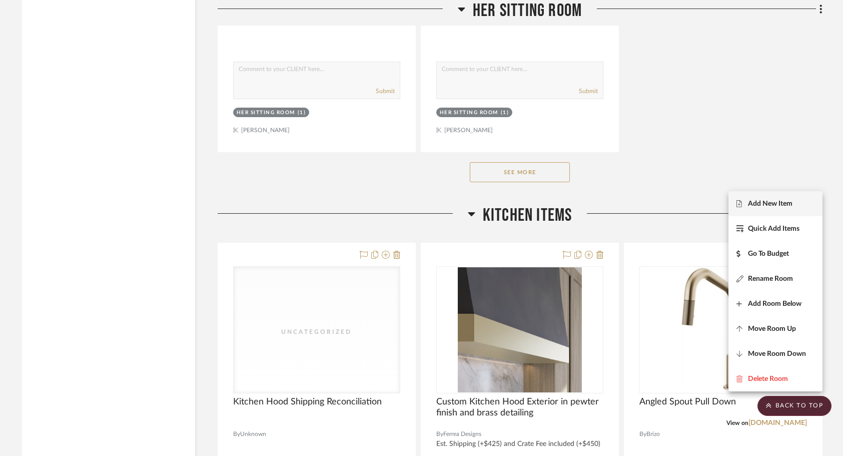
scroll to position [3826, 0]
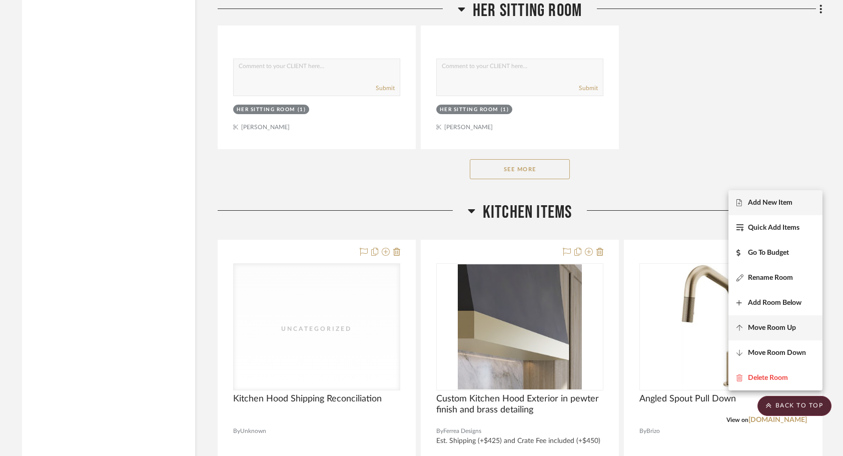
click at [793, 321] on button "Move Room Up" at bounding box center [775, 327] width 94 height 25
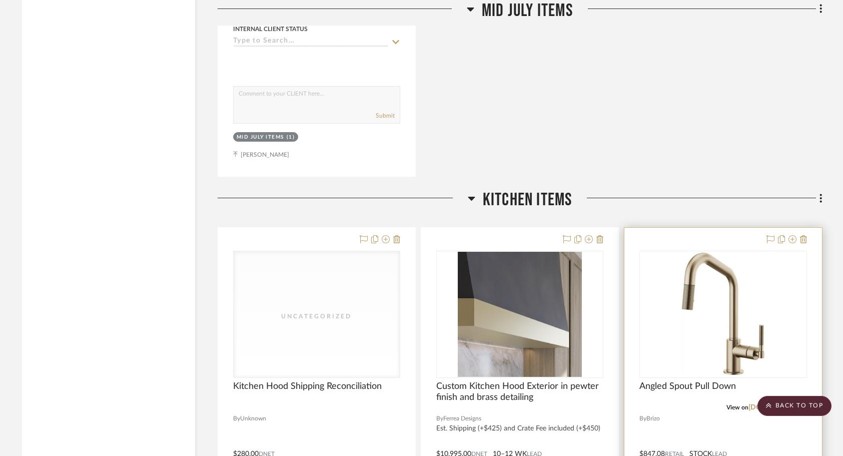
scroll to position [2416, 0]
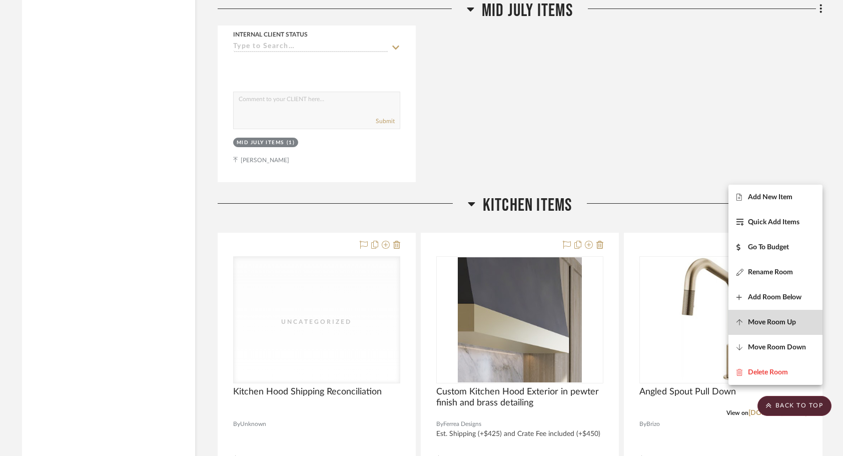
click at [792, 315] on button "Move Room Up" at bounding box center [775, 322] width 94 height 25
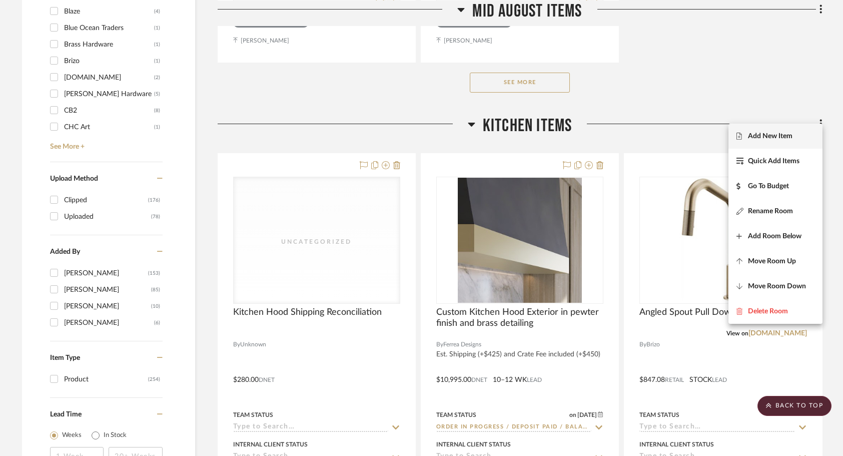
scroll to position [1544, 0]
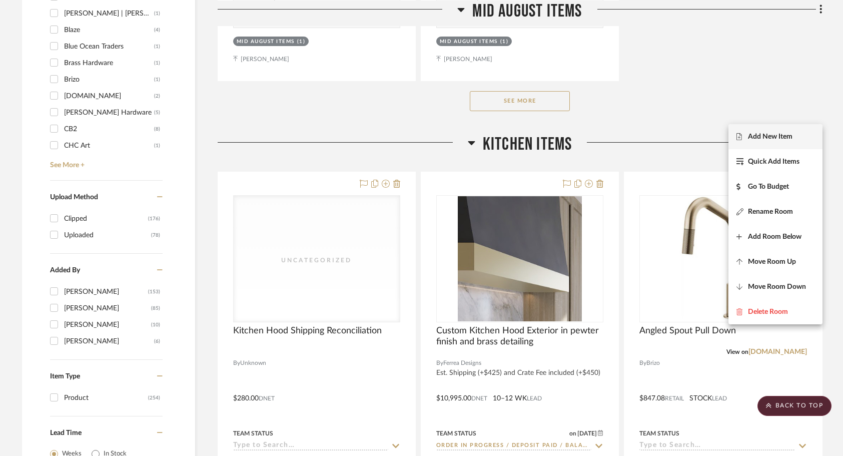
click at [672, 74] on div at bounding box center [421, 228] width 843 height 456
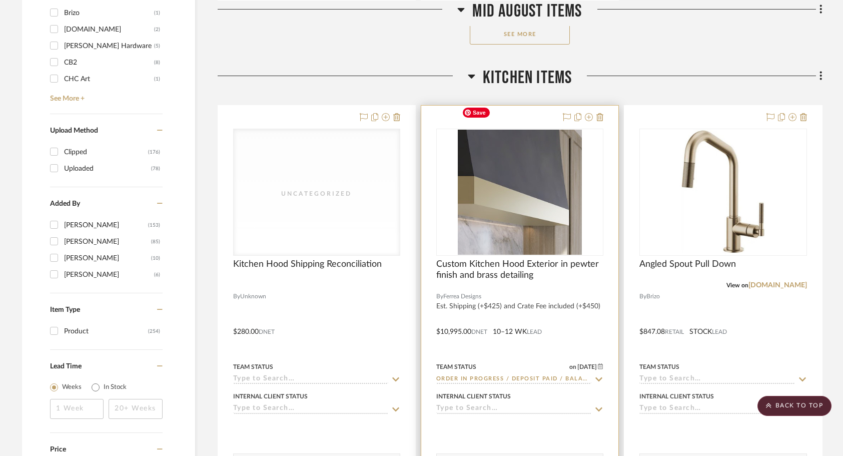
scroll to position [1593, 0]
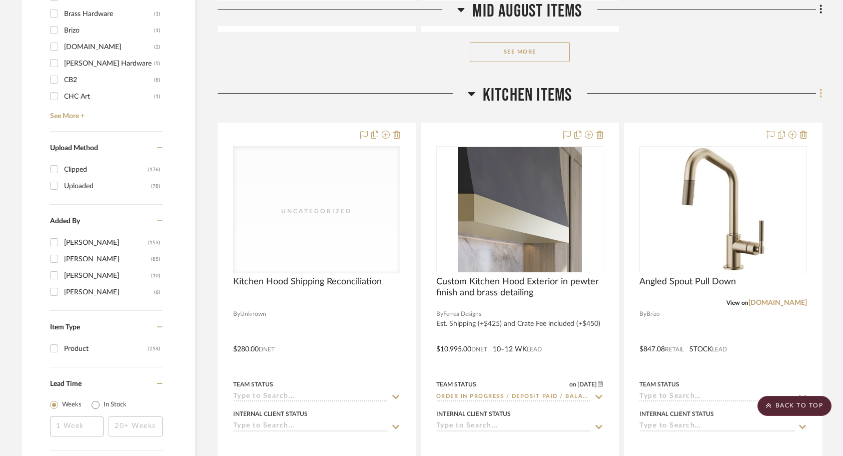
click at [819, 88] on icon at bounding box center [820, 93] width 3 height 11
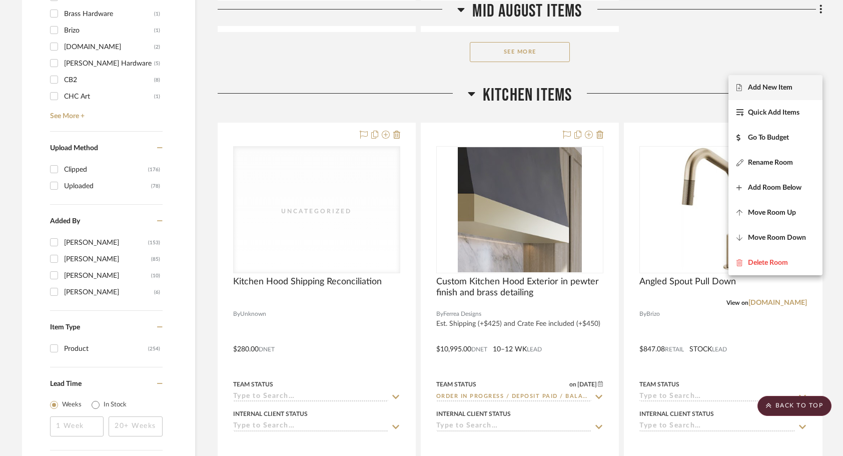
click at [801, 89] on span "Add New Item" at bounding box center [775, 88] width 78 height 9
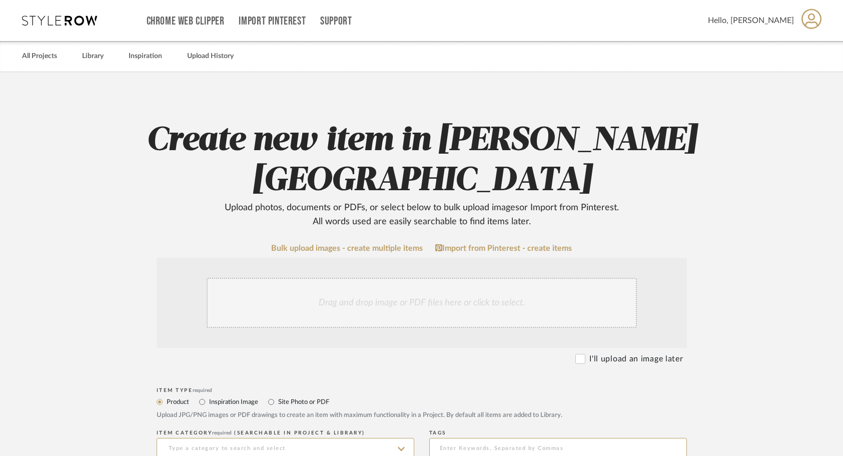
scroll to position [67, 0]
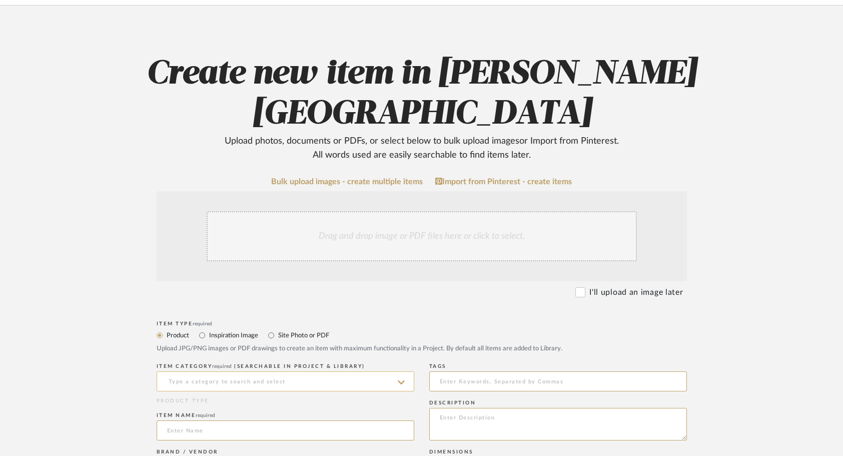
click at [271, 371] on input at bounding box center [286, 381] width 258 height 20
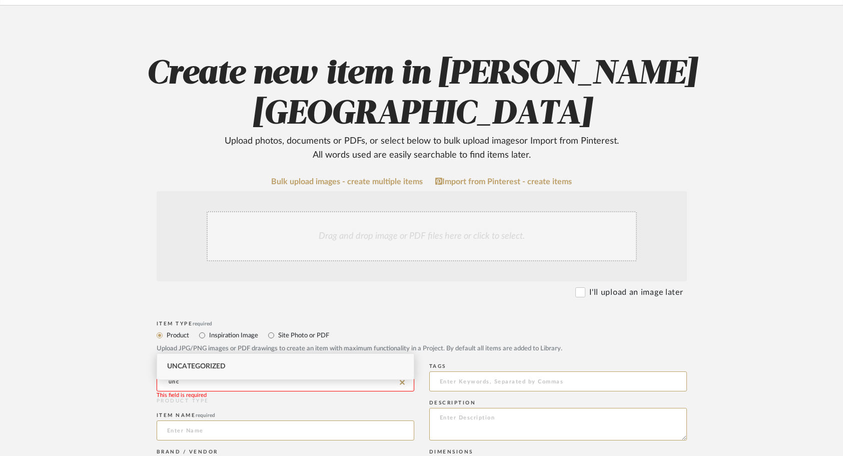
click at [212, 369] on span "Uncategorized" at bounding box center [196, 366] width 59 height 7
type input "Uncategorized"
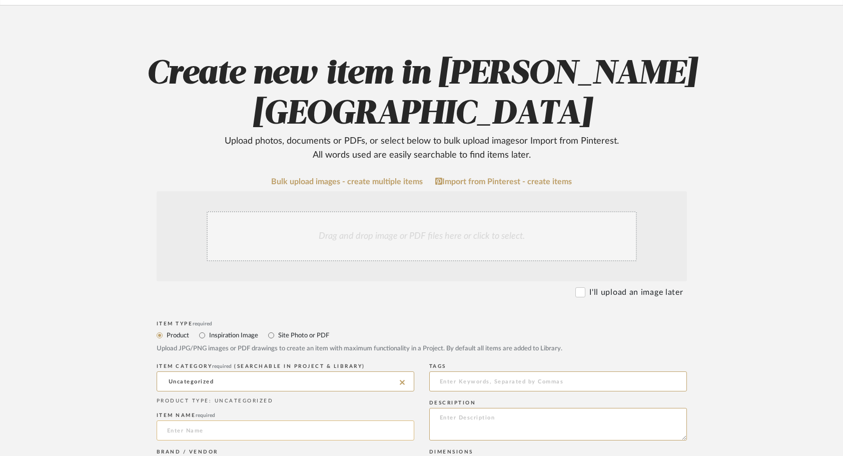
click at [206, 420] on input at bounding box center [286, 430] width 258 height 20
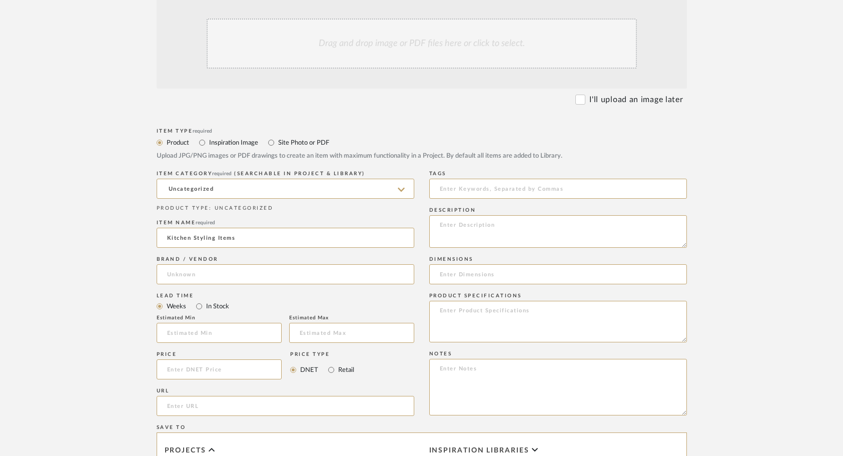
scroll to position [267, 0]
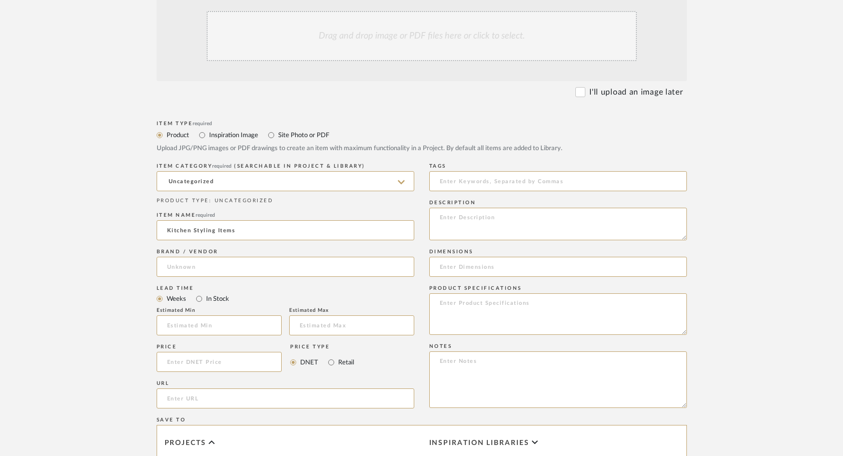
type input "Kitchen Styling Items"
click at [65, 342] on upload-items "Create new item in [PERSON_NAME] - Waxhaw Upload photos, documents or PDFs, or …" at bounding box center [421, 266] width 843 height 922
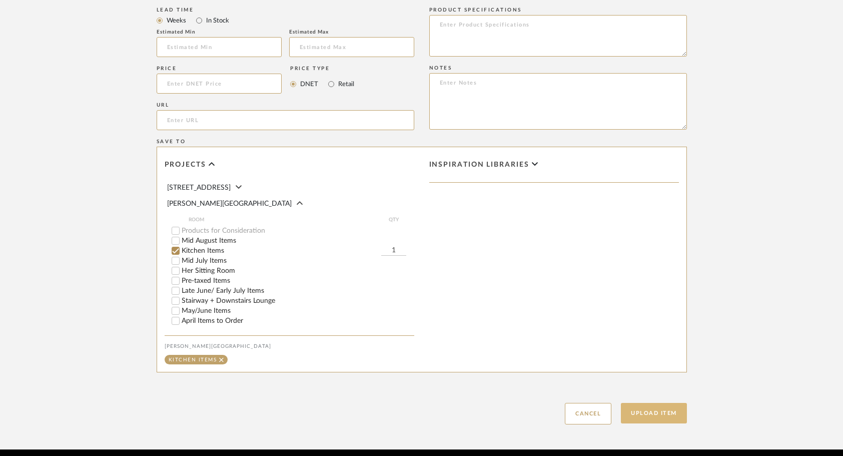
click at [660, 403] on button "Upload Item" at bounding box center [654, 413] width 66 height 21
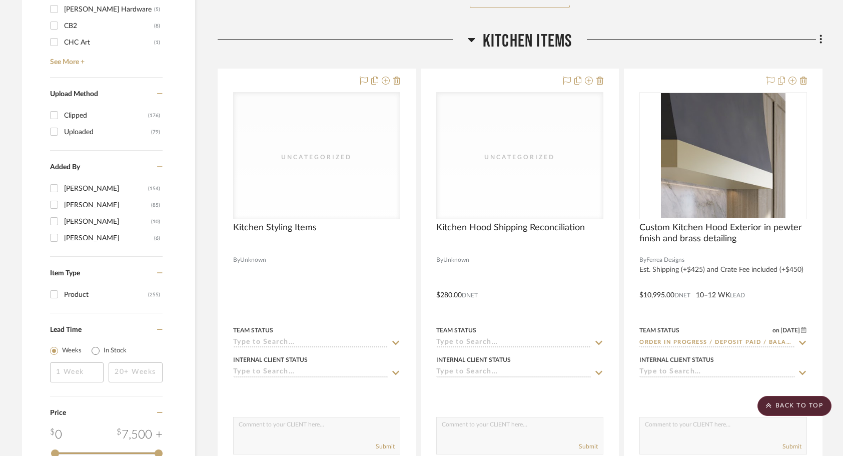
scroll to position [1649, 0]
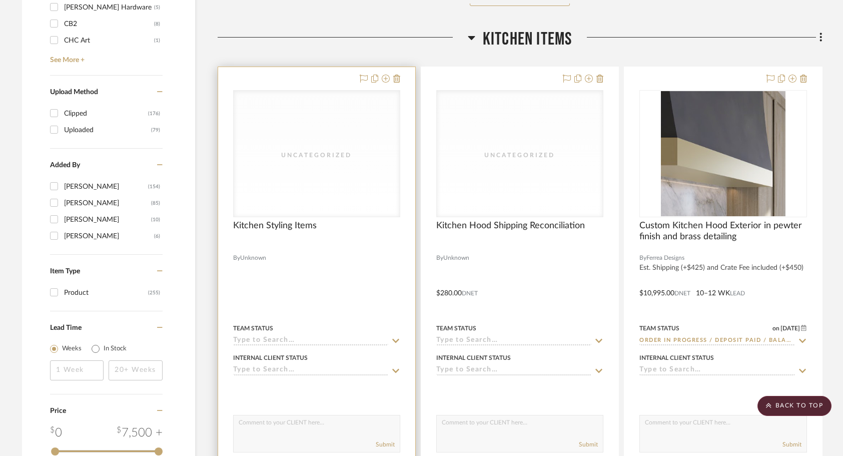
click at [354, 246] on div at bounding box center [316, 286] width 197 height 438
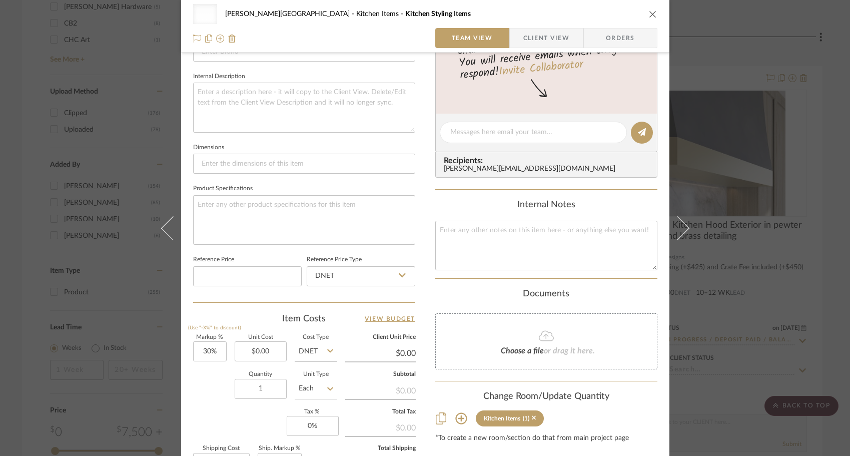
scroll to position [472, 0]
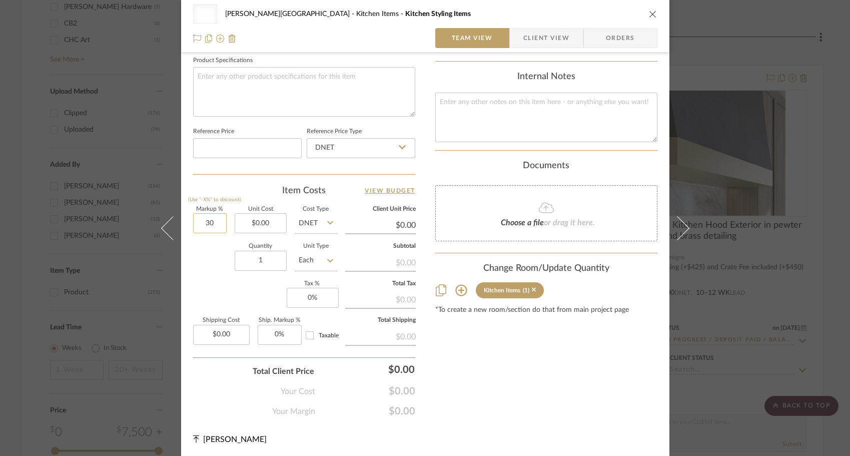
click at [206, 226] on input "30" at bounding box center [210, 223] width 34 height 20
click at [208, 224] on input "30" at bounding box center [210, 223] width 34 height 20
drag, startPoint x: 215, startPoint y: 224, endPoint x: 193, endPoint y: 224, distance: 22.0
click at [193, 224] on input "30" at bounding box center [210, 223] width 34 height 20
type input "0%"
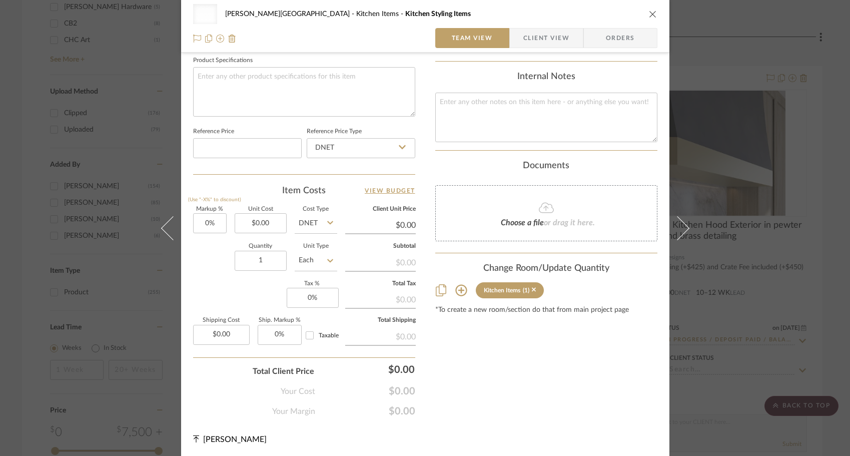
click at [199, 255] on div "Quantity 1 Unit Type Each" at bounding box center [265, 262] width 144 height 36
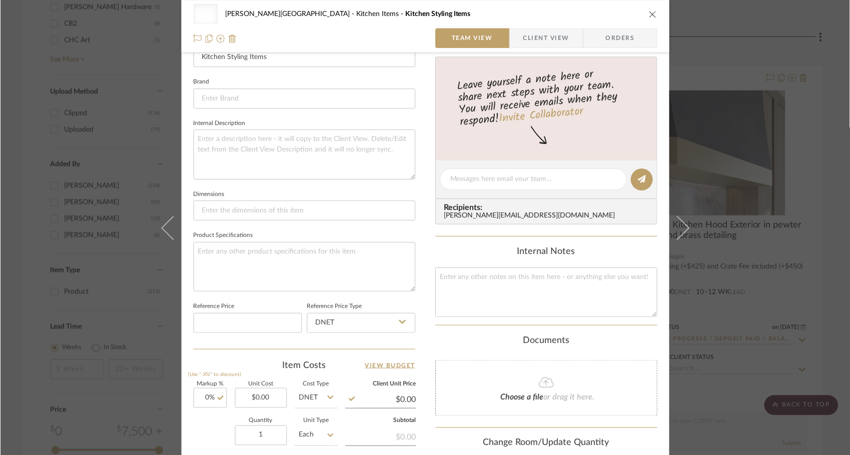
scroll to position [190, 0]
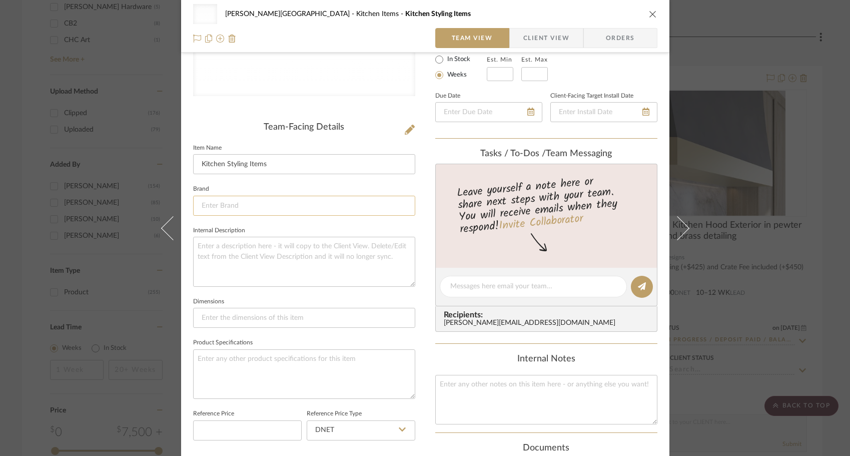
click at [235, 212] on input at bounding box center [304, 206] width 222 height 20
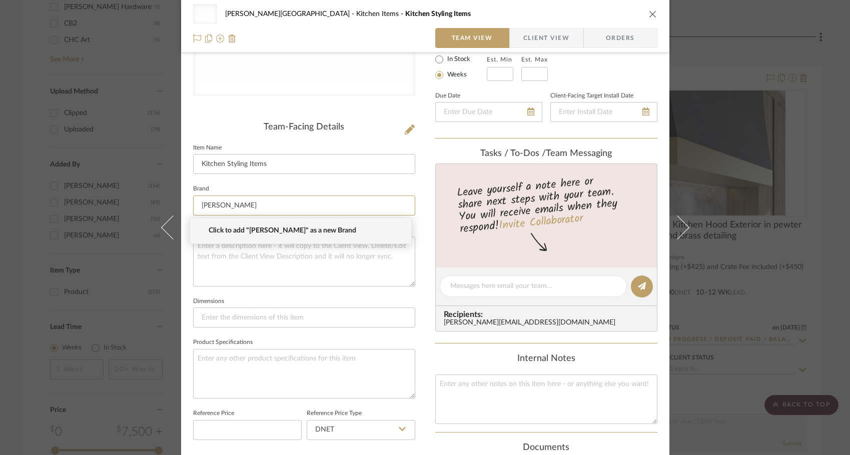
type input "[PERSON_NAME]"
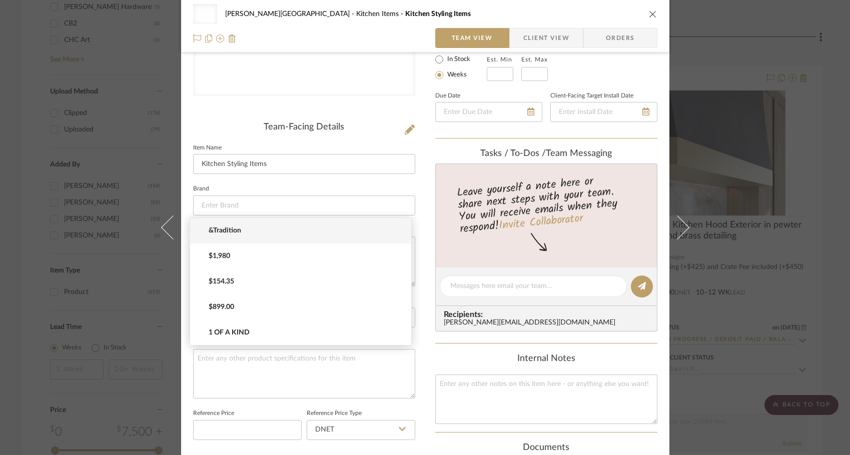
click at [122, 301] on div "Uncategorized [PERSON_NAME] - Waxhaw Kitchen Items Kitchen Styling Items Team V…" at bounding box center [425, 227] width 850 height 455
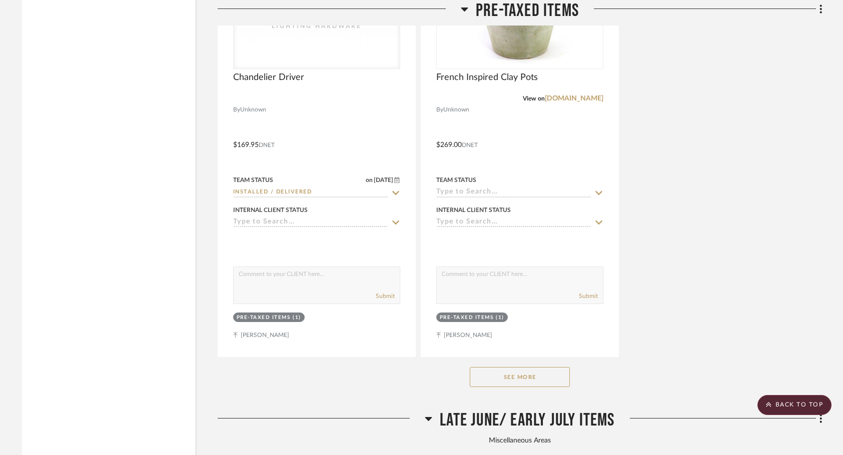
scroll to position [5972, 0]
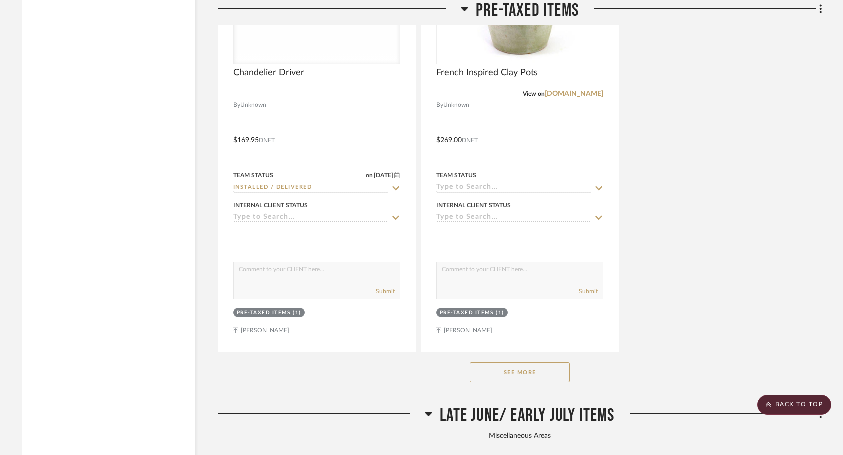
click at [488, 363] on button "See More" at bounding box center [520, 373] width 100 height 20
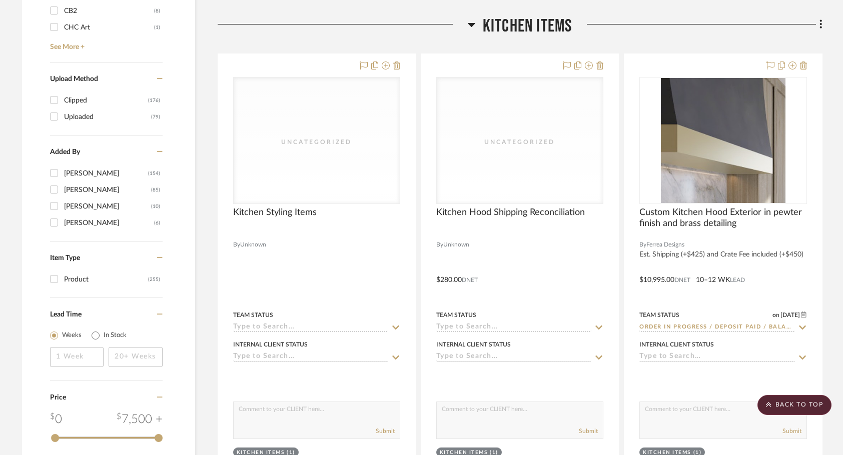
scroll to position [1659, 0]
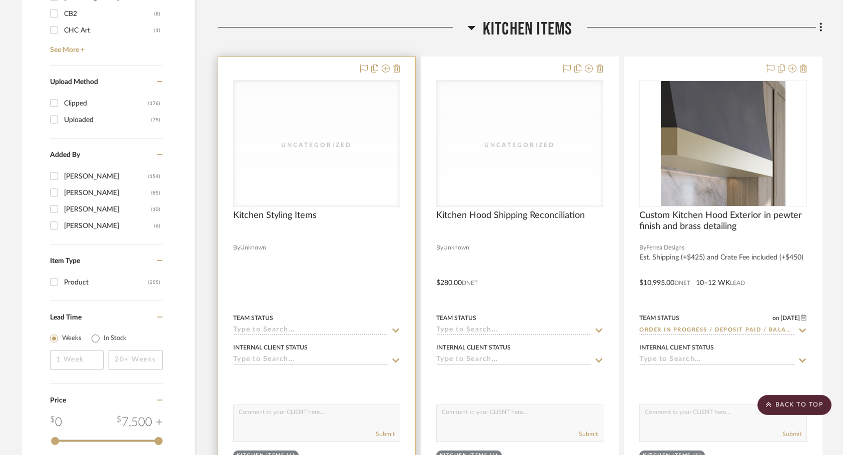
click at [313, 232] on div at bounding box center [316, 236] width 167 height 9
click at [293, 210] on span "Kitchen Styling Items" at bounding box center [275, 215] width 84 height 11
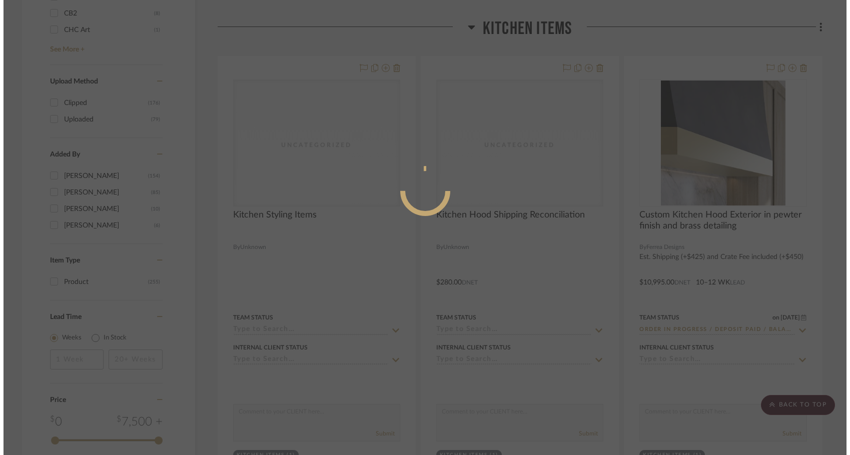
scroll to position [0, 0]
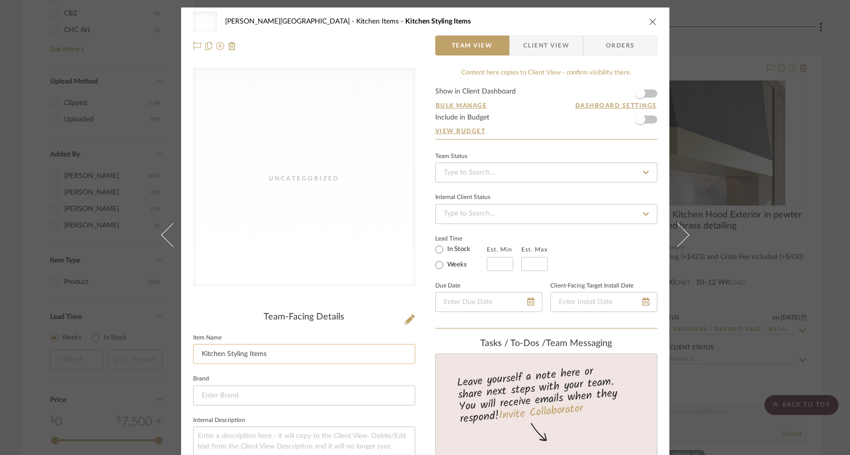
click at [197, 357] on input "Kitchen Styling Items" at bounding box center [304, 354] width 222 height 20
type input "PRETAXED?? Kitchen Styling Items"
click at [238, 371] on sr-form-field "Item Name PRETAXED?? Kitchen Styling Items" at bounding box center [304, 352] width 222 height 42
click at [744, 360] on div "Uncategorized [PERSON_NAME] Kitchen Items PRETAXED?? Kitchen Styling Items Team…" at bounding box center [425, 227] width 850 height 455
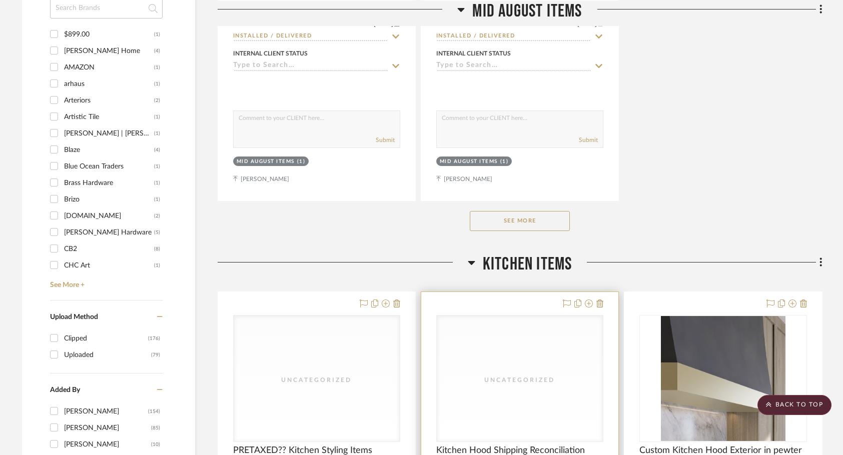
scroll to position [1425, 0]
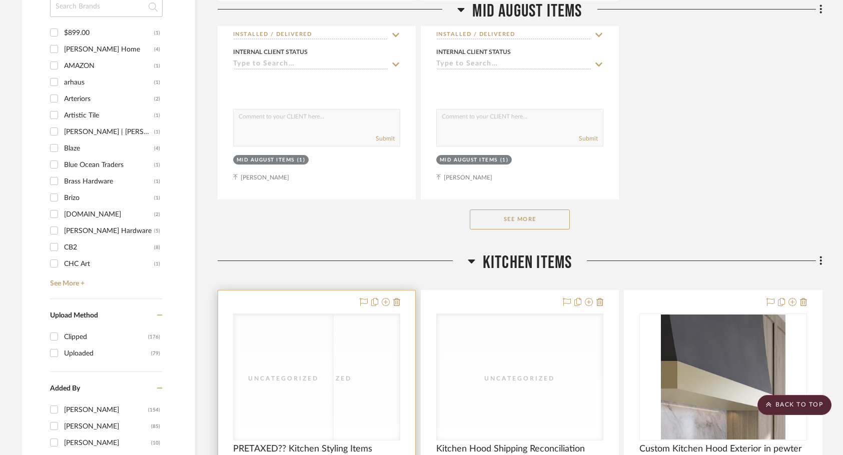
click at [339, 444] on div "PRETAXED?? Kitchen Styling Items" at bounding box center [316, 455] width 167 height 22
click at [380, 387] on div "Uncategorized" at bounding box center [317, 377] width 166 height 126
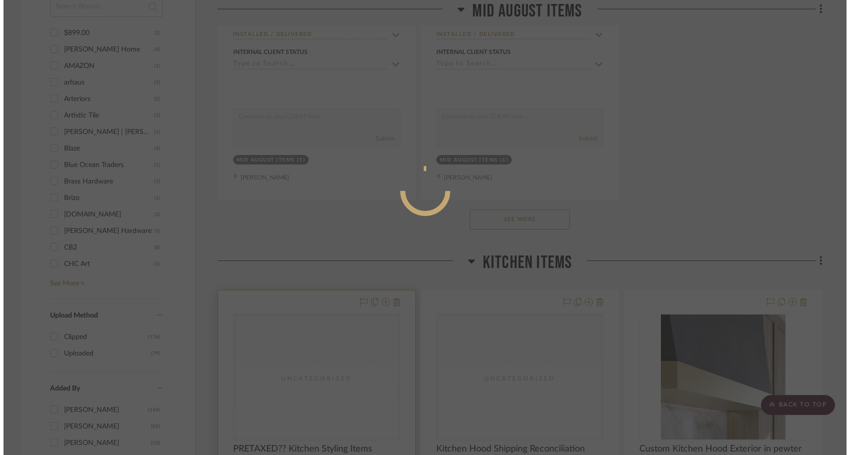
scroll to position [0, 0]
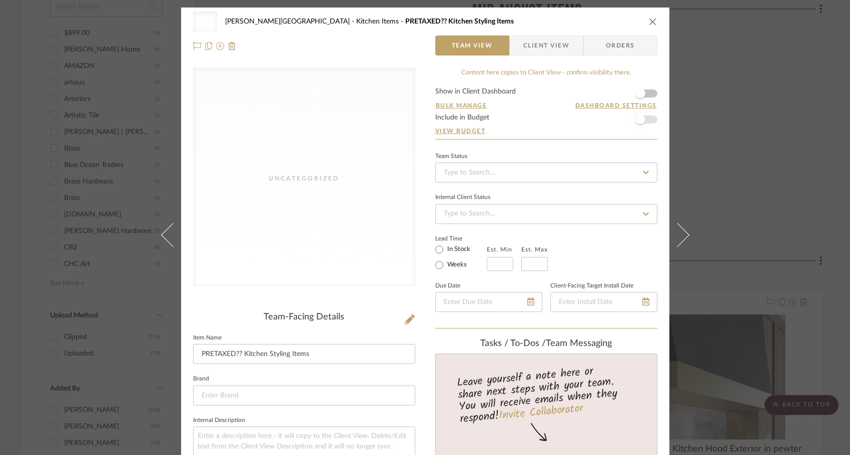
click at [645, 125] on span "button" at bounding box center [640, 120] width 22 height 22
click at [725, 156] on div "Uncategorized [PERSON_NAME] Kitchen Items PRETAXED?? Kitchen Styling Items Team…" at bounding box center [425, 227] width 850 height 455
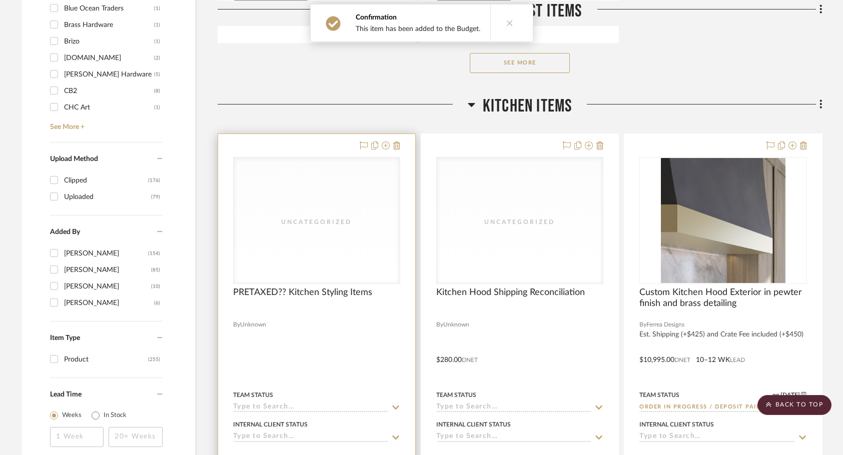
scroll to position [1594, 0]
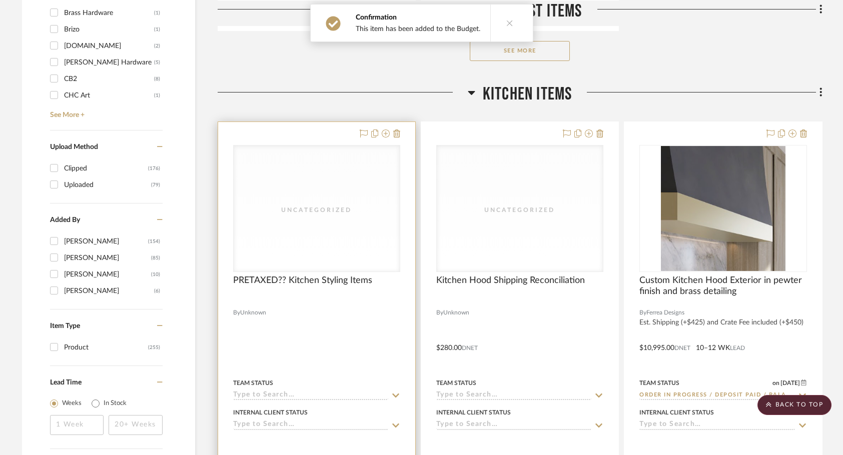
click at [257, 391] on input at bounding box center [310, 396] width 155 height 10
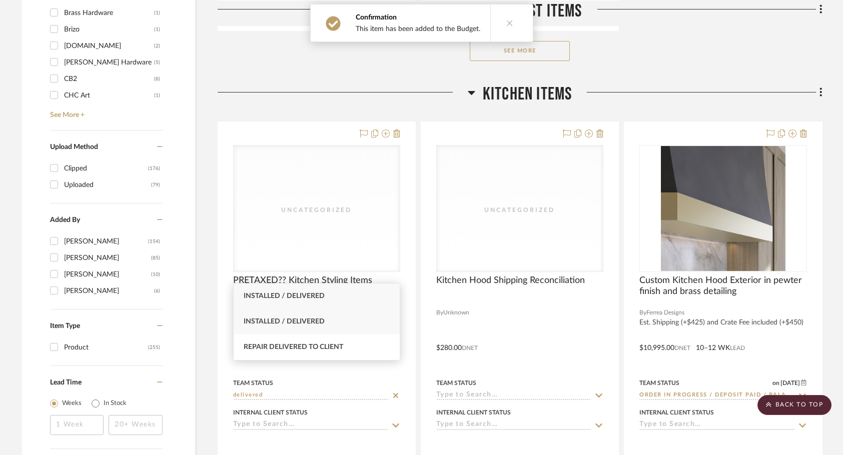
type input "delivered"
click at [312, 311] on div "Installed / Delivered" at bounding box center [317, 322] width 166 height 26
type input "[DATE]"
type input "Installed / Delivered"
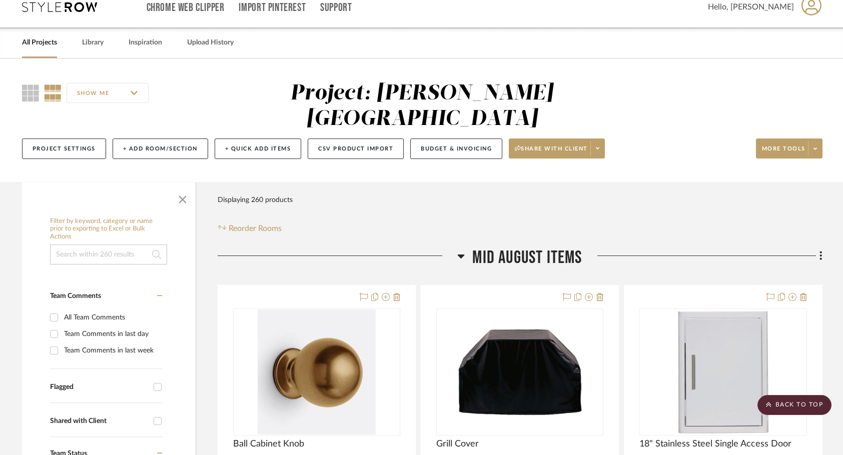
scroll to position [0, 0]
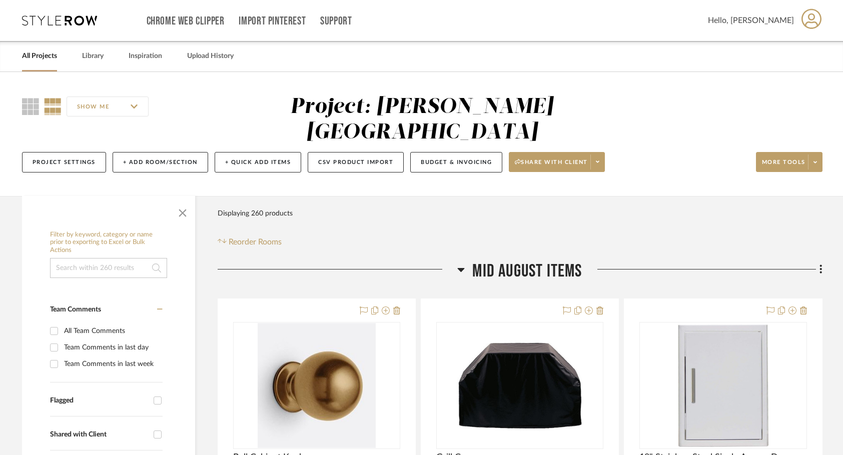
scroll to position [15, 0]
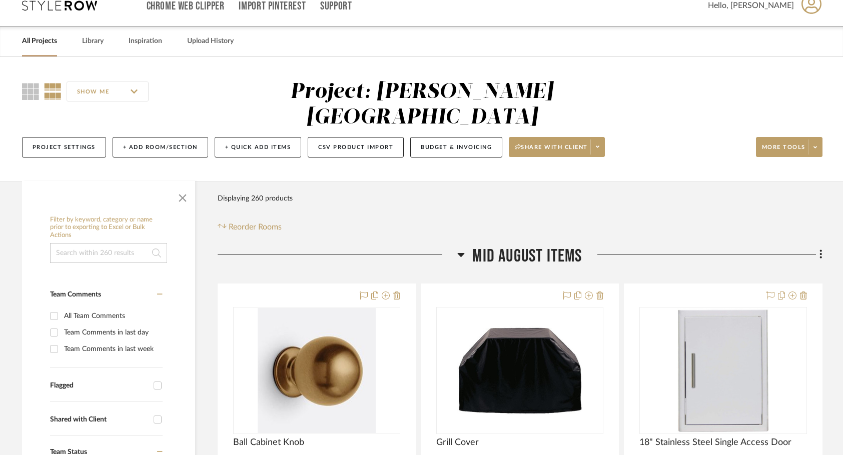
click at [38, 38] on link "All Projects" at bounding box center [39, 42] width 35 height 14
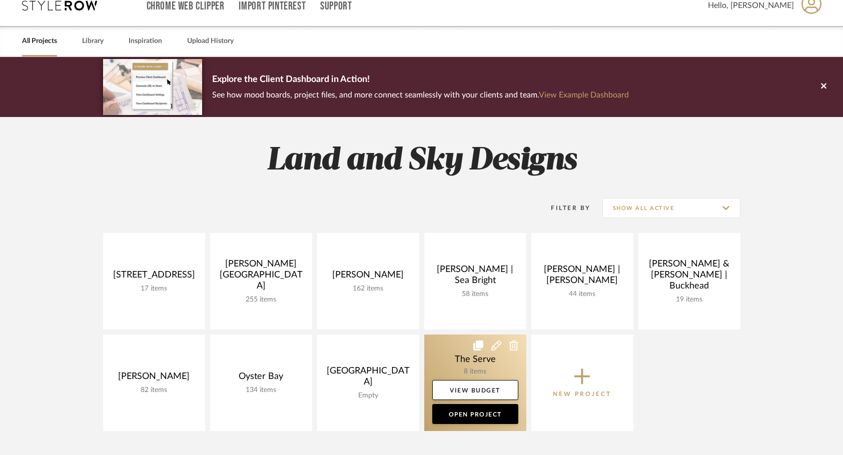
click at [452, 351] on link at bounding box center [475, 383] width 102 height 97
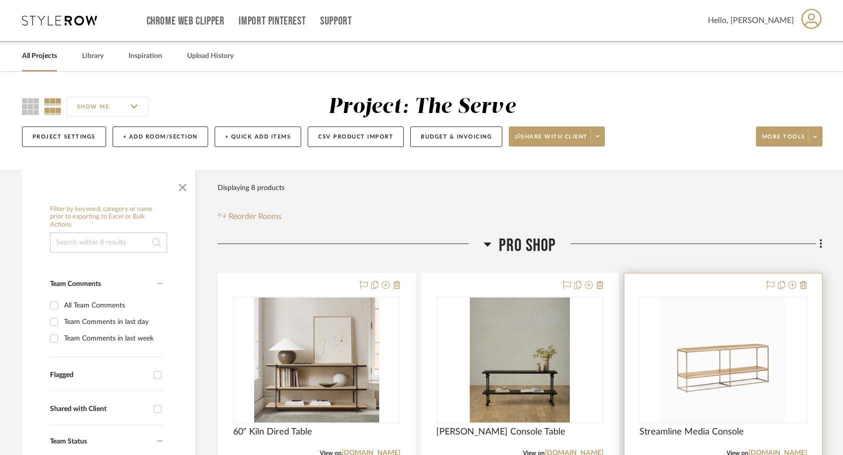
scroll to position [50, 0]
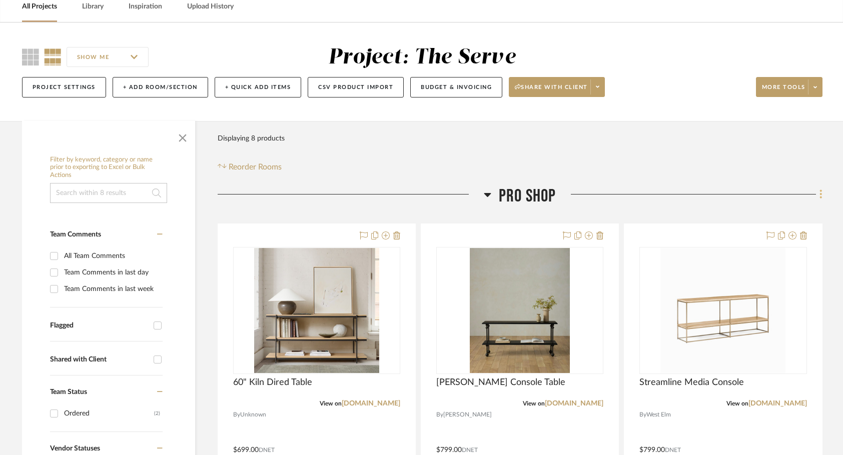
click at [820, 194] on icon at bounding box center [820, 194] width 3 height 11
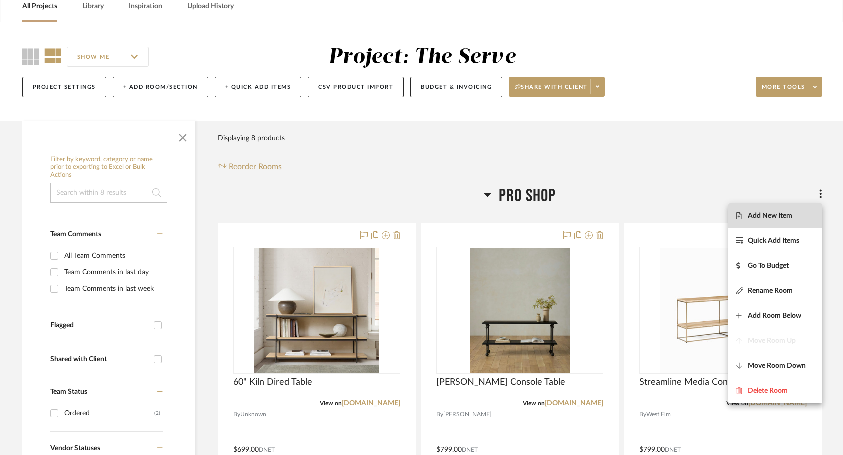
click at [799, 217] on span "Add New Item" at bounding box center [775, 216] width 78 height 9
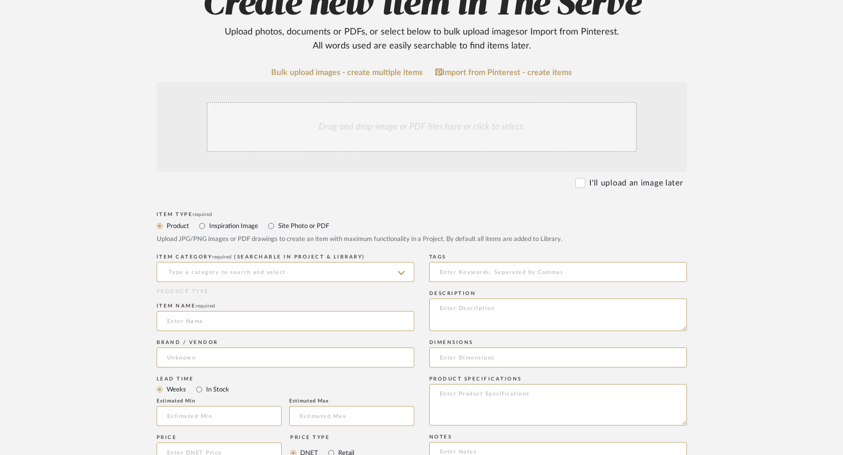
scroll to position [137, 0]
click at [200, 276] on input at bounding box center [286, 271] width 258 height 20
type input "l"
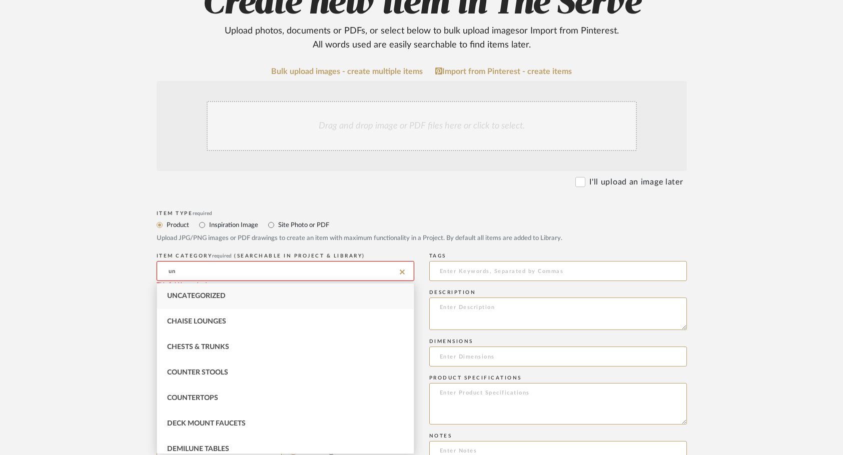
click at [223, 298] on span "Uncategorized" at bounding box center [196, 296] width 59 height 7
type input "Uncategorized"
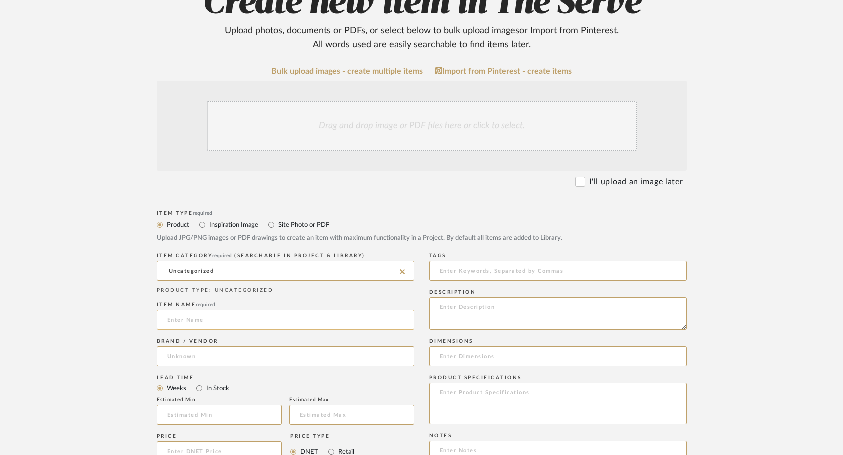
click at [206, 320] on input at bounding box center [286, 320] width 258 height 20
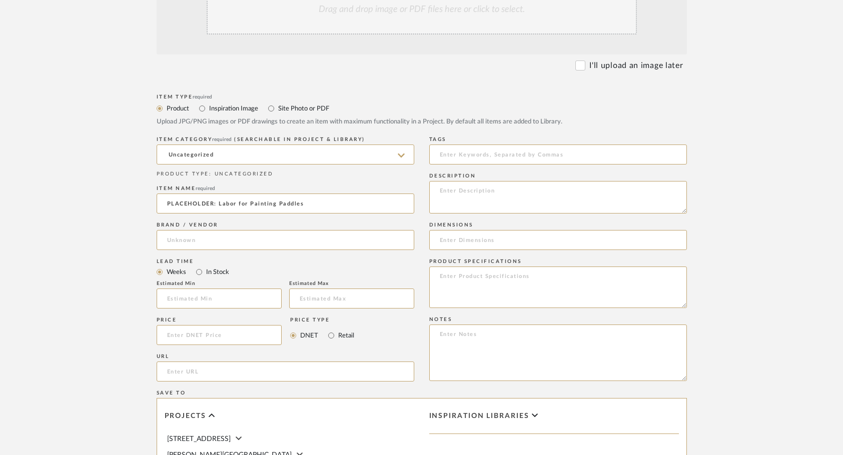
scroll to position [260, 0]
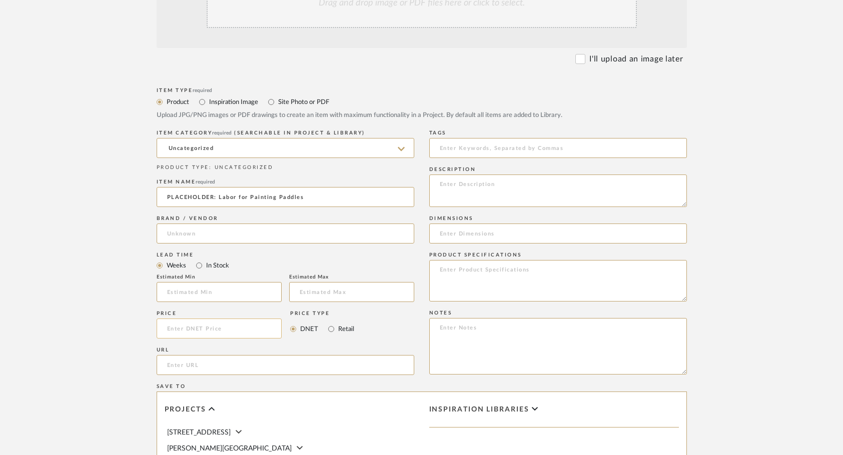
type input "PLACEHOLDER: Labor for Painting Paddles"
click at [218, 338] on input at bounding box center [220, 329] width 126 height 20
click at [449, 328] on textarea at bounding box center [558, 346] width 258 height 57
click at [447, 281] on textarea at bounding box center [558, 281] width 258 height 42
type textarea "Ukie Painting no installation: $900"
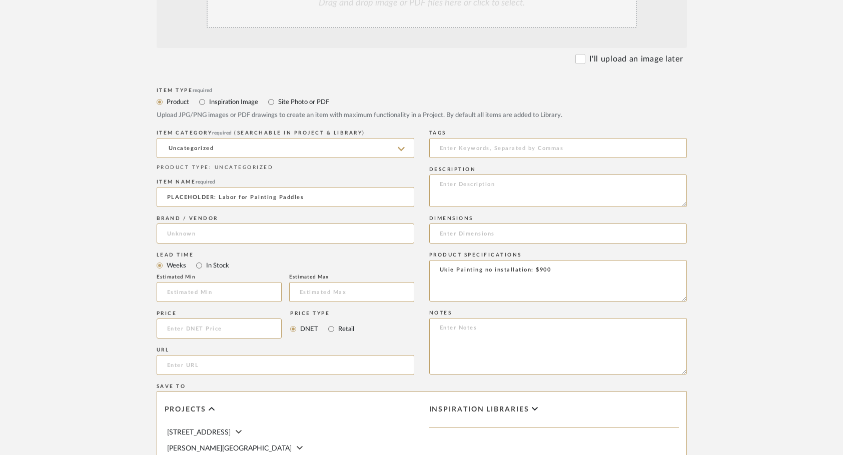
click at [691, 316] on form "Bulk upload images - create multiple items Import from Pinterest - create items…" at bounding box center [421, 306] width 637 height 725
click at [608, 346] on textarea at bounding box center [558, 346] width 258 height 57
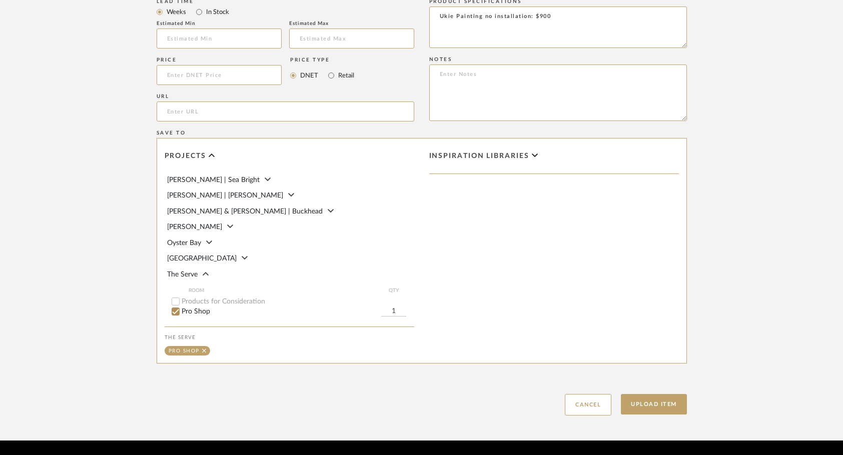
scroll to position [49, 0]
click at [661, 412] on button "Upload Item" at bounding box center [654, 404] width 66 height 21
